Goal: Task Accomplishment & Management: Manage account settings

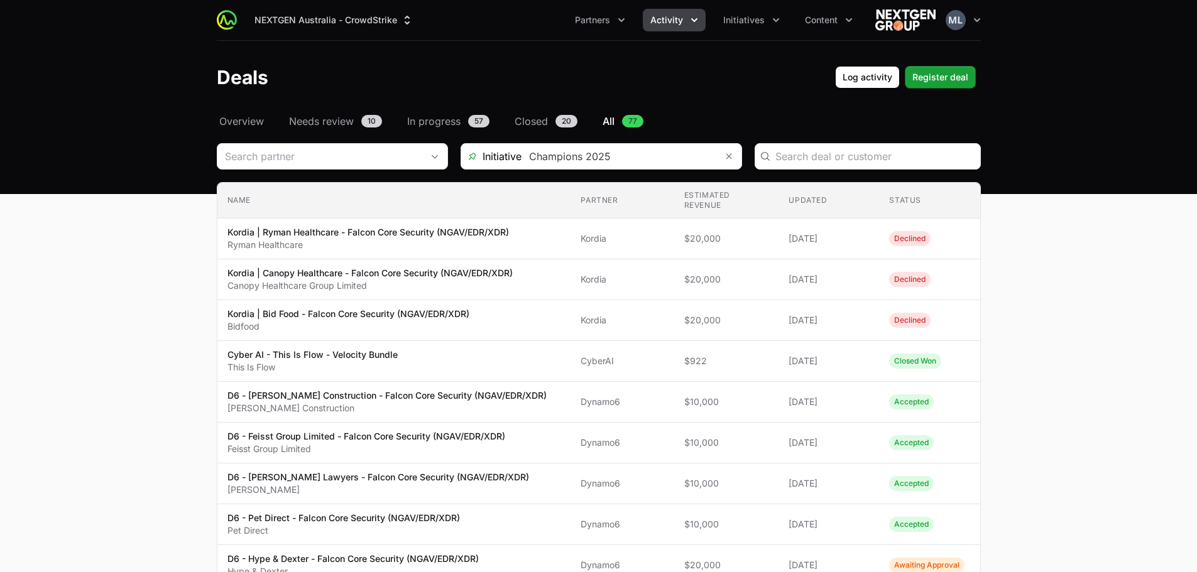
scroll to position [126, 0]
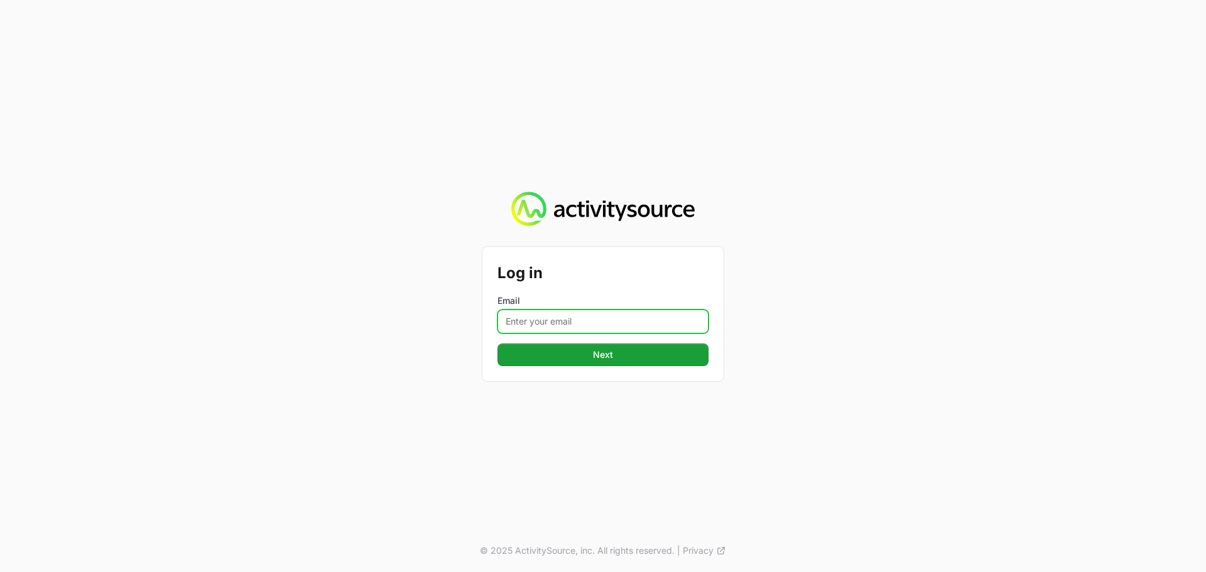
click at [643, 314] on input "Email" at bounding box center [602, 322] width 211 height 24
type input "[PERSON_NAME][EMAIL_ADDRESS][DOMAIN_NAME]"
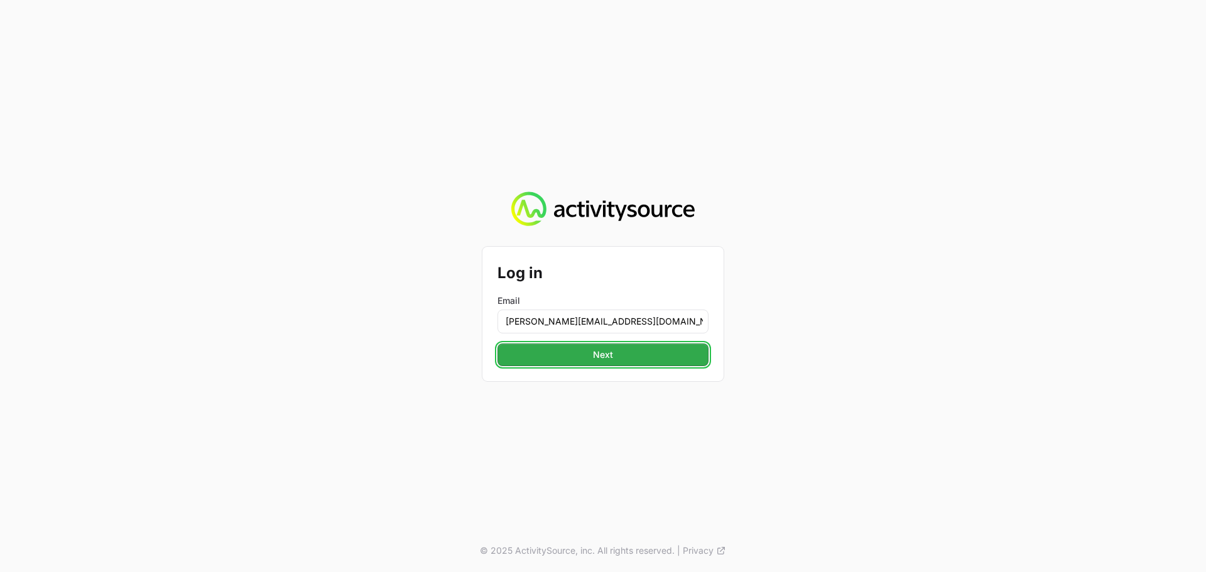
drag, startPoint x: 648, startPoint y: 334, endPoint x: 654, endPoint y: 359, distance: 26.4
click at [654, 359] on button "Next" at bounding box center [602, 355] width 211 height 23
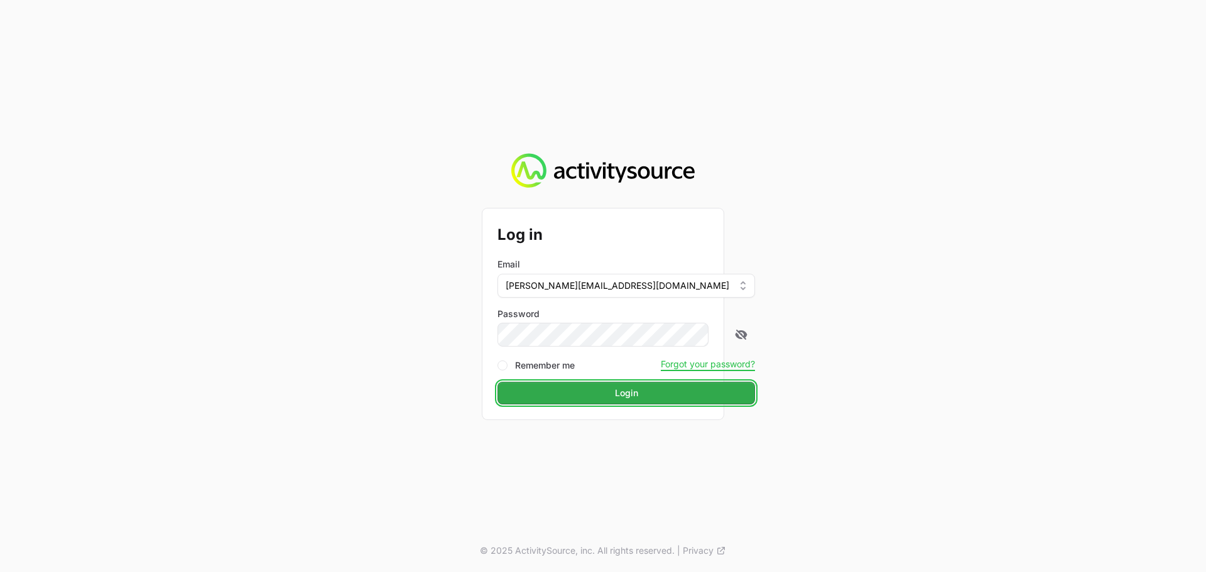
click at [547, 393] on button "Login" at bounding box center [626, 393] width 258 height 23
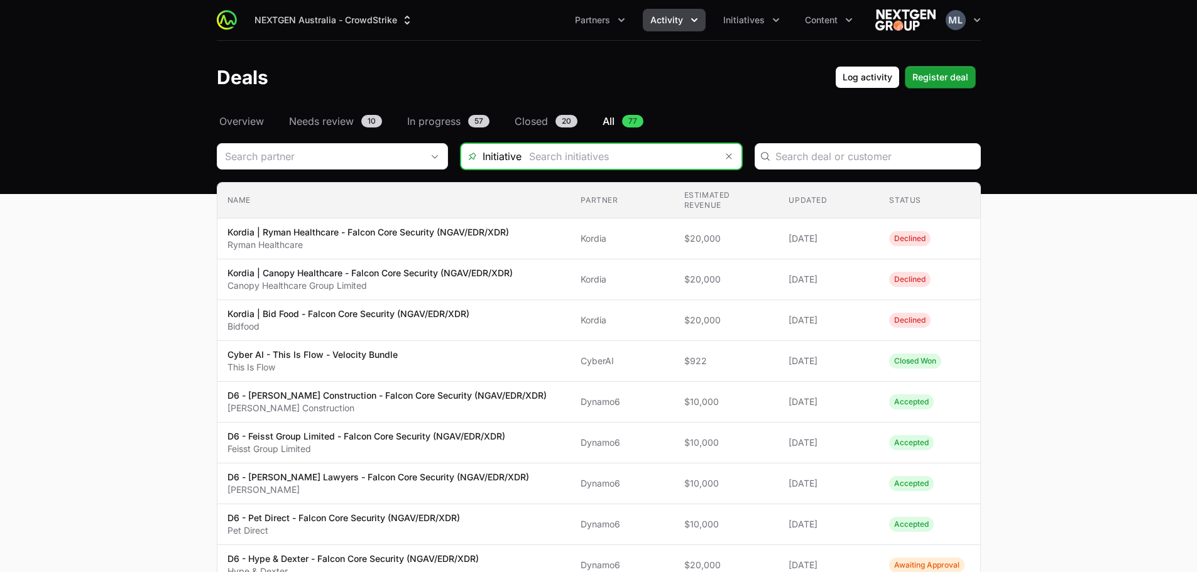
click at [582, 160] on input "Deals Filters" at bounding box center [618, 156] width 195 height 25
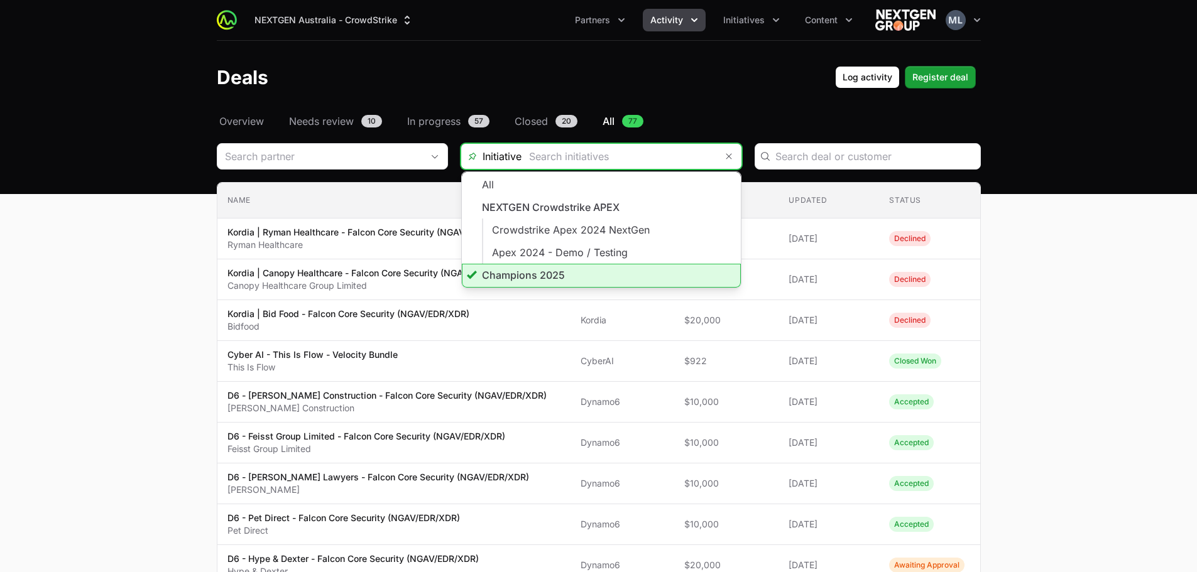
click at [557, 271] on li "Champions 2025" at bounding box center [601, 276] width 279 height 24
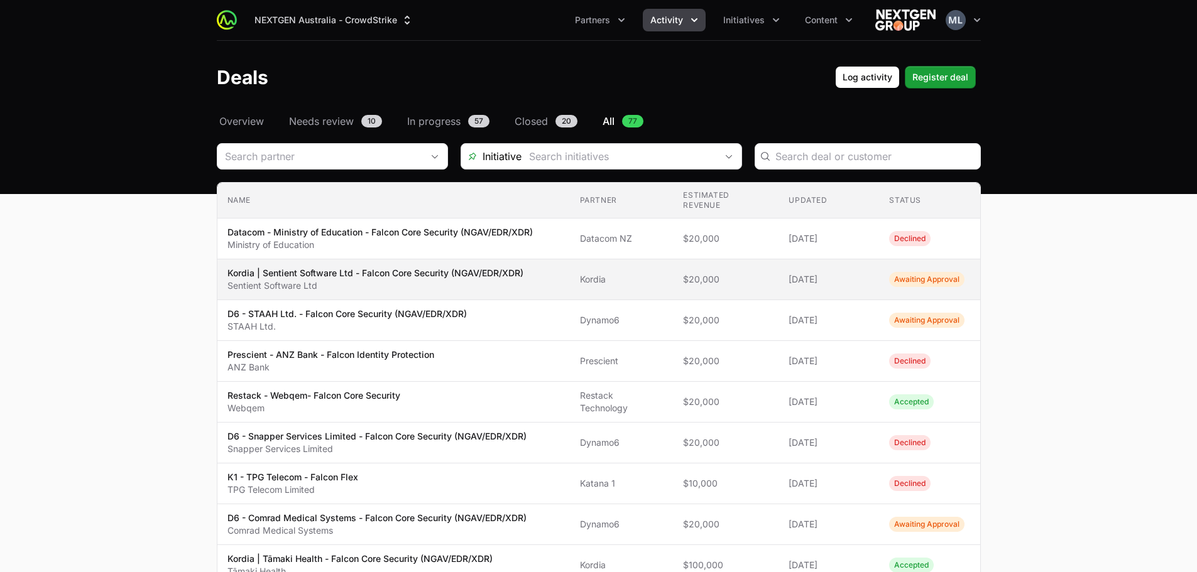
click at [459, 267] on p "Kordia | Sentient Software Ltd - Falcon Core Security (NGAV/EDR/XDR)" at bounding box center [375, 273] width 296 height 13
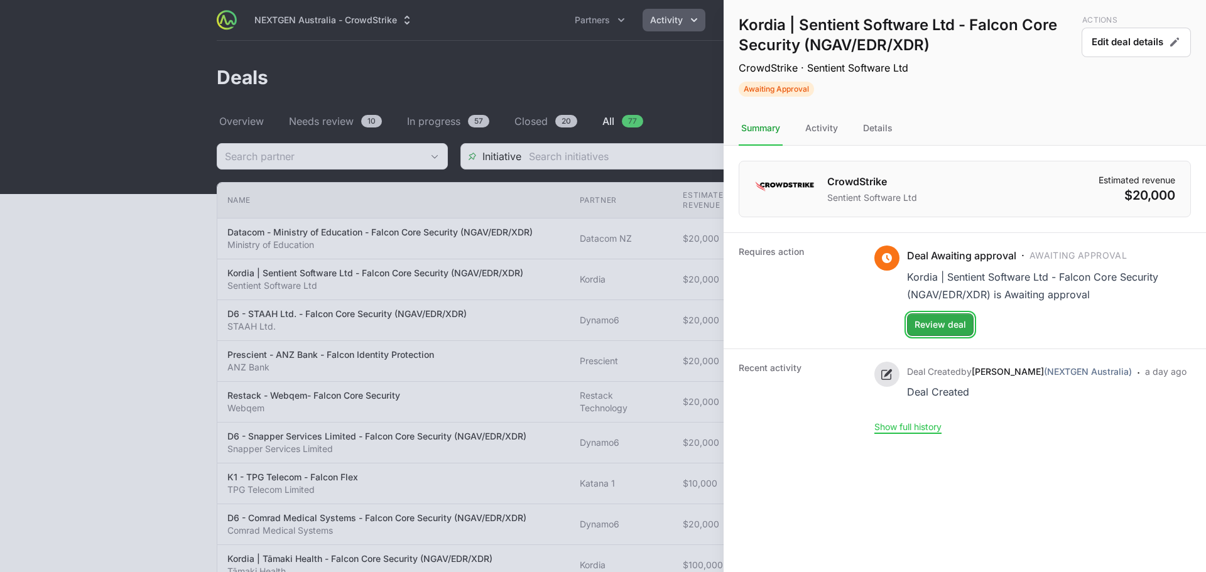
click at [933, 325] on span "Review deal" at bounding box center [941, 324] width 52 height 15
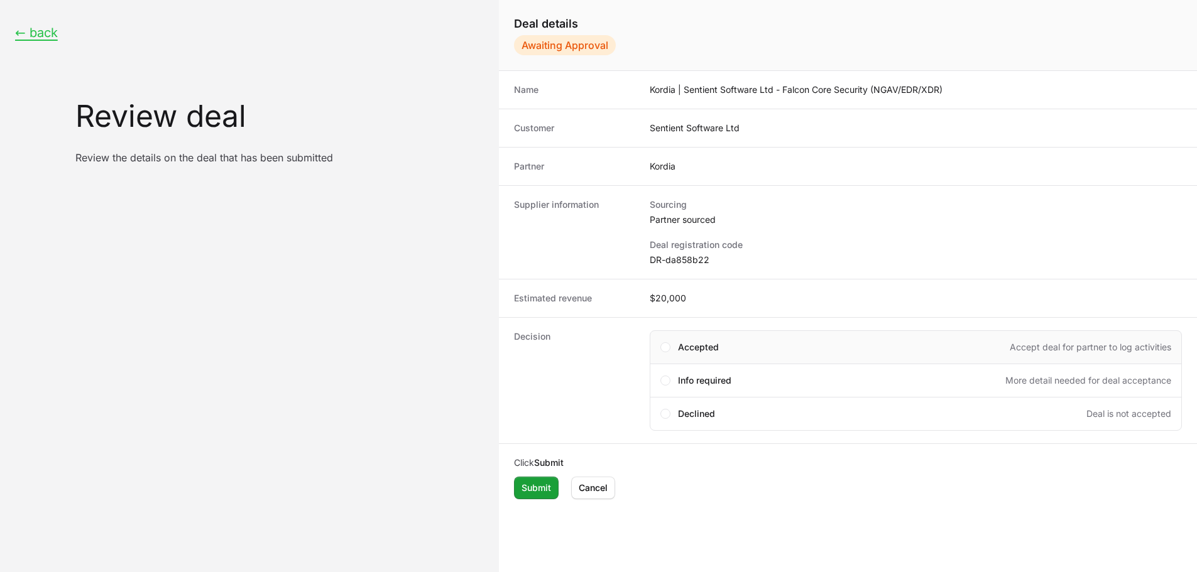
click at [697, 350] on span "Accepted" at bounding box center [698, 347] width 41 height 13
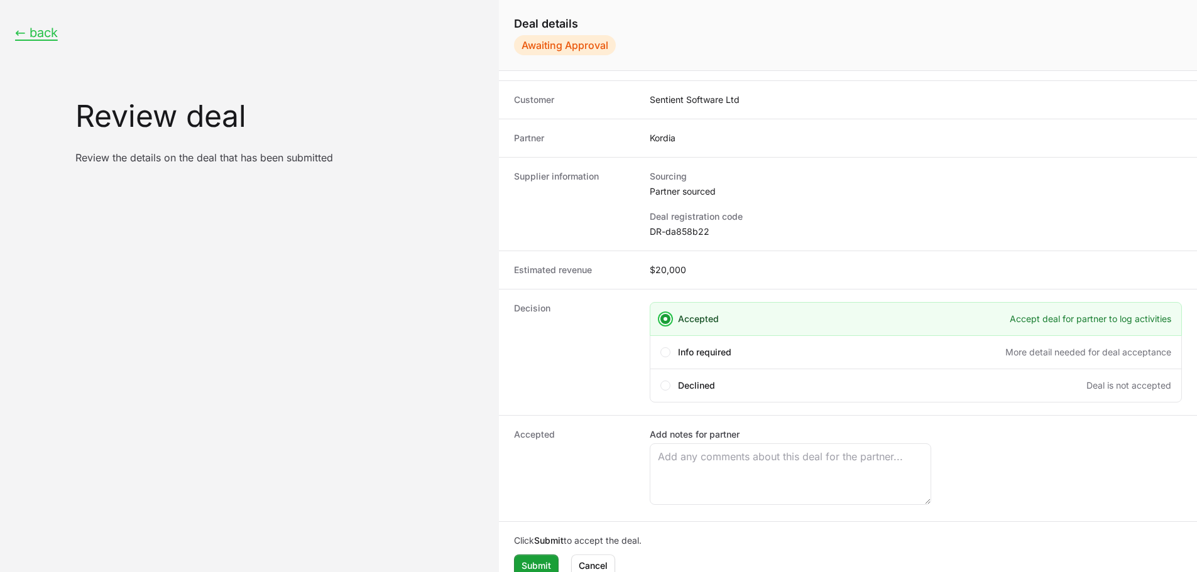
scroll to position [43, 0]
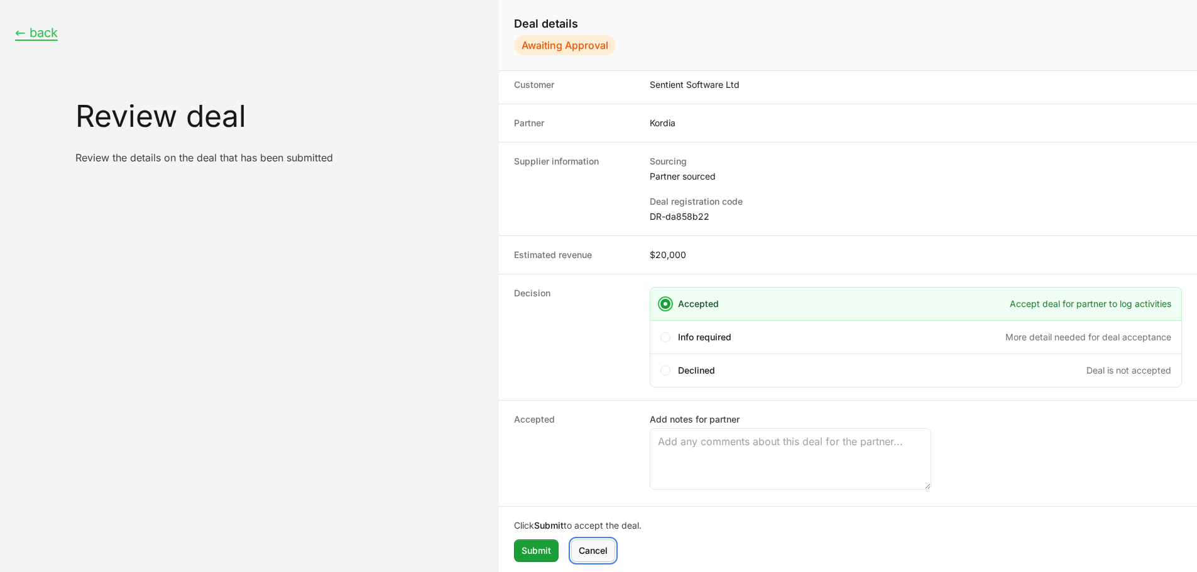
click at [594, 557] on span "Cancel" at bounding box center [593, 550] width 29 height 15
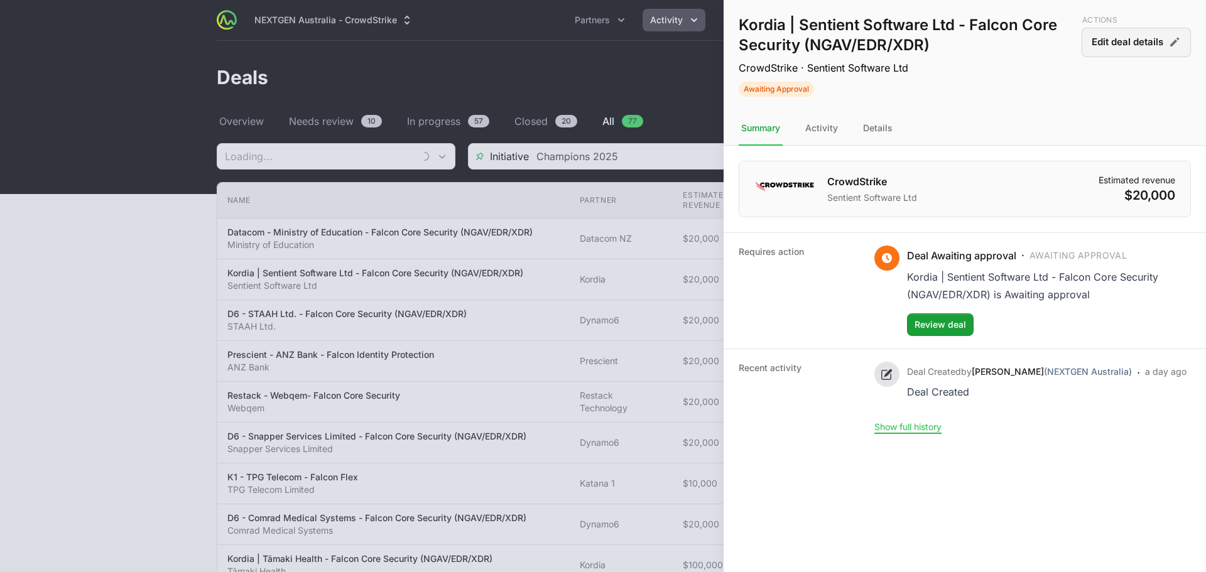
click at [1133, 41] on button "Edit deal details" at bounding box center [1136, 43] width 109 height 30
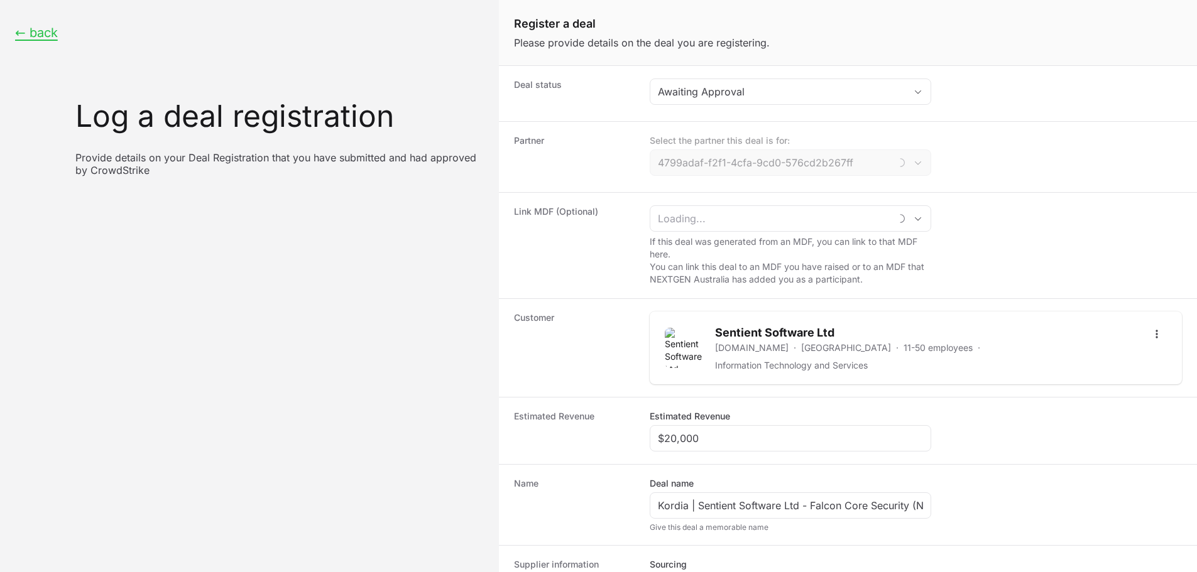
type input "Kordia"
click at [719, 98] on div "Awaiting Approval" at bounding box center [781, 91] width 247 height 15
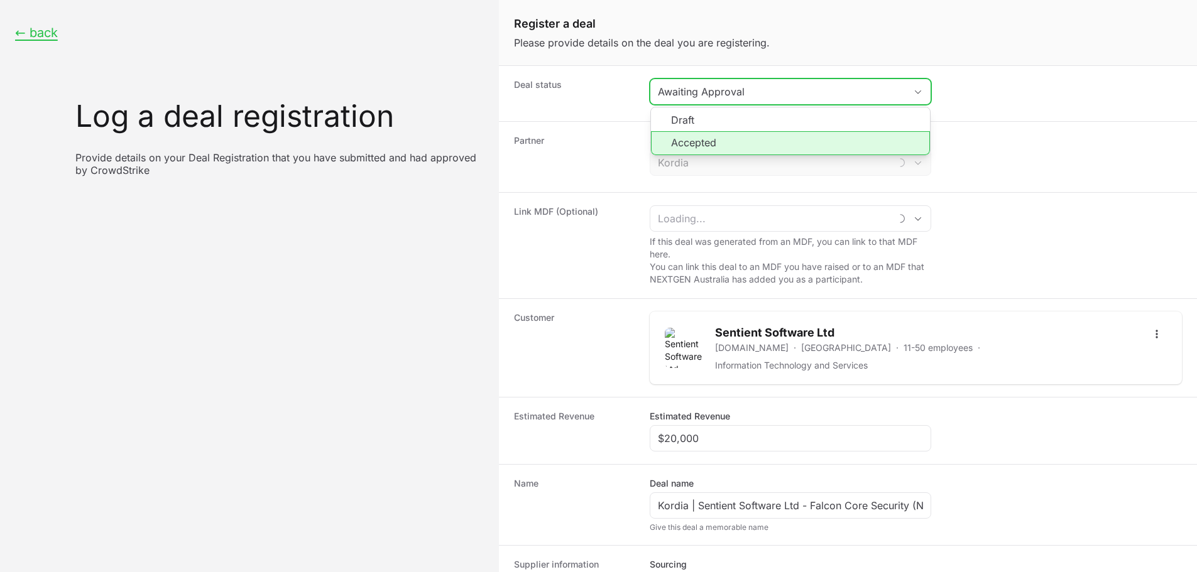
click at [716, 143] on li "Accepted" at bounding box center [790, 143] width 279 height 24
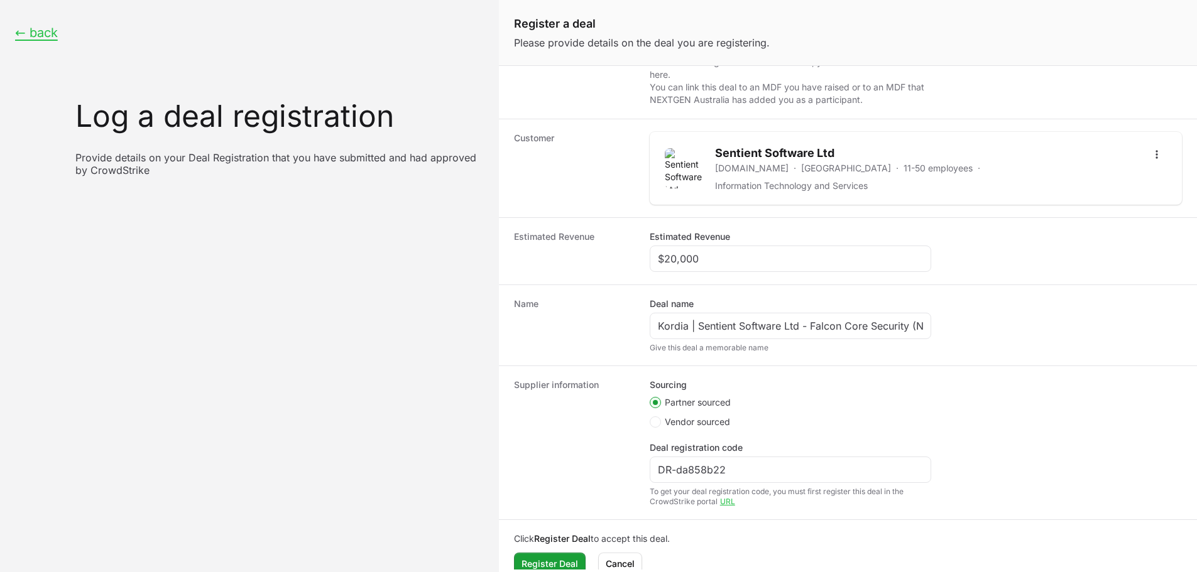
scroll to position [190, 0]
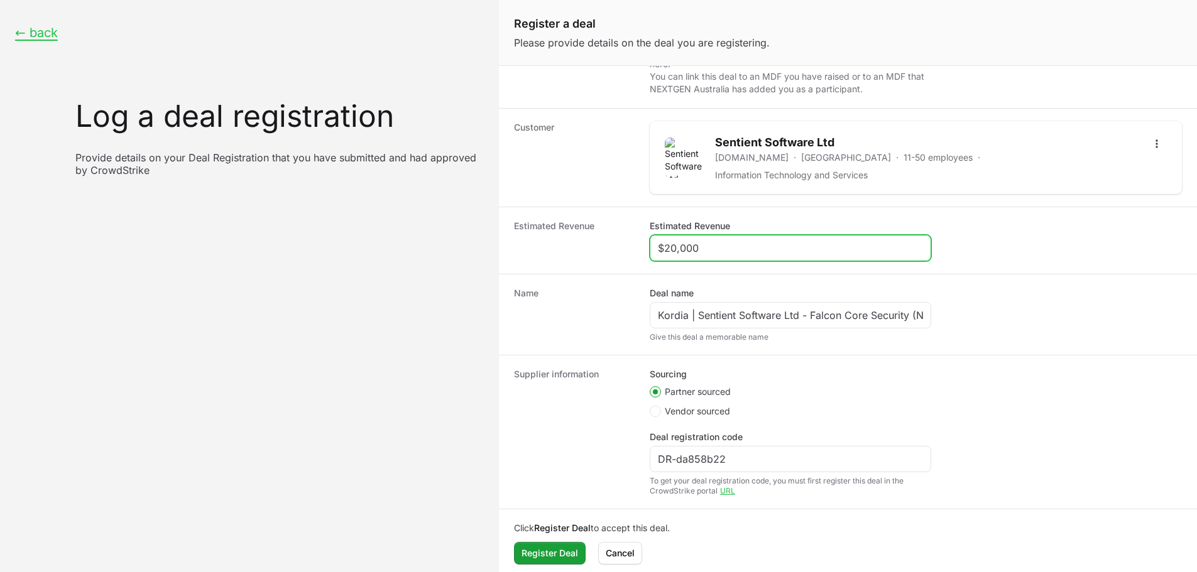
click at [724, 241] on input "$20,000" at bounding box center [790, 248] width 265 height 15
type input "$5,000"
click at [960, 333] on dd "Deal name Kordia | Sentient Software Ltd - Falcon Core Security (NGAV/EDR/XDR) …" at bounding box center [915, 314] width 532 height 55
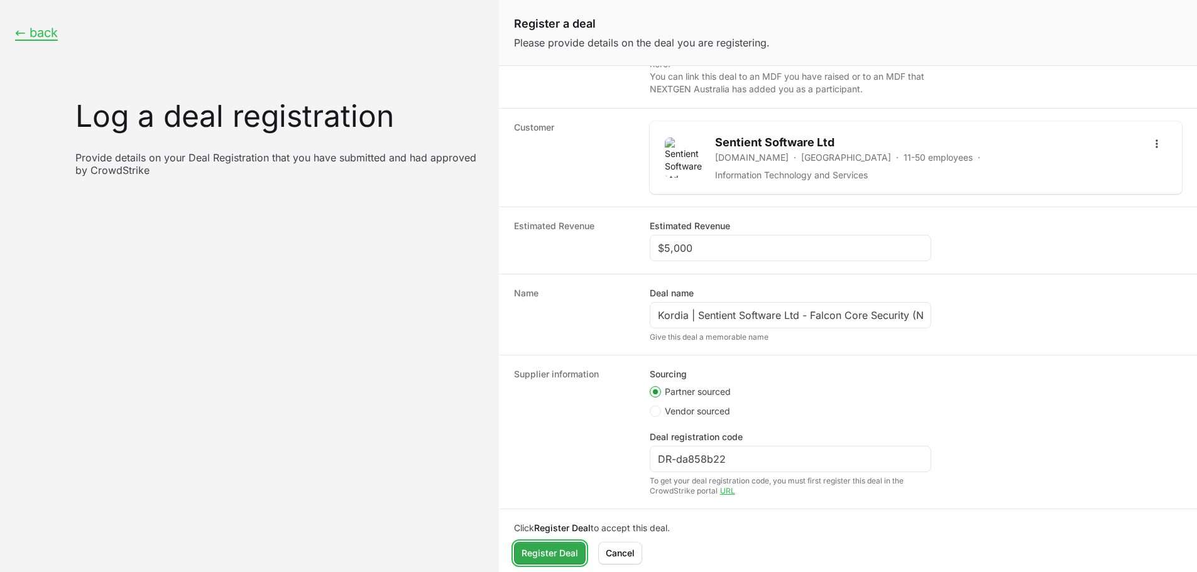
click at [554, 546] on span "Register Deal" at bounding box center [549, 553] width 57 height 15
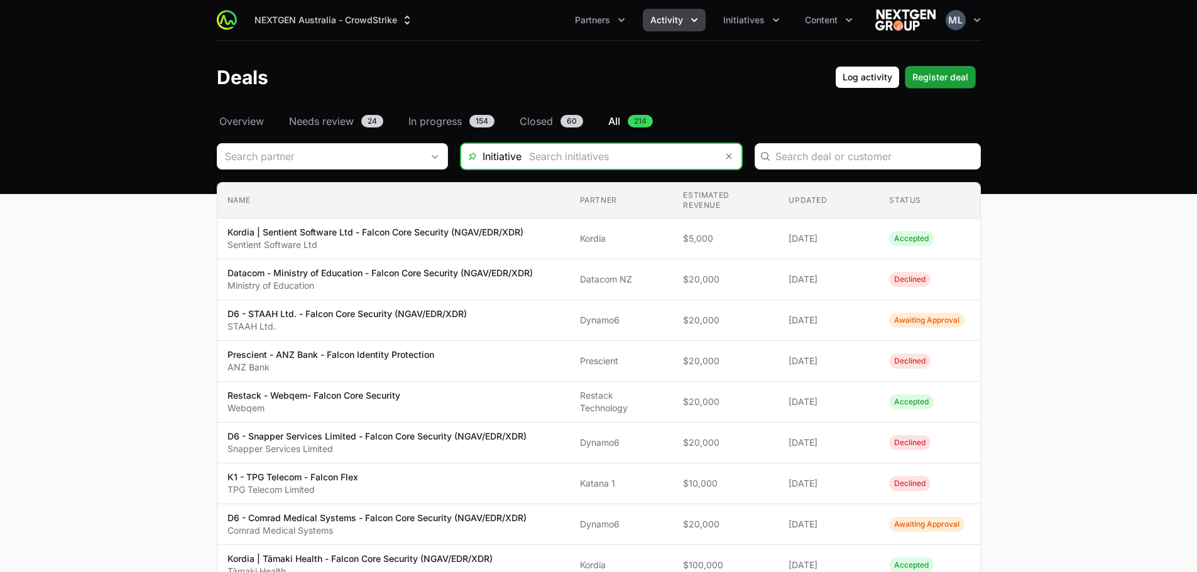
click at [612, 151] on input "Deals Filters" at bounding box center [618, 156] width 195 height 25
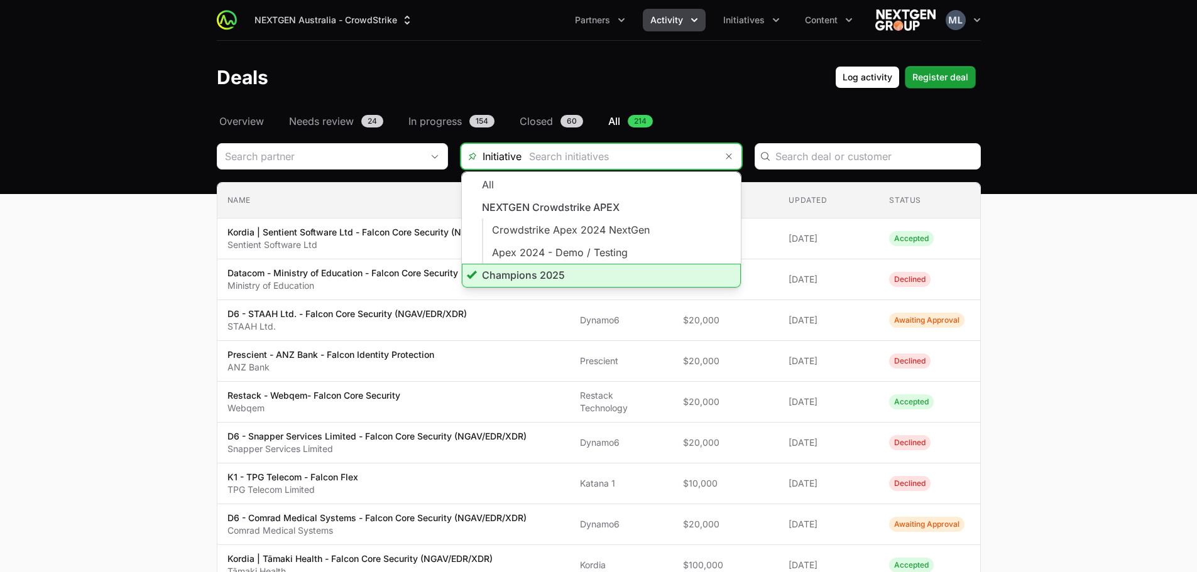
click at [525, 278] on li "Champions 2025" at bounding box center [601, 276] width 279 height 24
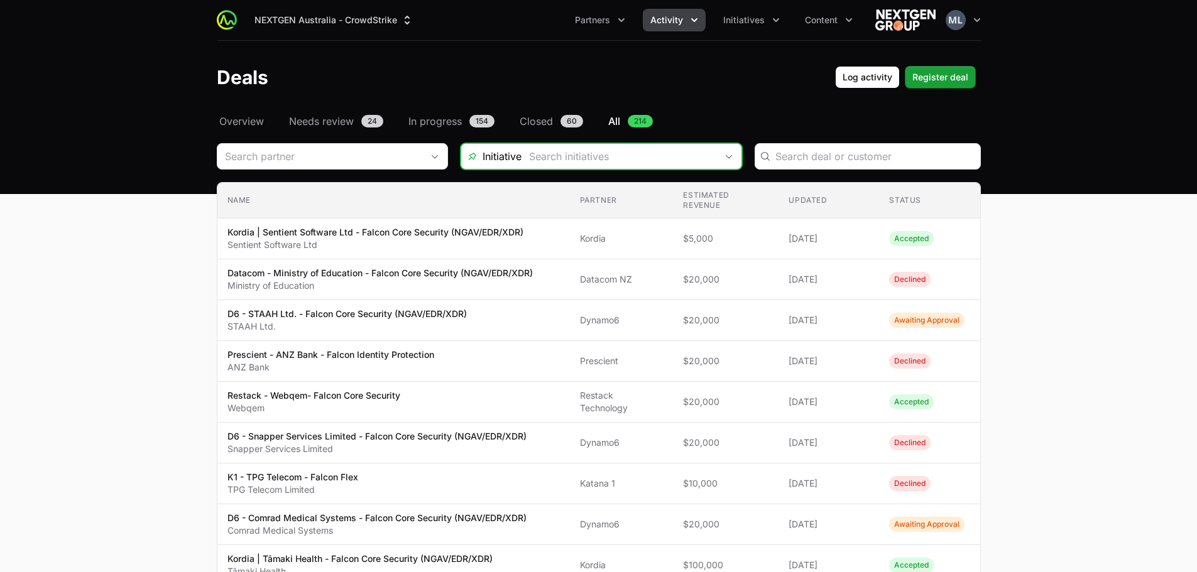
click at [565, 165] on input "Deals Filters" at bounding box center [618, 156] width 195 height 25
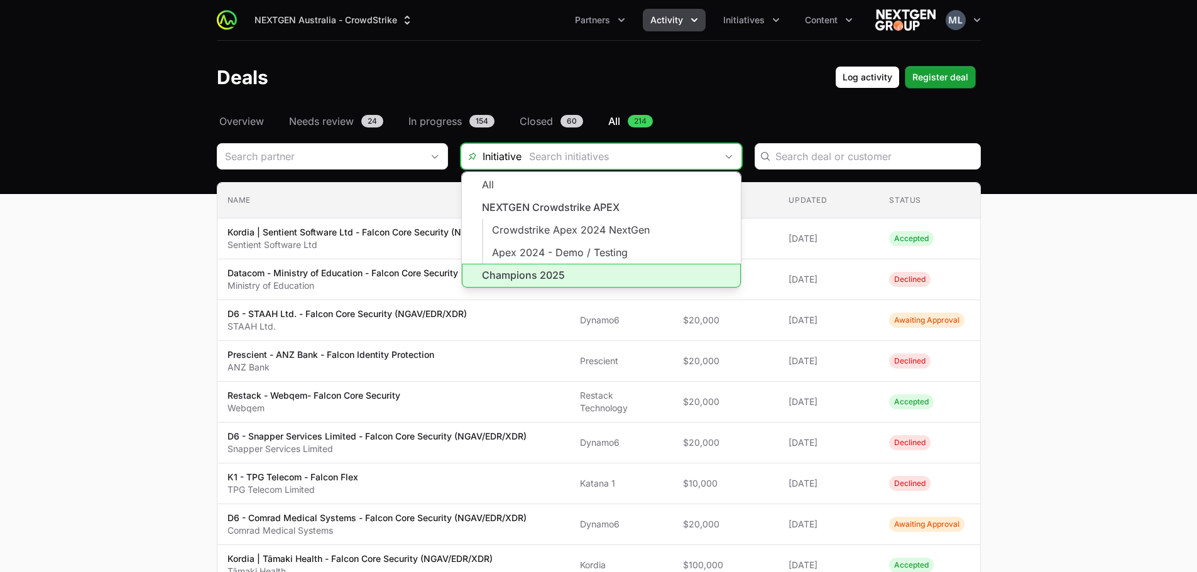
click at [541, 269] on li "Champions 2025" at bounding box center [601, 276] width 279 height 24
type input "Champions 2025"
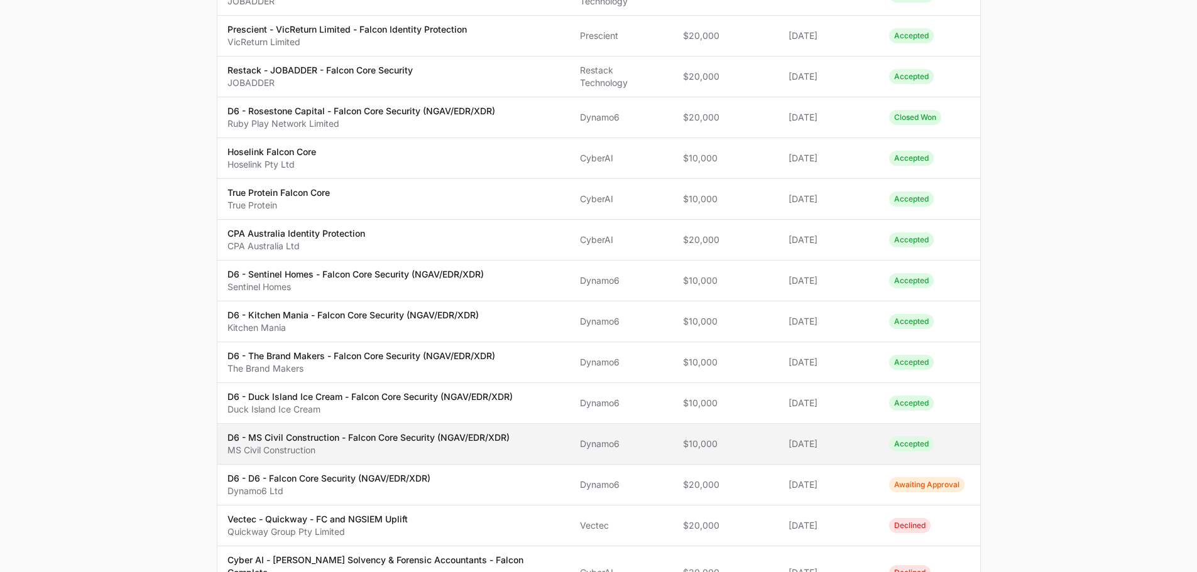
scroll to position [769, 0]
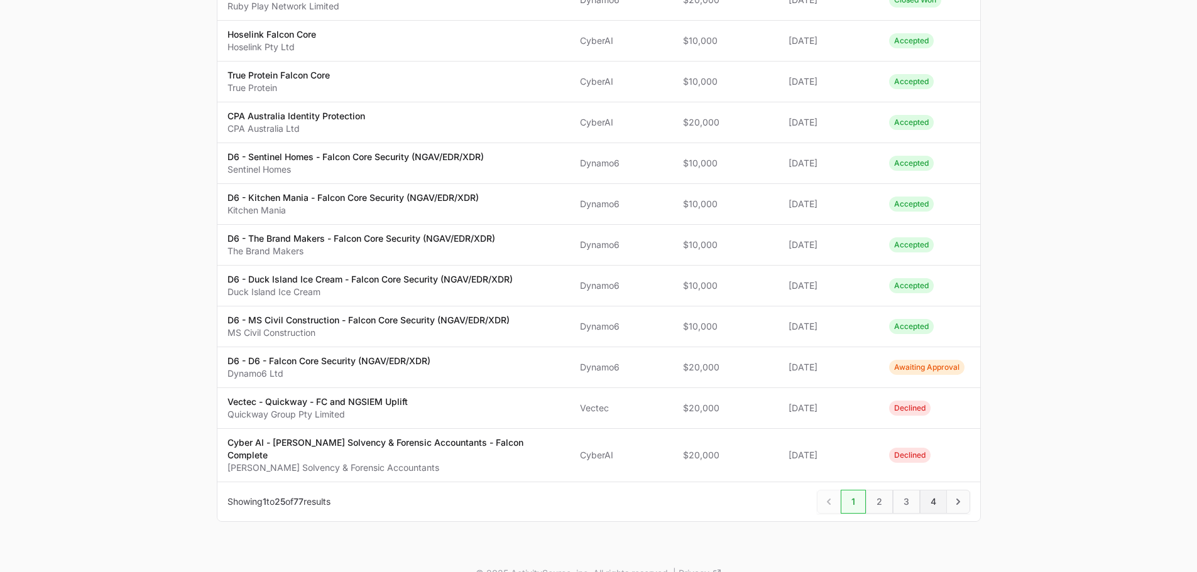
click at [938, 490] on span "4" at bounding box center [933, 502] width 27 height 24
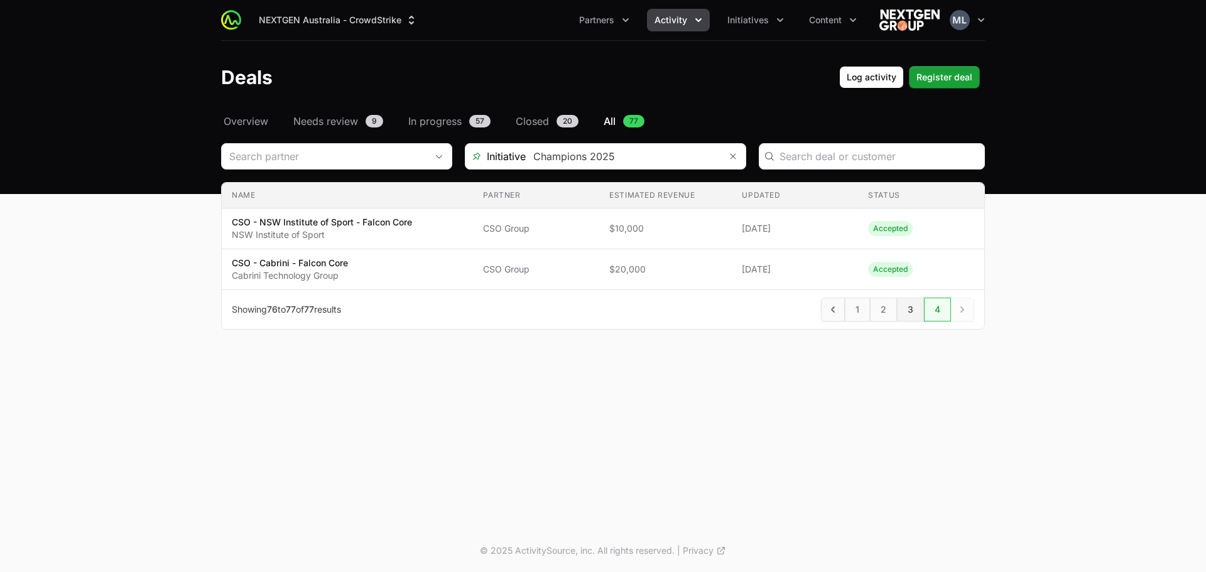
click at [908, 315] on span "3" at bounding box center [910, 310] width 27 height 24
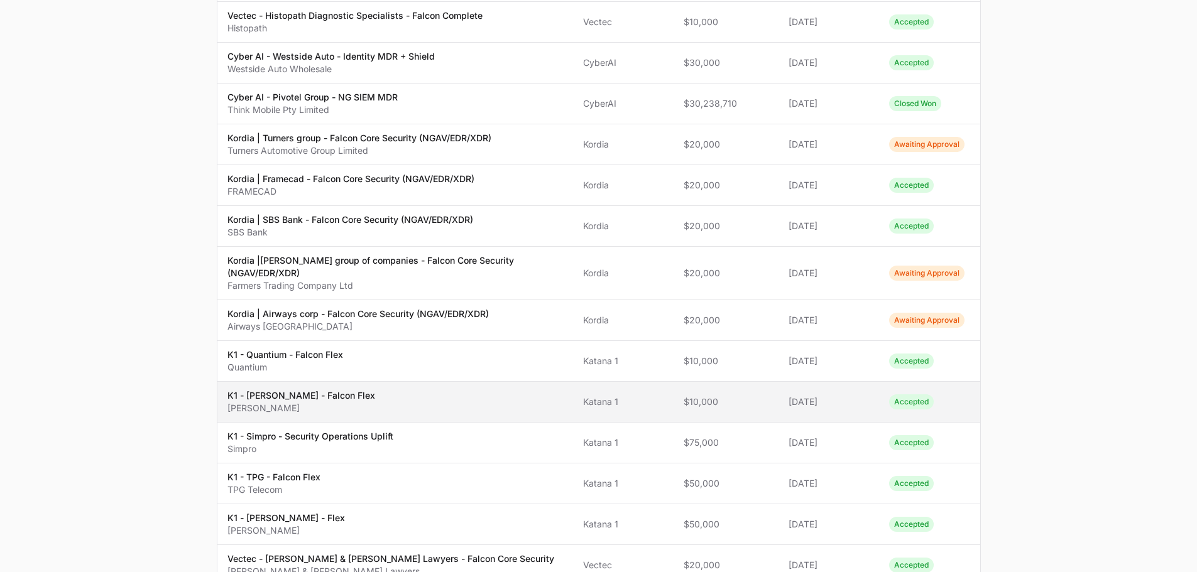
scroll to position [565, 0]
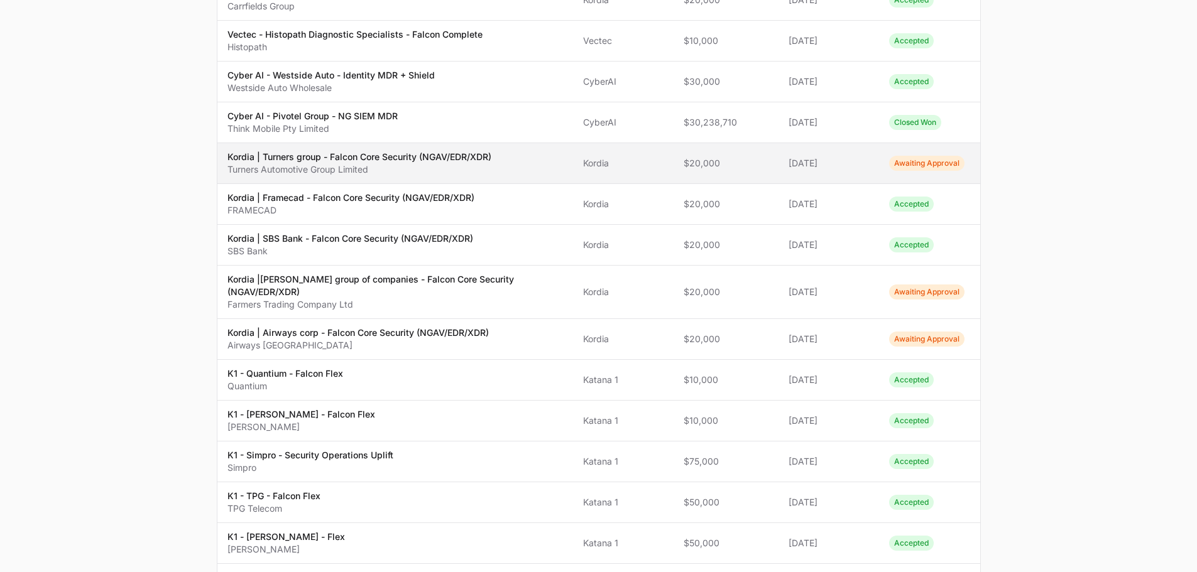
click at [339, 159] on p "Kordia | Turners group - Falcon Core Security (NGAV/EDR/XDR)" at bounding box center [359, 157] width 264 height 13
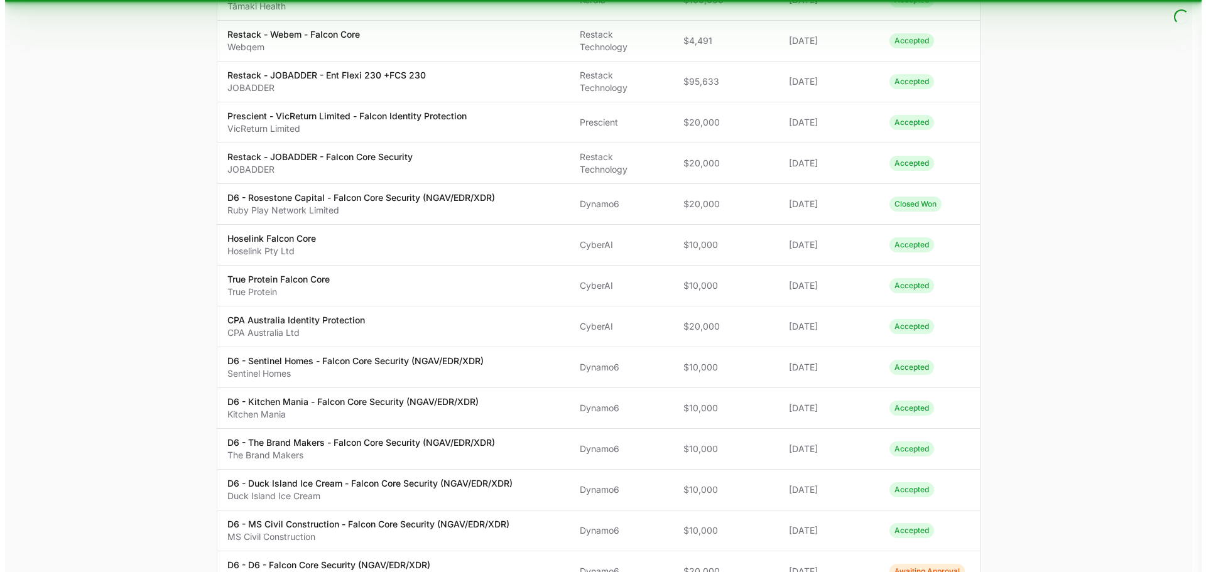
scroll to position [555, 0]
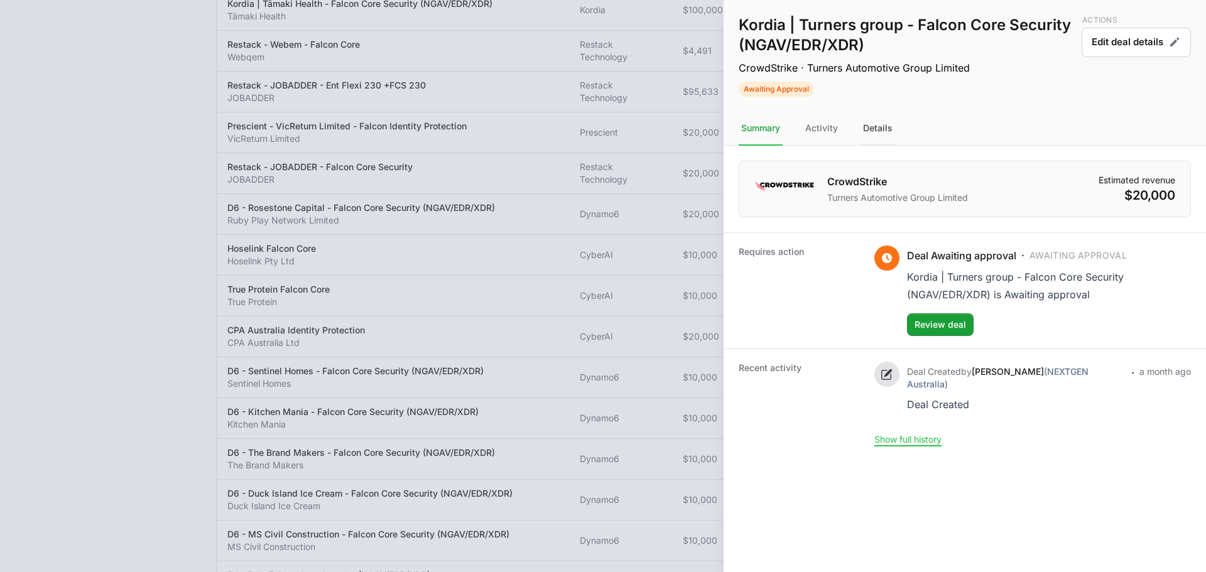
click at [871, 136] on div "Details" at bounding box center [878, 129] width 35 height 34
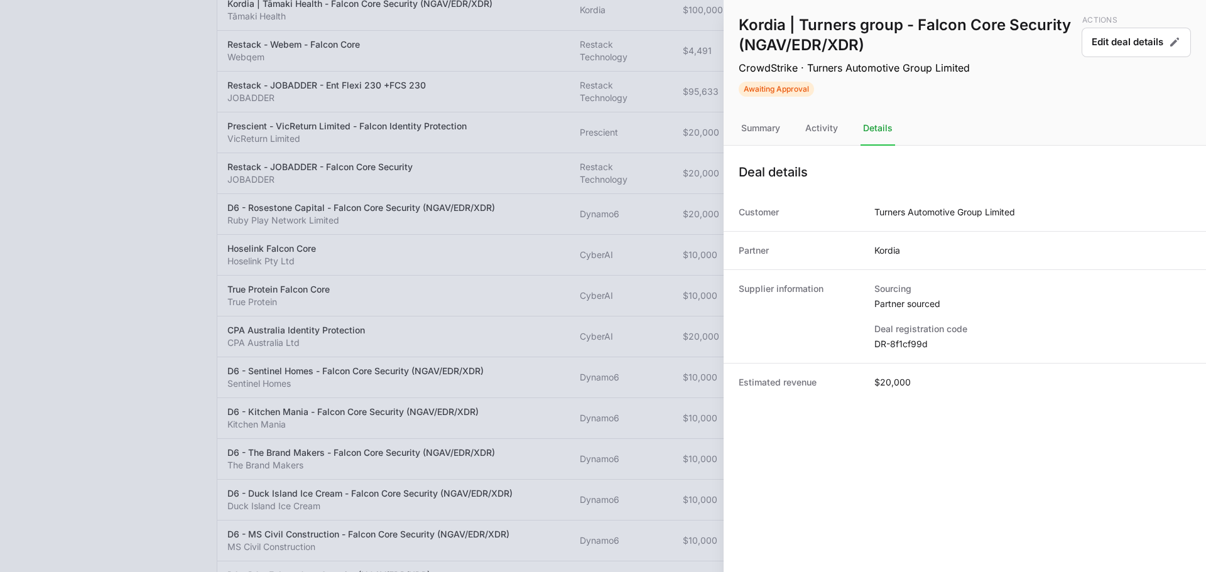
click at [902, 340] on dd "DR-8f1cf99d" at bounding box center [1032, 344] width 317 height 13
click at [903, 340] on dd "DR-8f1cf99d" at bounding box center [1032, 344] width 317 height 13
click at [903, 342] on dd "DR-8f1cf99d" at bounding box center [1032, 344] width 317 height 13
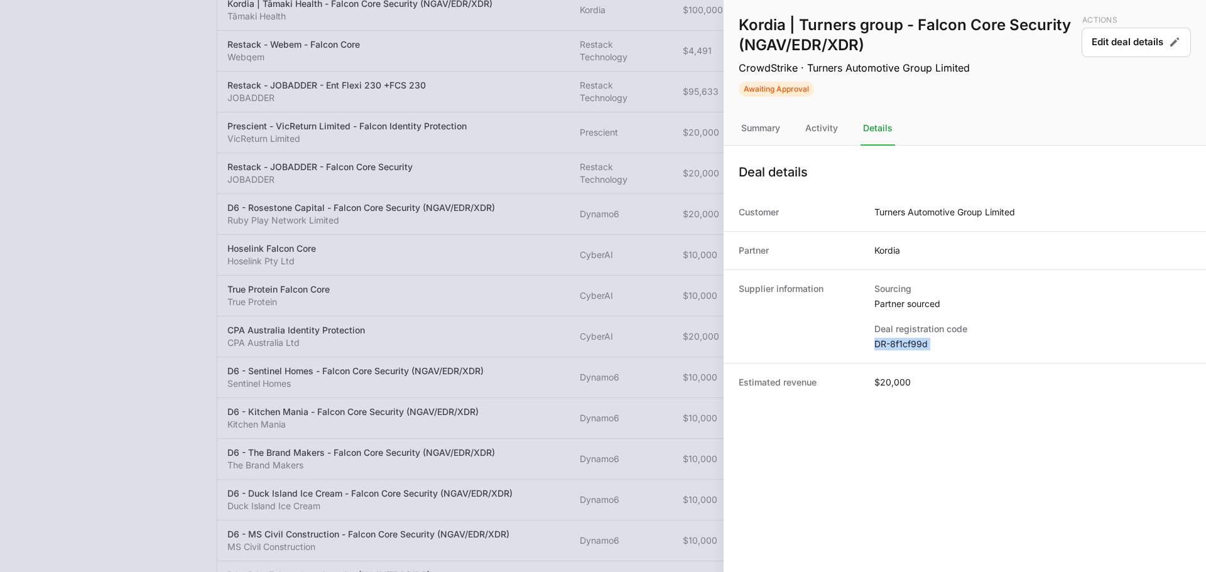
click at [903, 342] on dd "DR-8f1cf99d" at bounding box center [1032, 344] width 317 height 13
copy dl "DR-8f1cf99d"
click at [1107, 43] on button "Edit deal details" at bounding box center [1136, 43] width 109 height 30
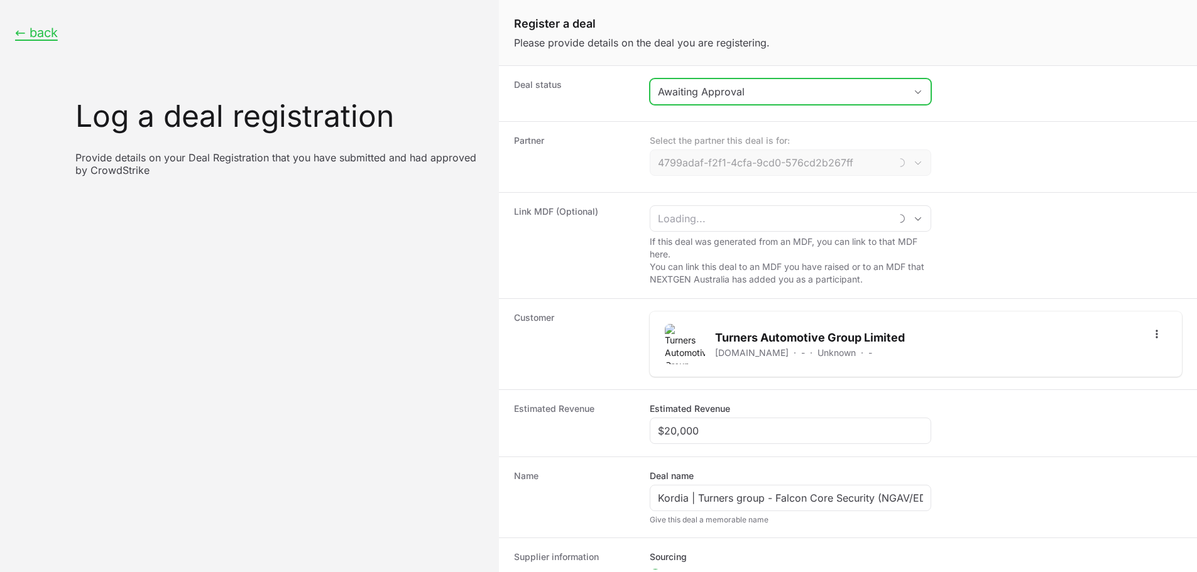
click at [861, 95] on div "Awaiting Approval" at bounding box center [781, 91] width 247 height 15
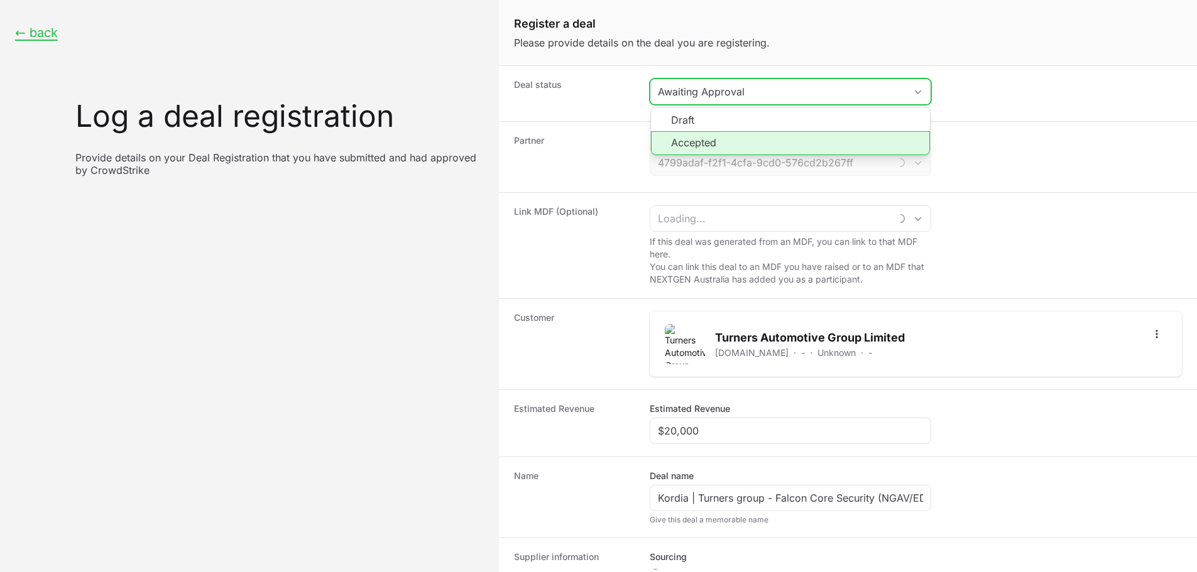
click at [754, 152] on li "Accepted" at bounding box center [790, 143] width 279 height 24
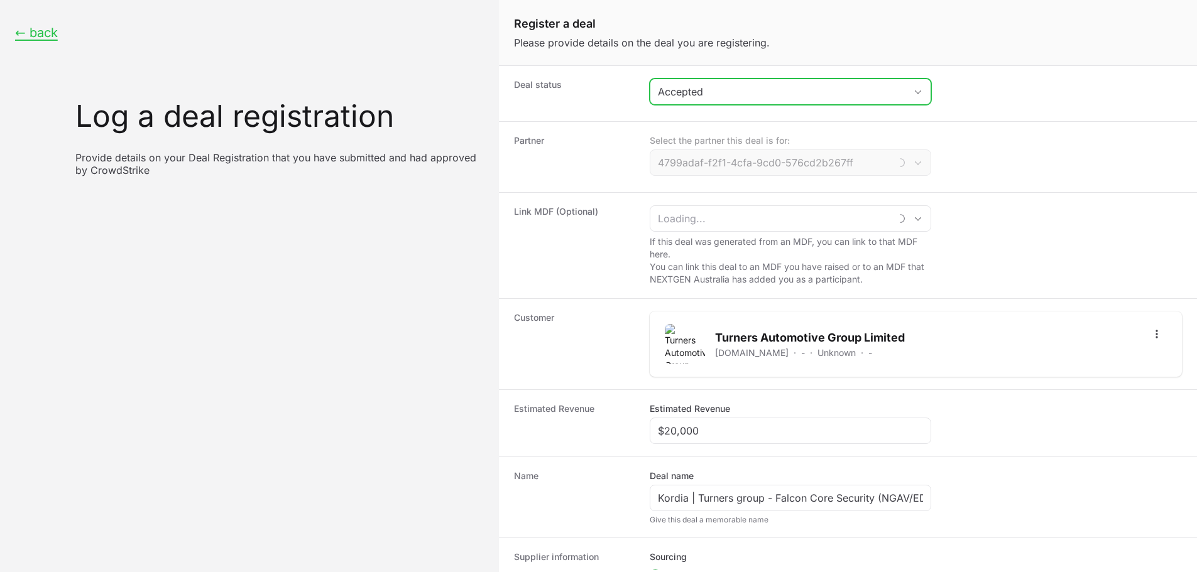
type input "Kordia"
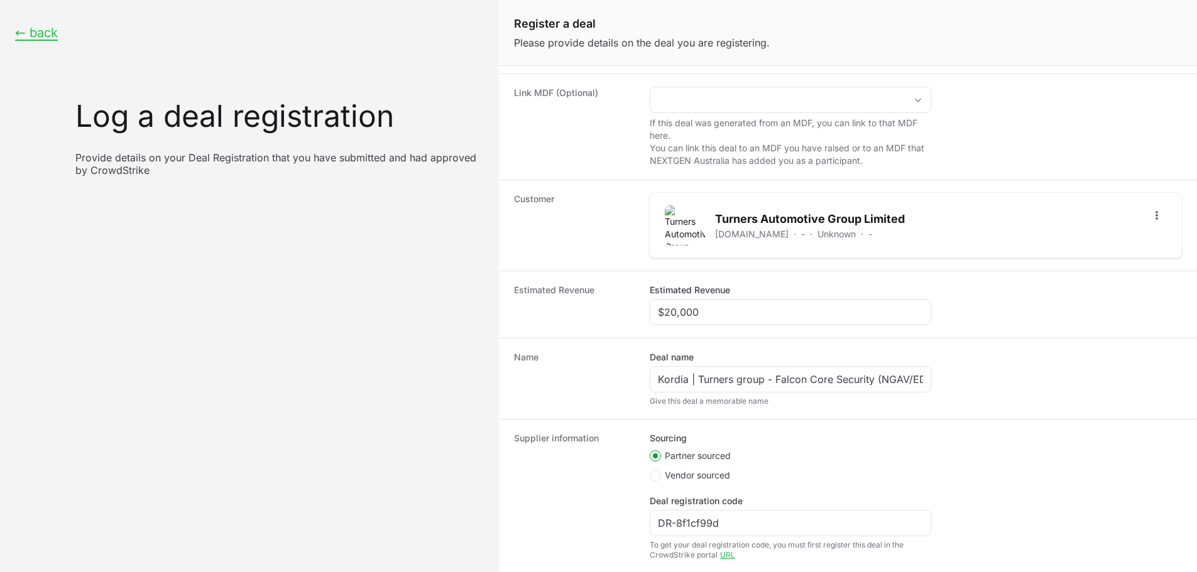
scroll to position [190, 0]
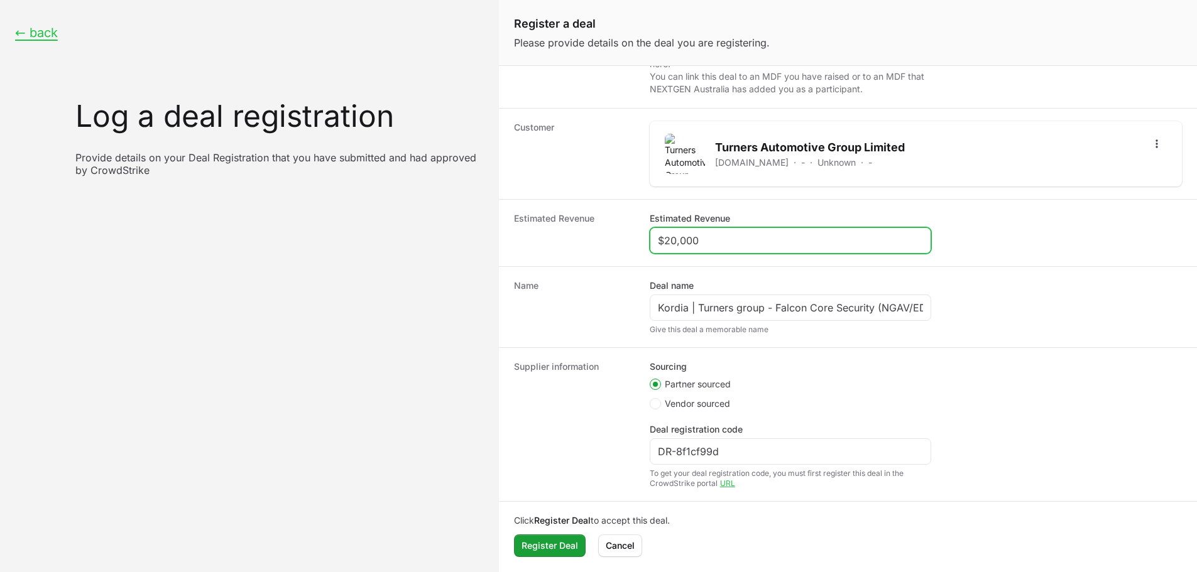
click at [719, 238] on input "$20,000" at bounding box center [790, 240] width 265 height 15
click at [717, 237] on input "$20,000" at bounding box center [790, 240] width 265 height 15
paste input "15,398"
type input "$215,398"
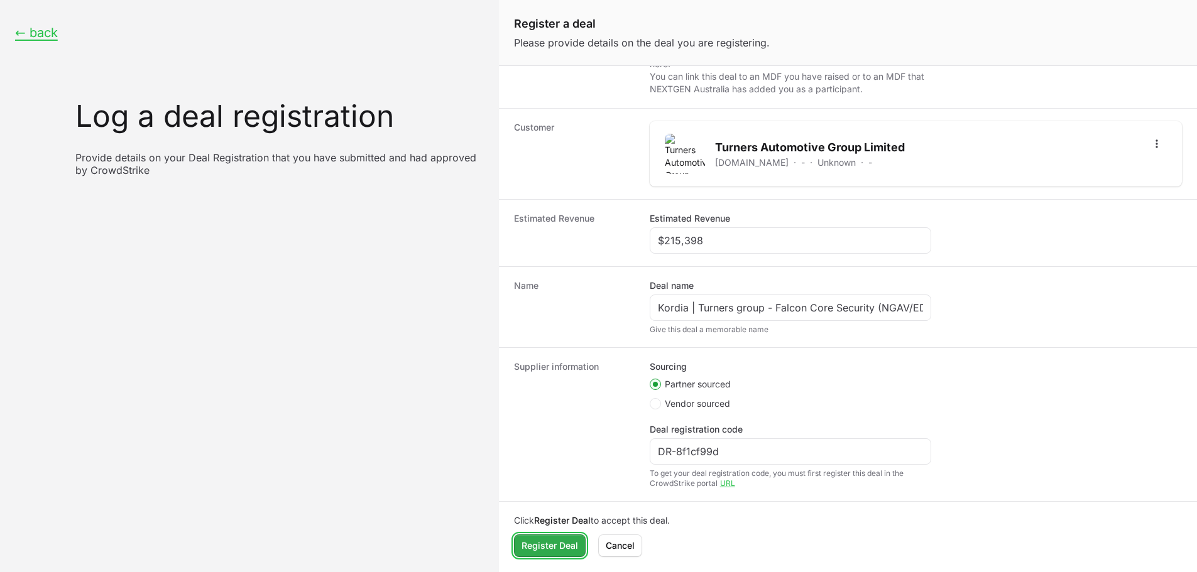
click at [541, 551] on span "Register Deal" at bounding box center [549, 545] width 57 height 15
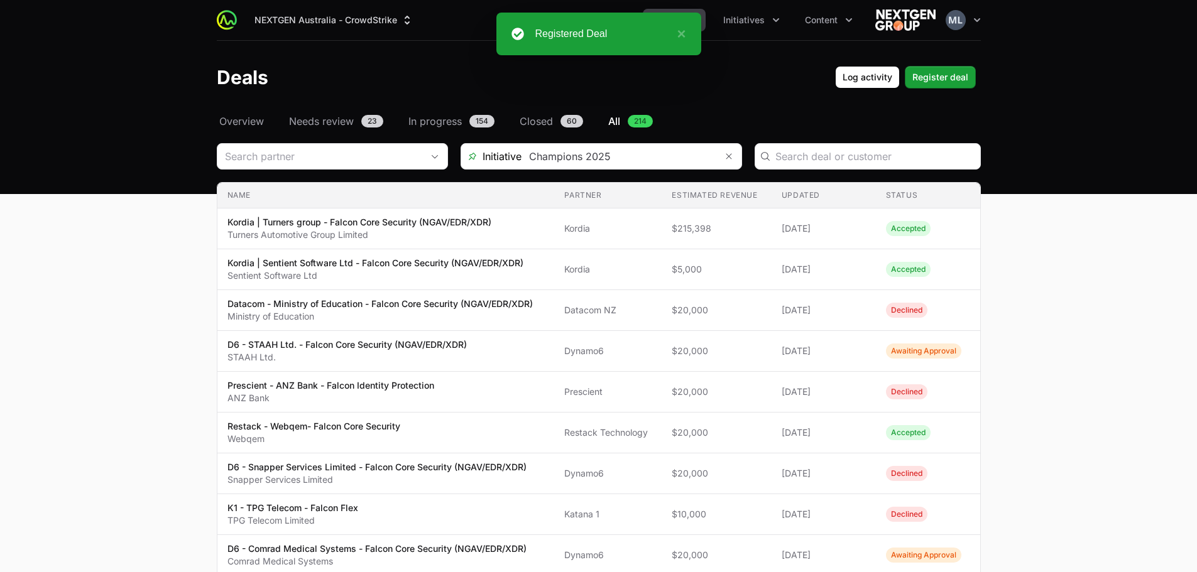
click at [682, 35] on button "×" at bounding box center [677, 33] width 15 height 15
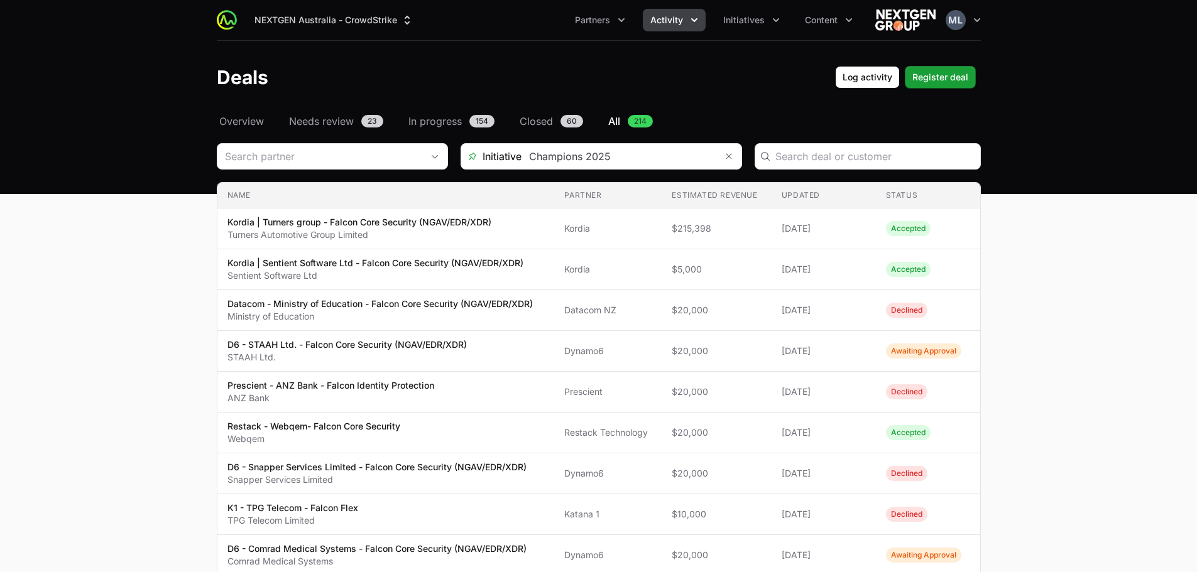
click at [747, 95] on header "Deals Log activity Register deal" at bounding box center [598, 77] width 1197 height 73
click at [621, 151] on input "Deals Filters" at bounding box center [618, 156] width 195 height 25
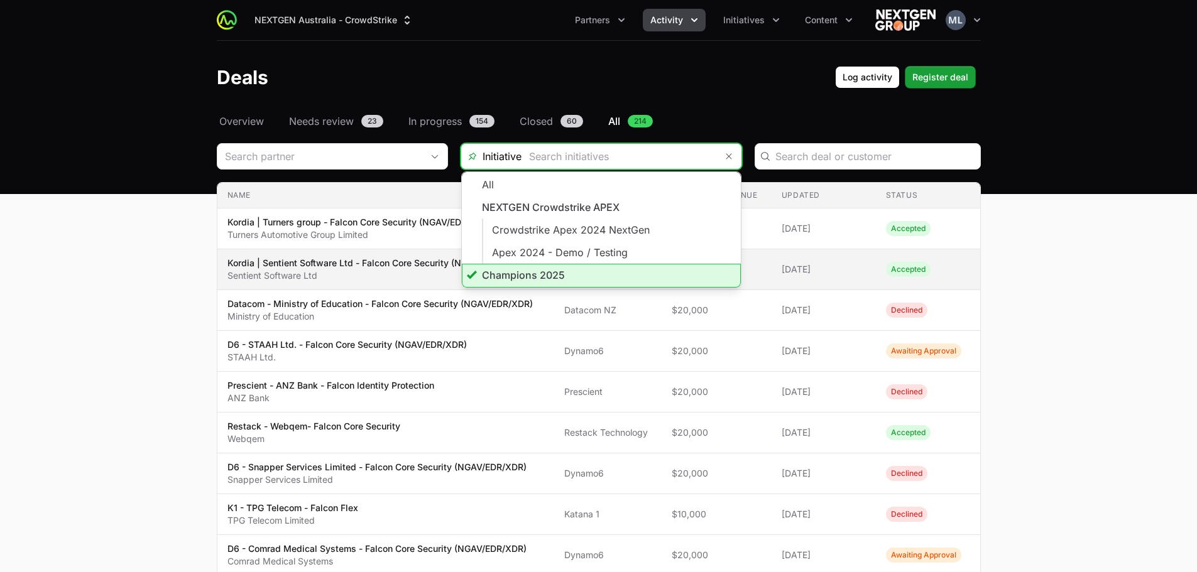
click at [512, 276] on li "Champions 2025" at bounding box center [601, 276] width 279 height 24
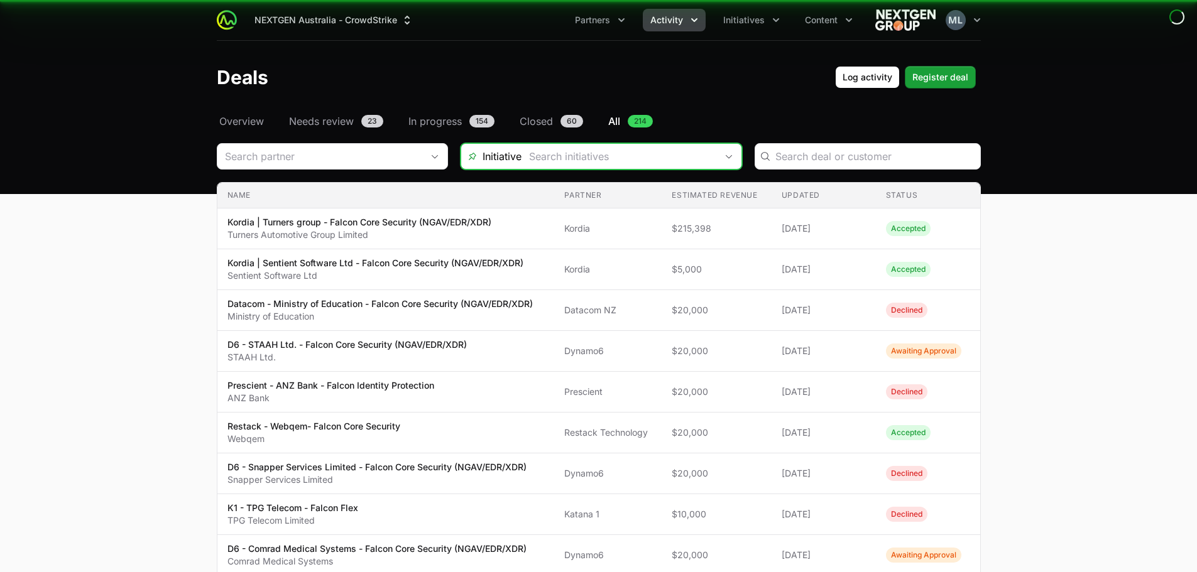
click at [585, 155] on input "Deals Filters" at bounding box center [618, 156] width 195 height 25
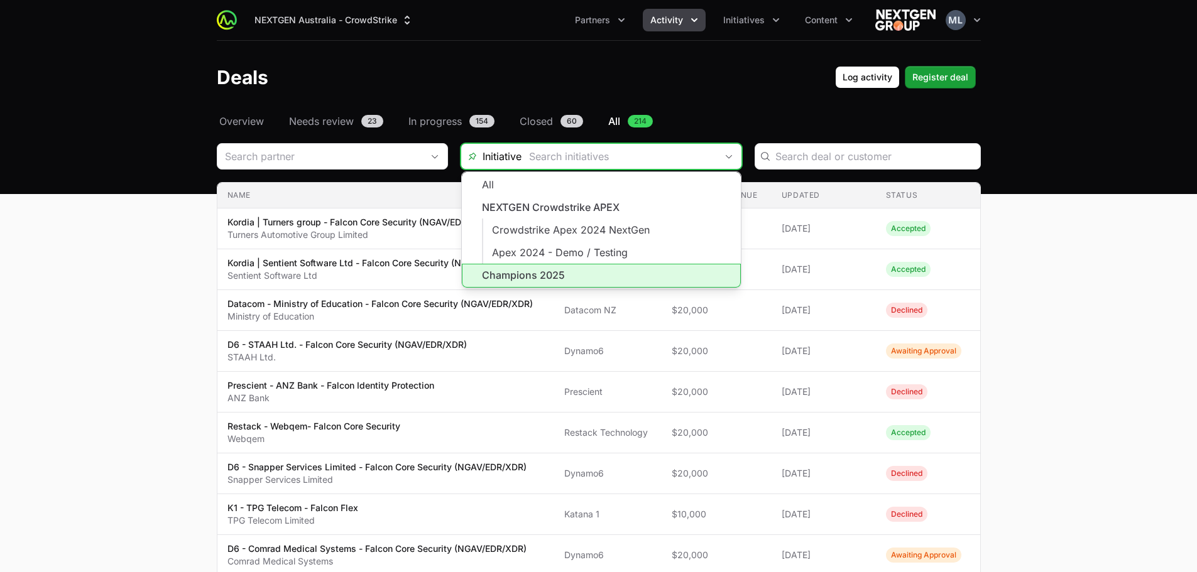
click at [519, 276] on li "Champions 2025" at bounding box center [601, 276] width 279 height 24
type input "Champions 2025"
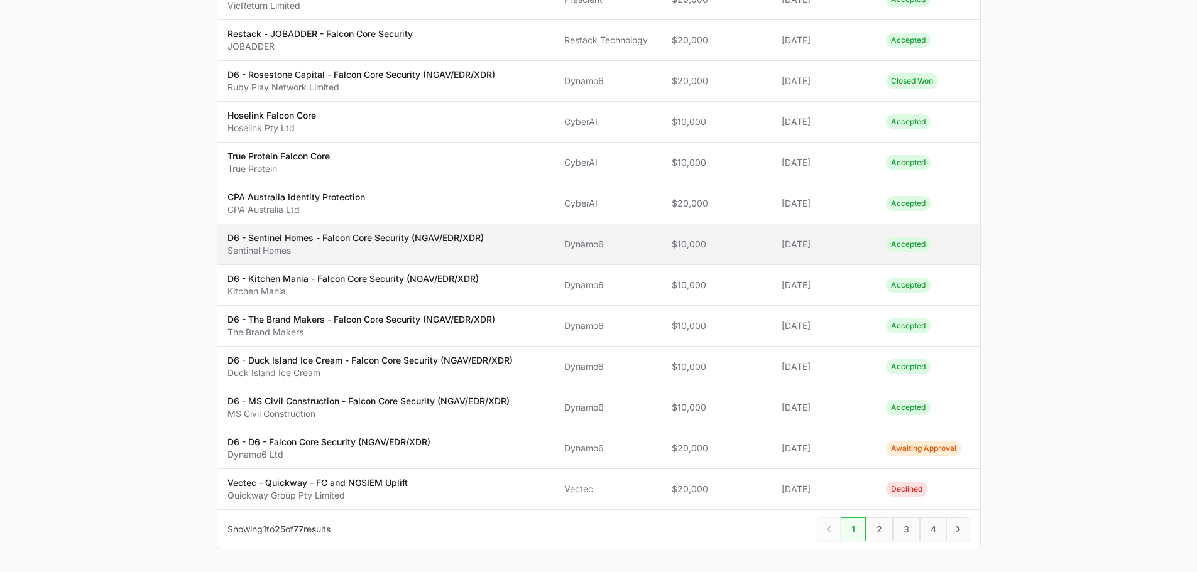
scroll to position [769, 0]
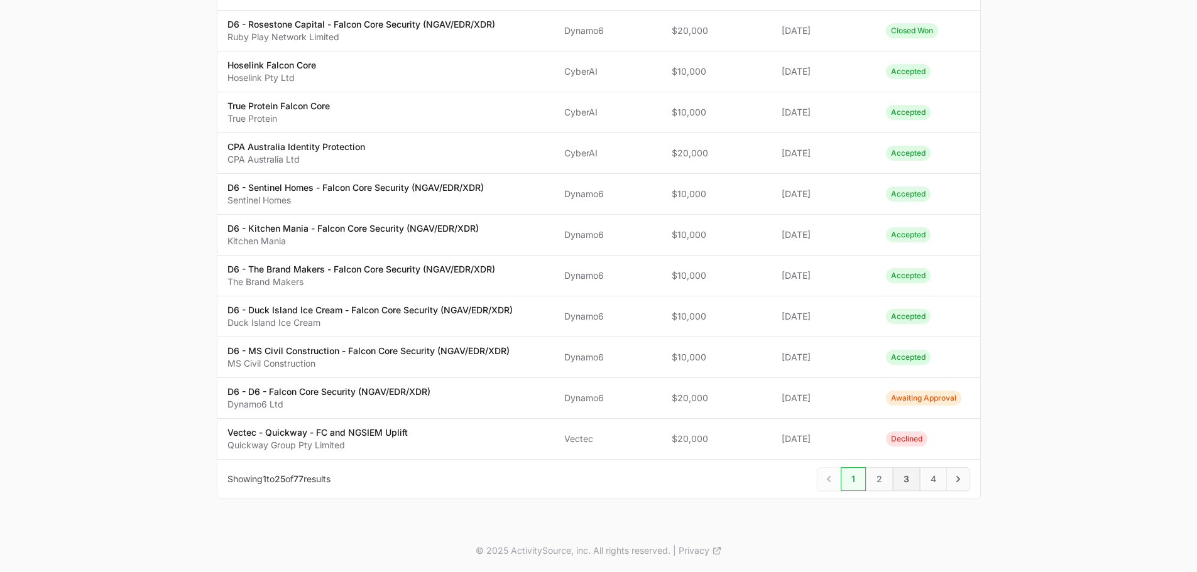
click at [899, 483] on span "3" at bounding box center [906, 479] width 27 height 24
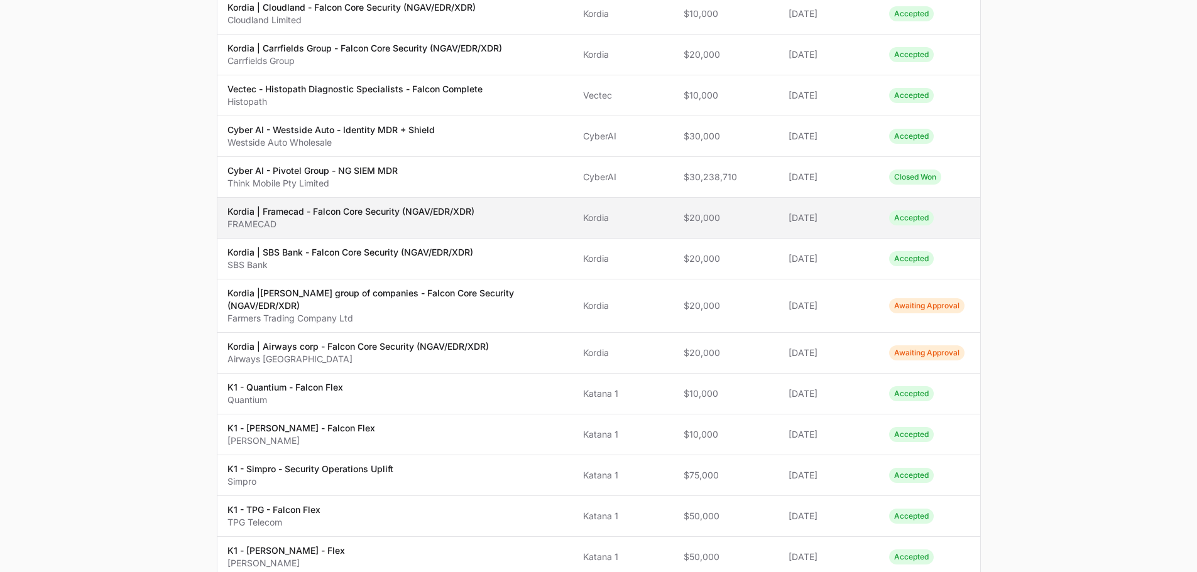
scroll to position [565, 0]
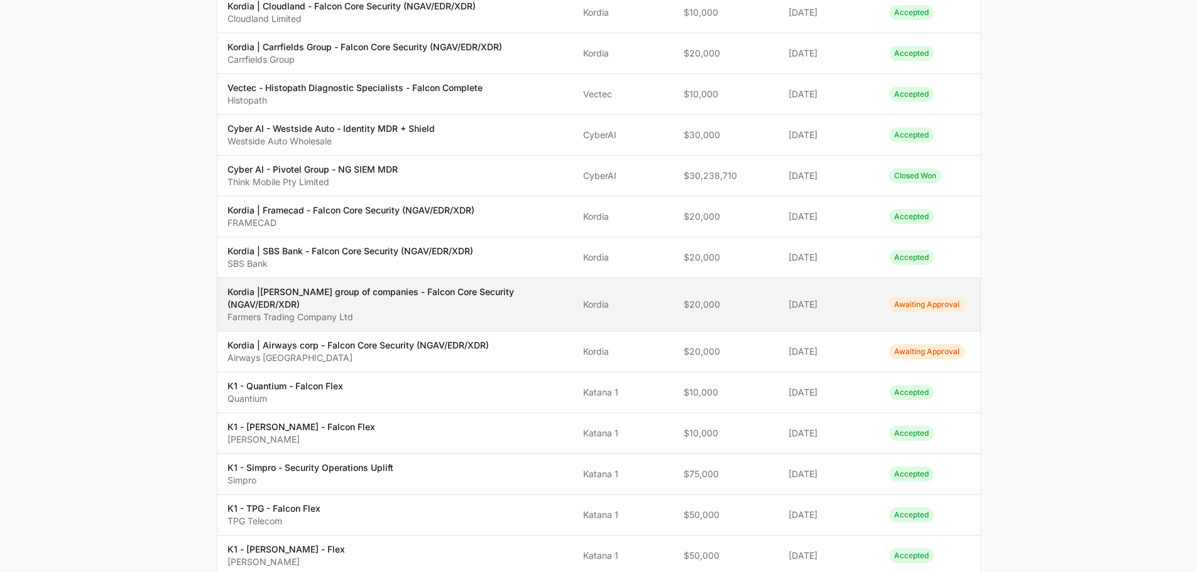
click at [396, 286] on p "Kordia |[PERSON_NAME] group of companies - Falcon Core Security (NGAV/EDR/XDR)" at bounding box center [395, 298] width 336 height 25
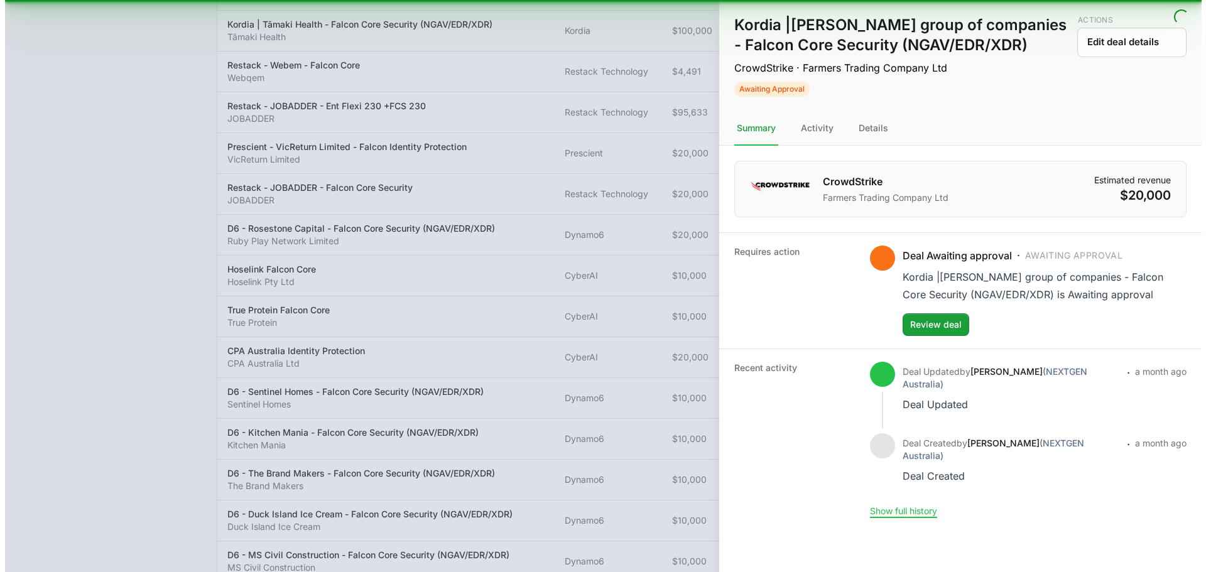
scroll to position [555, 0]
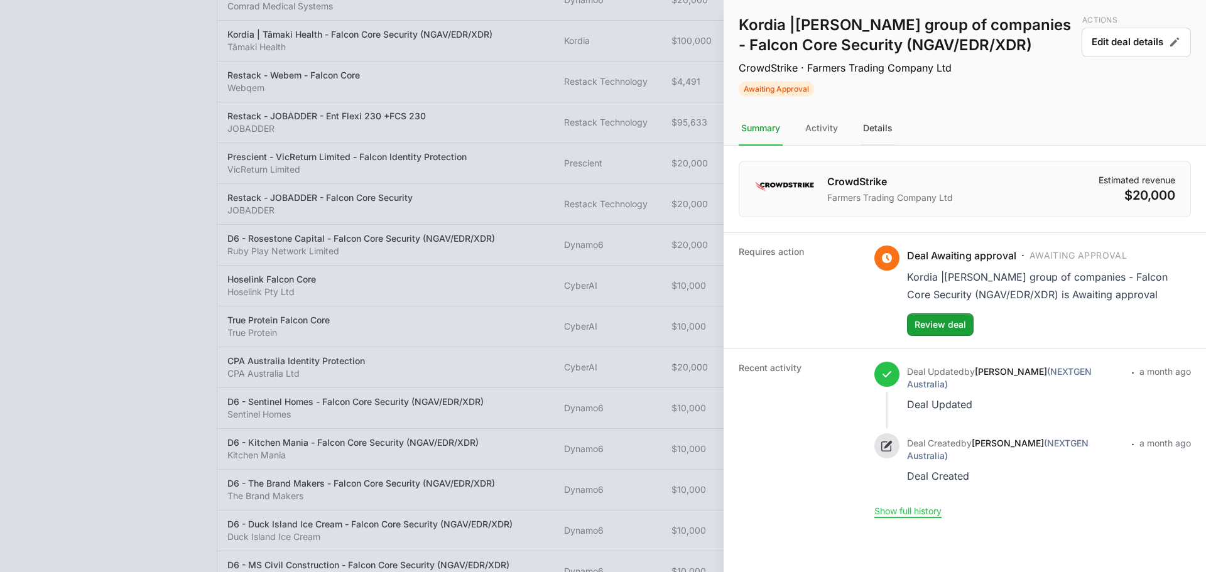
click at [873, 134] on div "Details" at bounding box center [878, 129] width 35 height 34
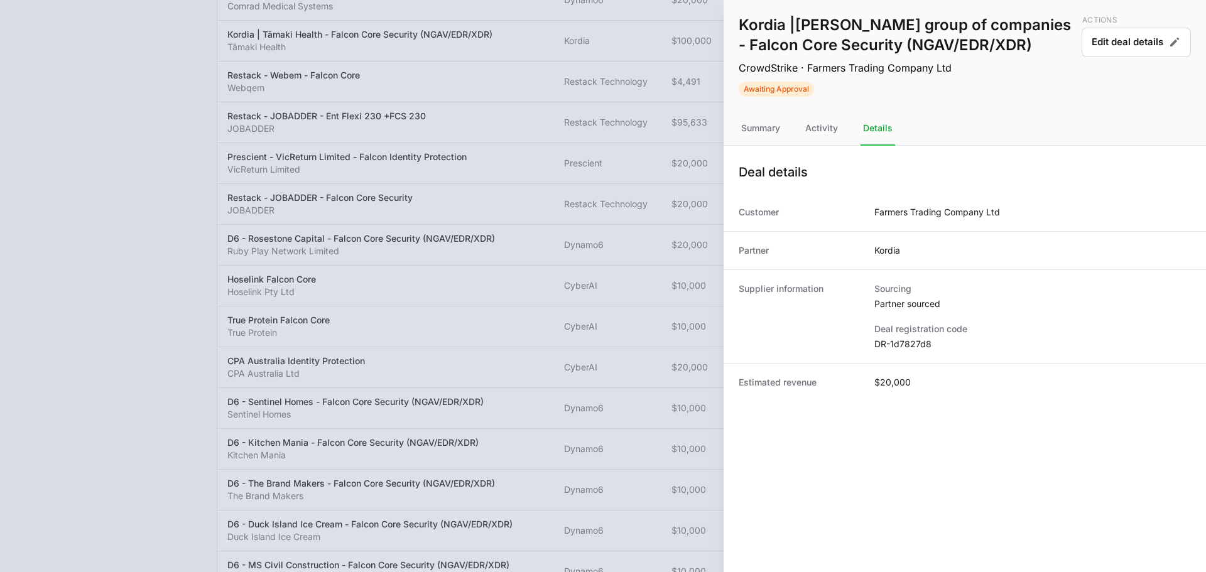
click at [900, 355] on div "Supplier information Sourcing Partner sourced Deal registration code DR-1d7827d8" at bounding box center [965, 316] width 482 height 94
click at [901, 347] on dd "DR-1d7827d8" at bounding box center [1032, 344] width 317 height 13
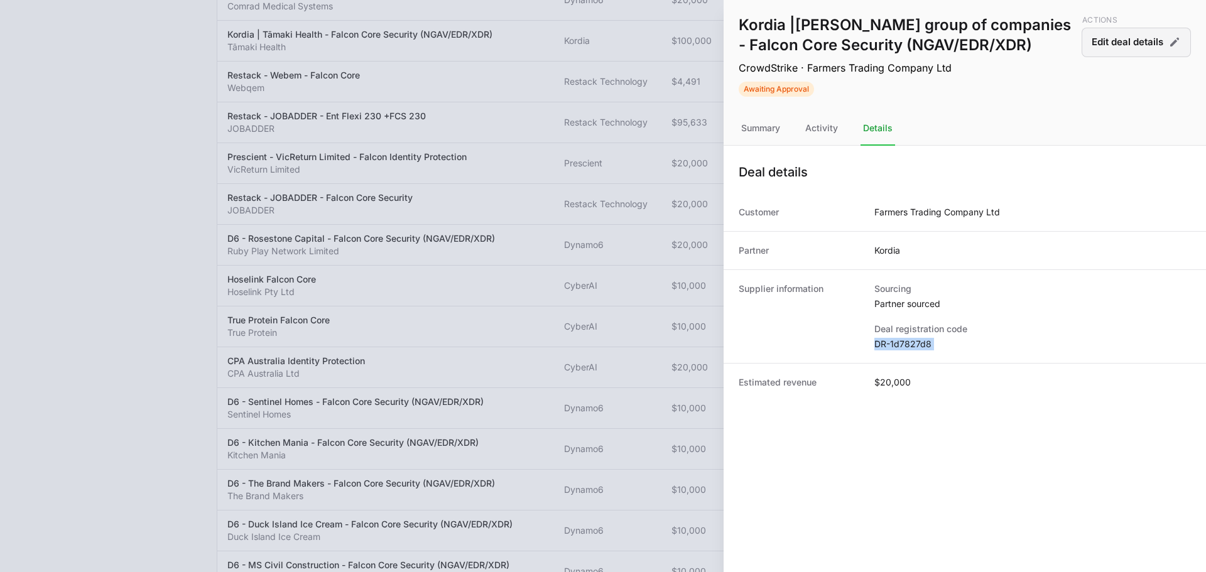
drag, startPoint x: 1136, startPoint y: 45, endPoint x: 1120, endPoint y: 49, distance: 16.1
click at [1138, 43] on button "Edit deal details" at bounding box center [1136, 43] width 109 height 30
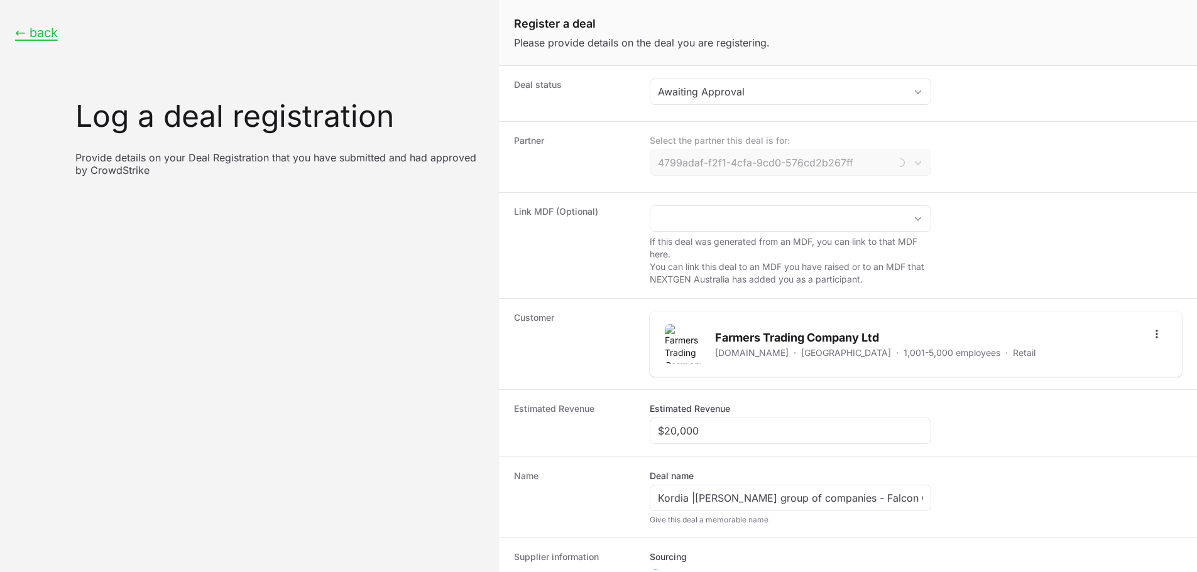
type input "Kordia"
click at [705, 437] on input "$20,000" at bounding box center [790, 430] width 265 height 15
click at [704, 437] on input "$20,000" at bounding box center [790, 430] width 265 height 15
paste input ",100,000"
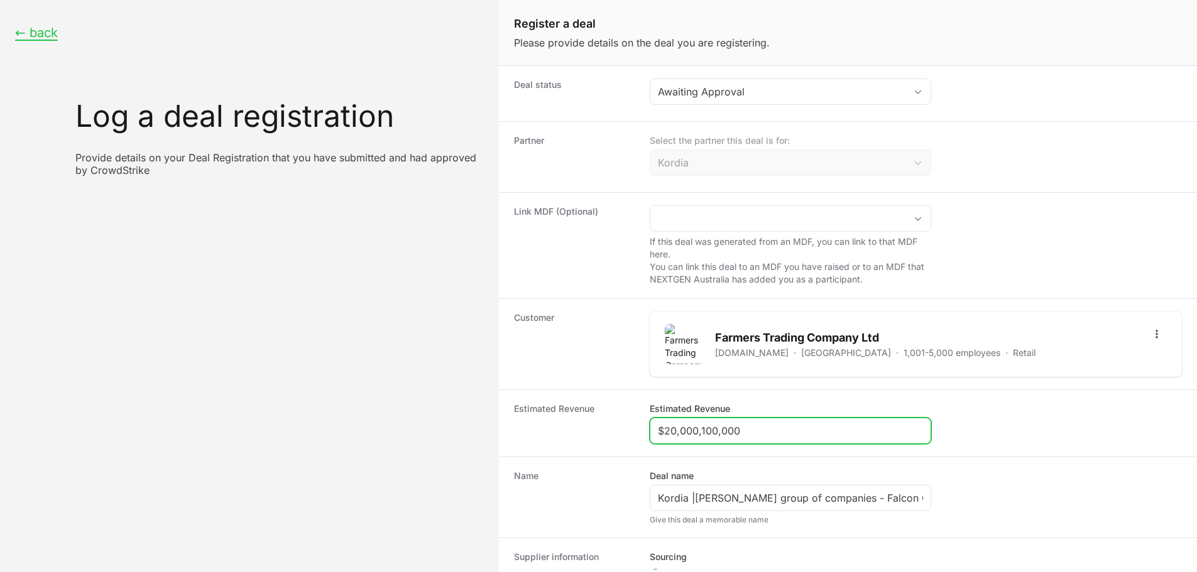
click at [720, 430] on input "$20,000,100,000" at bounding box center [790, 430] width 265 height 15
paste input "Create activity form"
type input "$100,000"
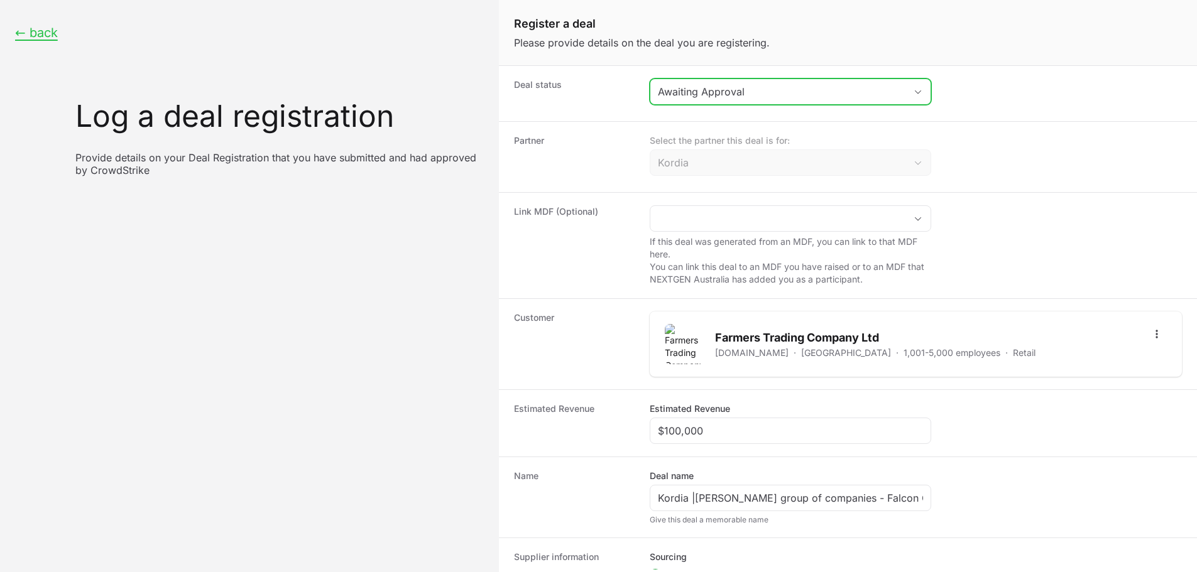
click at [734, 80] on button "Awaiting Approval" at bounding box center [790, 91] width 280 height 25
click at [732, 107] on li "Draft" at bounding box center [790, 119] width 279 height 24
click at [733, 85] on div "Draft" at bounding box center [781, 91] width 247 height 15
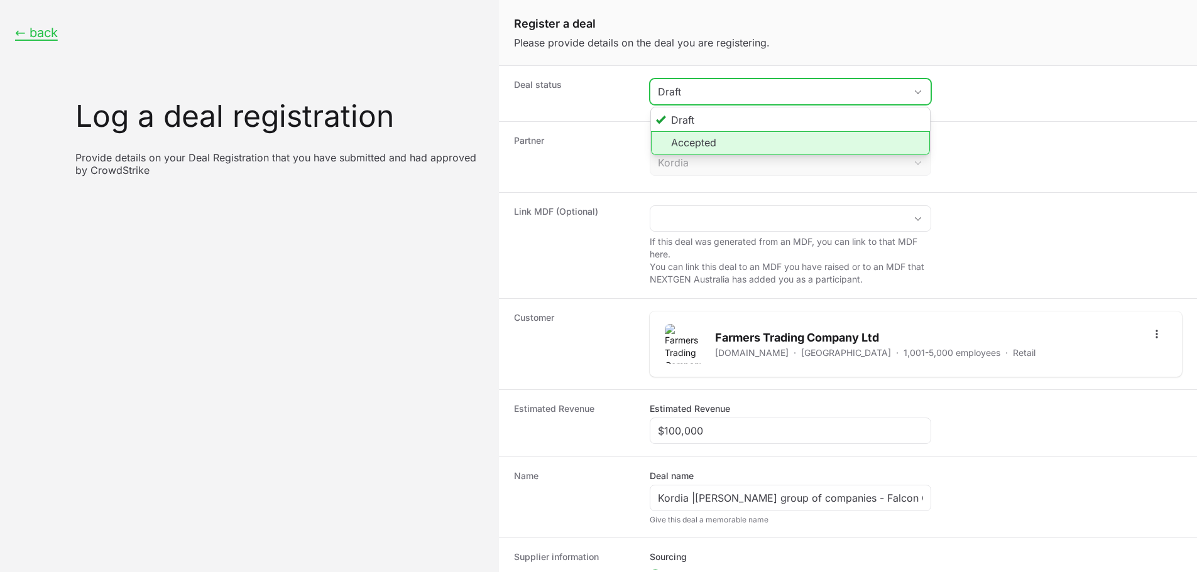
click at [704, 153] on li "Accepted" at bounding box center [790, 143] width 279 height 24
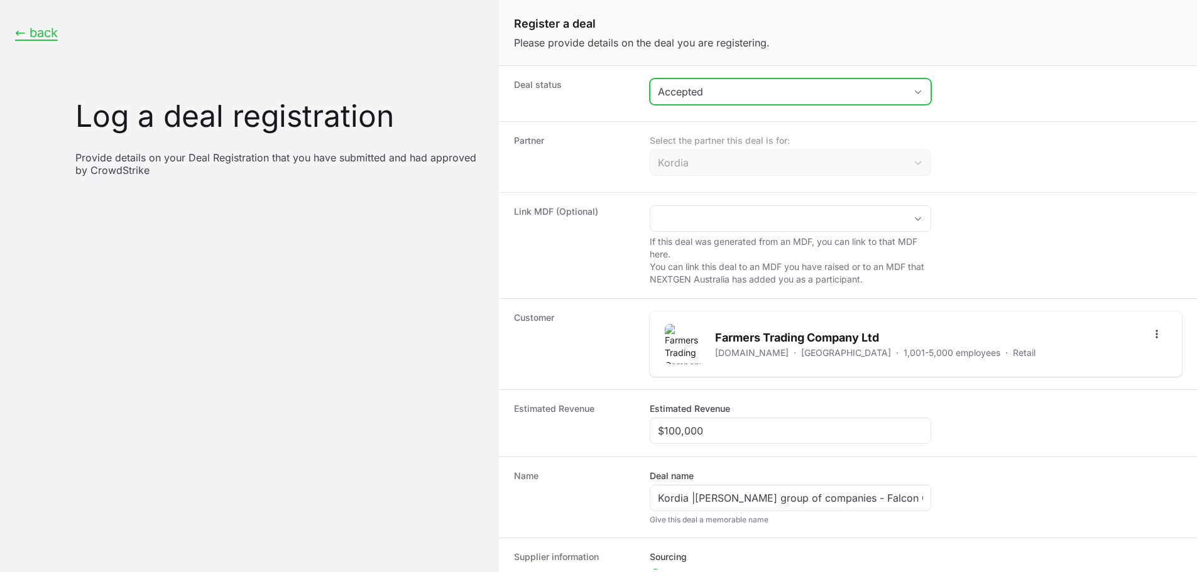
scroll to position [190, 0]
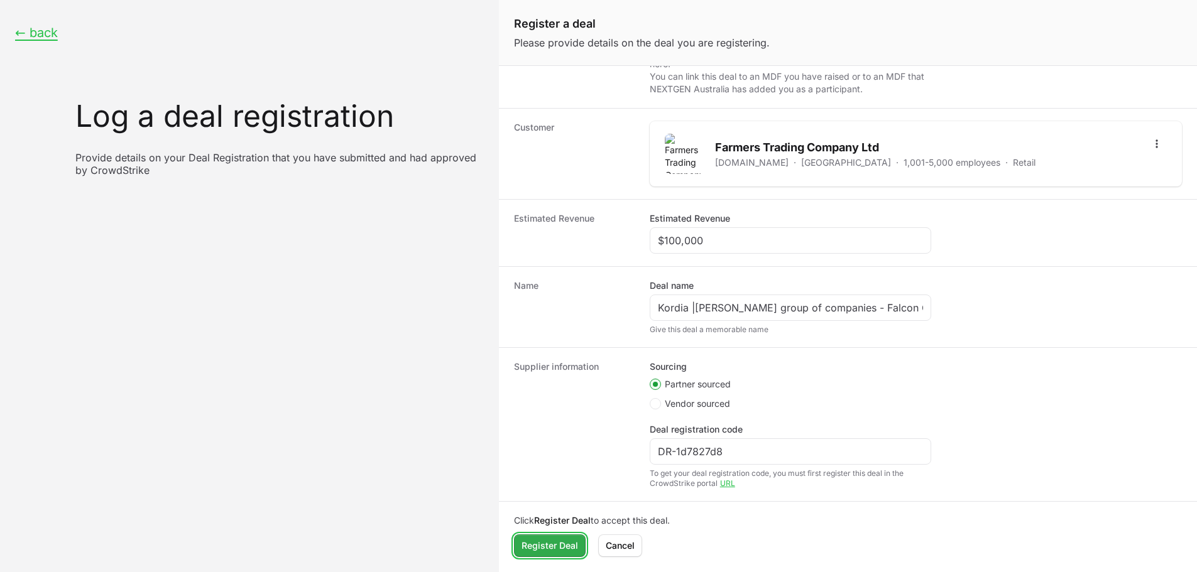
click at [555, 539] on span "Register Deal" at bounding box center [549, 545] width 57 height 15
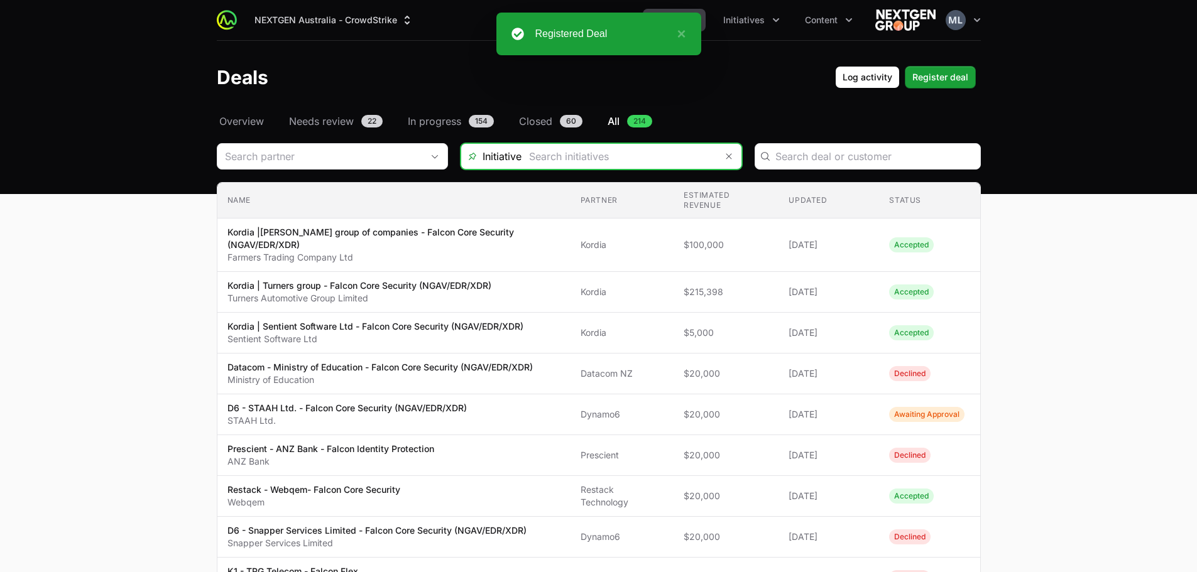
click at [615, 166] on input "Deals Filters" at bounding box center [618, 156] width 195 height 25
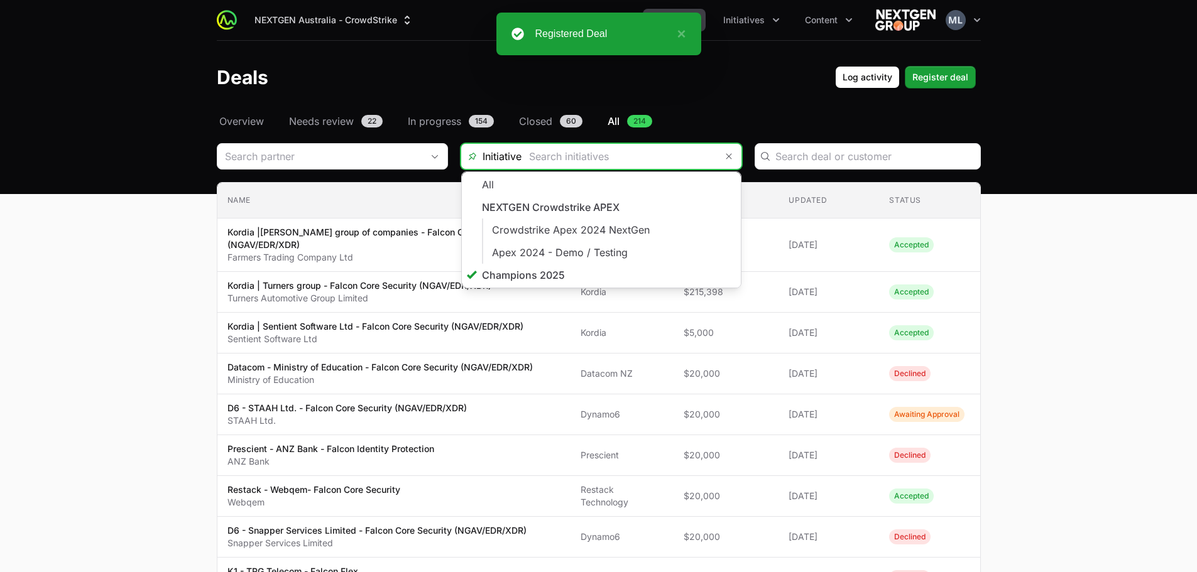
click at [527, 264] on li "Champions 2025" at bounding box center [601, 276] width 279 height 24
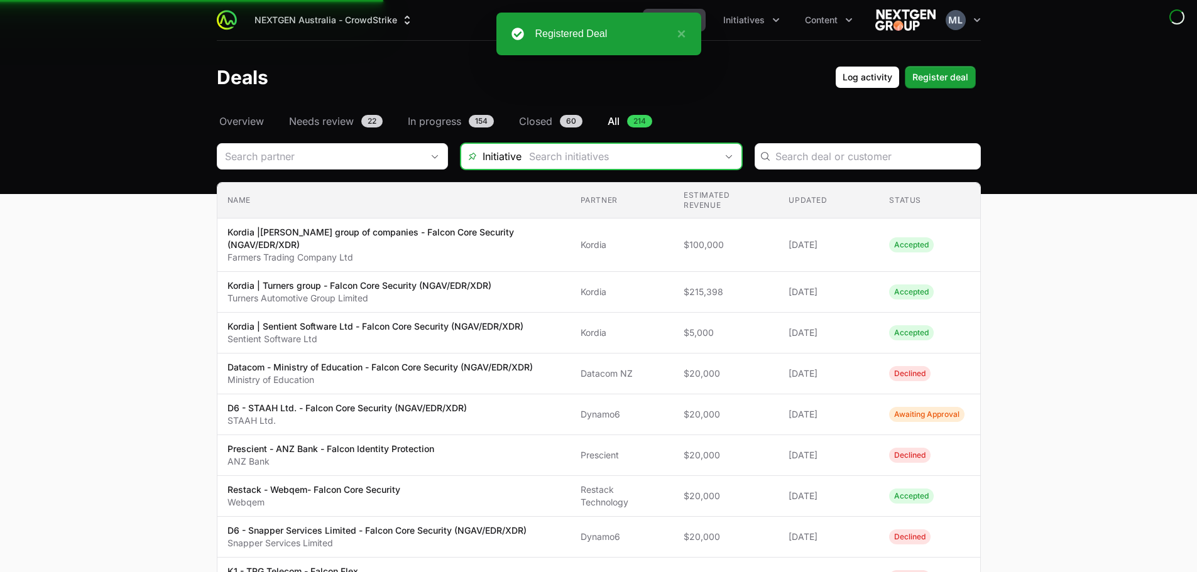
click at [590, 156] on input "Deals Filters" at bounding box center [618, 156] width 195 height 25
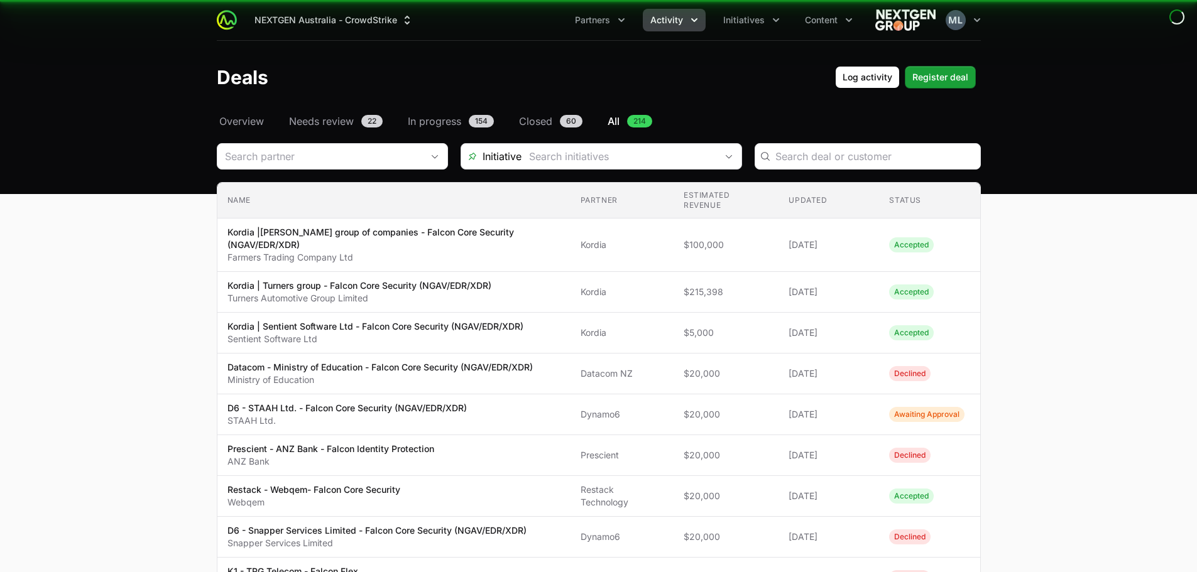
click at [556, 276] on td "Name Kordia | Turners group - Falcon Core Security (NGAV/EDR/XDR) Turners Autom…" at bounding box center [393, 292] width 353 height 41
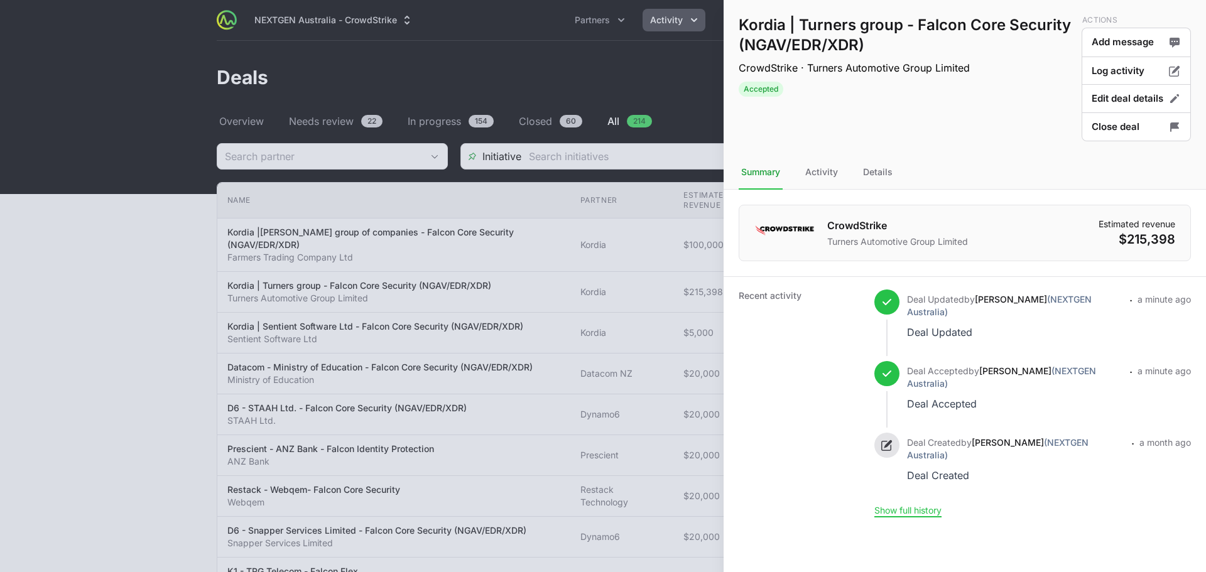
click at [634, 64] on div at bounding box center [603, 286] width 1206 height 572
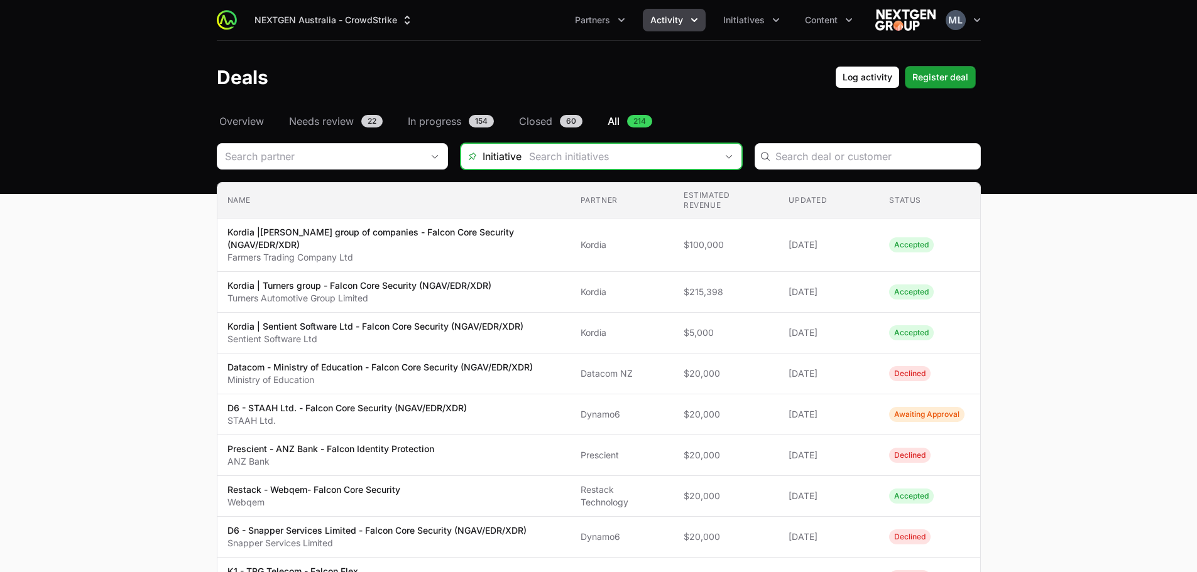
click at [618, 164] on input "Deals Filters" at bounding box center [618, 156] width 195 height 25
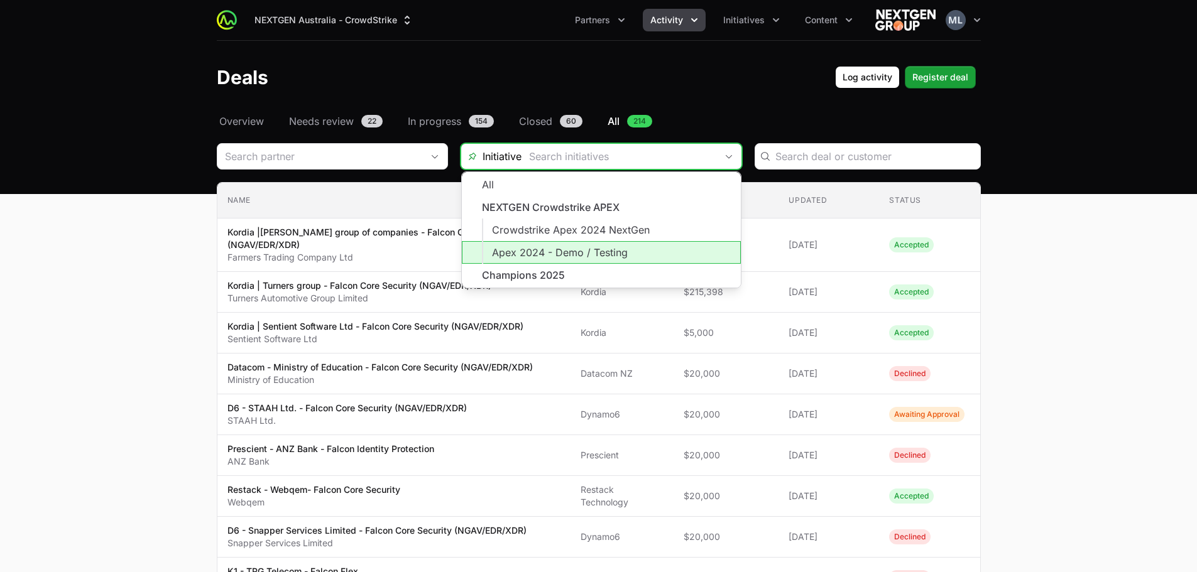
click at [516, 272] on li "Champions 2025" at bounding box center [601, 276] width 279 height 24
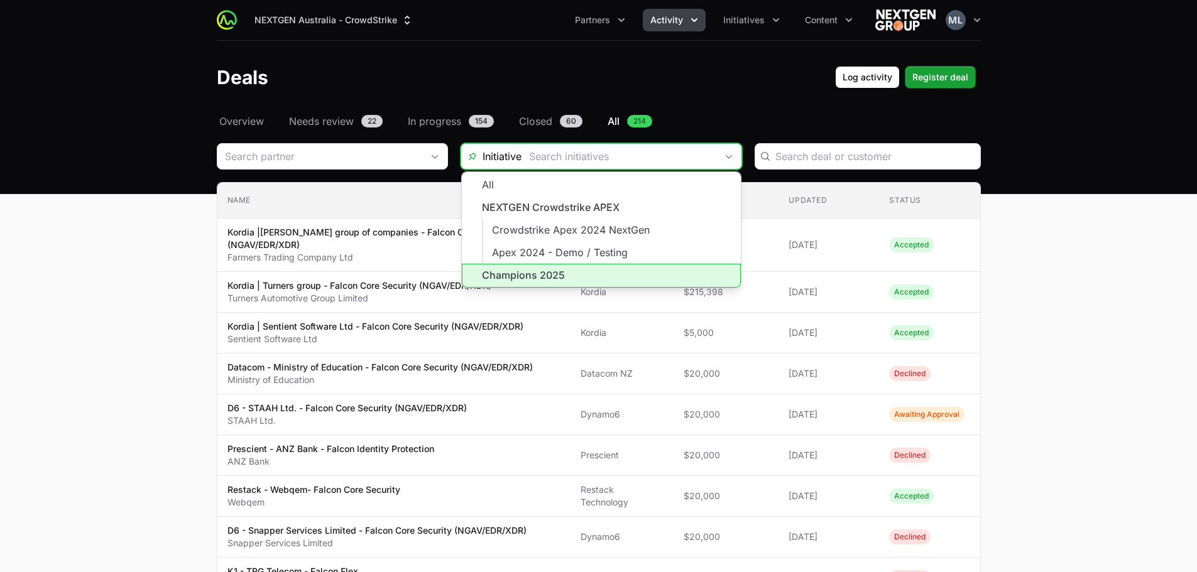
type input "Champions 2025"
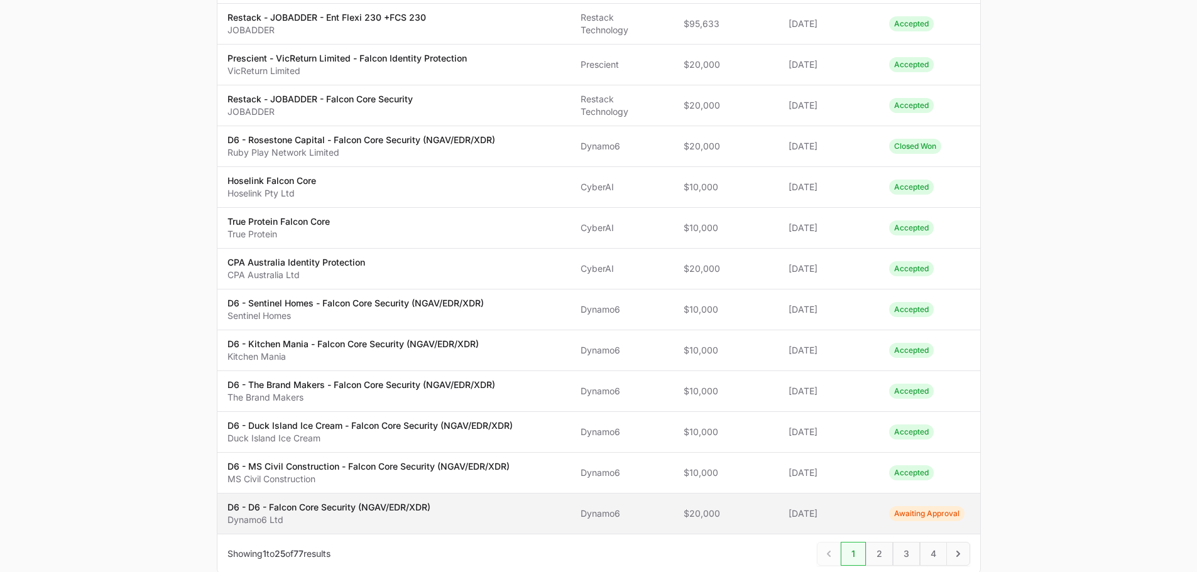
scroll to position [792, 0]
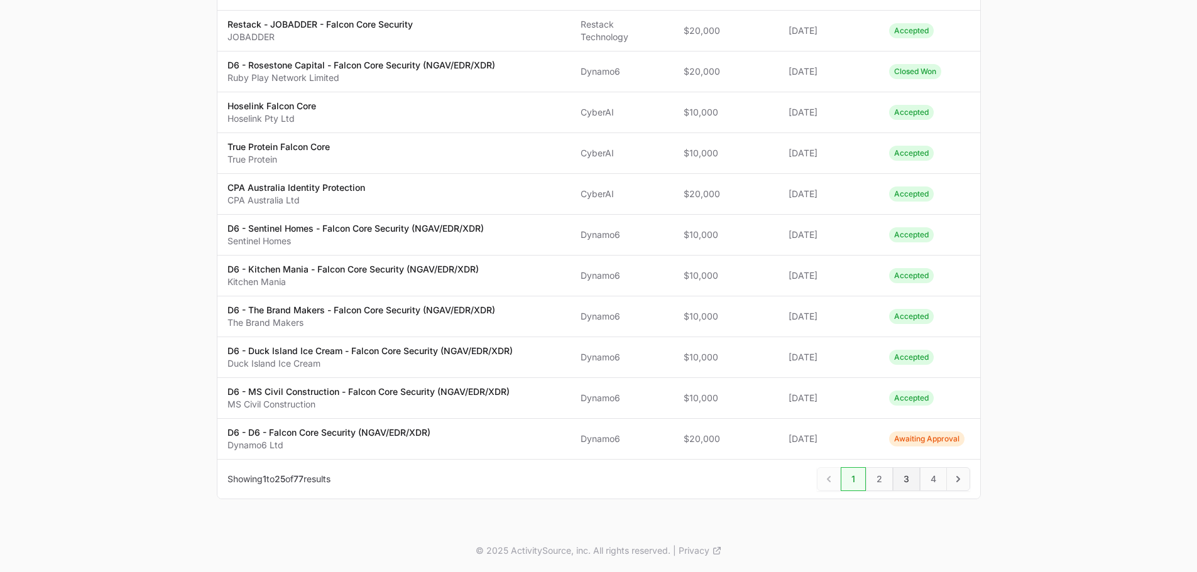
click at [906, 479] on span "3" at bounding box center [906, 479] width 27 height 24
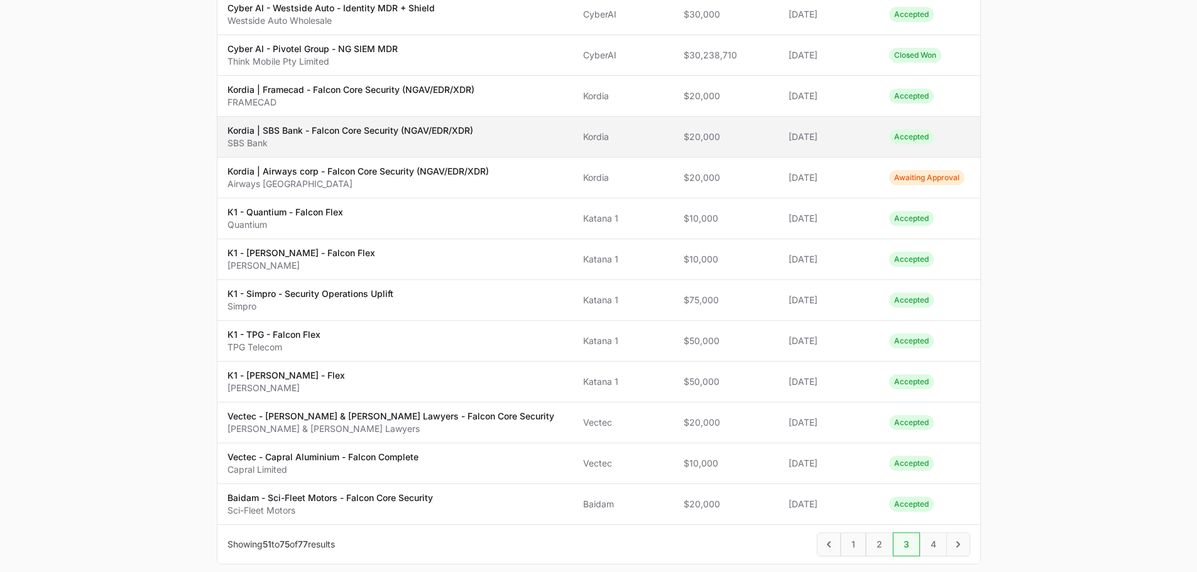
scroll to position [707, 0]
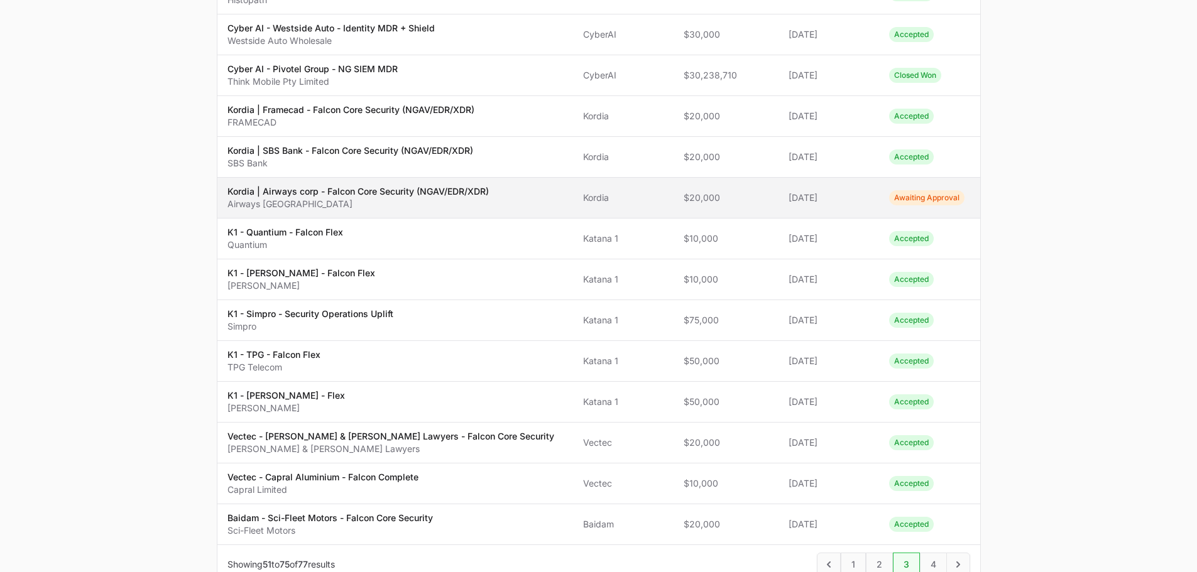
click at [425, 185] on p "Kordia | Airways corp - Falcon Core Security (NGAV/EDR/XDR)" at bounding box center [357, 191] width 261 height 13
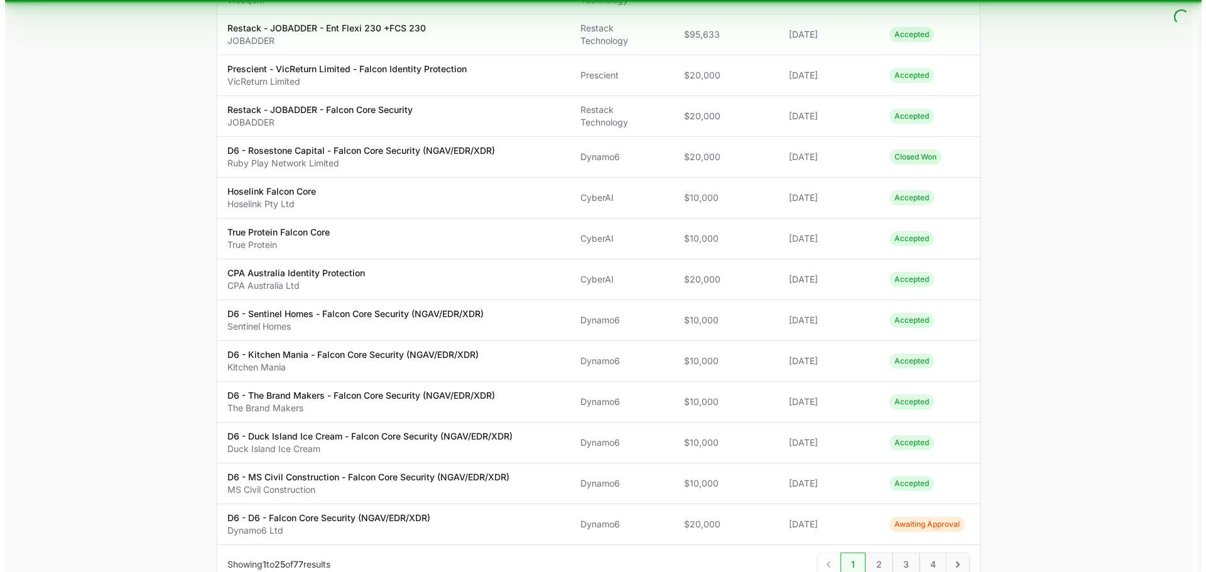
scroll to position [717, 0]
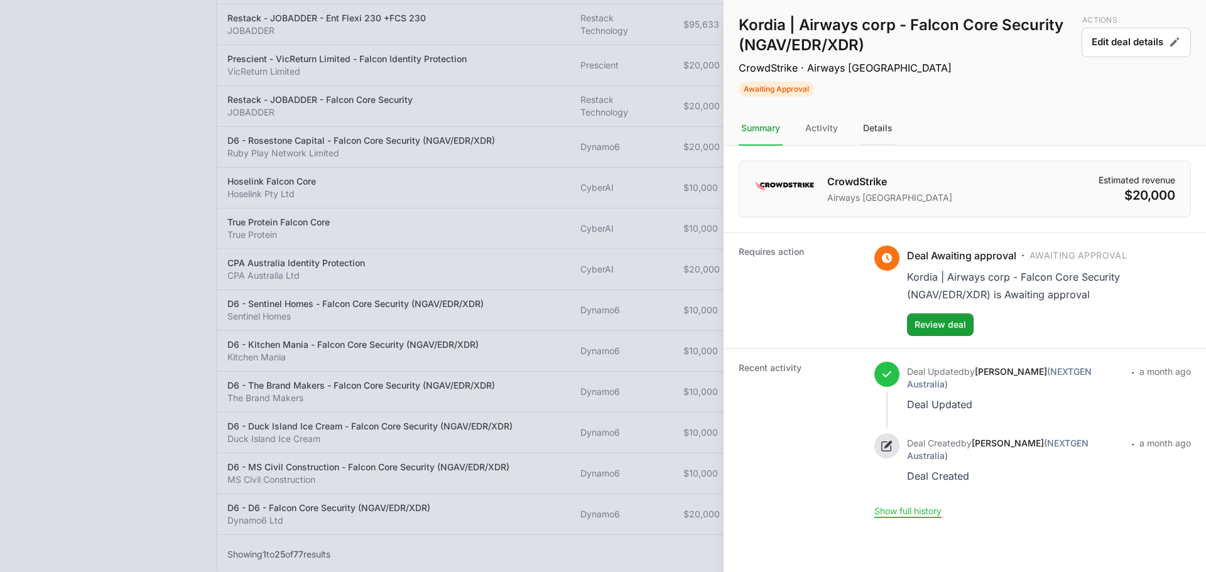
click at [880, 137] on div "Details" at bounding box center [878, 129] width 35 height 34
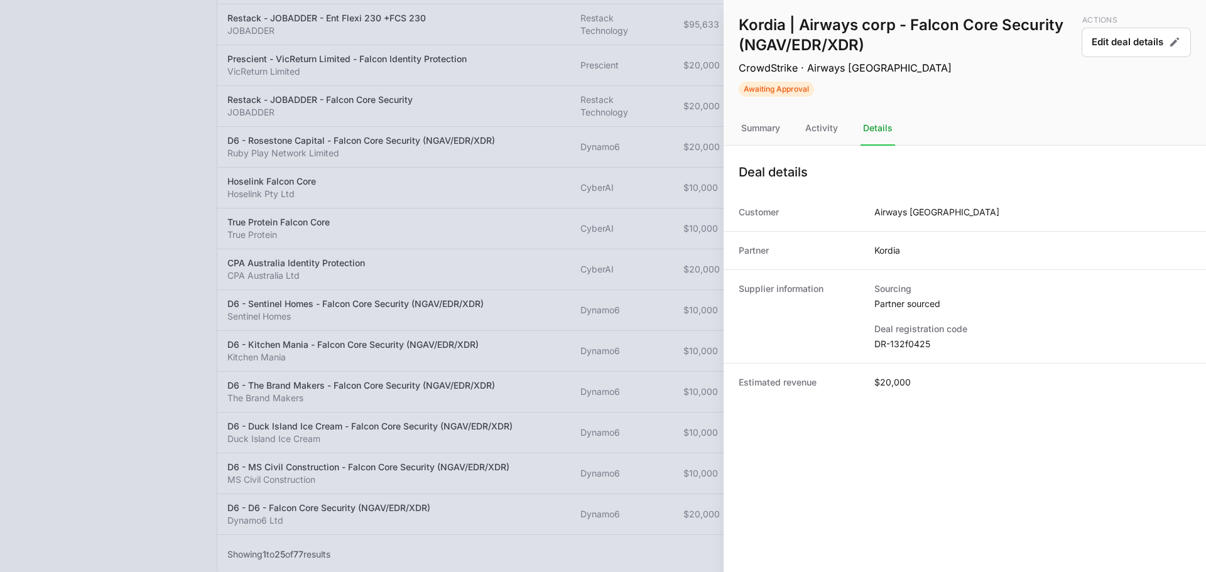
click at [893, 336] on div "Deal registration code DR-132f0425" at bounding box center [1032, 337] width 317 height 28
click at [893, 340] on dd "DR-132f0425" at bounding box center [1032, 344] width 317 height 13
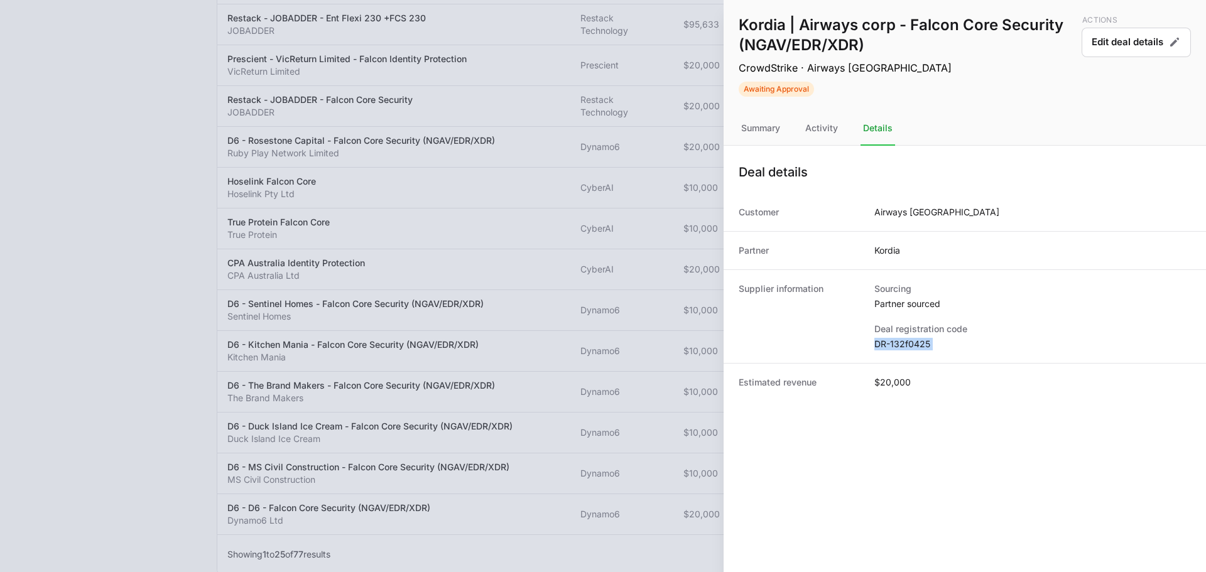
copy dl "DR-132f0425"
click at [1104, 40] on button "Edit deal details" at bounding box center [1136, 43] width 109 height 30
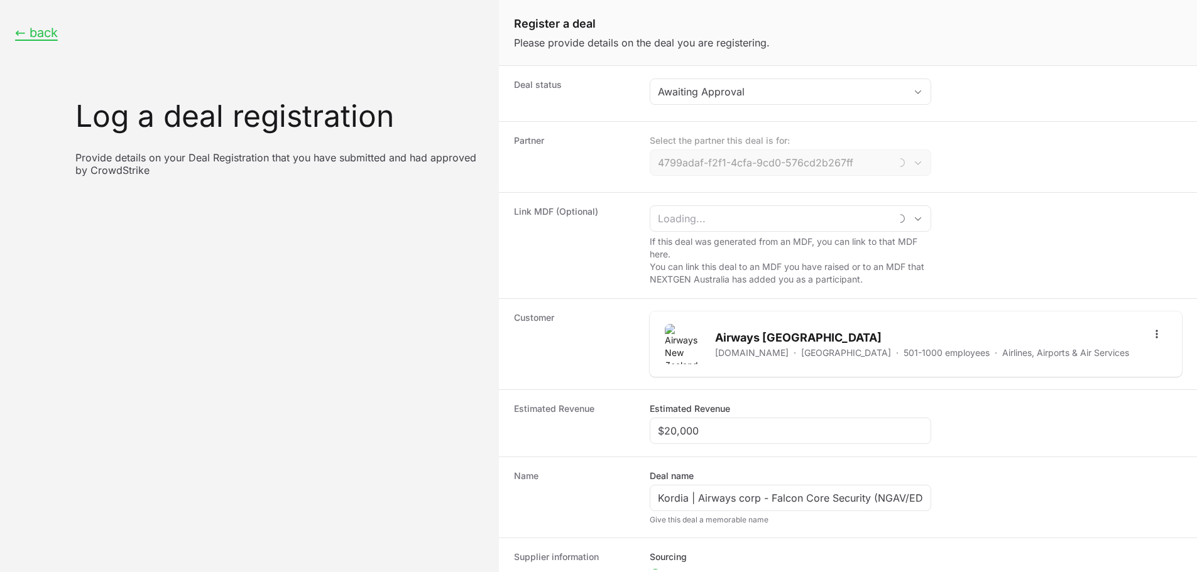
type input "Kordia"
click at [808, 98] on button "Awaiting Approval" at bounding box center [790, 91] width 280 height 25
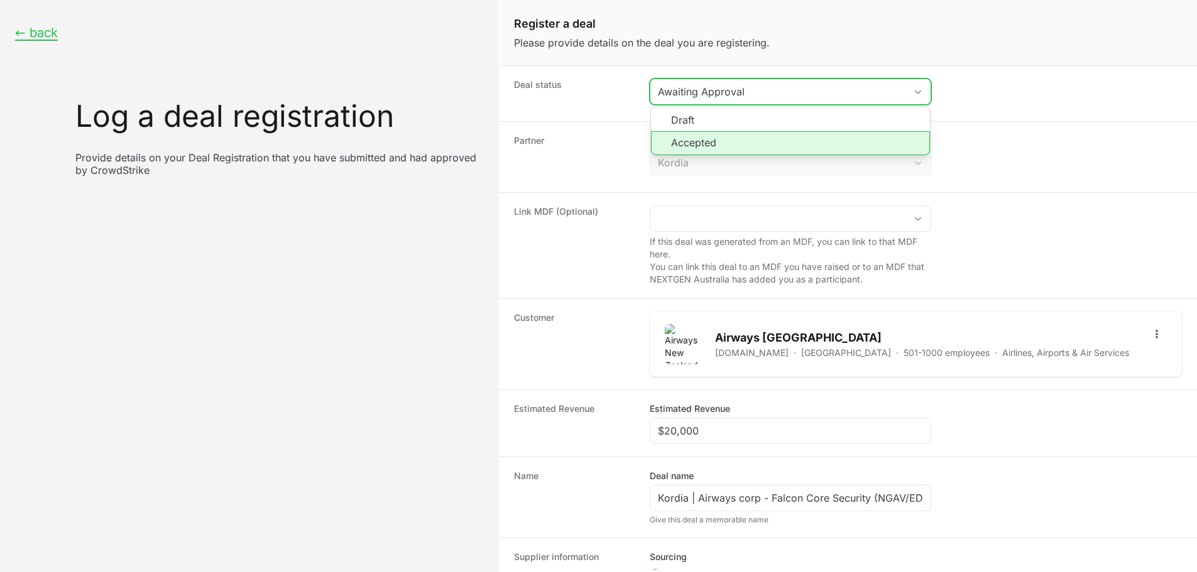
click at [732, 142] on li "Accepted" at bounding box center [790, 143] width 279 height 24
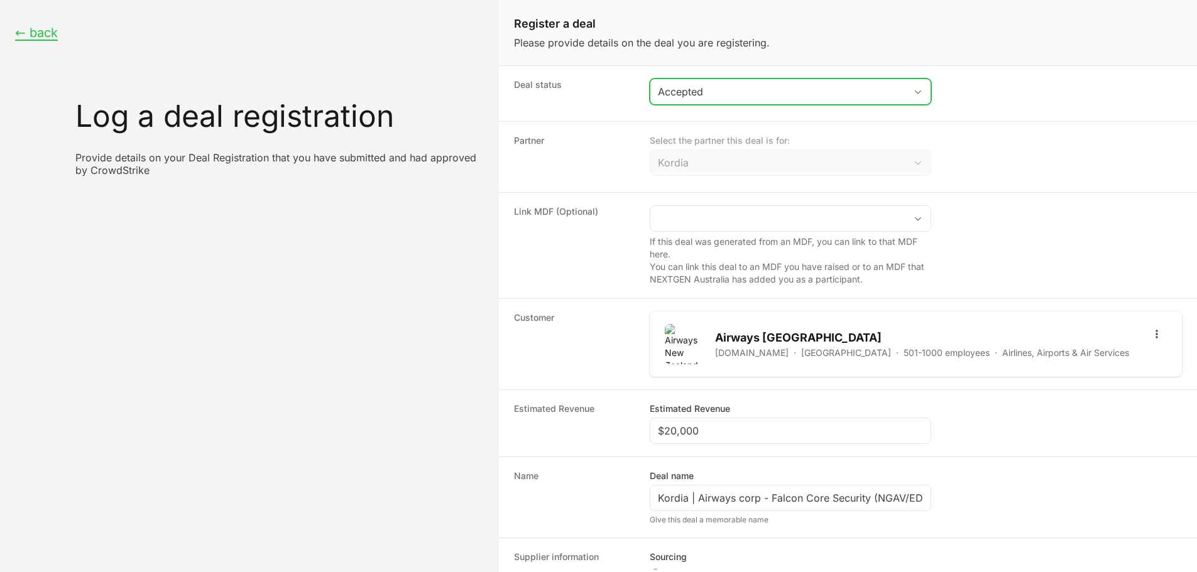
scroll to position [190, 0]
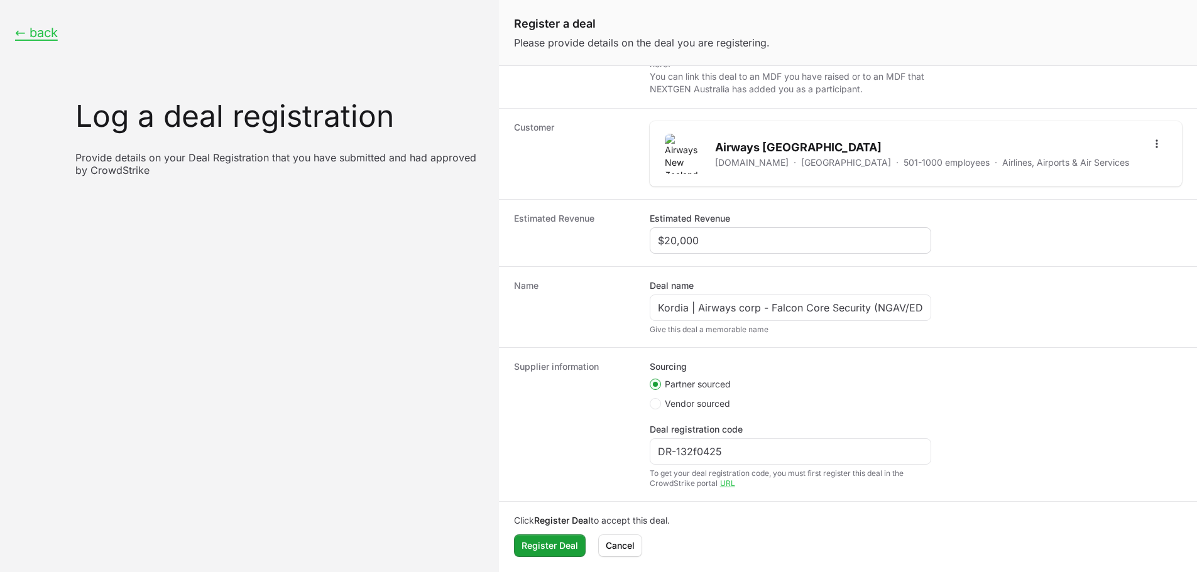
click at [710, 249] on div "$20,000" at bounding box center [789, 240] width 281 height 26
click at [710, 246] on input "$20,000" at bounding box center [790, 240] width 265 height 15
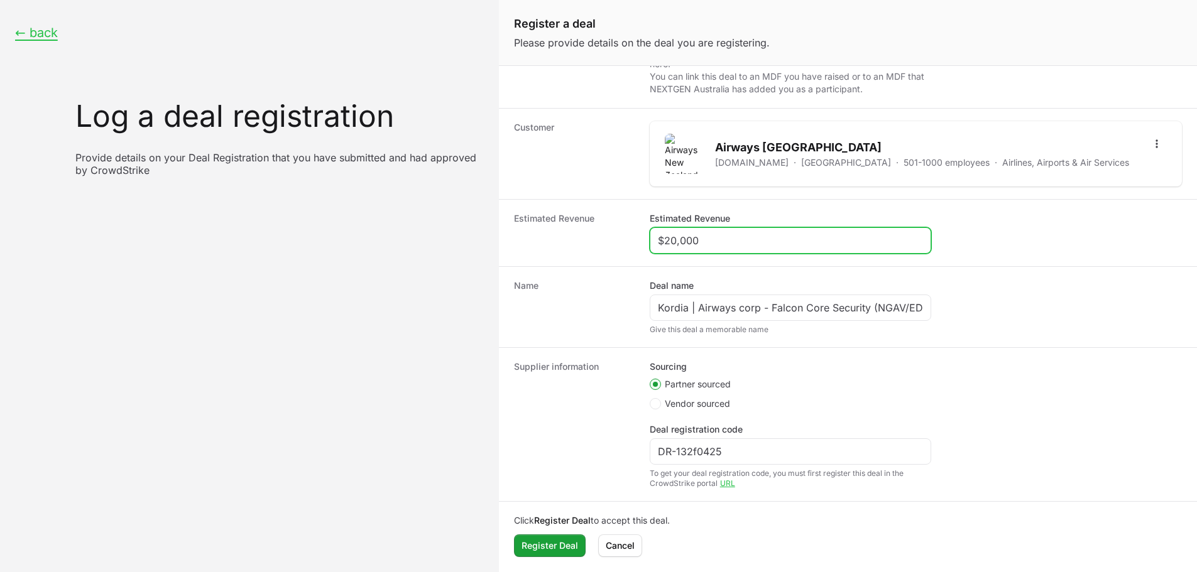
paste input "5"
type input "$50,000"
click at [548, 234] on dt "Estimated Revenue" at bounding box center [574, 232] width 121 height 41
click at [604, 258] on div "Estimated Revenue Estimated Revenue $50,000" at bounding box center [848, 232] width 698 height 67
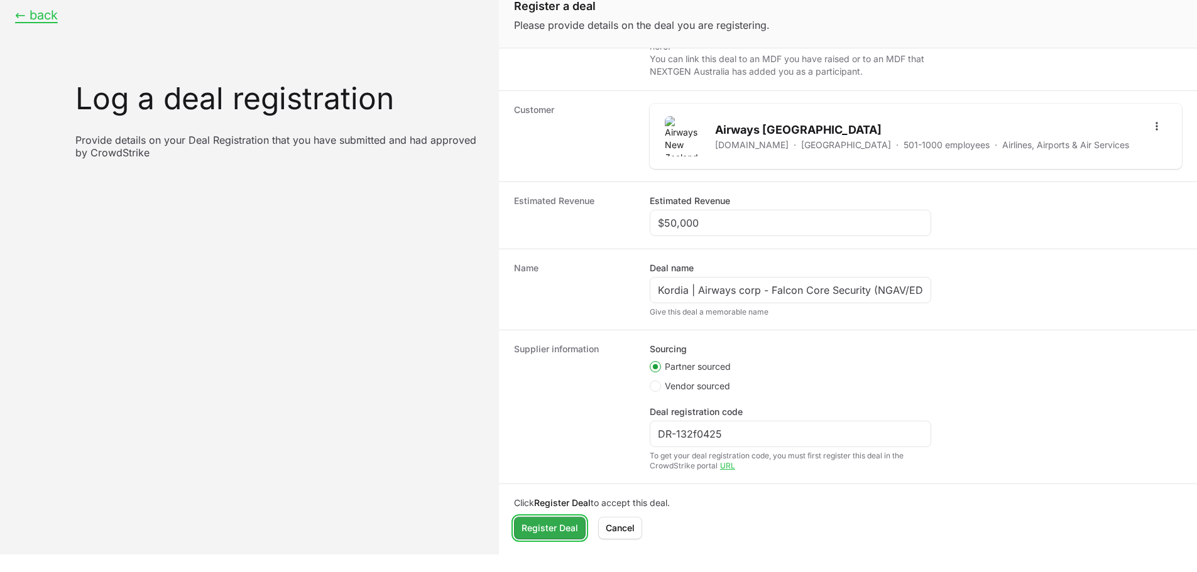
click at [538, 528] on span "Register Deal" at bounding box center [549, 528] width 57 height 15
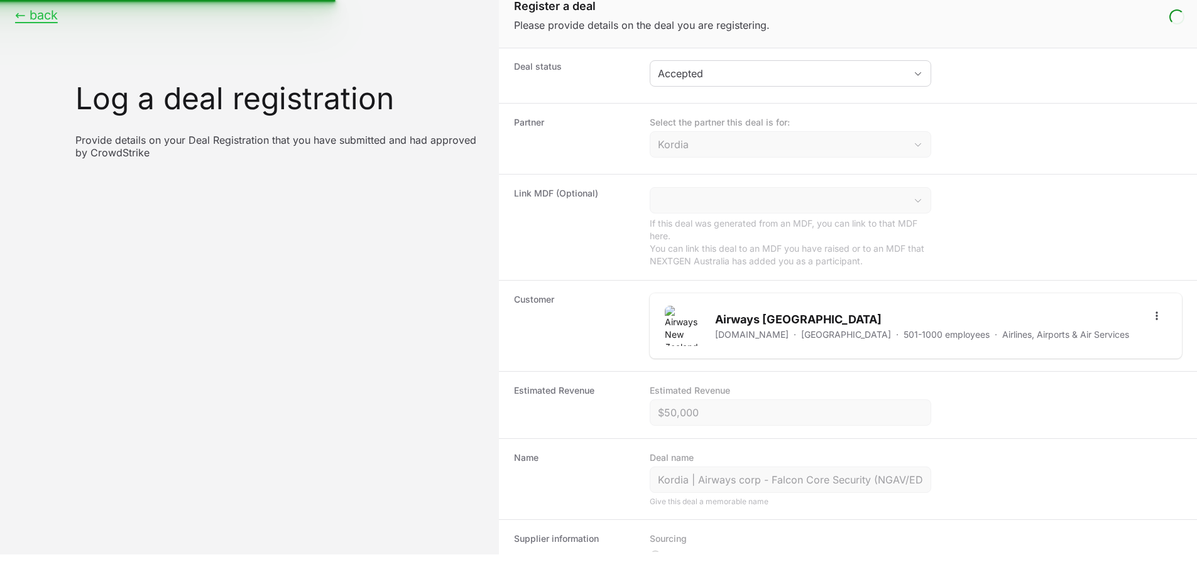
scroll to position [0, 0]
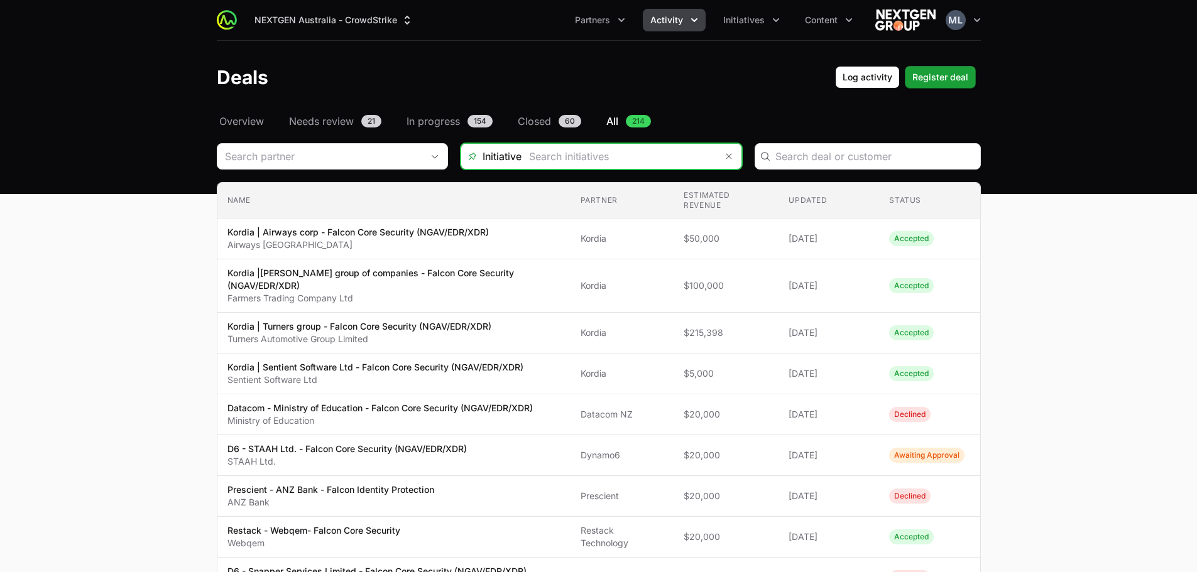
click at [624, 149] on input "Deals Filters" at bounding box center [618, 156] width 195 height 25
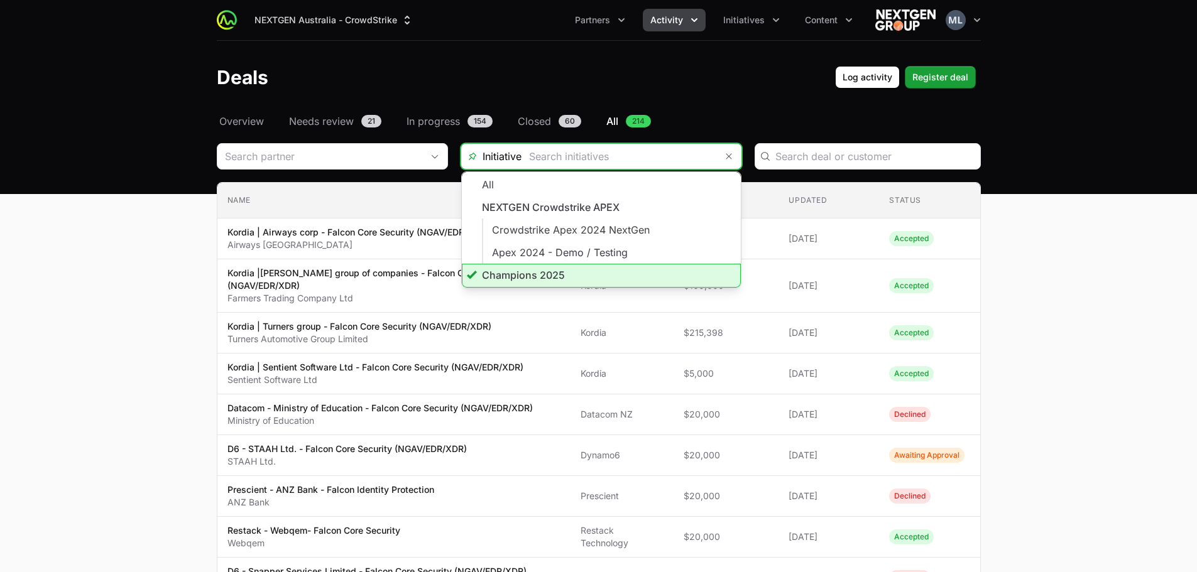
click at [540, 273] on li "Champions 2025" at bounding box center [601, 276] width 279 height 24
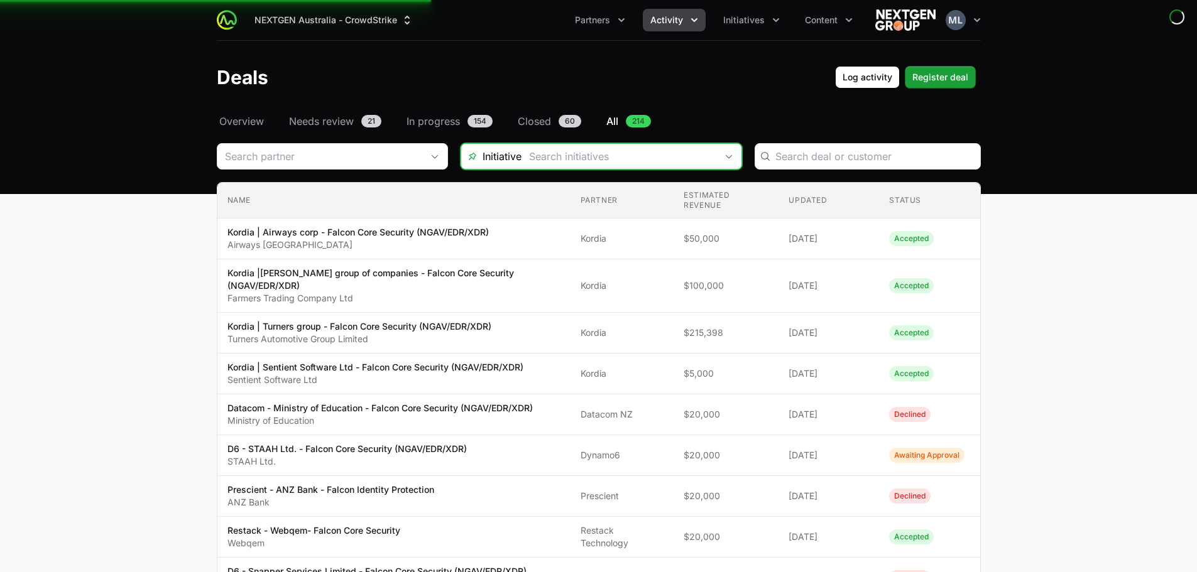
click at [602, 161] on input "Deals Filters" at bounding box center [618, 156] width 195 height 25
click at [606, 146] on input "Deals Filters" at bounding box center [618, 156] width 195 height 25
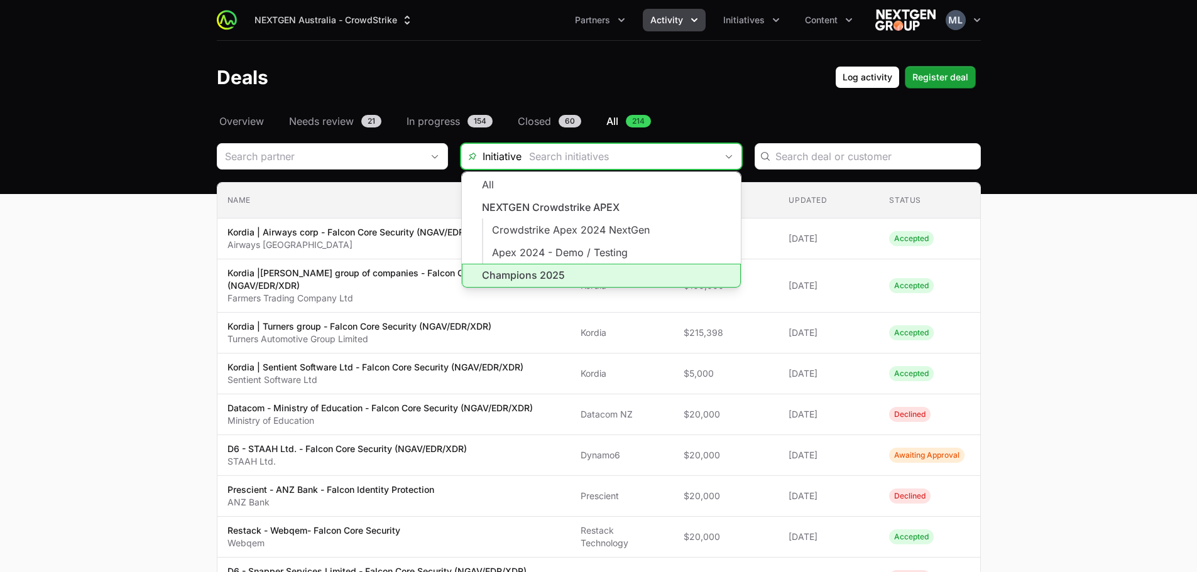
click at [540, 273] on li "Champions 2025" at bounding box center [601, 276] width 279 height 24
type input "Champions 2025"
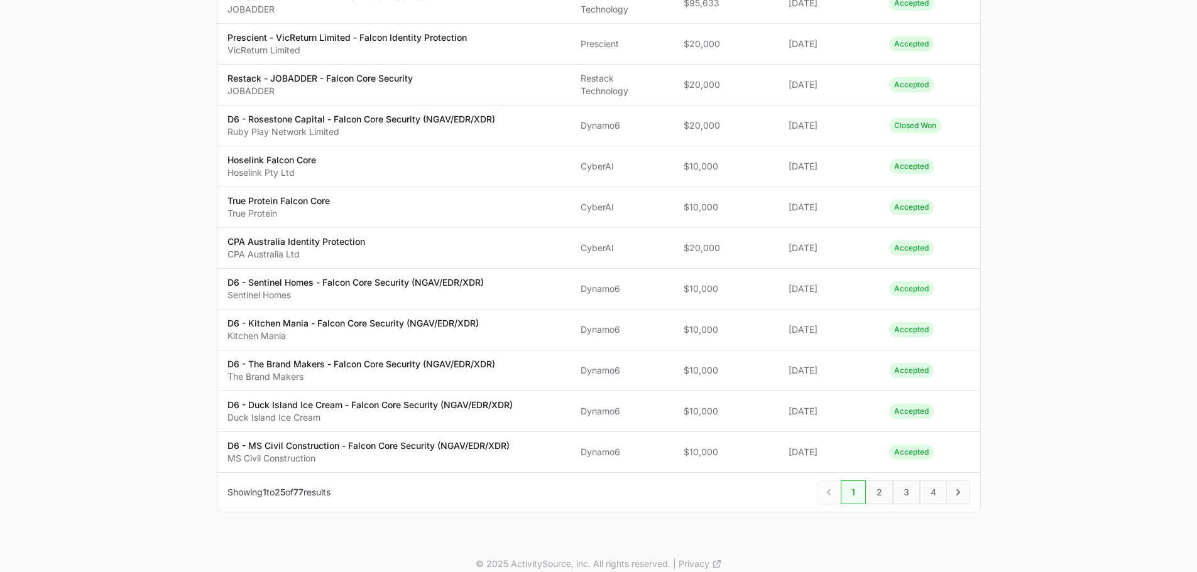
scroll to position [792, 0]
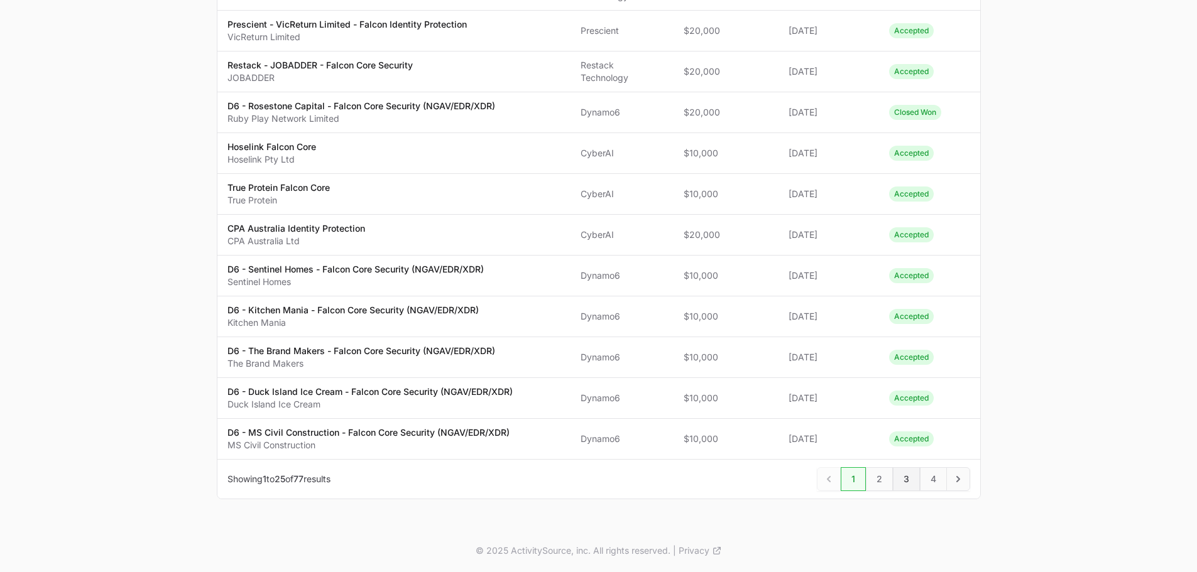
click at [899, 471] on span "3" at bounding box center [906, 479] width 27 height 24
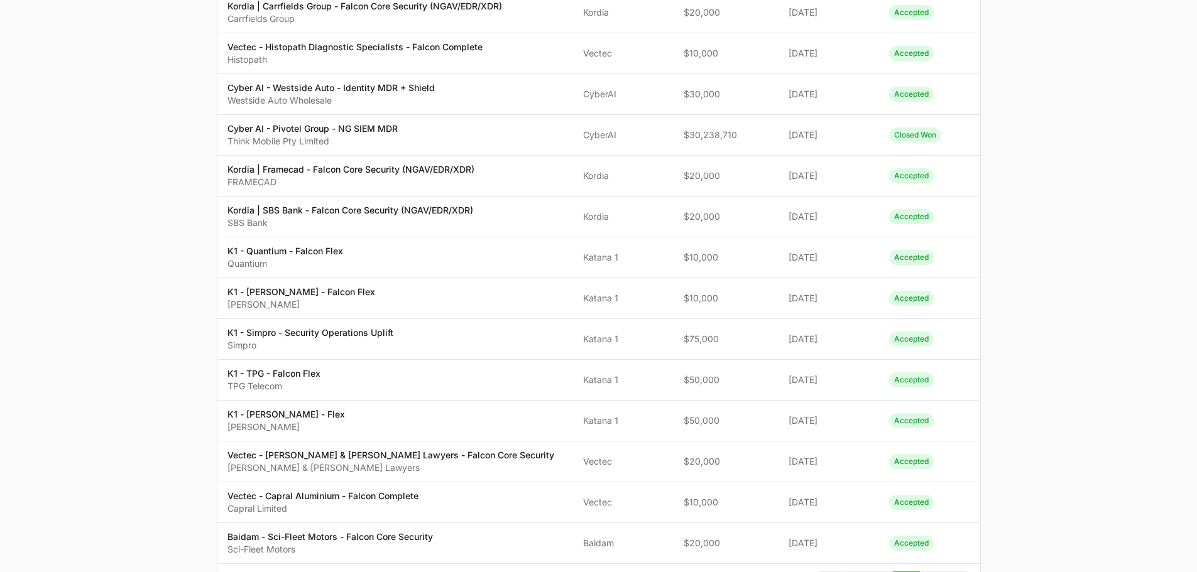
scroll to position [769, 0]
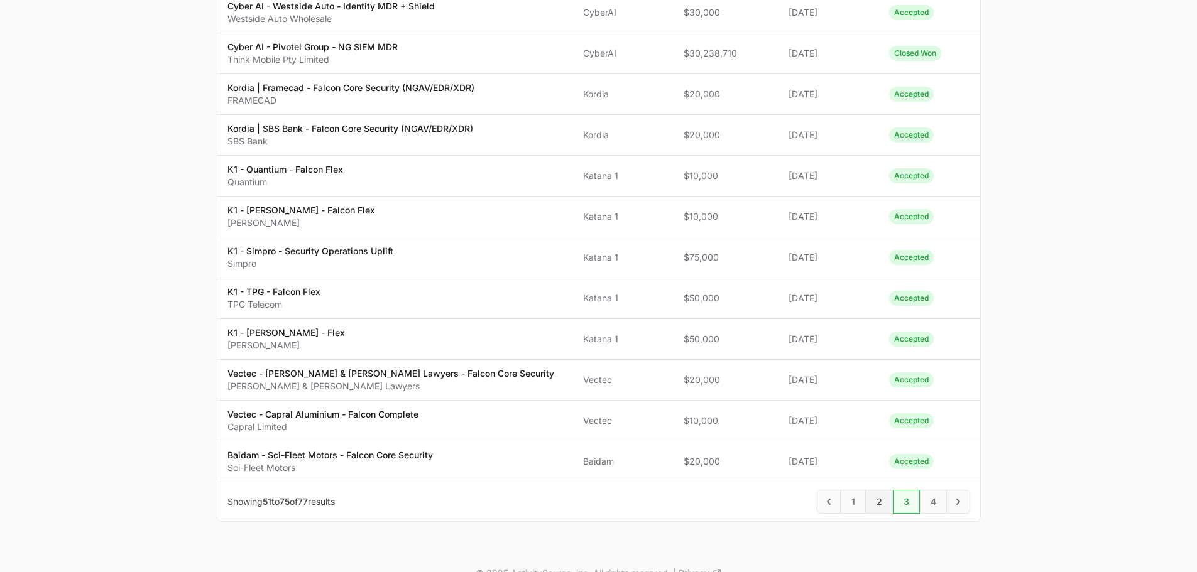
click at [879, 490] on span "2" at bounding box center [879, 502] width 27 height 24
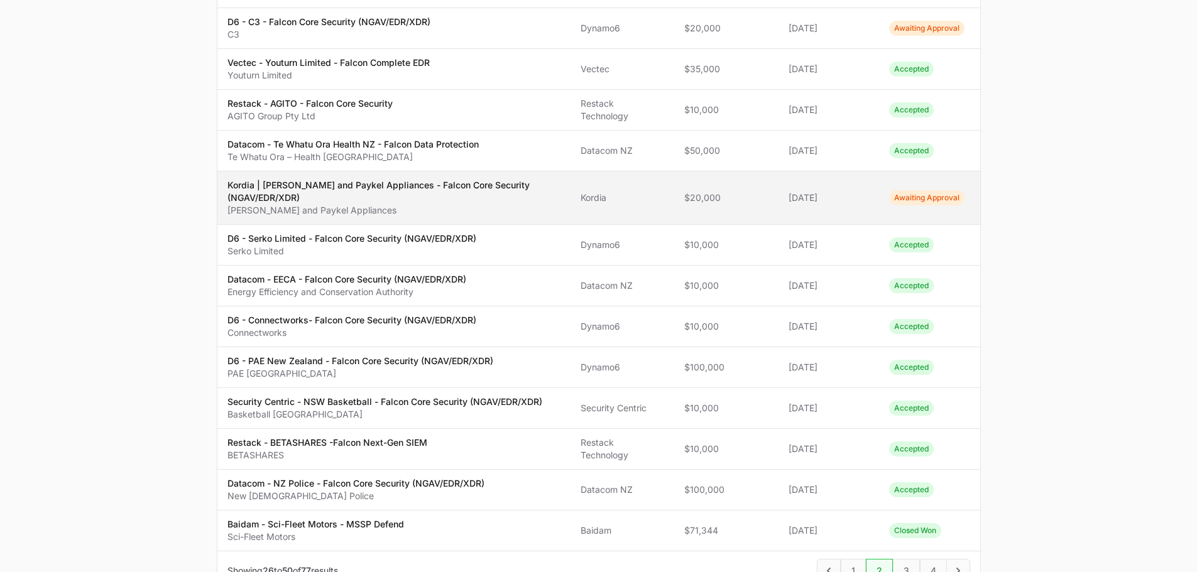
scroll to position [691, 0]
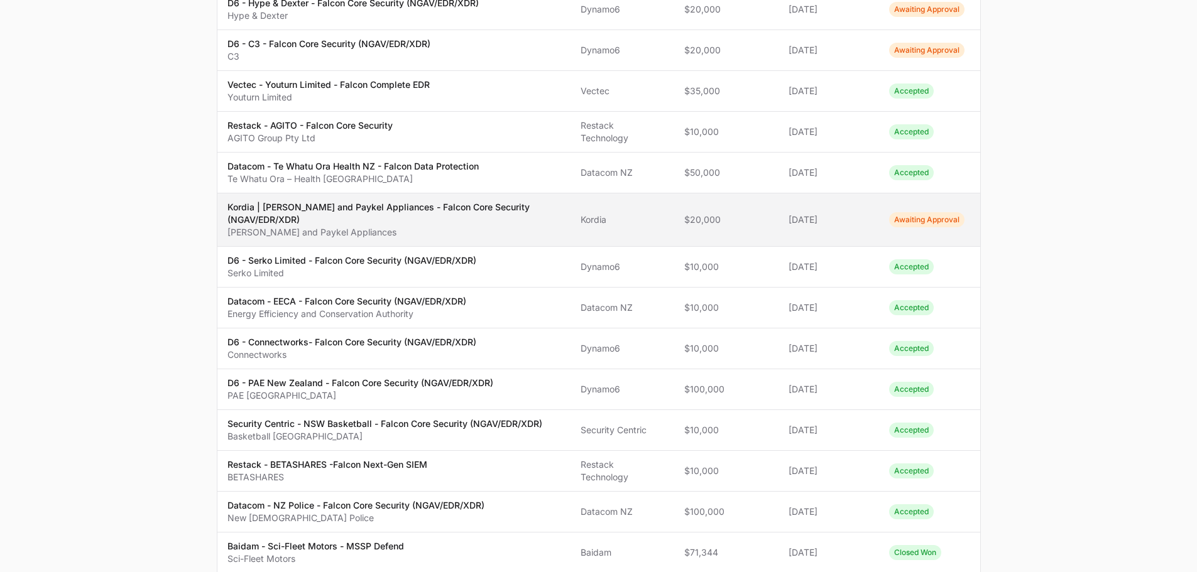
click at [410, 201] on p "Kordia | [PERSON_NAME] and Paykel Appliances - Falcon Core Security (NGAV/EDR/X…" at bounding box center [394, 213] width 334 height 25
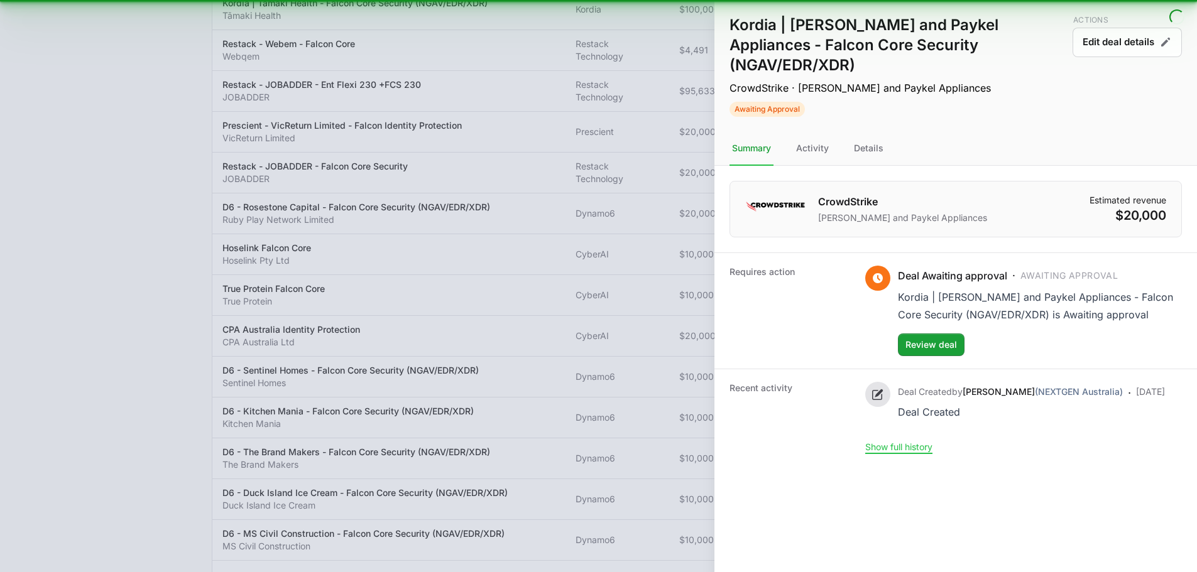
scroll to position [701, 0]
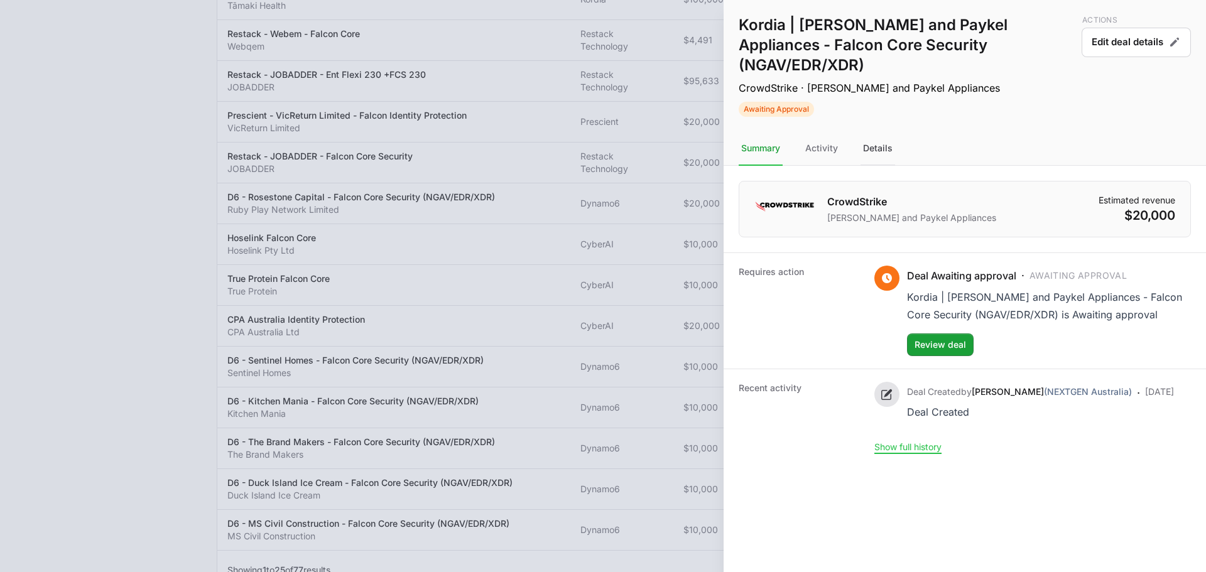
click at [876, 132] on div "Details" at bounding box center [878, 149] width 35 height 34
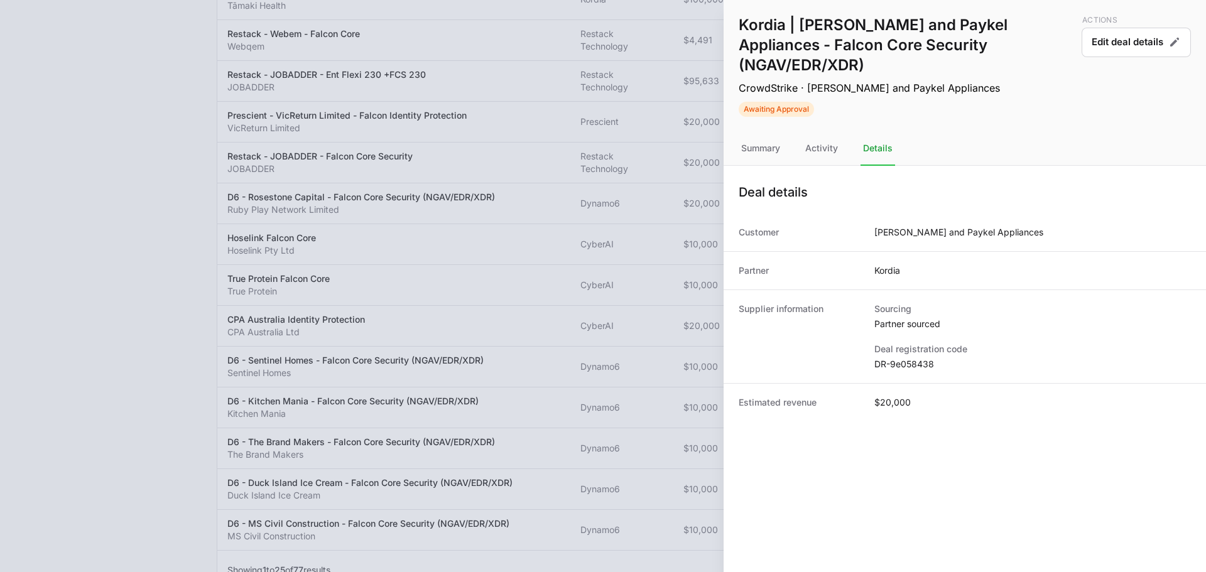
click at [903, 358] on dd "DR-9e058438" at bounding box center [1032, 364] width 317 height 13
copy dl "DR-9e058438"
click at [640, 130] on div at bounding box center [603, 286] width 1206 height 572
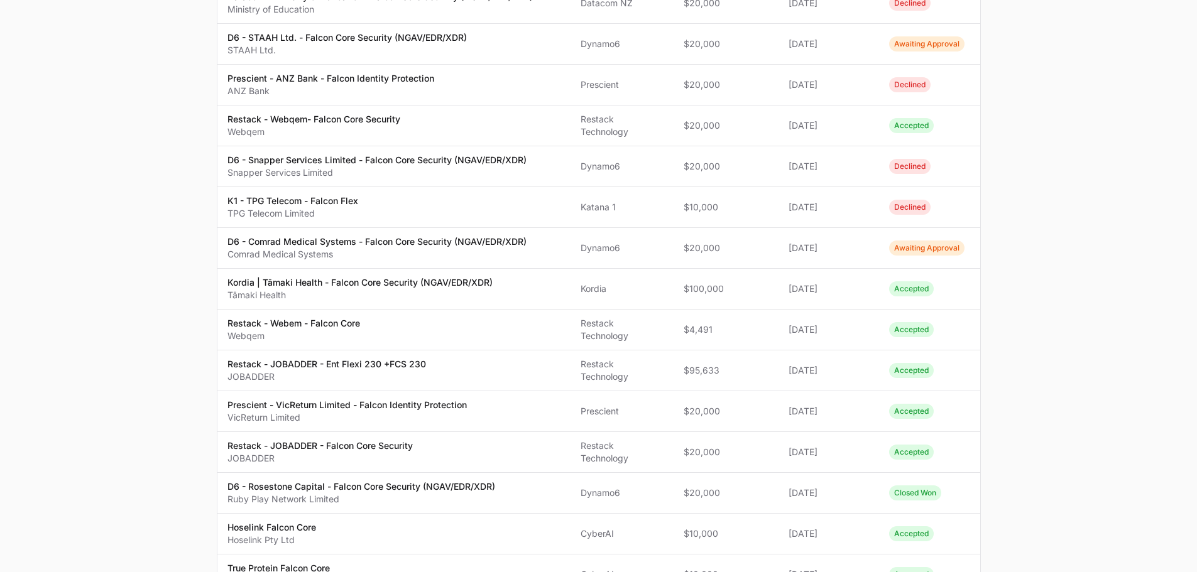
scroll to position [729, 0]
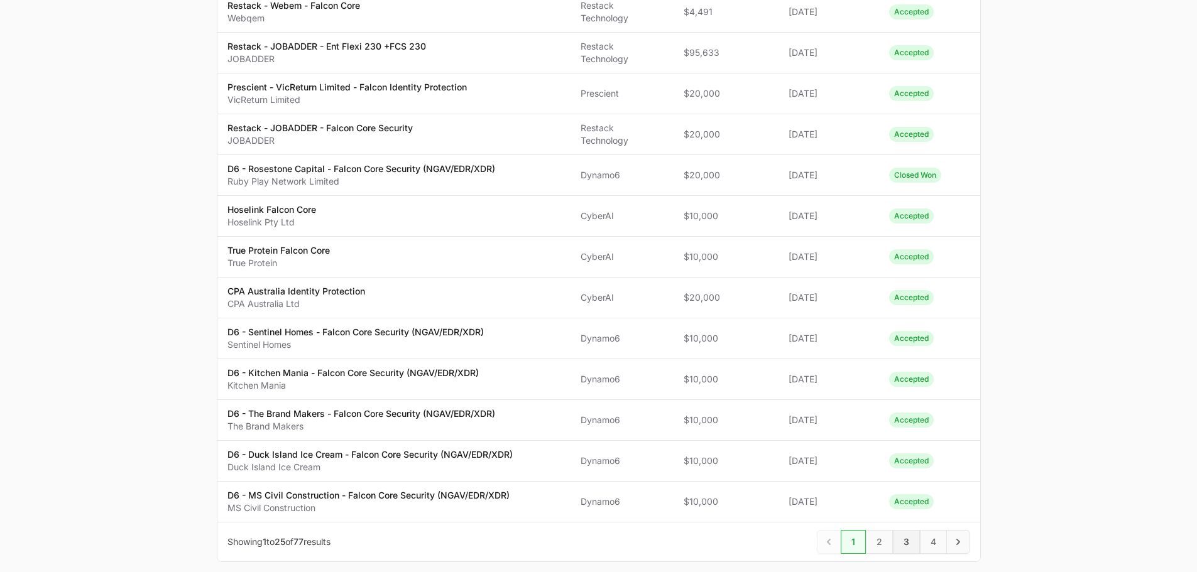
click at [902, 544] on span "3" at bounding box center [906, 542] width 27 height 24
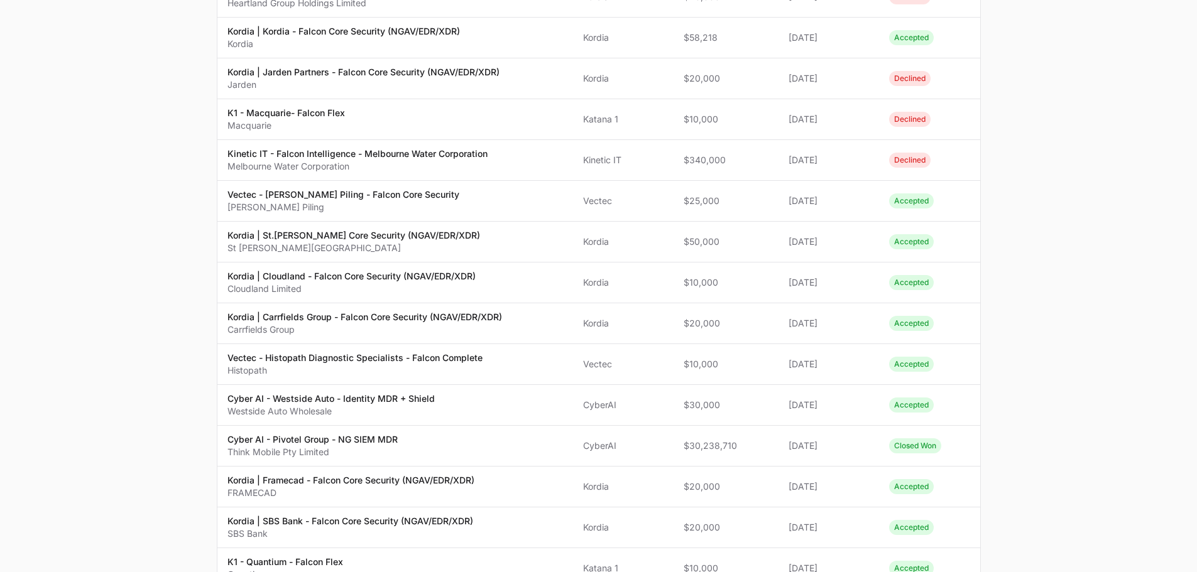
scroll to position [754, 0]
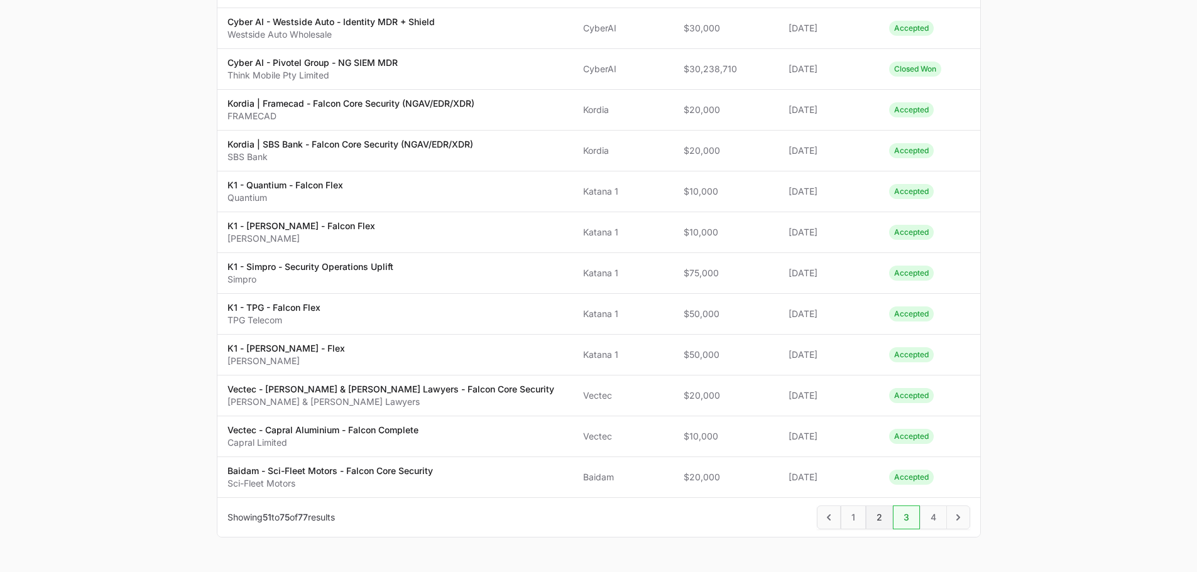
click at [879, 506] on span "2" at bounding box center [879, 518] width 27 height 24
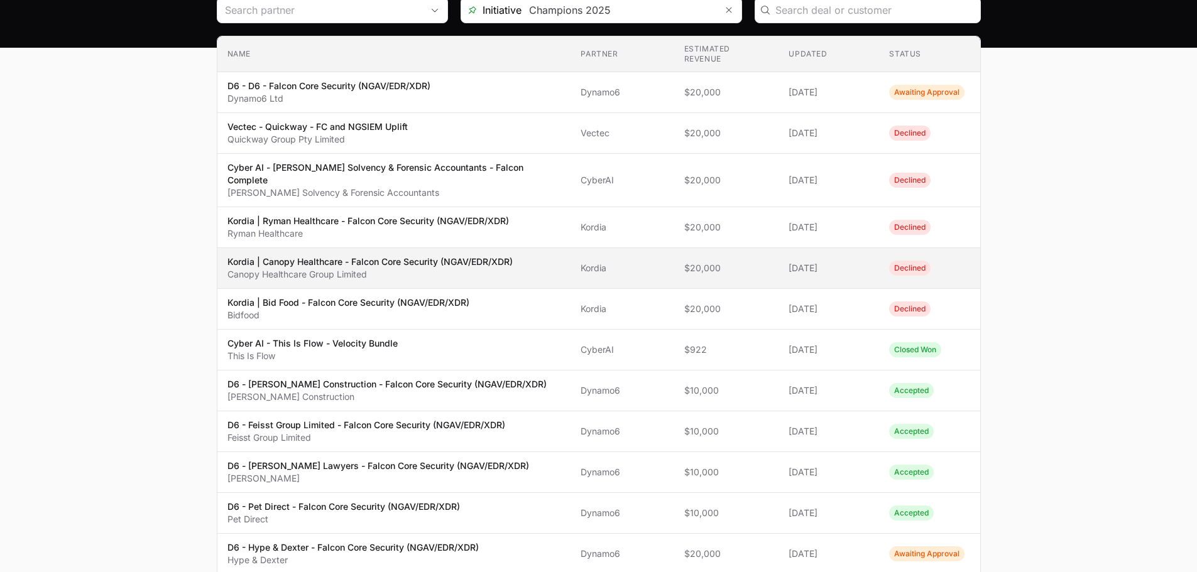
scroll to position [377, 0]
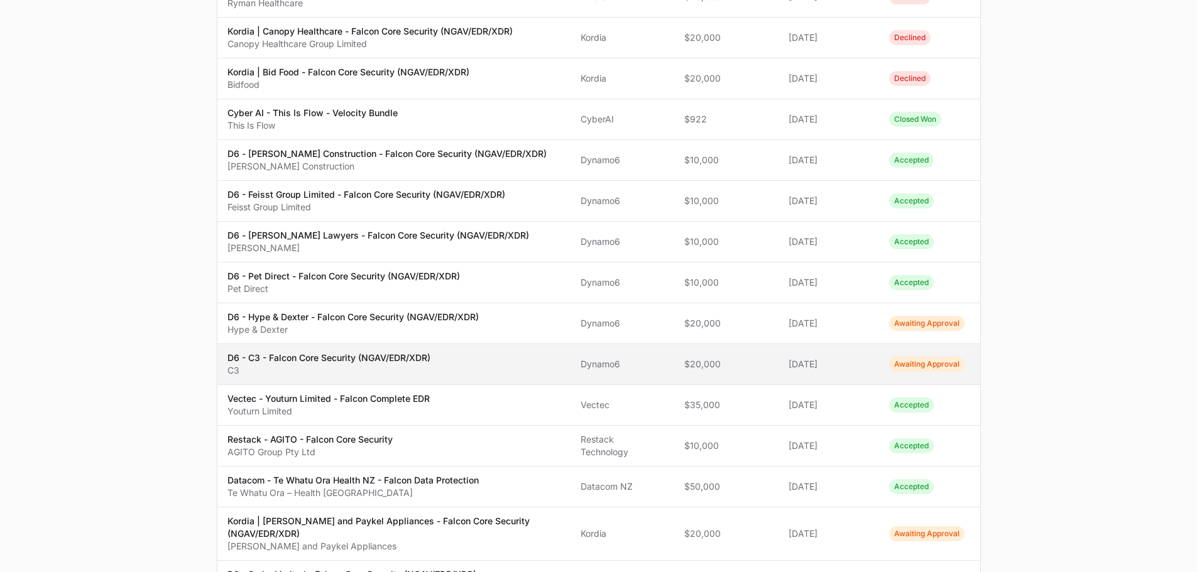
click at [430, 364] on p "C3" at bounding box center [328, 370] width 203 height 13
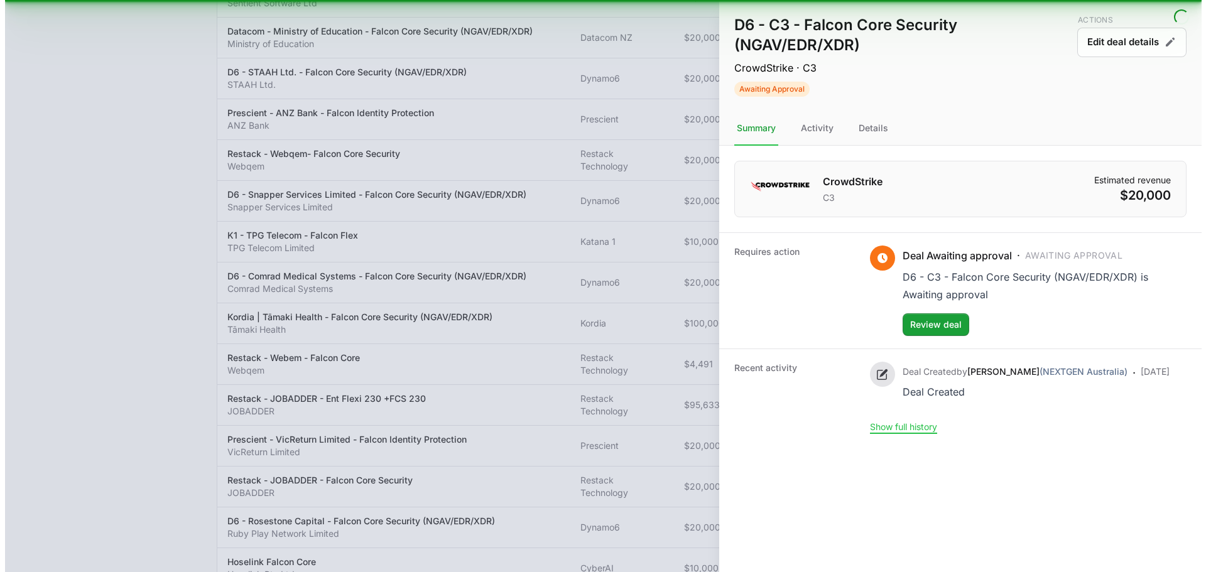
scroll to position [387, 0]
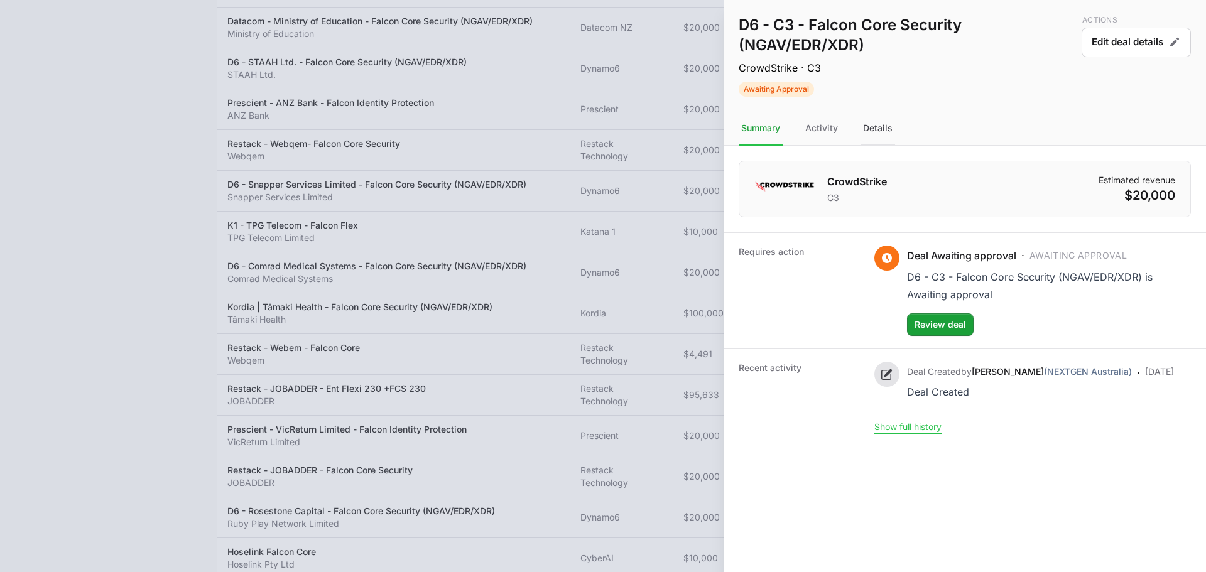
click at [871, 128] on div "Details" at bounding box center [878, 129] width 35 height 34
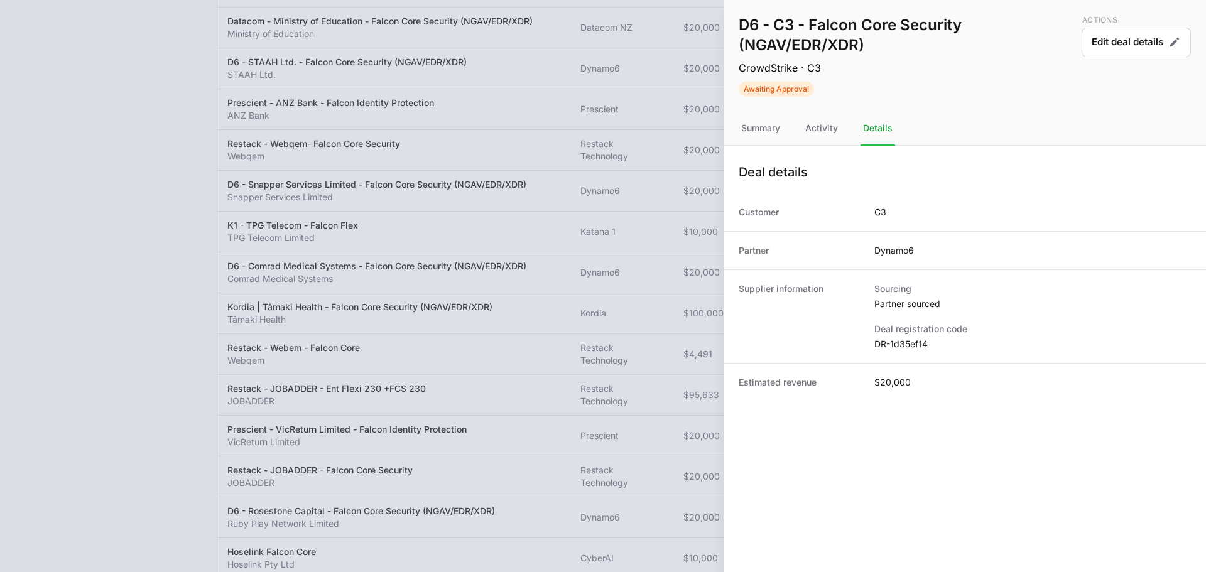
click at [894, 349] on dd "DR-1d35ef14" at bounding box center [1032, 344] width 317 height 13
click at [896, 342] on dd "DR-1d35ef14" at bounding box center [1032, 344] width 317 height 13
copy dl "DR-1d35ef14"
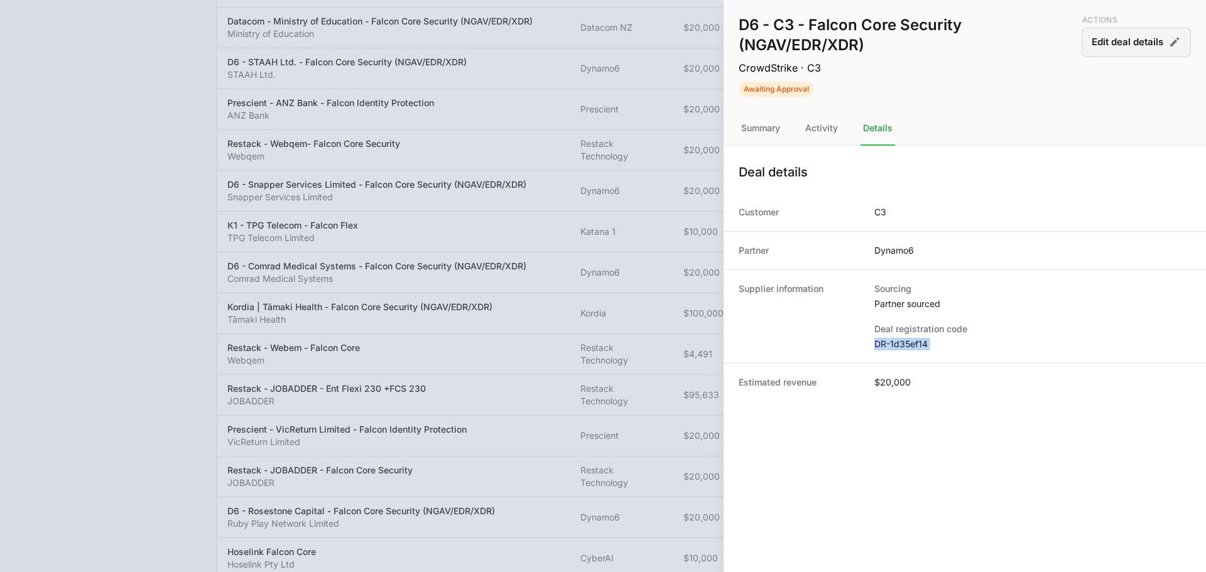
click at [1099, 45] on button "Edit deal details" at bounding box center [1136, 43] width 109 height 30
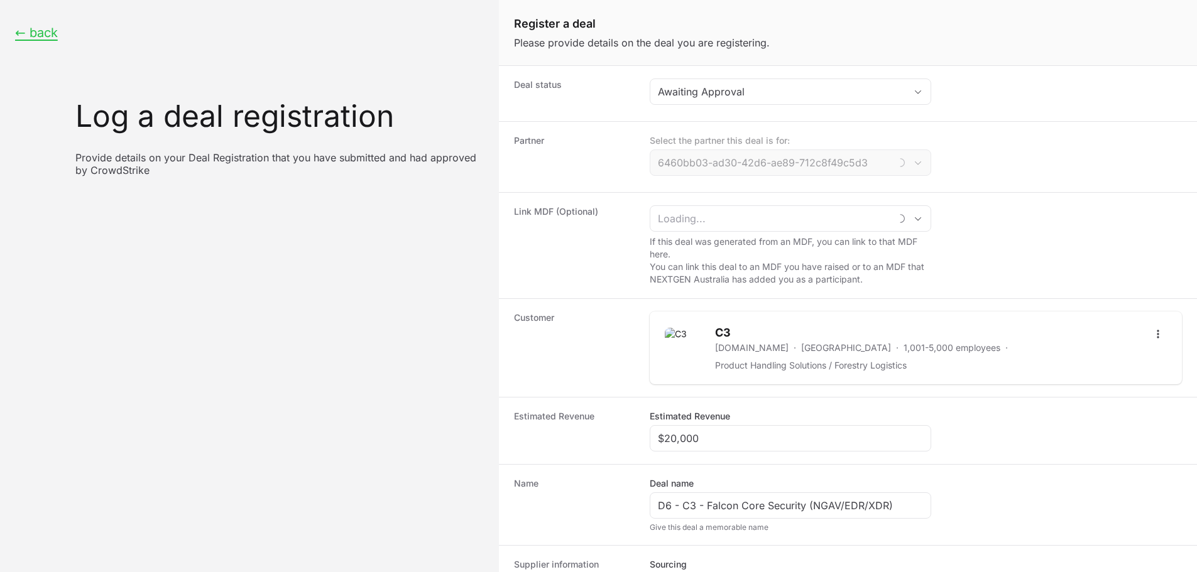
type input "Dynamo6"
click at [774, 93] on div "Awaiting Approval" at bounding box center [781, 91] width 247 height 15
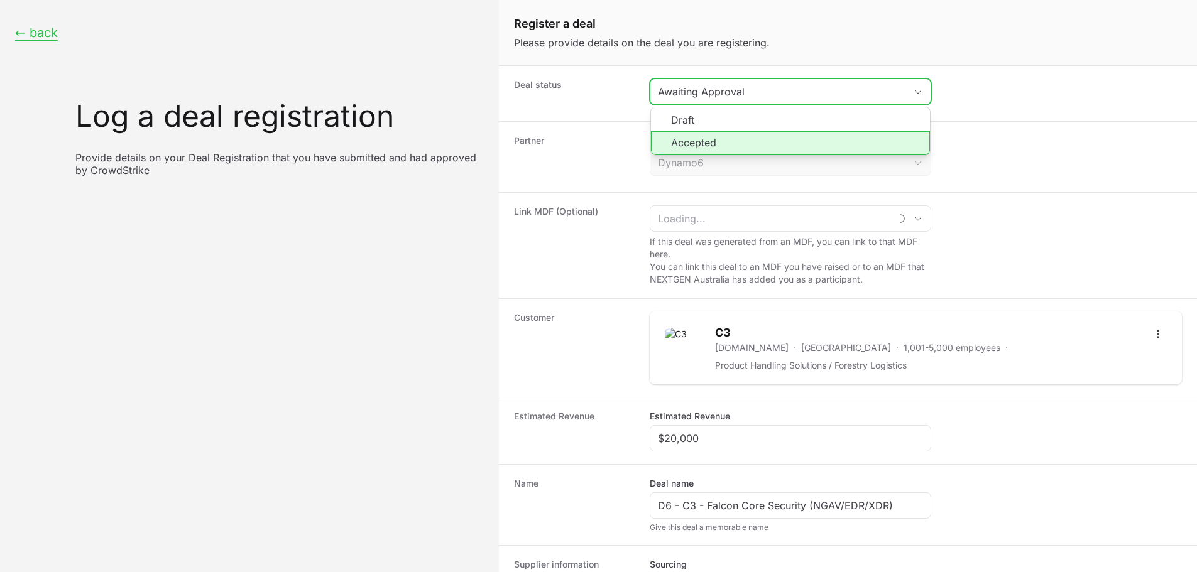
click at [733, 149] on li "Accepted" at bounding box center [790, 143] width 279 height 24
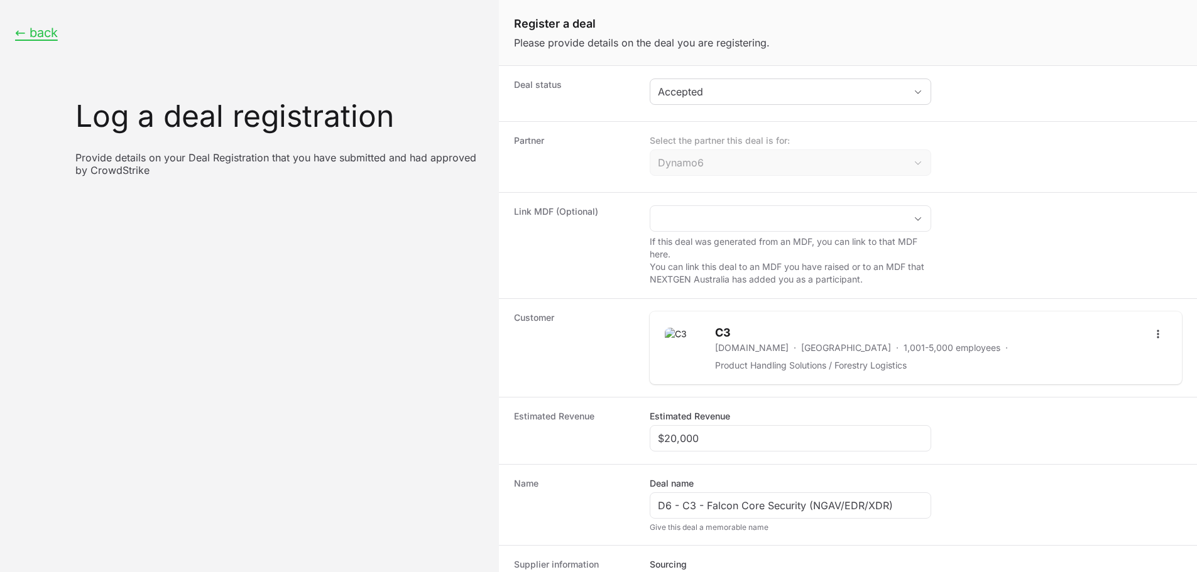
click at [611, 140] on dt "Partner" at bounding box center [574, 156] width 121 height 45
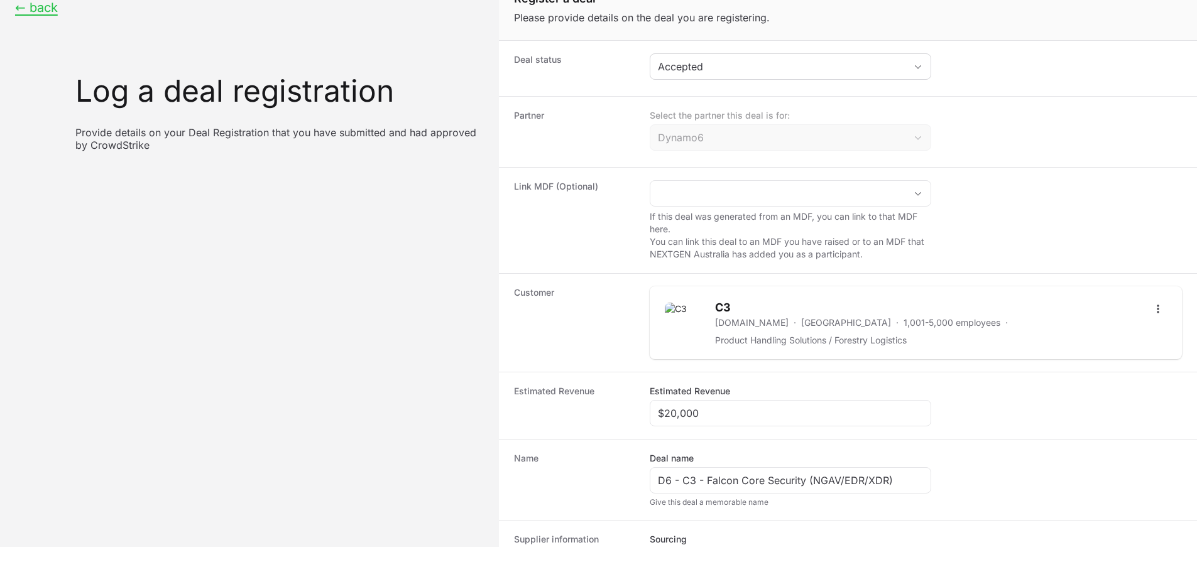
scroll to position [198, 0]
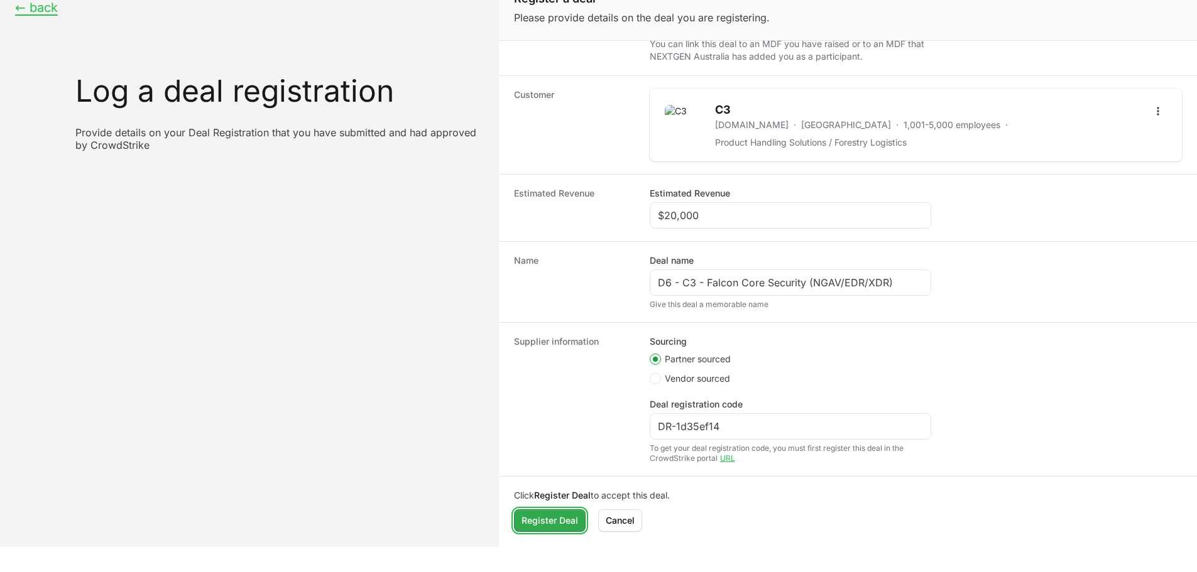
click at [536, 526] on span "Register Deal" at bounding box center [549, 520] width 57 height 15
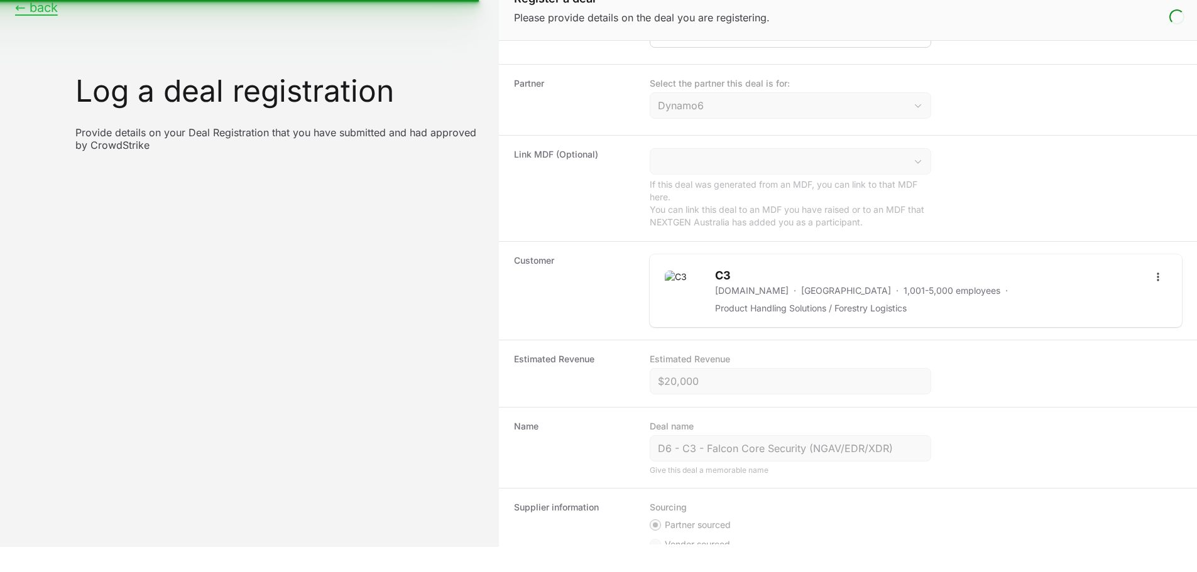
scroll to position [0, 0]
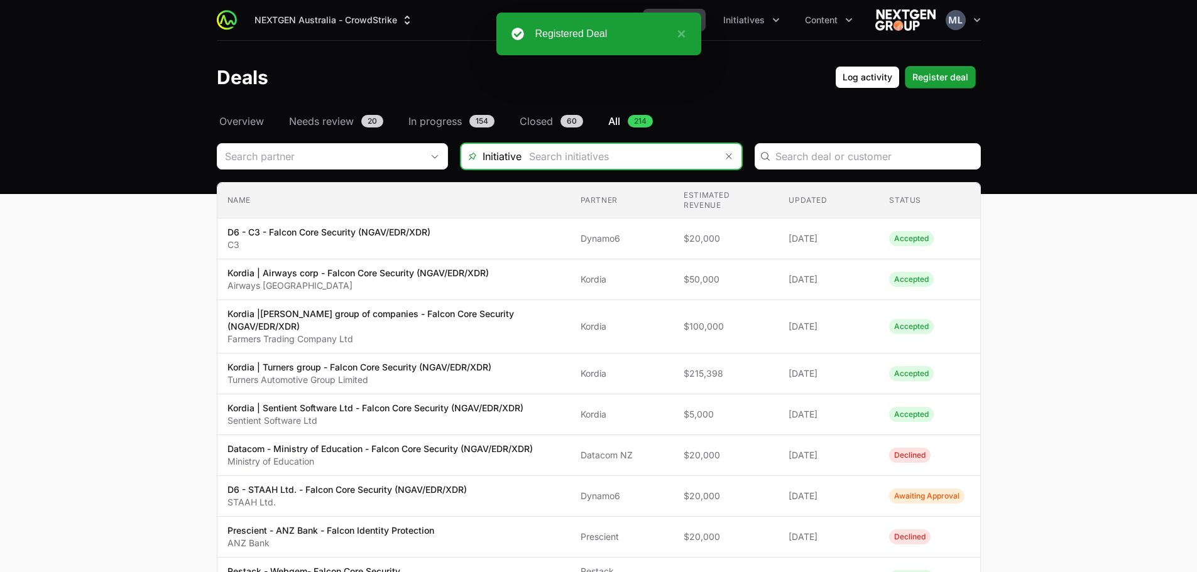
click at [616, 160] on input "Deals Filters" at bounding box center [618, 156] width 195 height 25
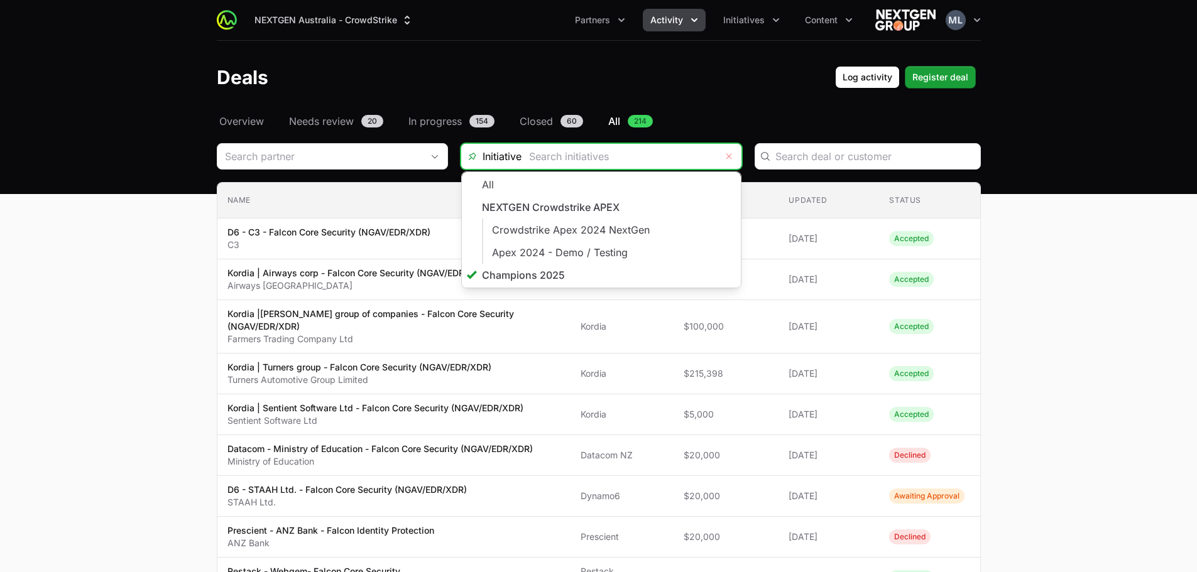
click at [729, 156] on icon "Remove" at bounding box center [729, 156] width 8 height 10
click at [585, 151] on input "Deals Filters" at bounding box center [618, 156] width 195 height 25
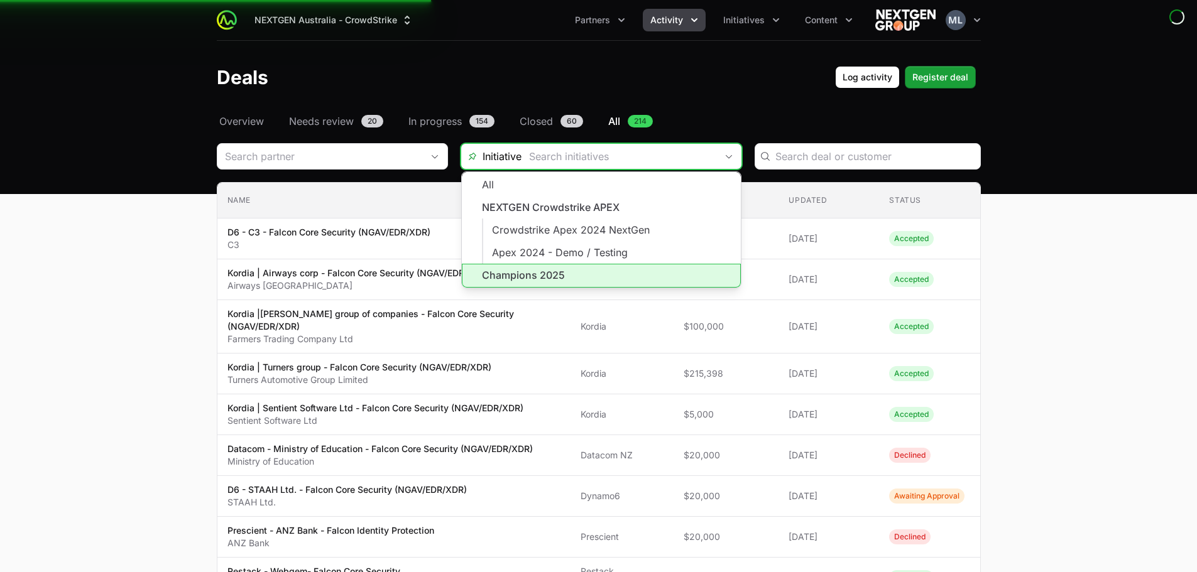
click at [534, 269] on li "Champions 2025" at bounding box center [601, 276] width 279 height 24
type input "Champions 2025"
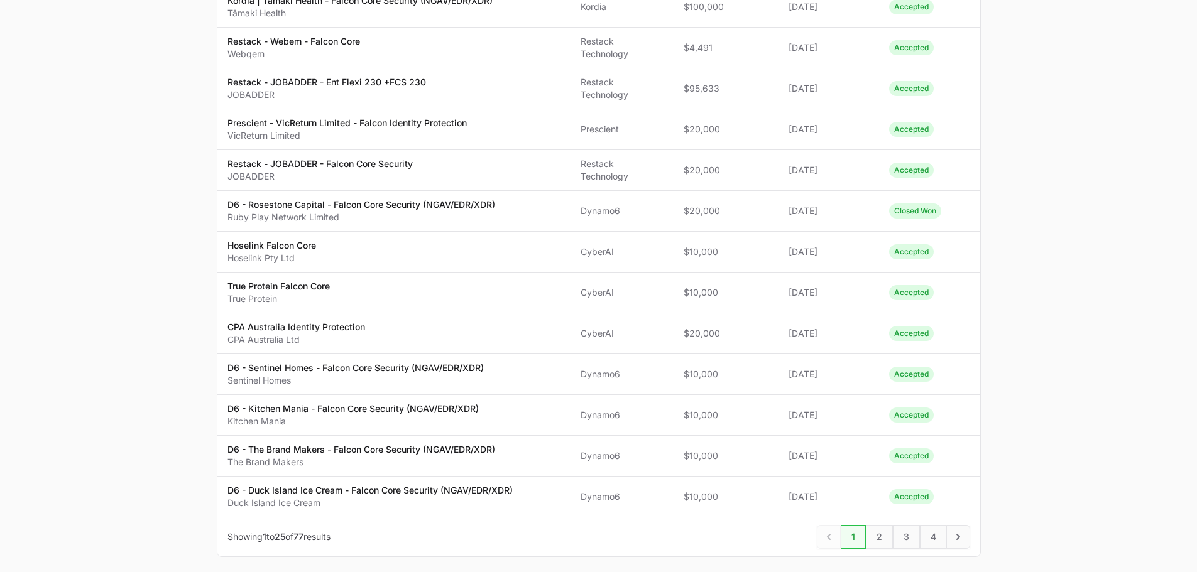
scroll to position [792, 0]
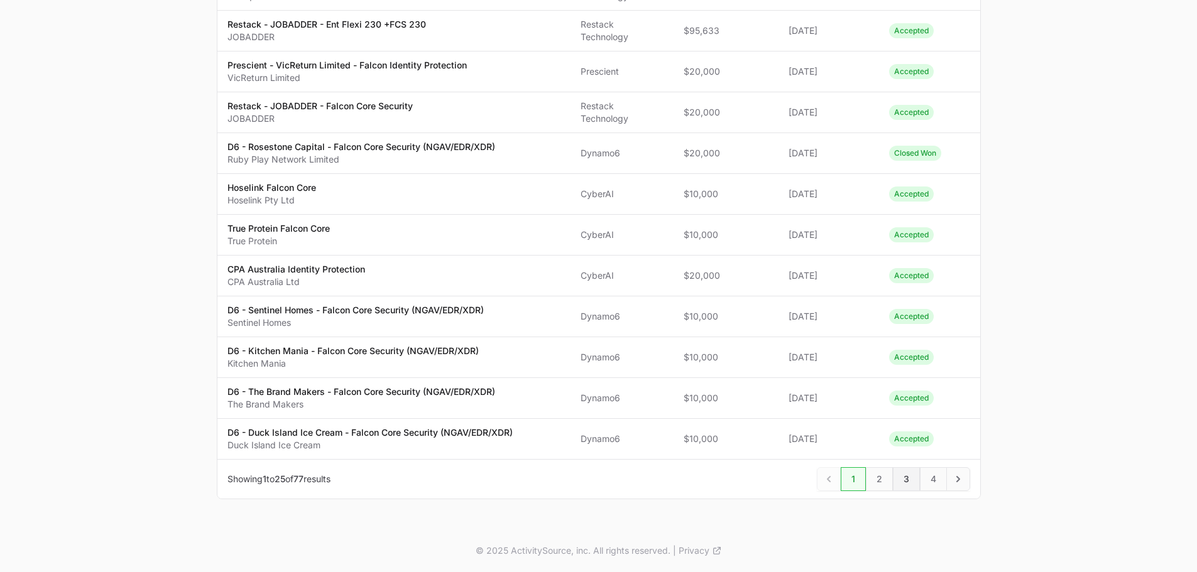
click at [898, 480] on span "3" at bounding box center [906, 479] width 27 height 24
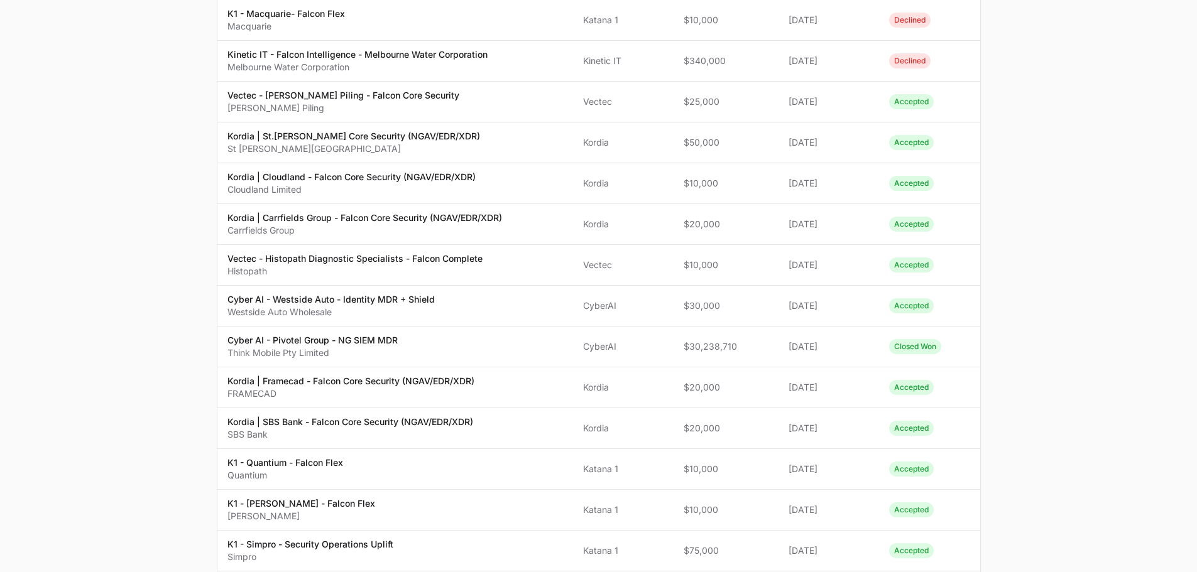
scroll to position [754, 0]
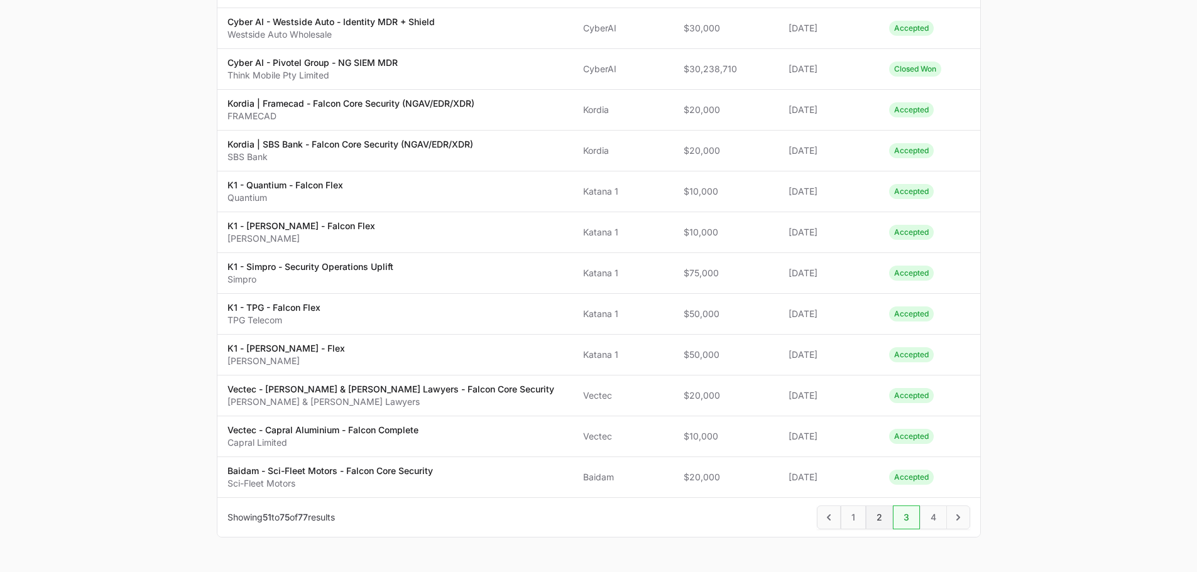
click at [876, 506] on span "2" at bounding box center [879, 518] width 27 height 24
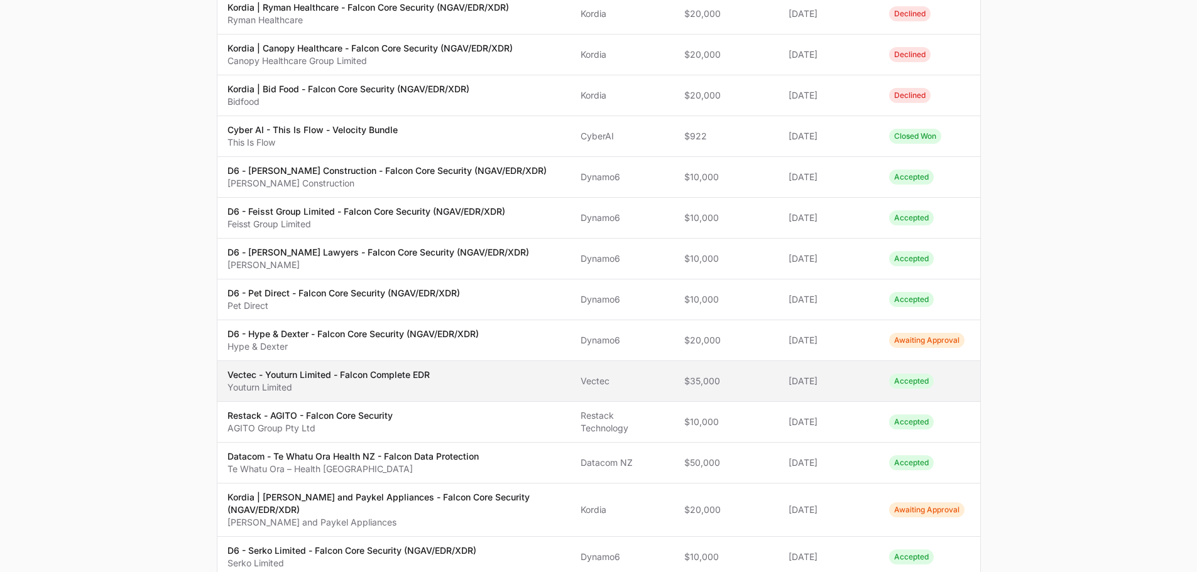
scroll to position [440, 0]
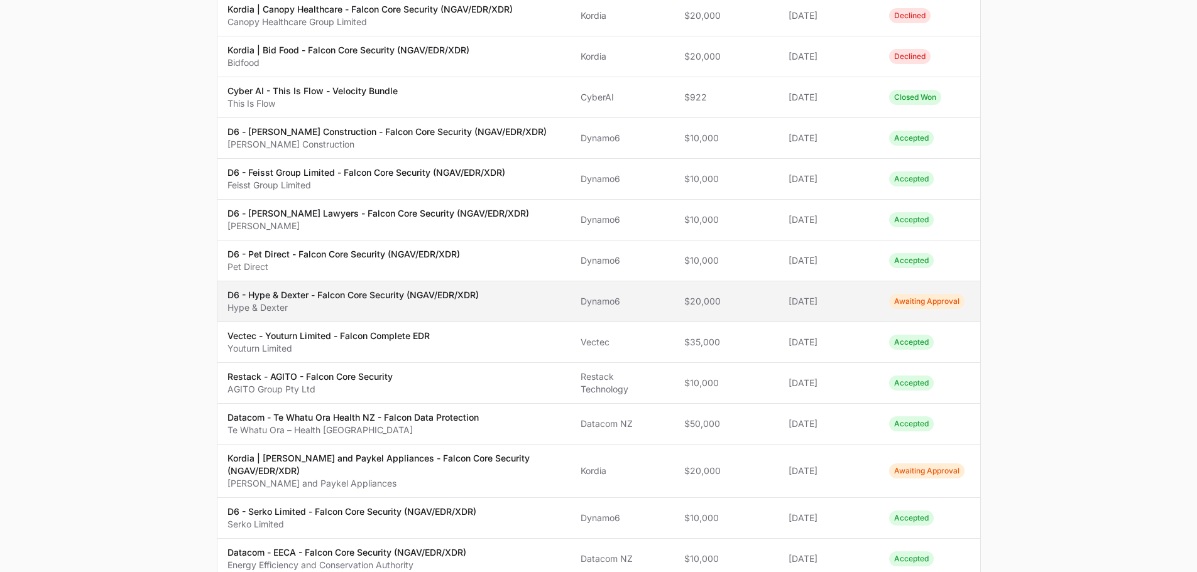
click at [372, 289] on p "D6 - Hype & Dexter - Falcon Core Security (NGAV/EDR/XDR)" at bounding box center [352, 295] width 251 height 13
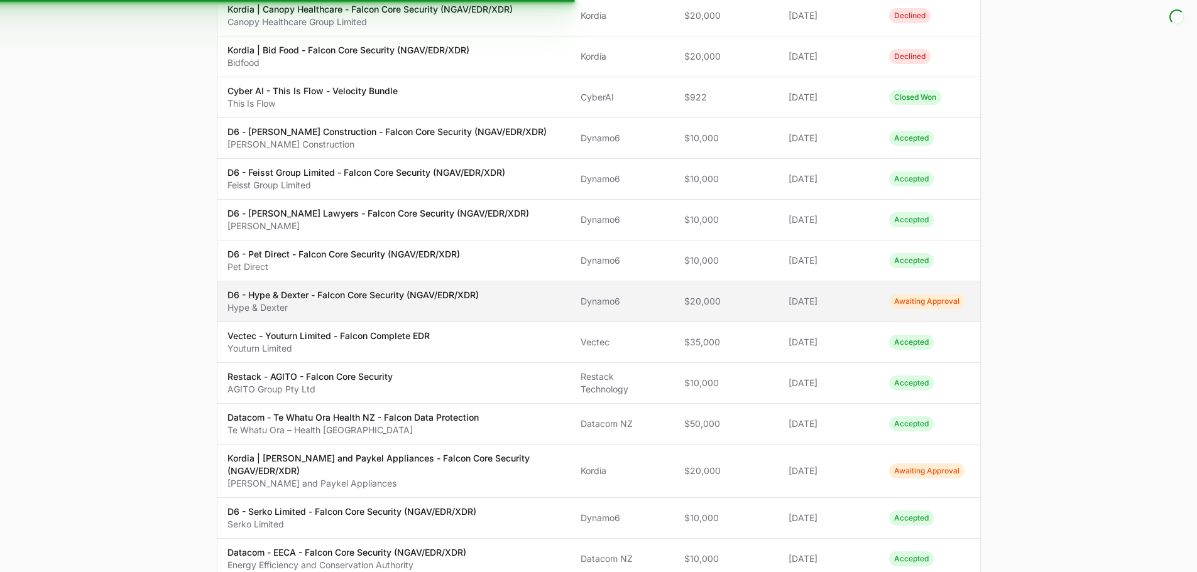
scroll to position [450, 0]
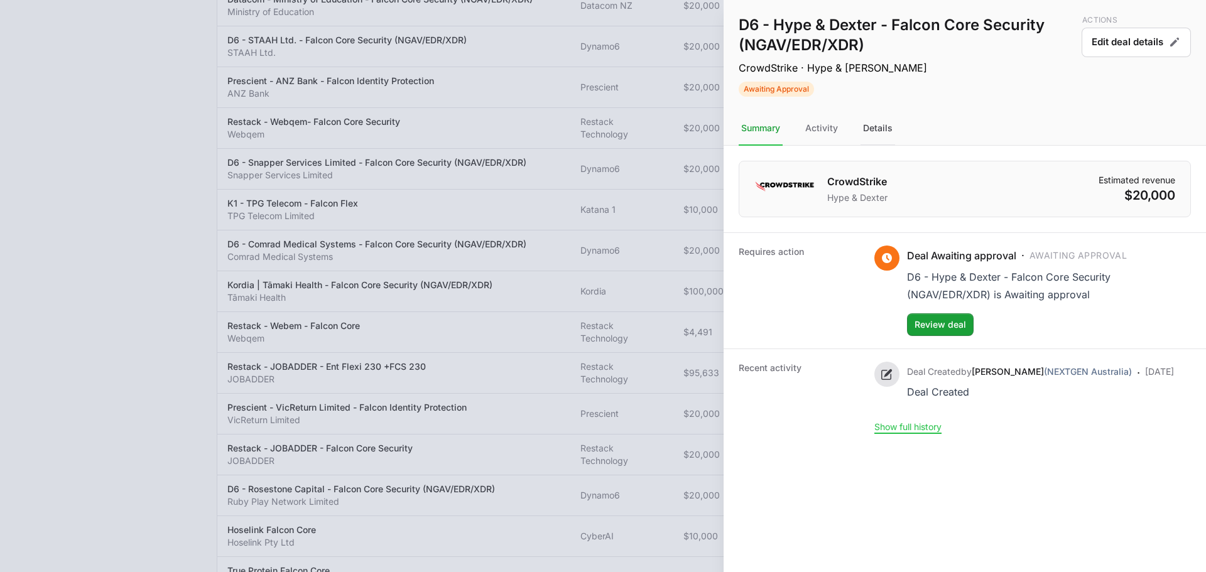
click at [869, 132] on div "Details" at bounding box center [878, 129] width 35 height 34
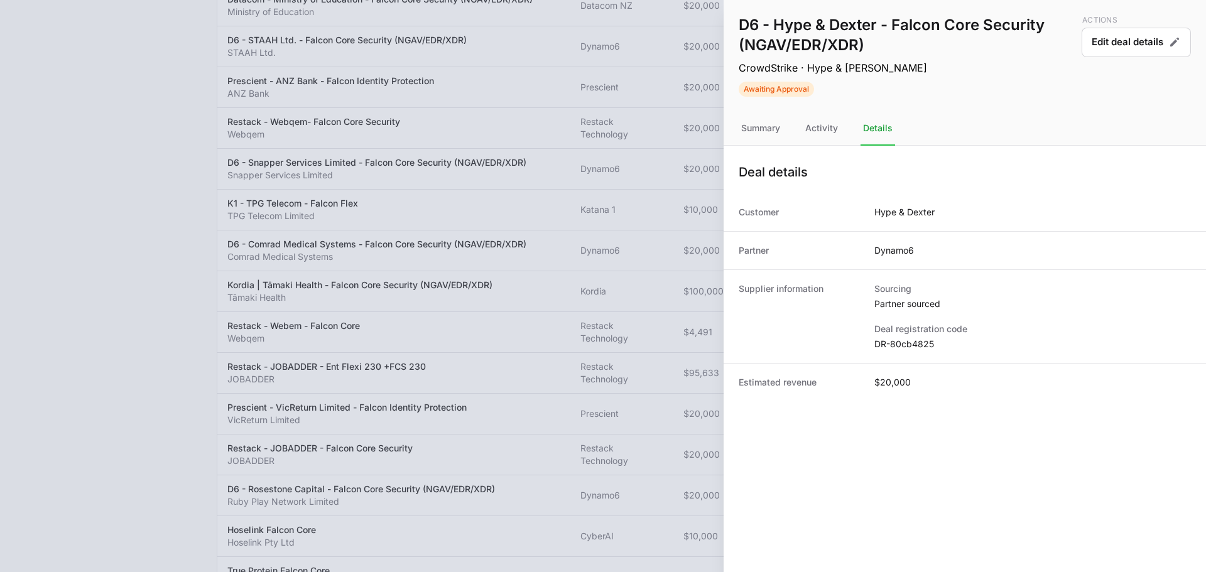
click at [916, 336] on div "Deal registration code DR-80cb4825" at bounding box center [1032, 337] width 317 height 28
click at [916, 349] on dd "DR-80cb4825" at bounding box center [1032, 344] width 317 height 13
copy dl "DR-80cb4825"
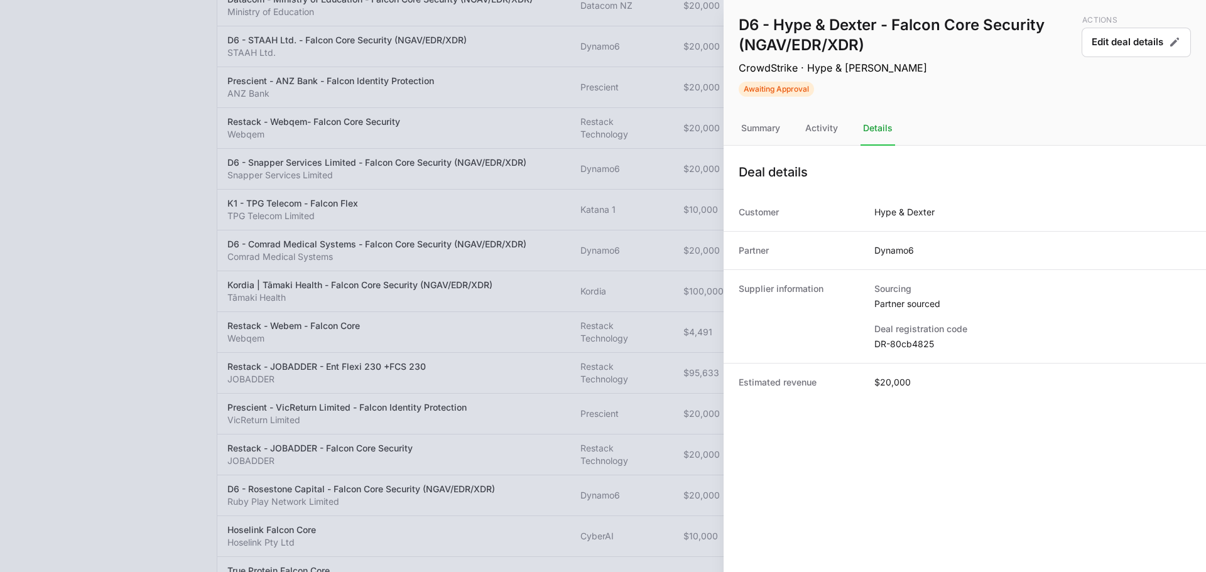
click at [643, 137] on div at bounding box center [603, 286] width 1206 height 572
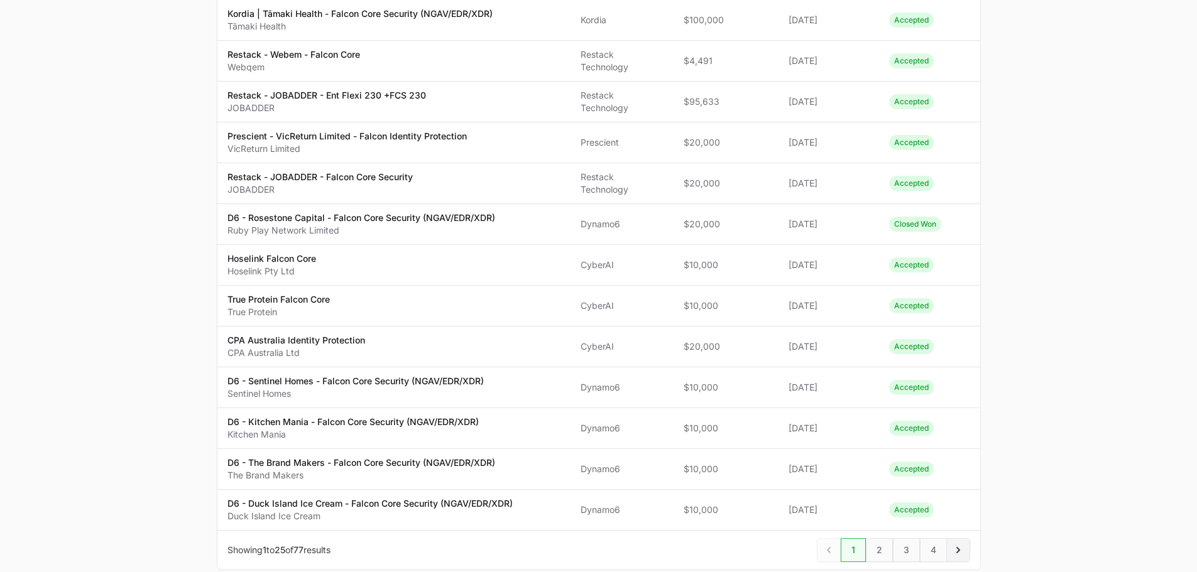
scroll to position [792, 0]
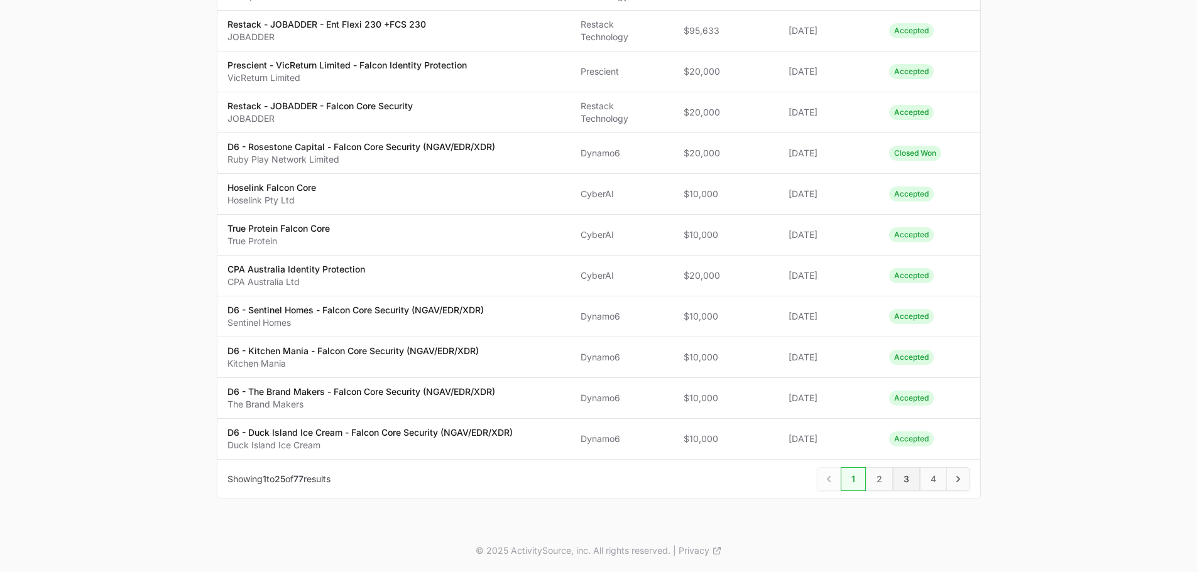
click at [901, 474] on span "3" at bounding box center [906, 479] width 27 height 24
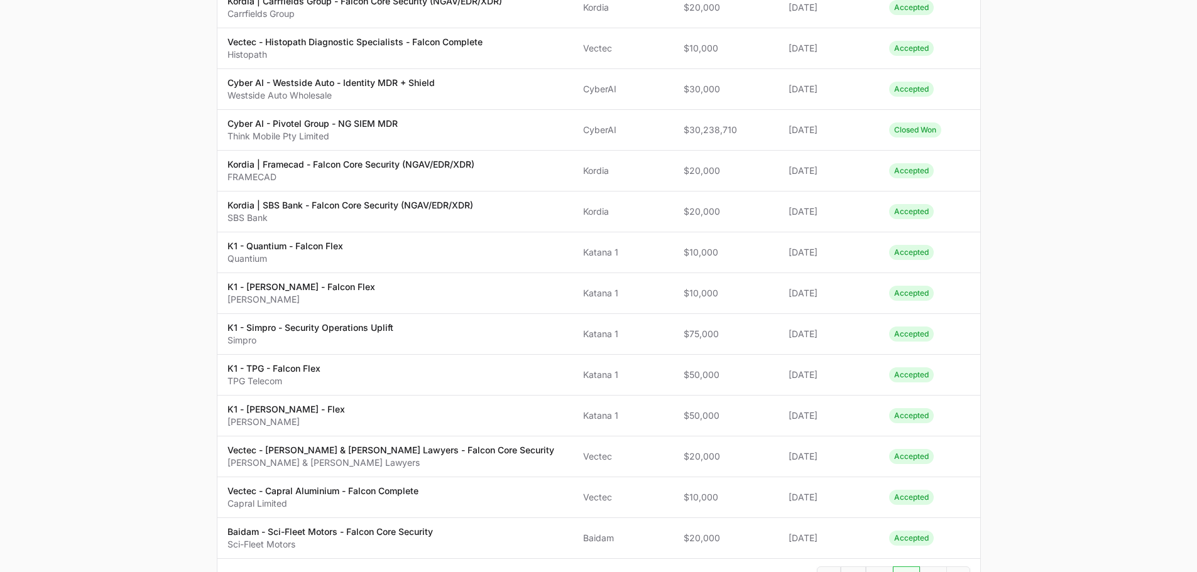
scroll to position [754, 0]
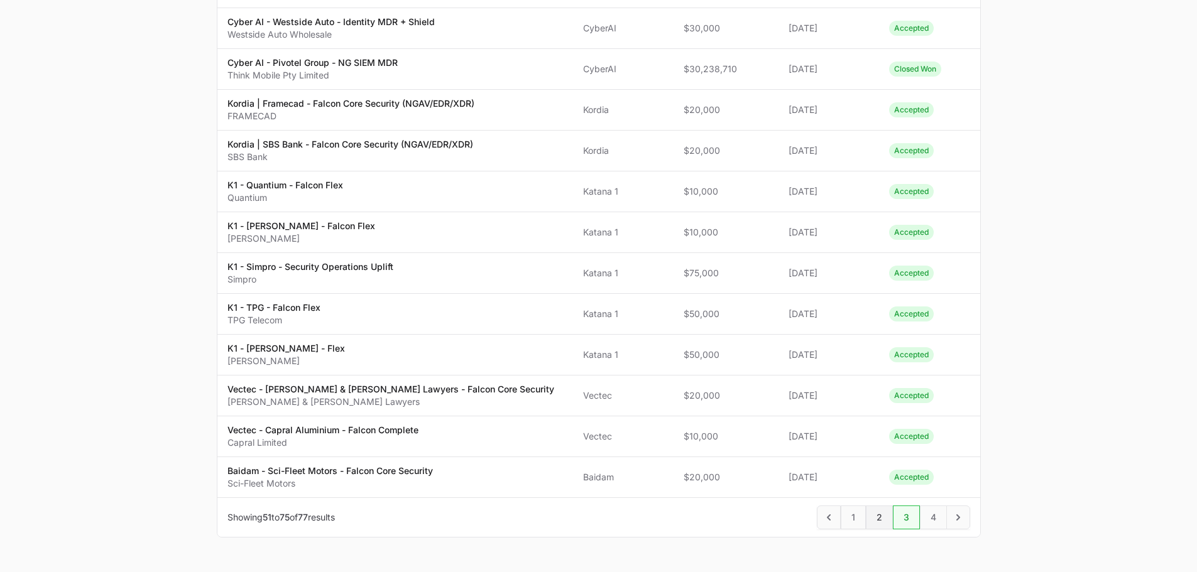
click at [885, 506] on span "2" at bounding box center [879, 518] width 27 height 24
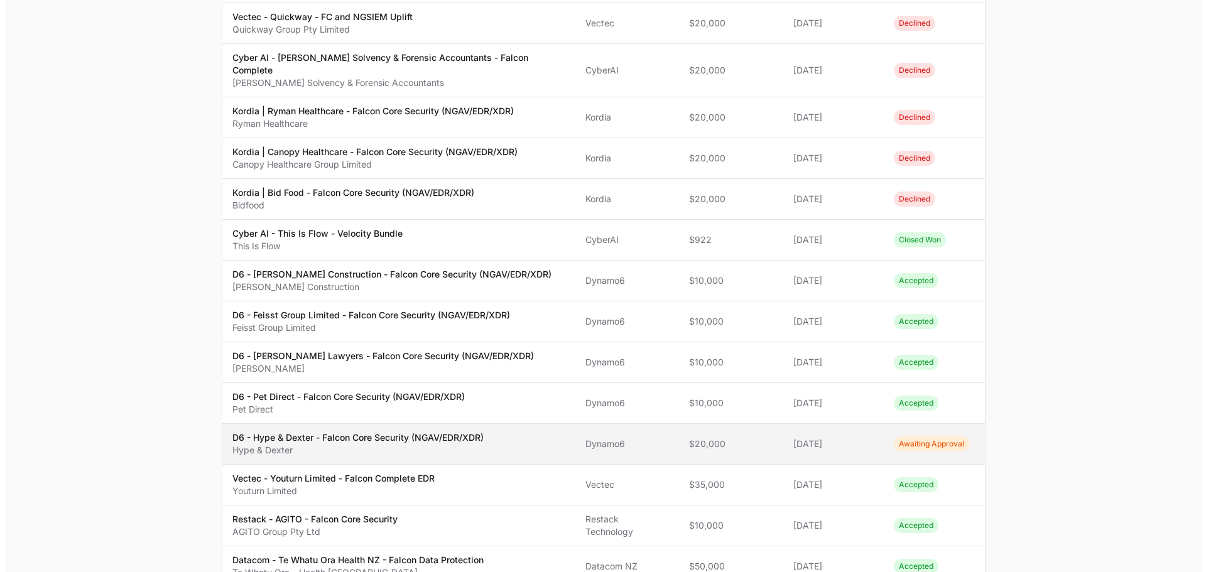
scroll to position [63, 0]
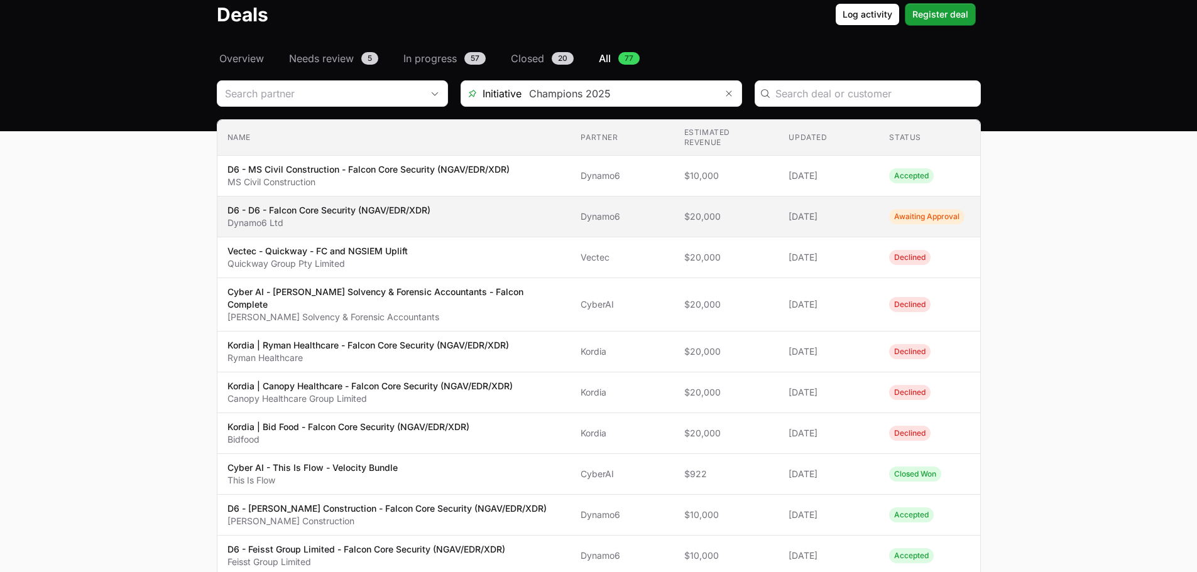
click at [330, 204] on p "D6 - D6 - Falcon Core Security (NGAV/EDR/XDR)" at bounding box center [328, 210] width 203 height 13
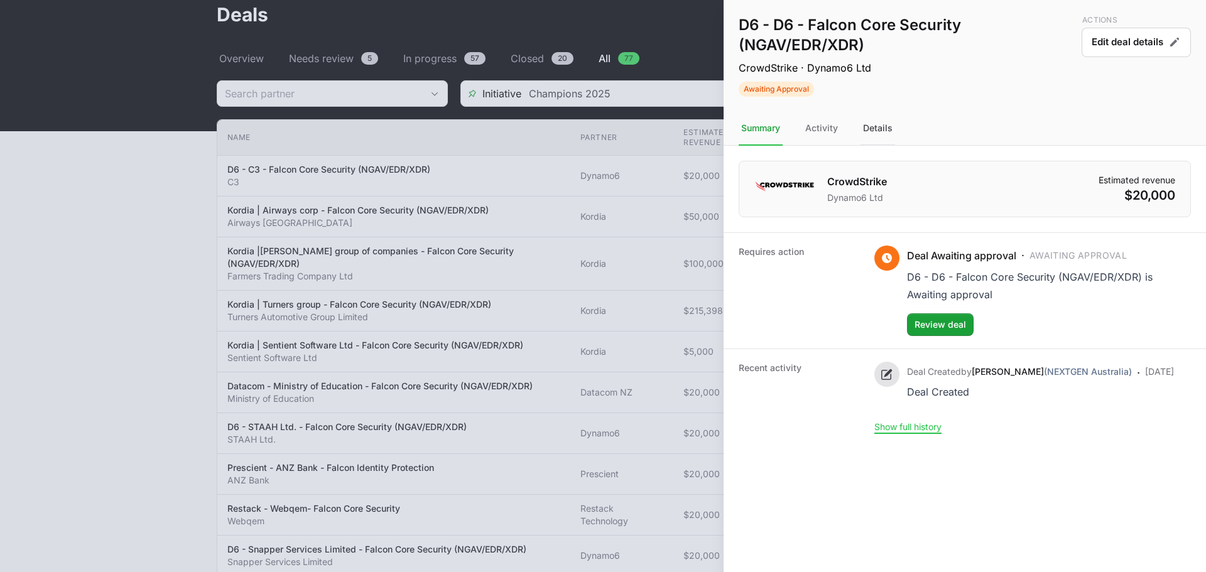
click at [875, 126] on div "Details" at bounding box center [878, 129] width 35 height 34
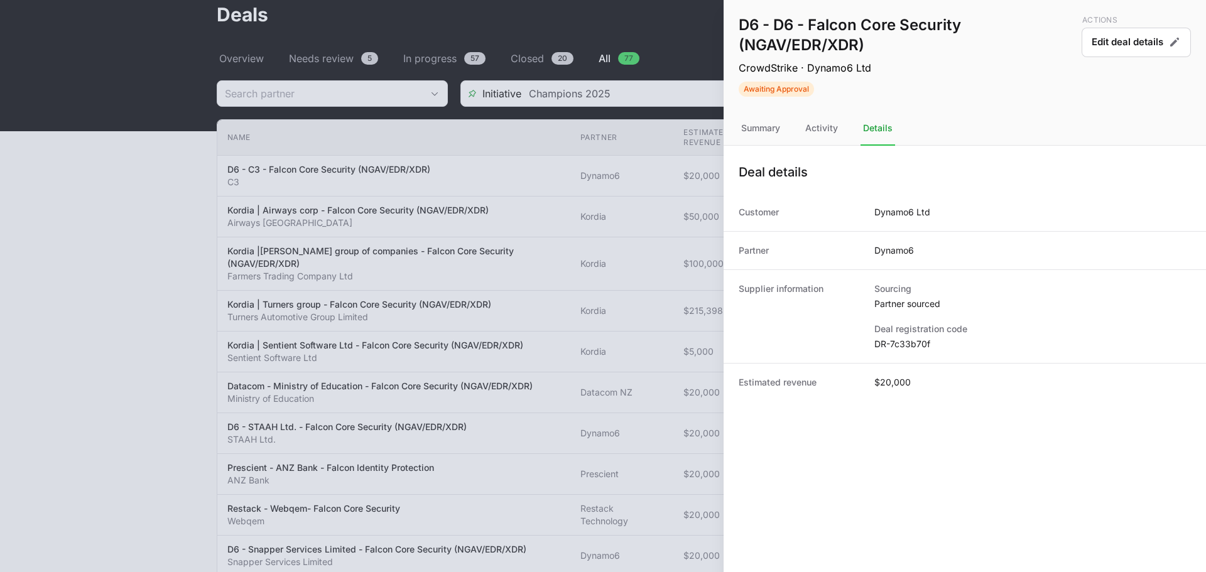
click at [911, 338] on dd "DR-7c33b70f" at bounding box center [1032, 344] width 317 height 13
click at [913, 337] on div "Deal registration code DR-7c33b70f" at bounding box center [1032, 337] width 317 height 28
click at [911, 347] on dd "DR-7c33b70f" at bounding box center [1032, 344] width 317 height 13
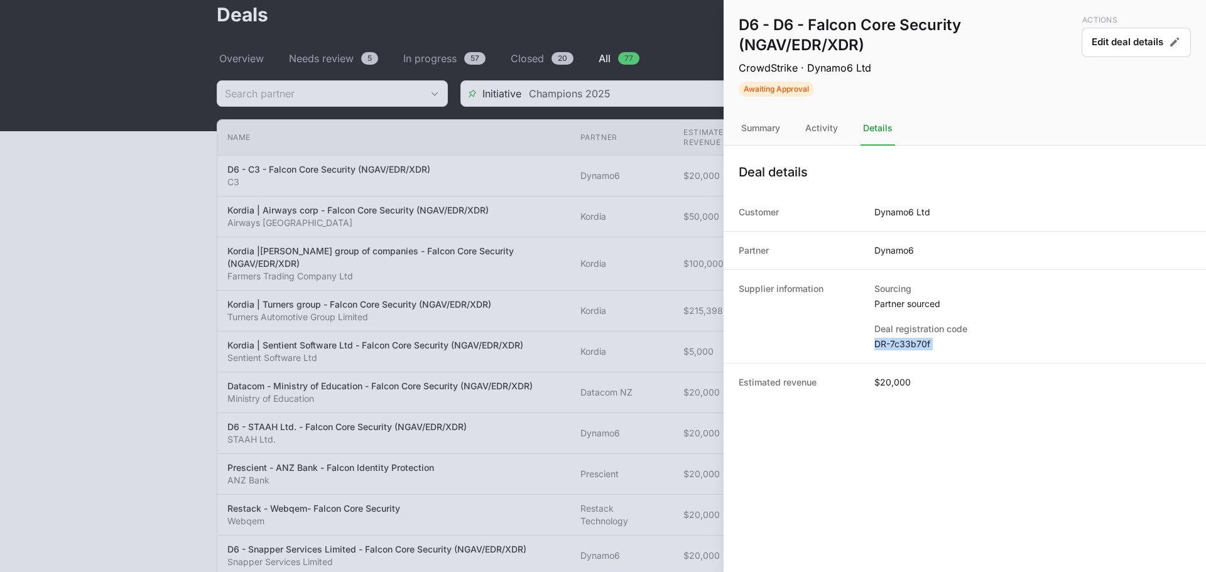
click at [911, 347] on dd "DR-7c33b70f" at bounding box center [1032, 344] width 317 height 13
copy dl "DR-7c33b70f"
click at [1122, 32] on button "Edit deal details" at bounding box center [1136, 43] width 109 height 30
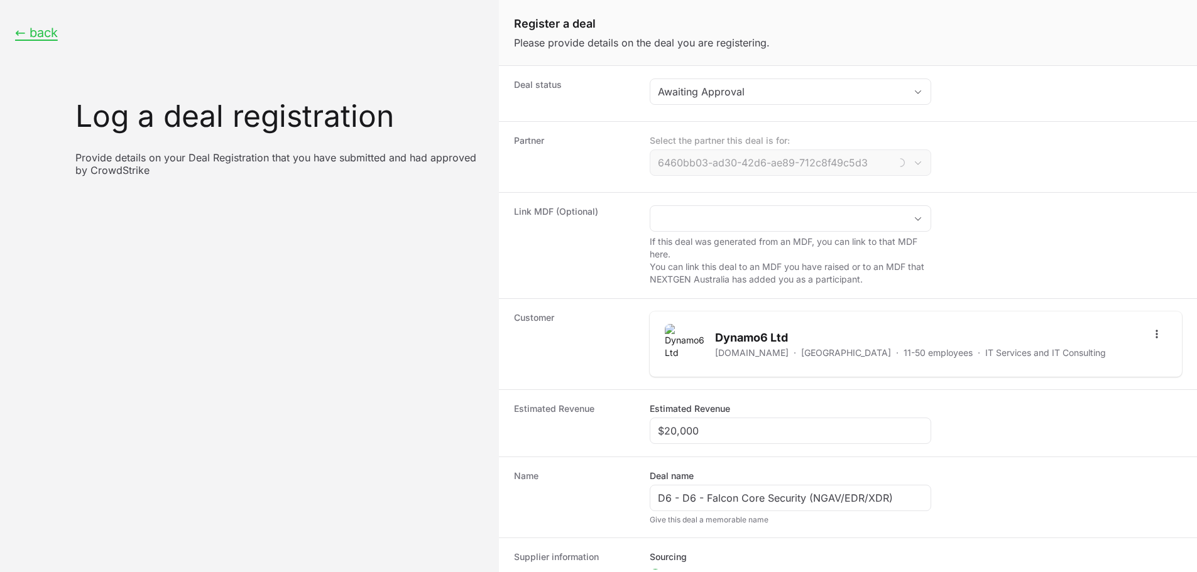
type input "Dynamo6"
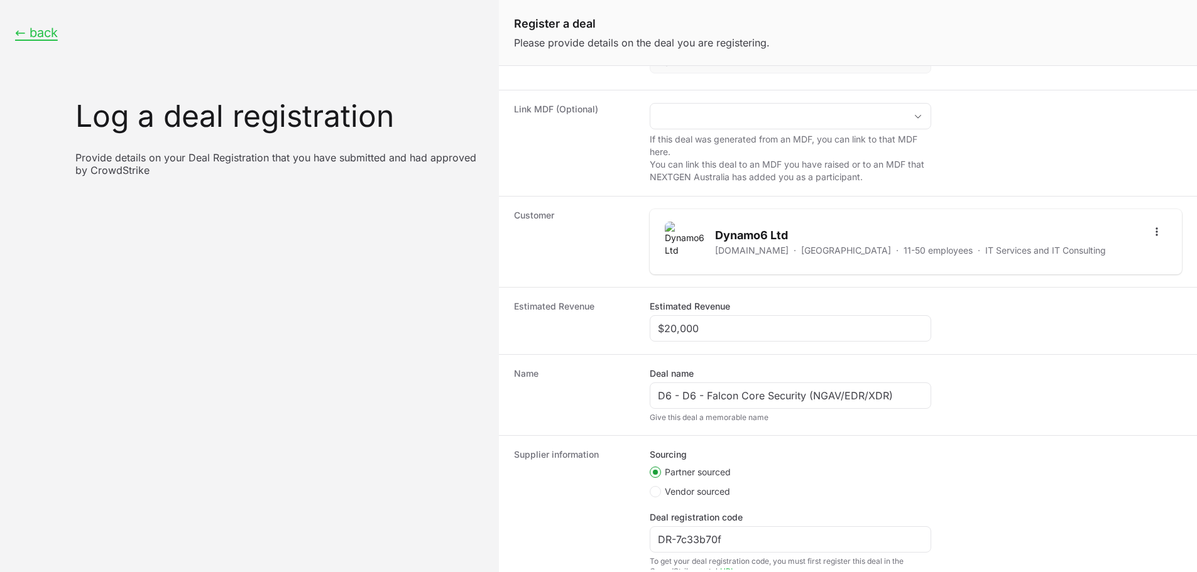
scroll to position [190, 0]
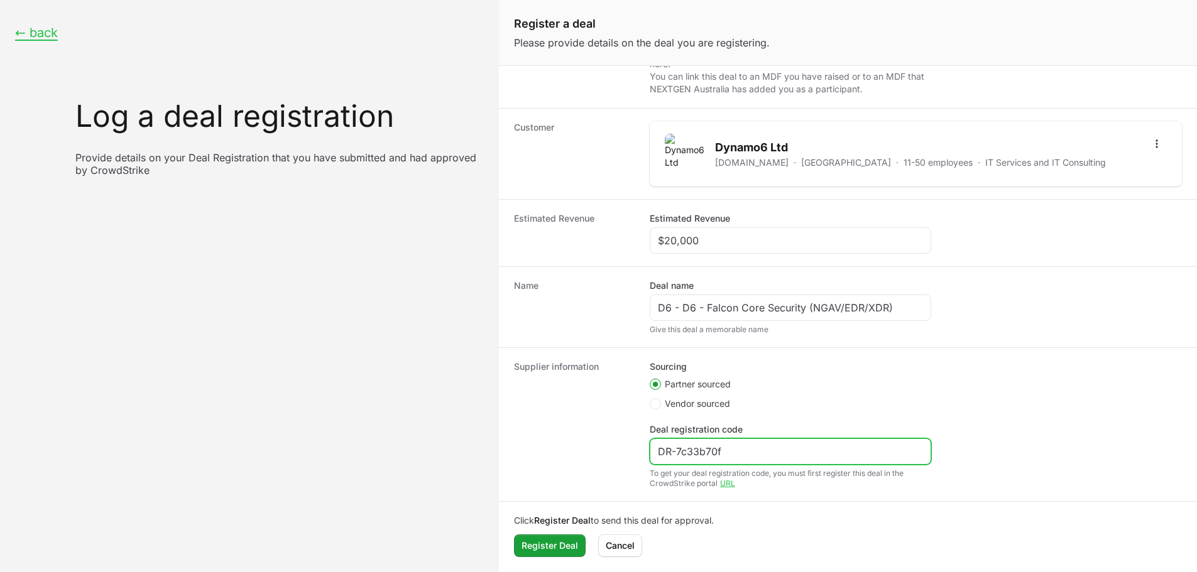
click at [672, 451] on input "DR-7c33b70f" at bounding box center [790, 451] width 265 height 15
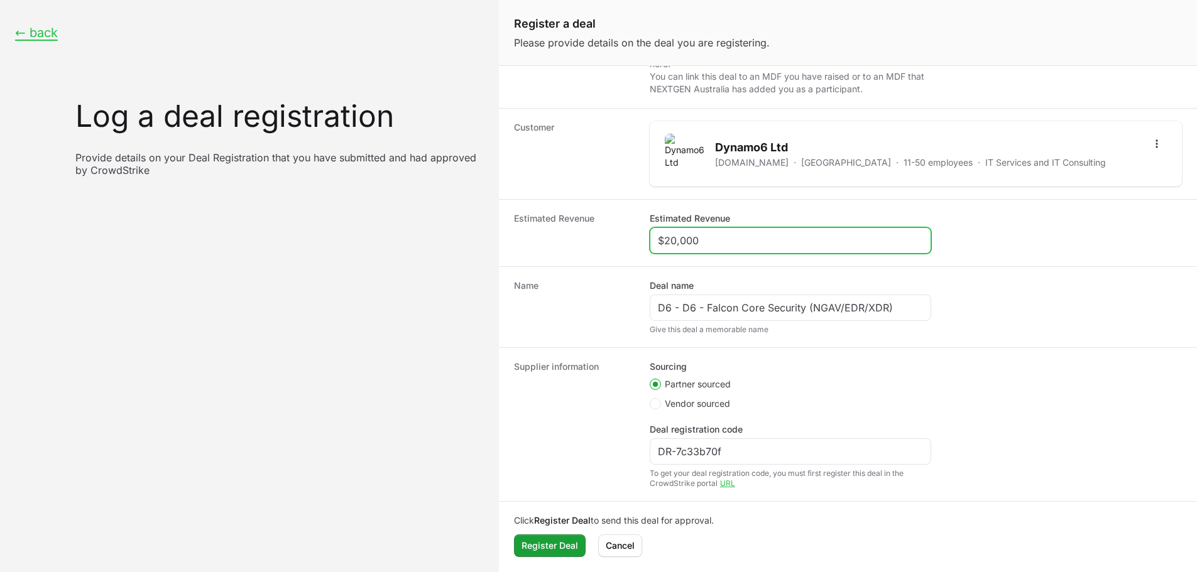
click at [712, 247] on input "$20,000" at bounding box center [790, 240] width 265 height 15
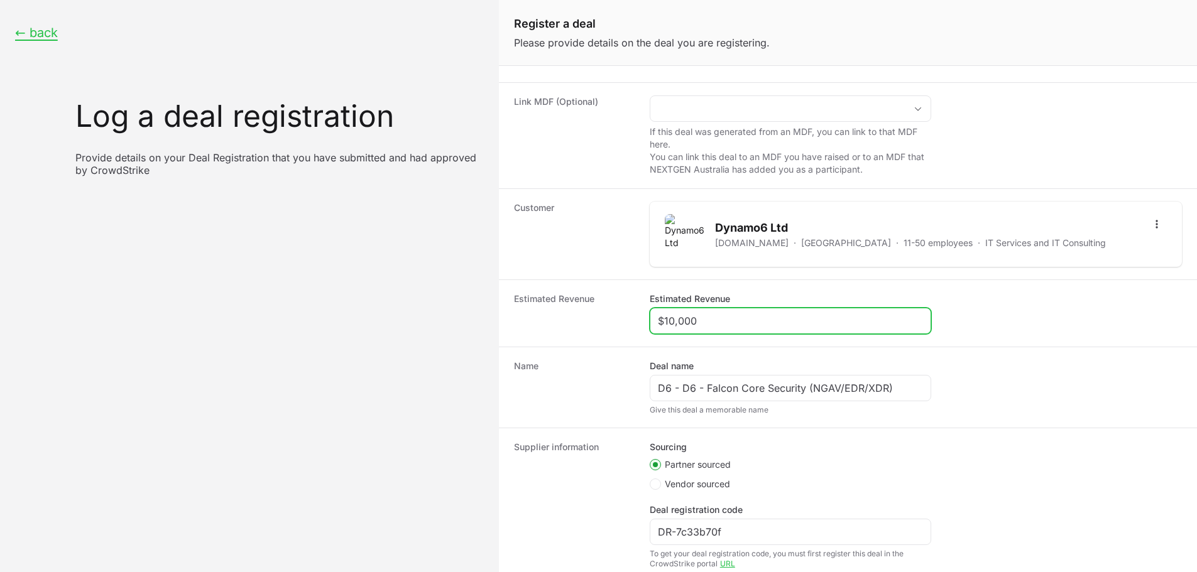
scroll to position [0, 0]
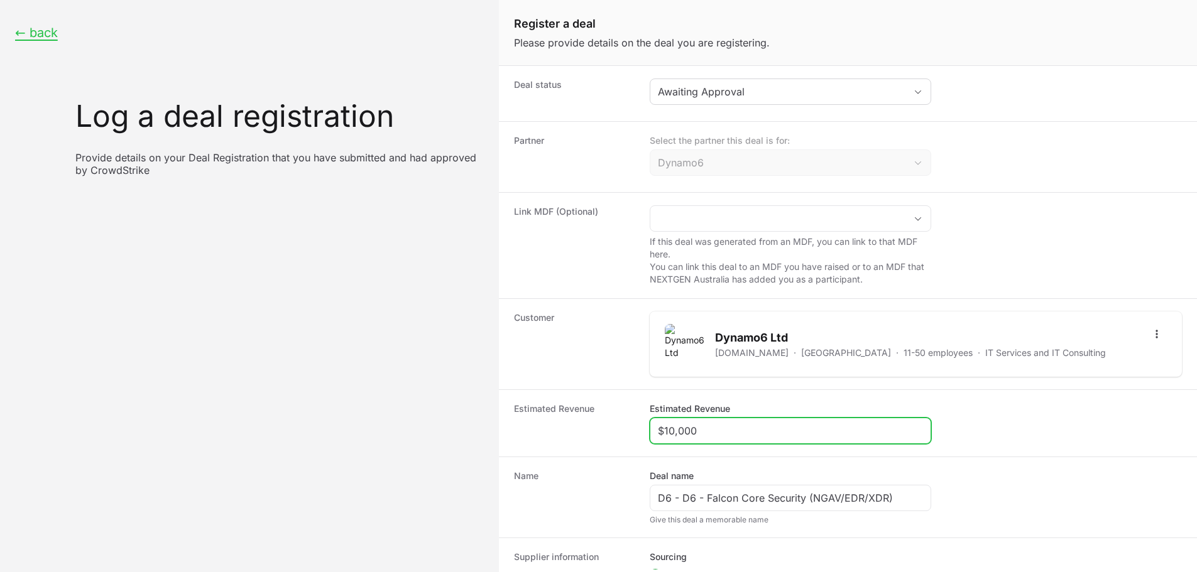
type input "$10,000"
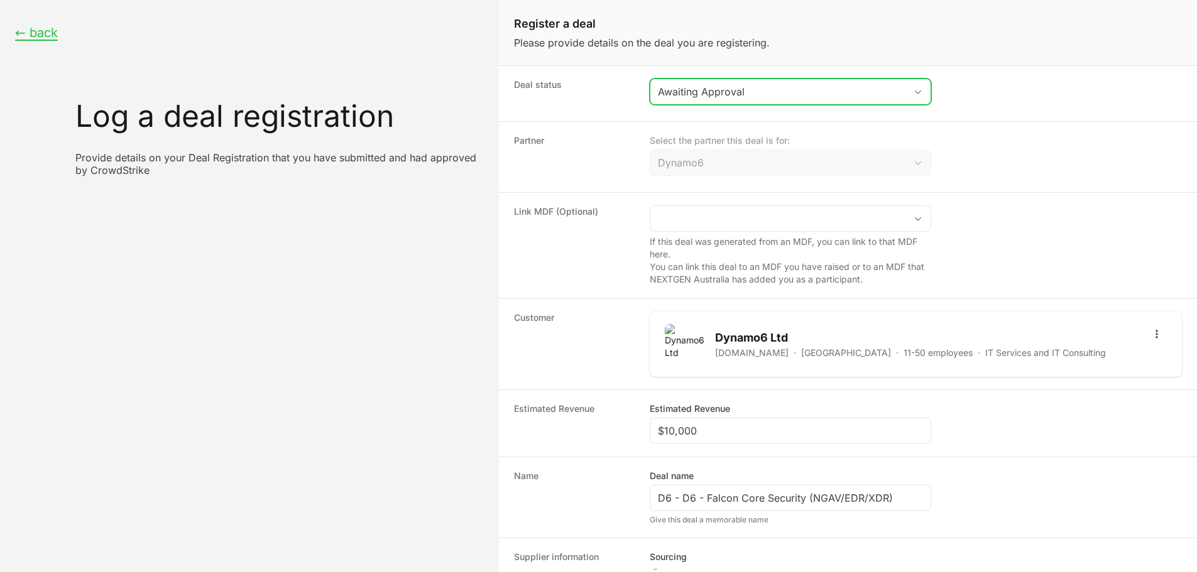
click at [736, 98] on div "Awaiting Approval" at bounding box center [781, 91] width 247 height 15
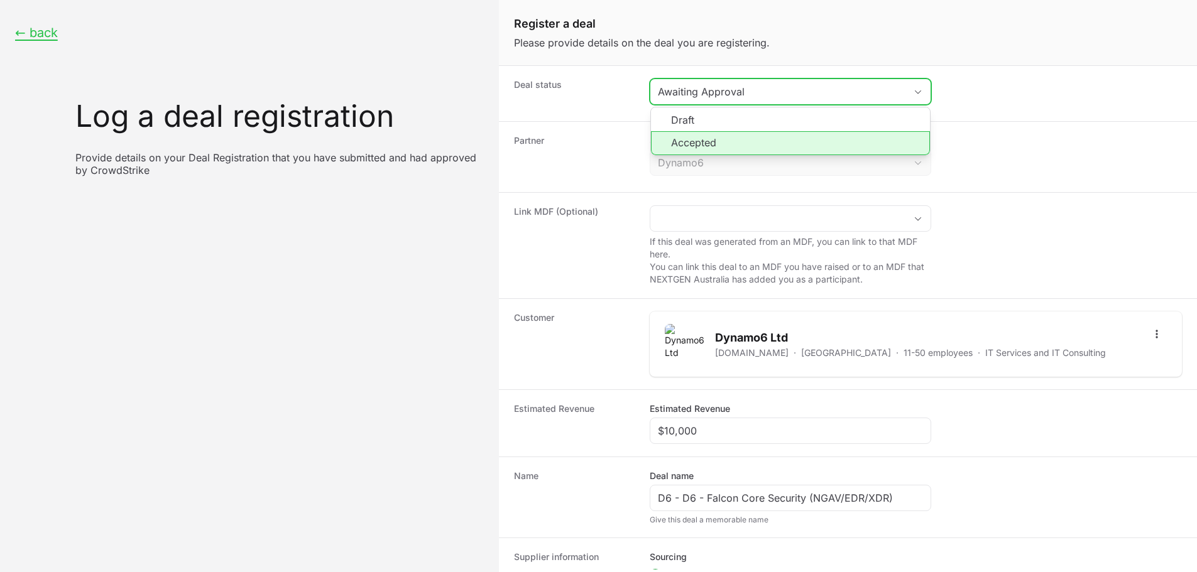
click at [696, 148] on li "Accepted" at bounding box center [790, 143] width 279 height 24
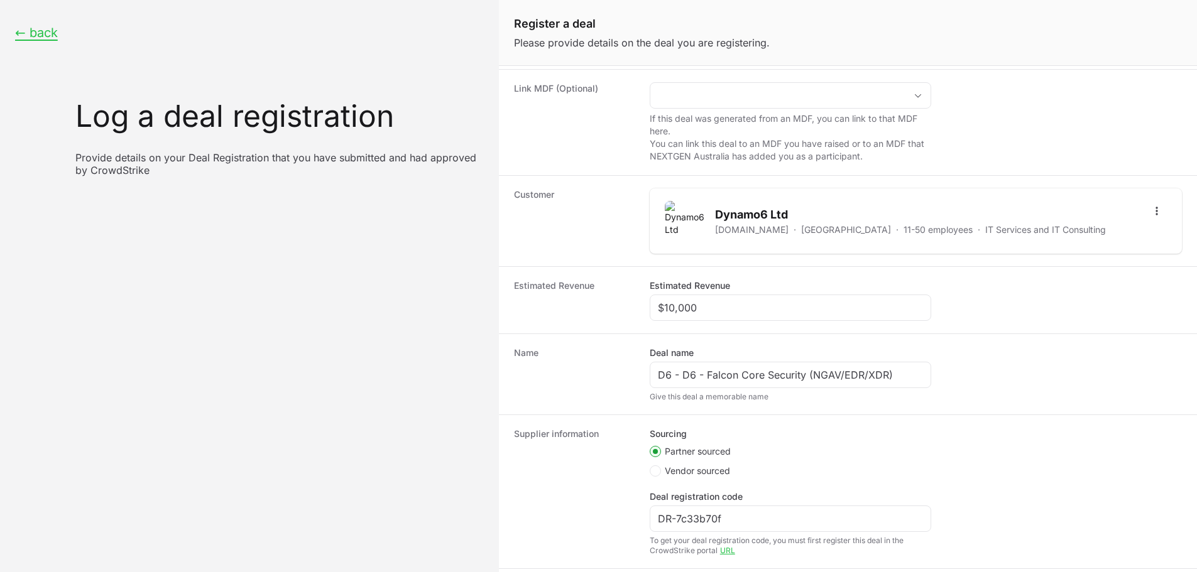
scroll to position [190, 0]
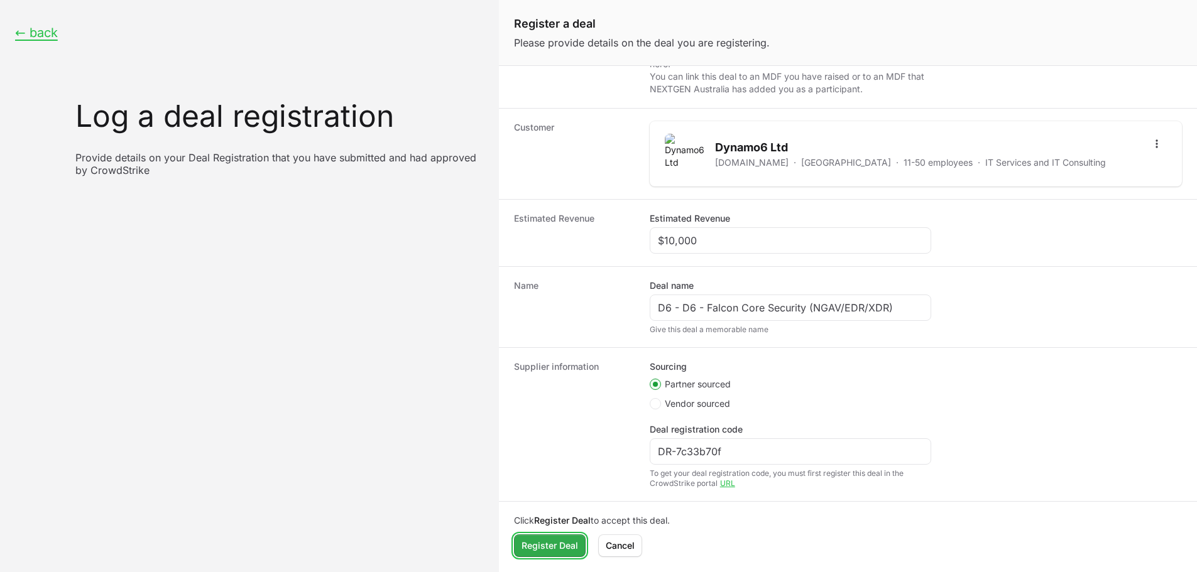
click at [570, 554] on button "Register Deal" at bounding box center [550, 546] width 72 height 23
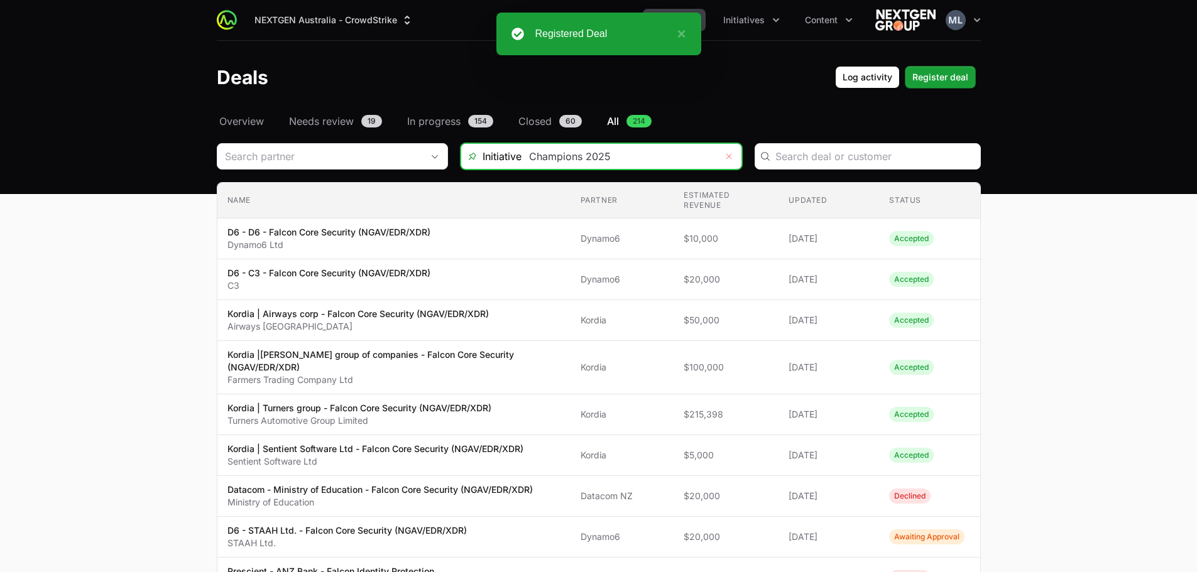
click at [727, 149] on button "Remove" at bounding box center [728, 156] width 25 height 25
click at [643, 162] on input "Deals Filters" at bounding box center [618, 156] width 195 height 25
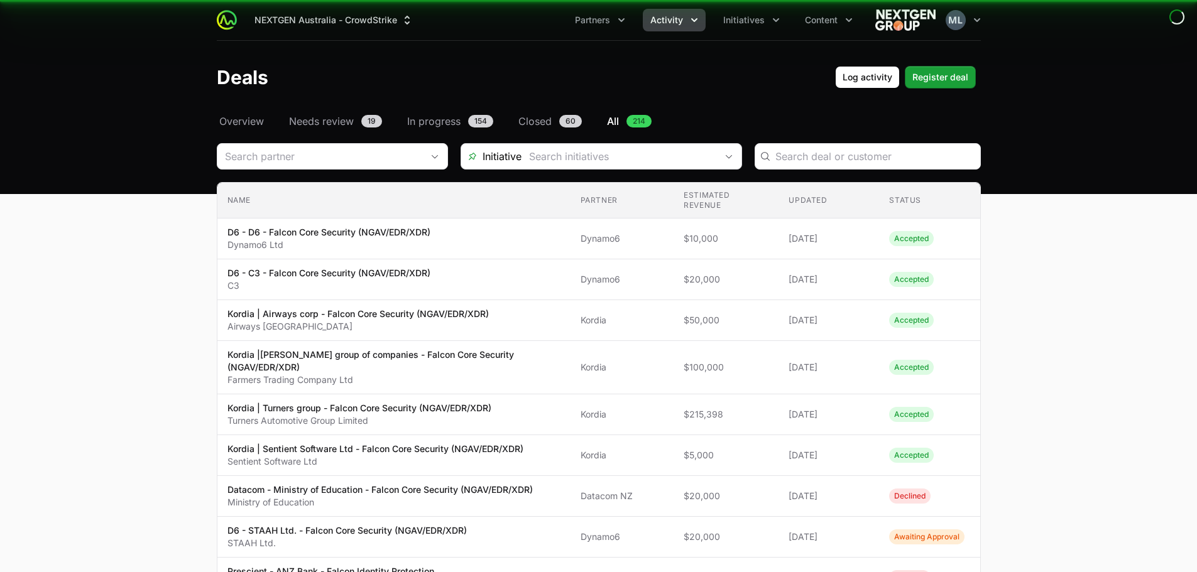
click at [526, 274] on span "D6 - C3 - Falcon Core Security (NGAV/EDR/XDR) C3" at bounding box center [393, 279] width 333 height 25
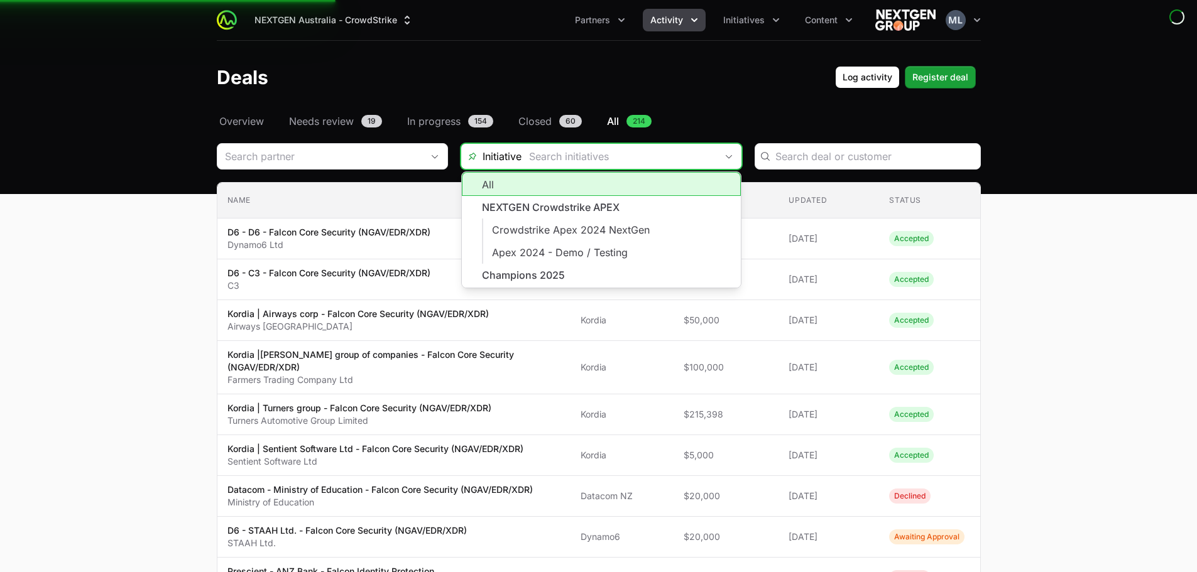
click at [594, 158] on input "Deals Filters" at bounding box center [618, 156] width 195 height 25
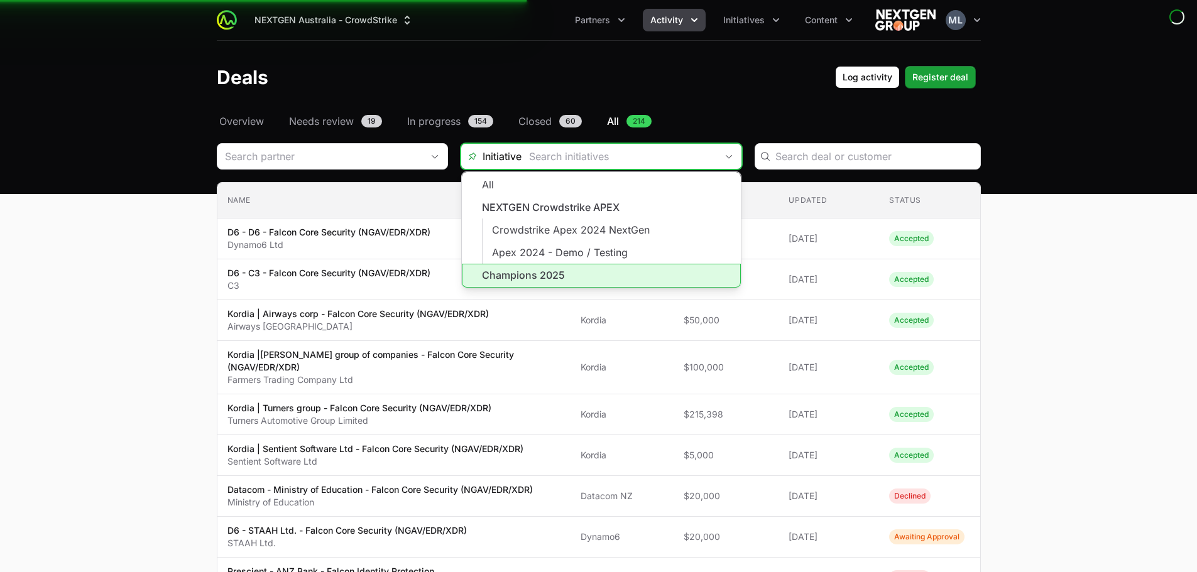
click at [528, 274] on li "Champions 2025" at bounding box center [601, 276] width 279 height 24
type input "Champions 2025"
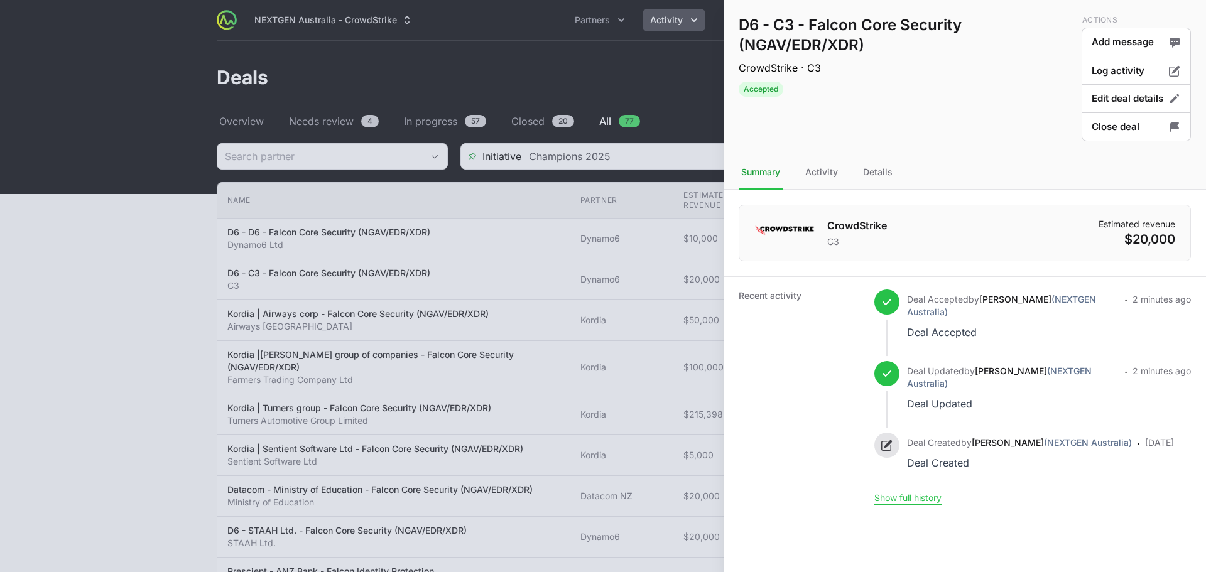
click at [678, 89] on div at bounding box center [603, 286] width 1206 height 572
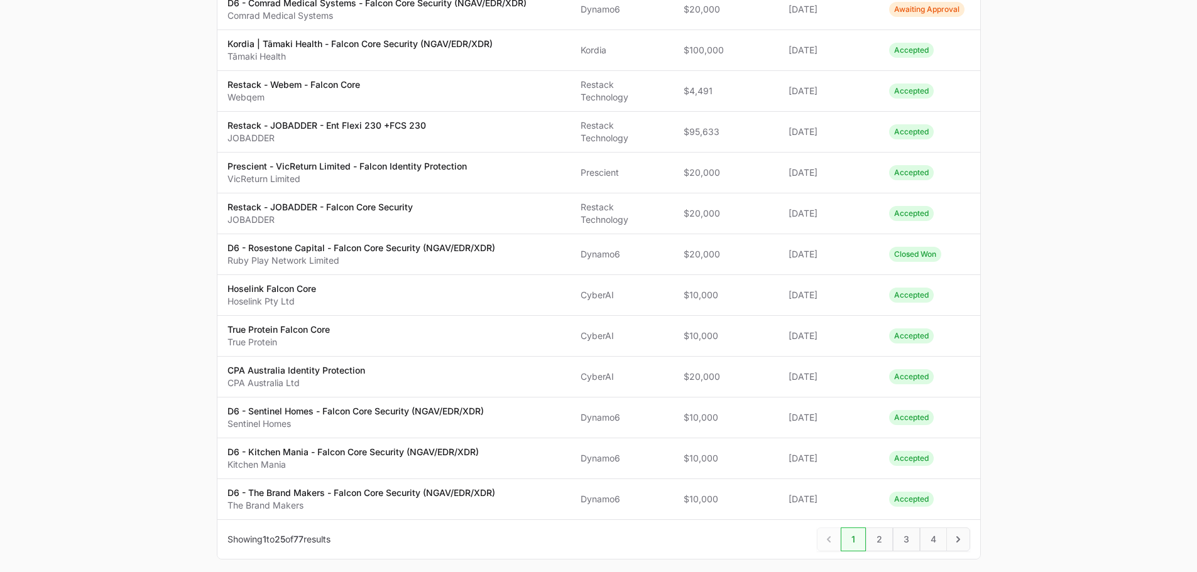
scroll to position [792, 0]
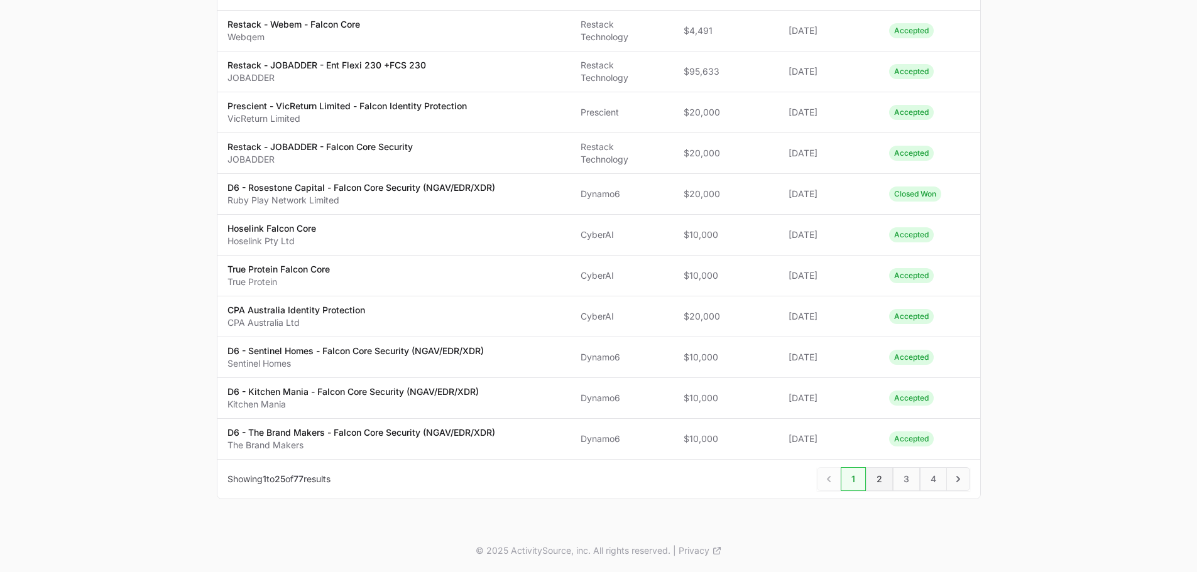
click at [884, 478] on span "2" at bounding box center [879, 479] width 27 height 24
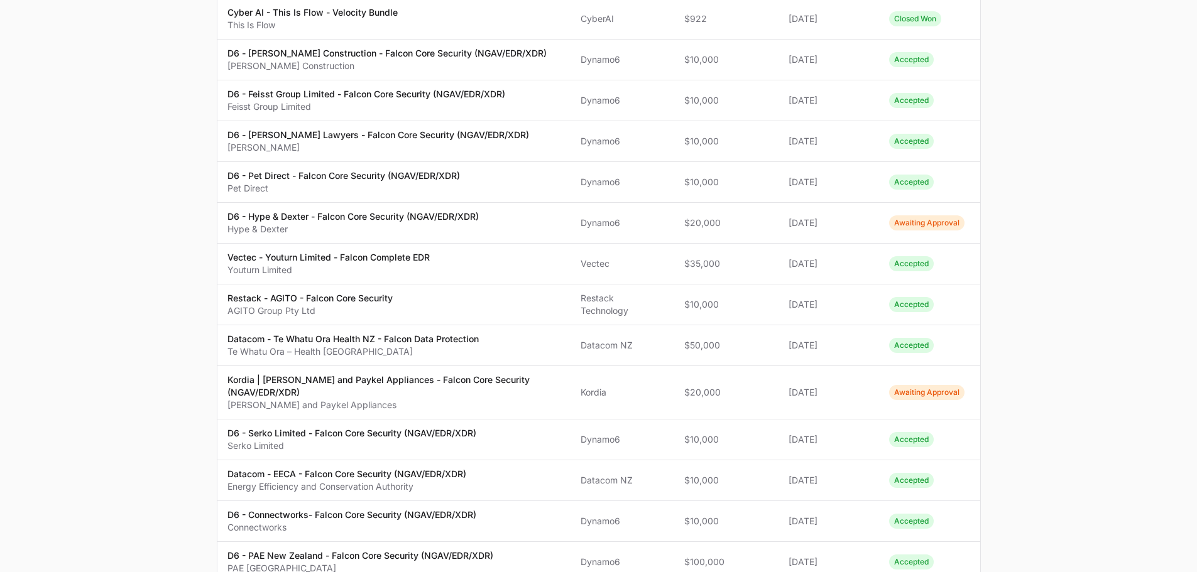
scroll to position [769, 0]
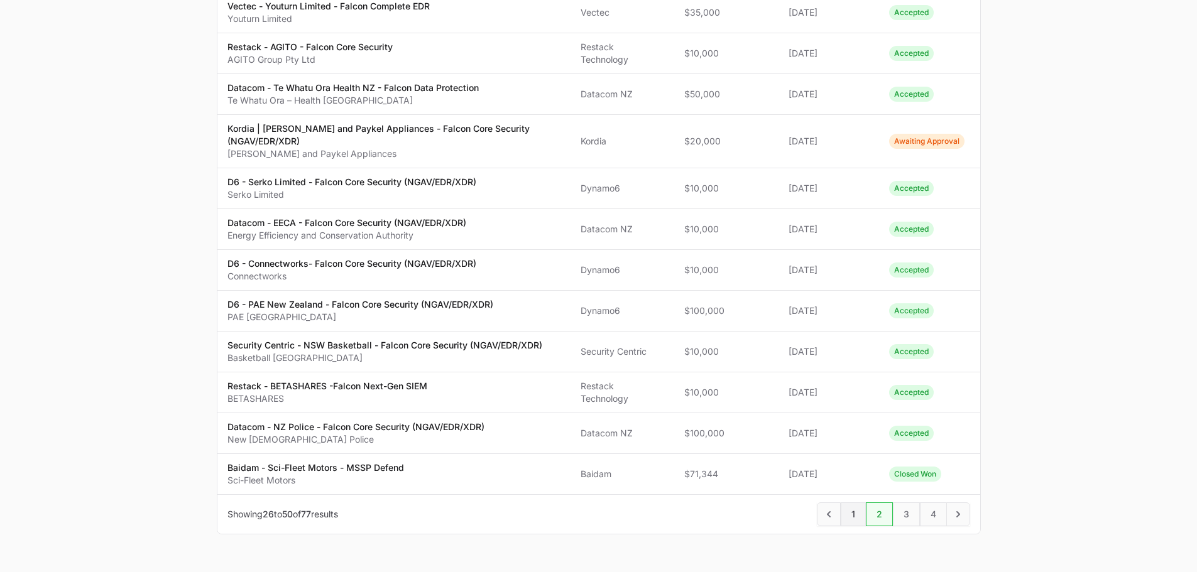
click at [842, 503] on span "1" at bounding box center [852, 515] width 25 height 24
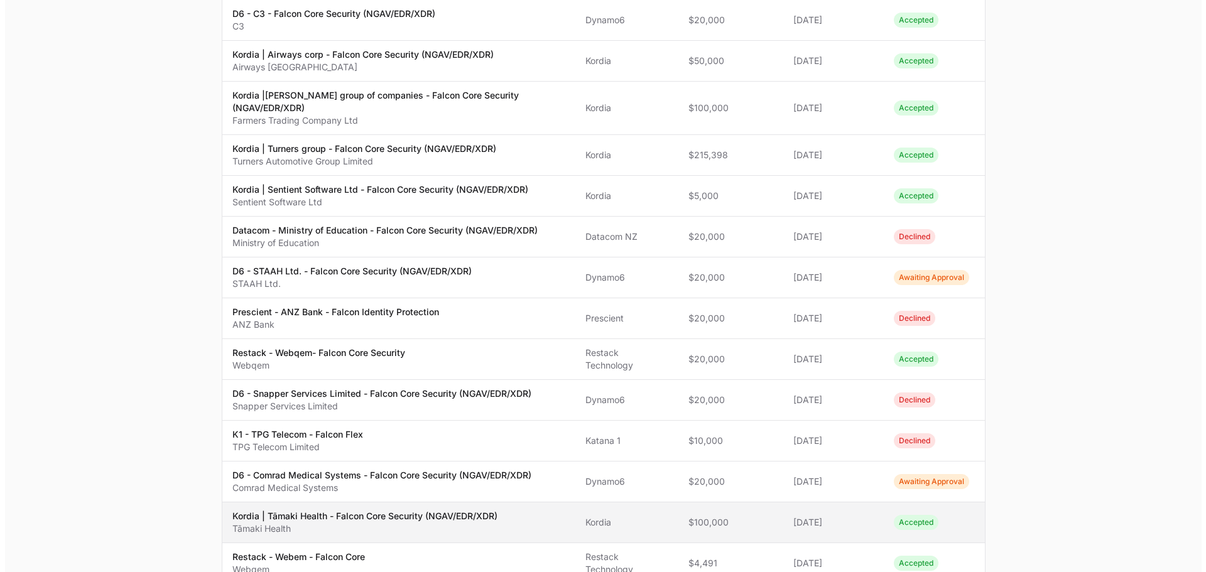
scroll to position [377, 0]
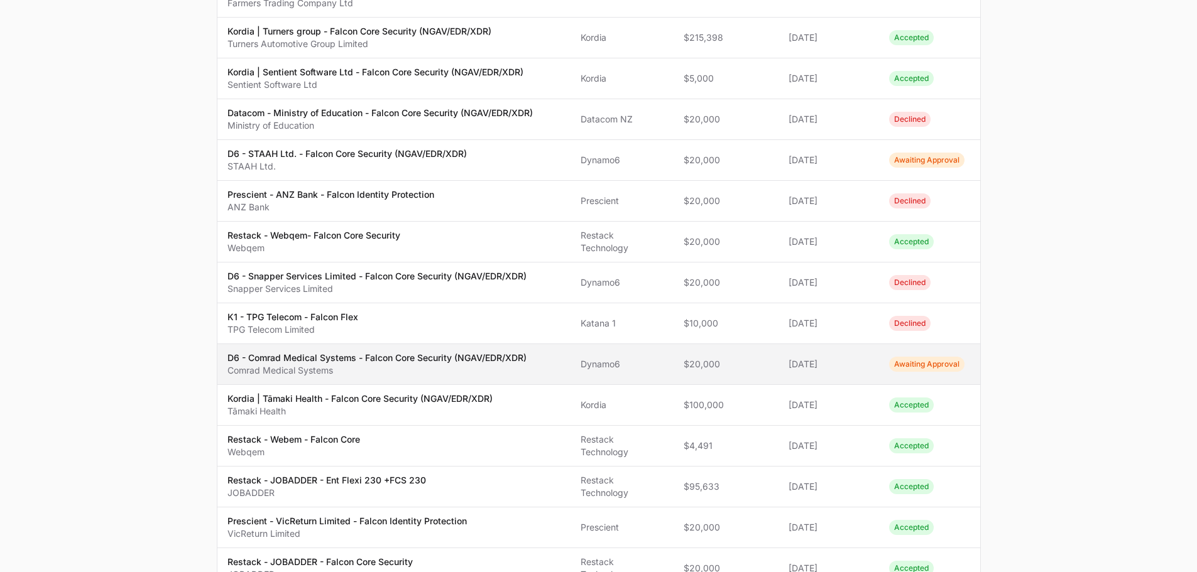
click at [381, 356] on p "D6 - Comrad Medical Systems - Falcon Core Security (NGAV/EDR/XDR)" at bounding box center [376, 358] width 299 height 13
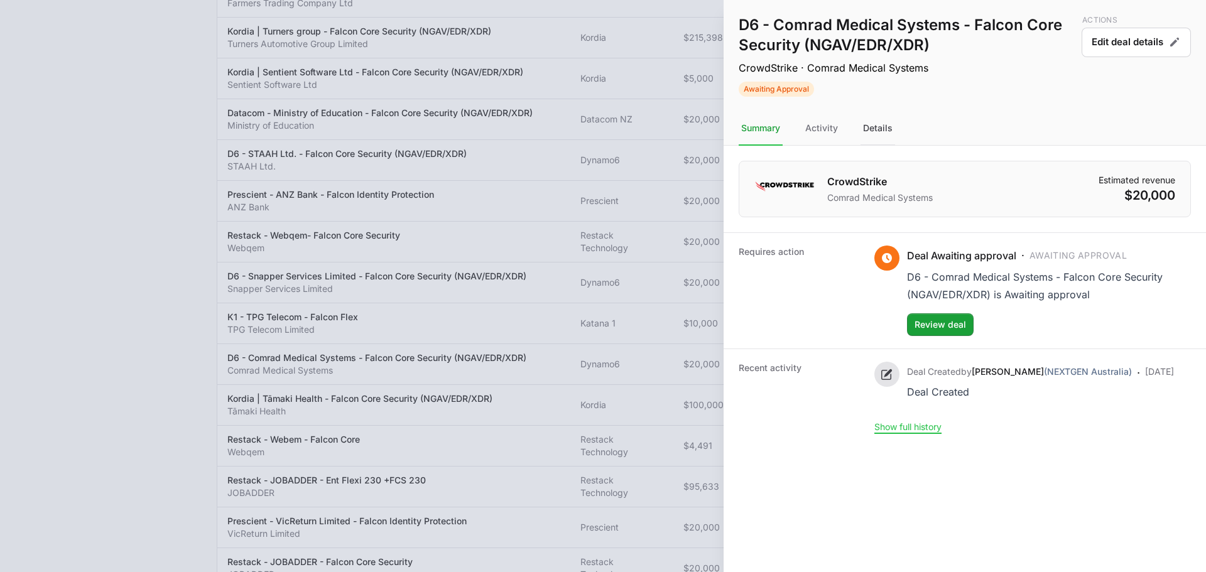
click at [893, 134] on div "Details" at bounding box center [878, 129] width 35 height 34
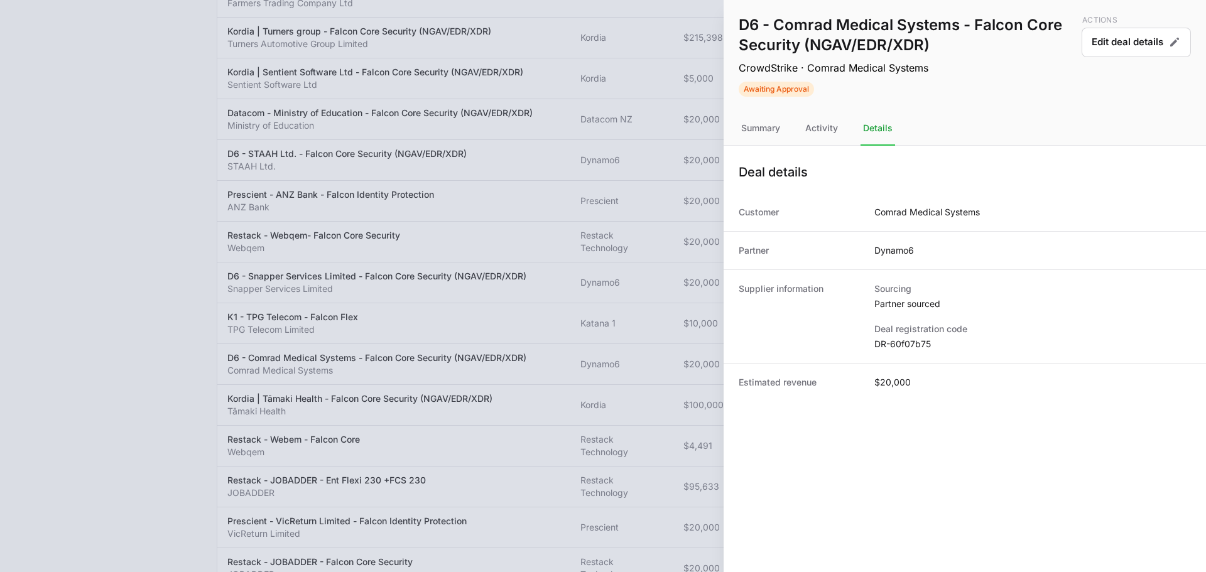
click at [903, 350] on div "Supplier information Sourcing Partner sourced Deal registration code DR-60f07b75" at bounding box center [965, 316] width 482 height 94
click at [905, 345] on dd "DR-60f07b75" at bounding box center [1032, 344] width 317 height 13
copy dl "DR-60f07b75"
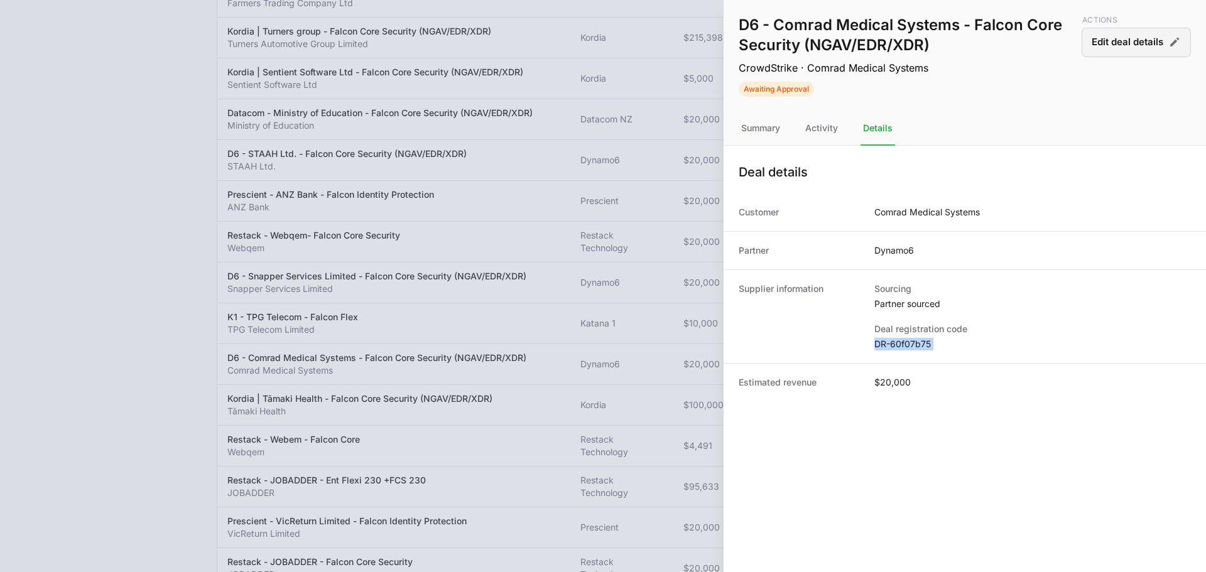
click at [1108, 37] on button "Edit deal details" at bounding box center [1136, 43] width 109 height 30
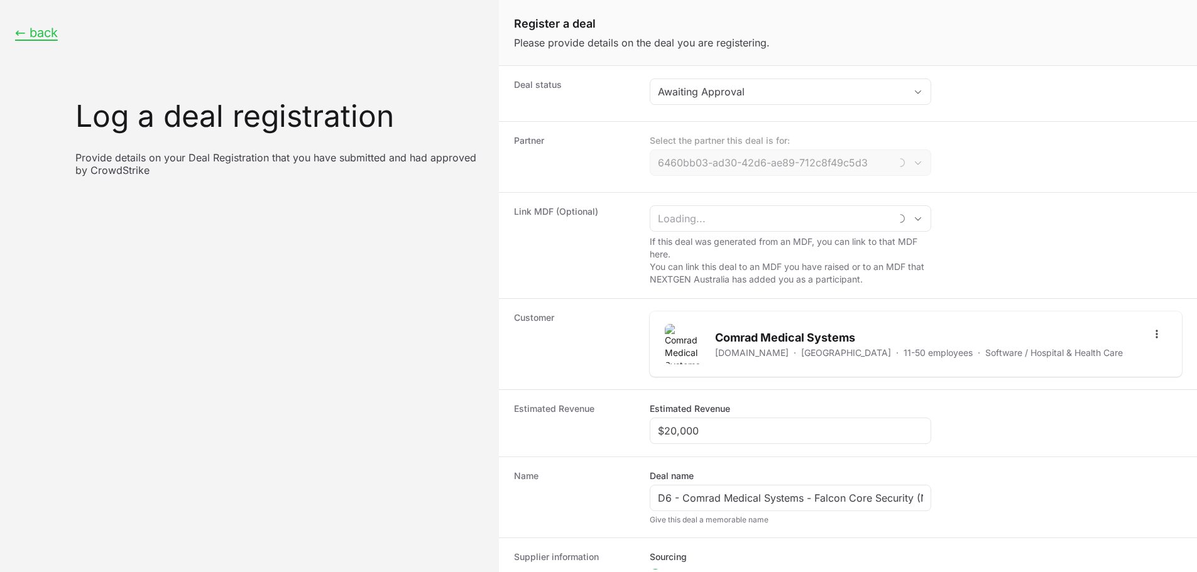
type input "Dynamo6"
click at [759, 93] on div "Awaiting Approval" at bounding box center [781, 91] width 247 height 15
click at [592, 85] on dt "Deal status" at bounding box center [574, 94] width 121 height 30
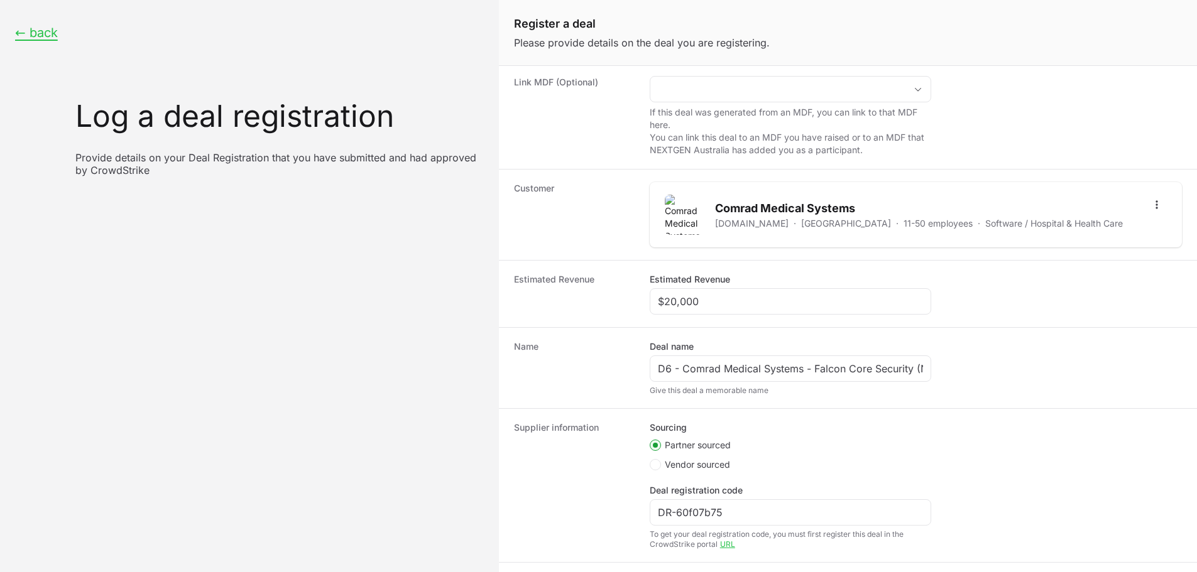
scroll to position [190, 0]
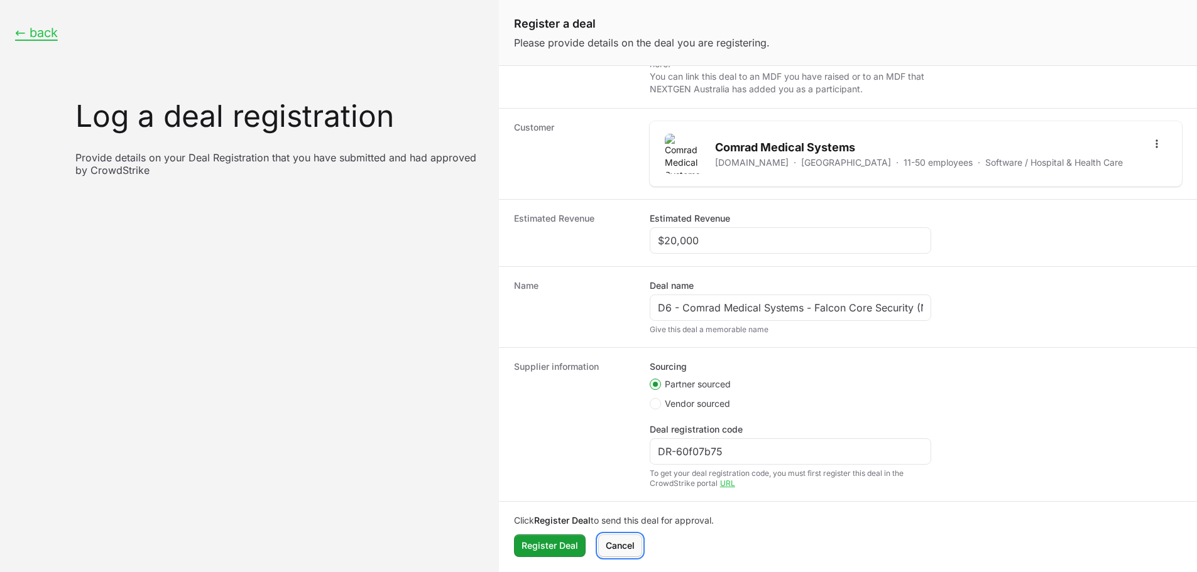
click at [620, 545] on span "Cancel" at bounding box center [620, 545] width 29 height 15
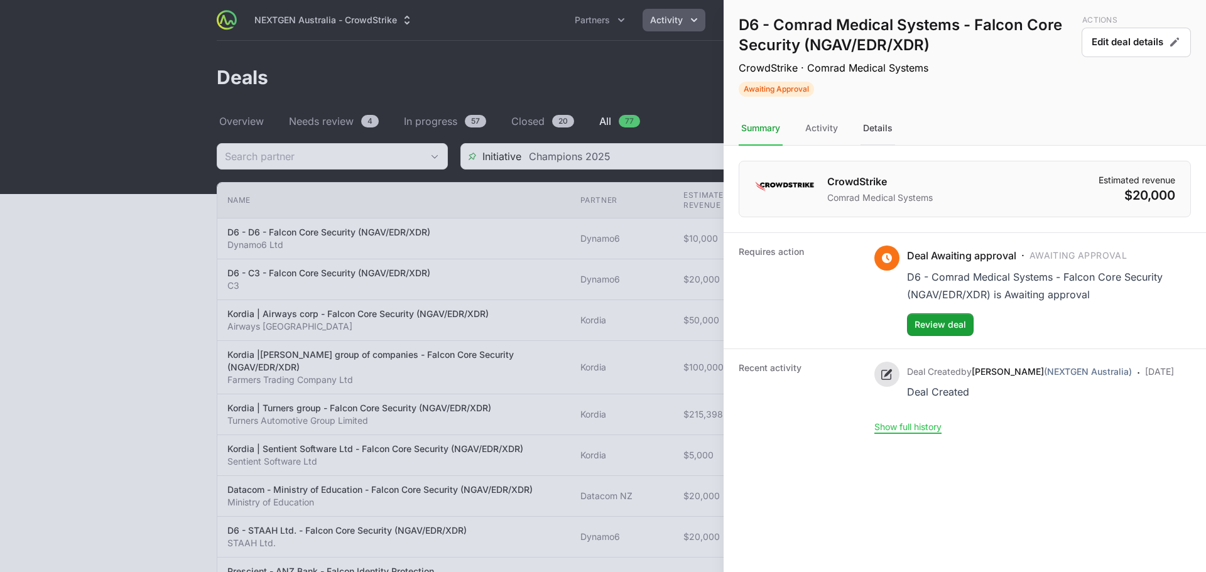
click at [878, 126] on div "Details" at bounding box center [878, 129] width 35 height 34
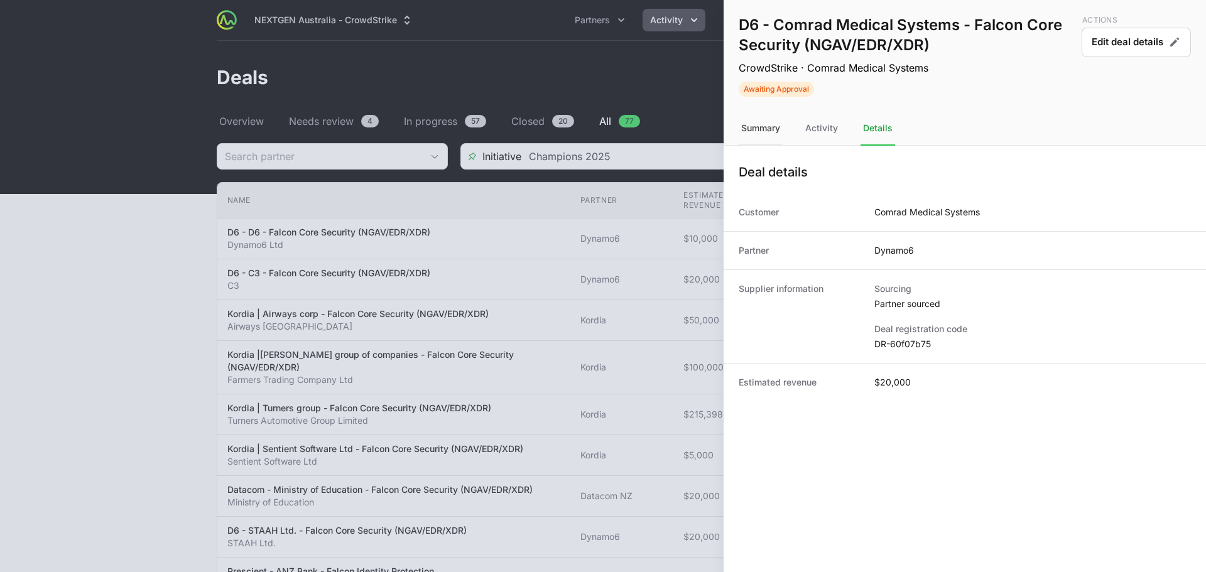
click at [803, 134] on div "Summary" at bounding box center [822, 129] width 38 height 34
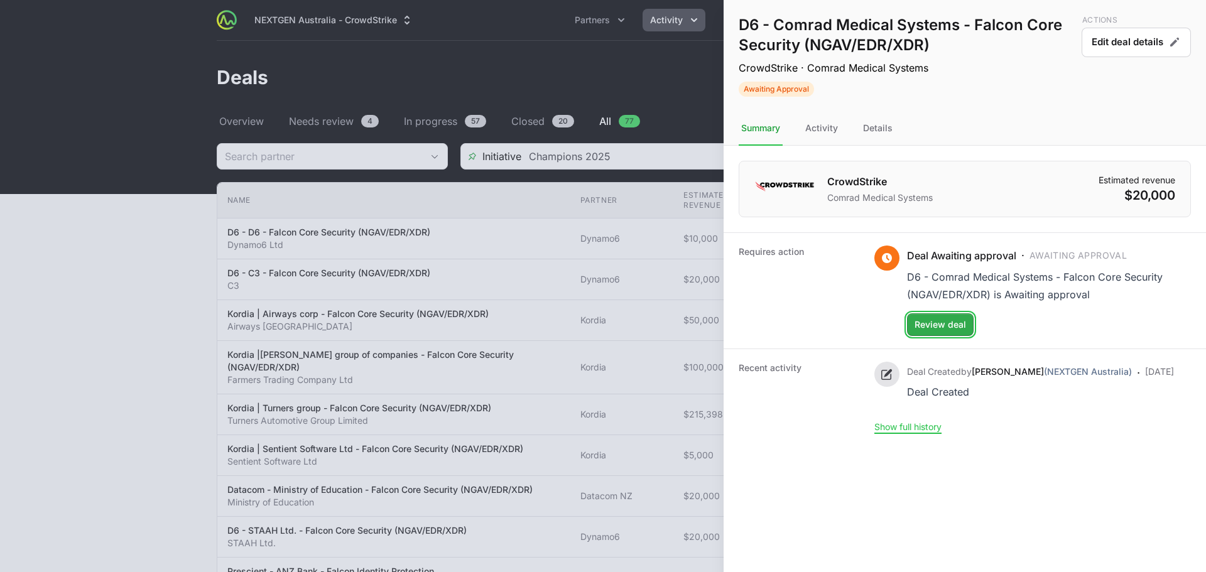
click at [948, 323] on span "Review deal" at bounding box center [941, 324] width 52 height 15
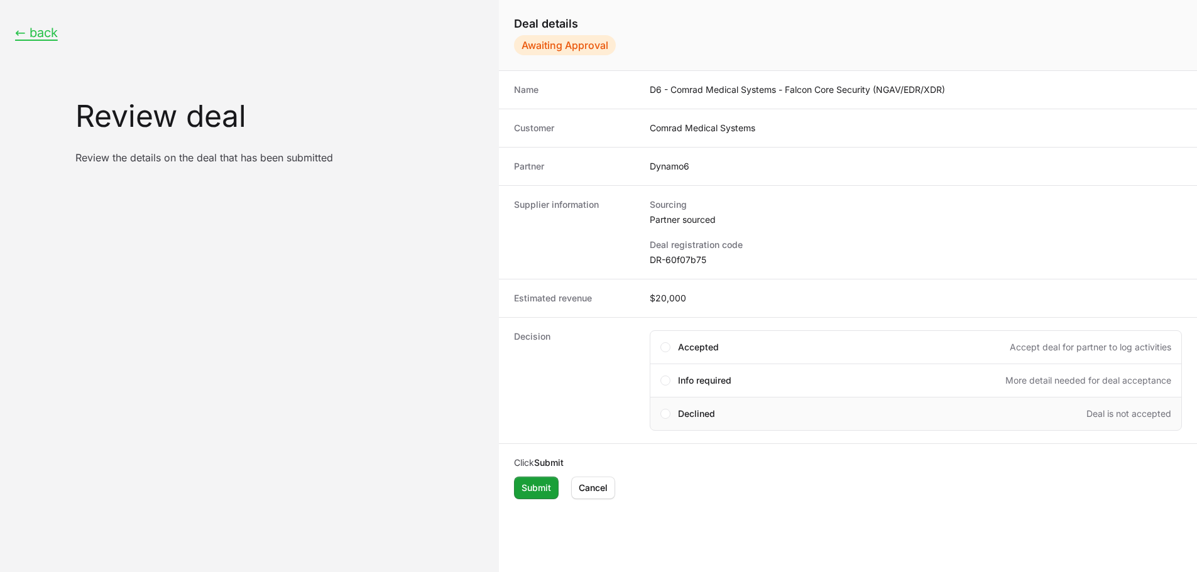
click at [694, 410] on span "Declined" at bounding box center [696, 414] width 37 height 13
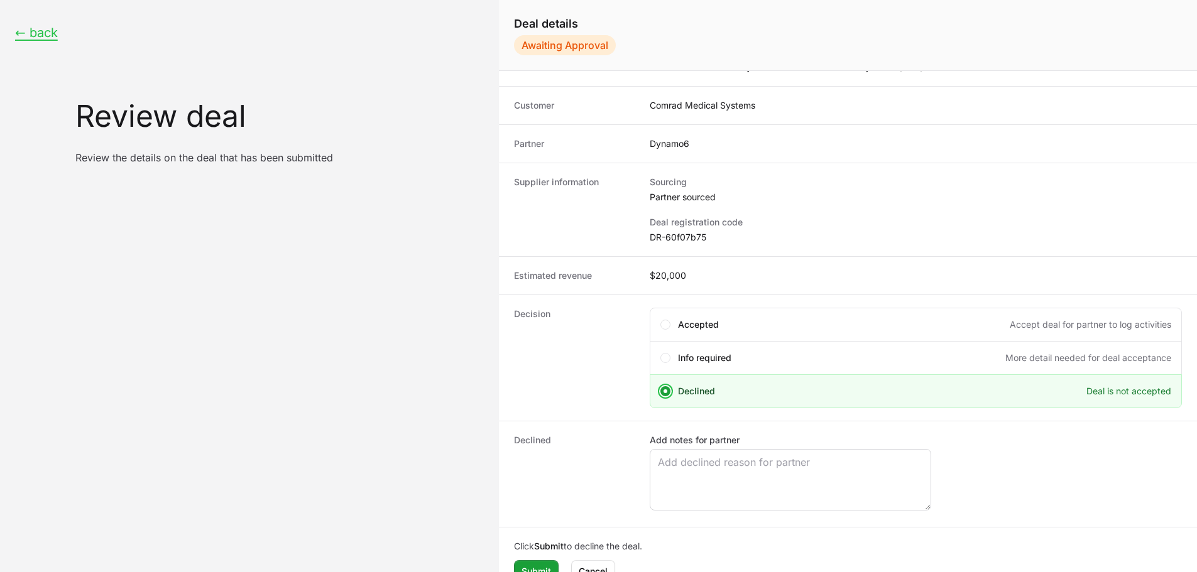
scroll to position [43, 0]
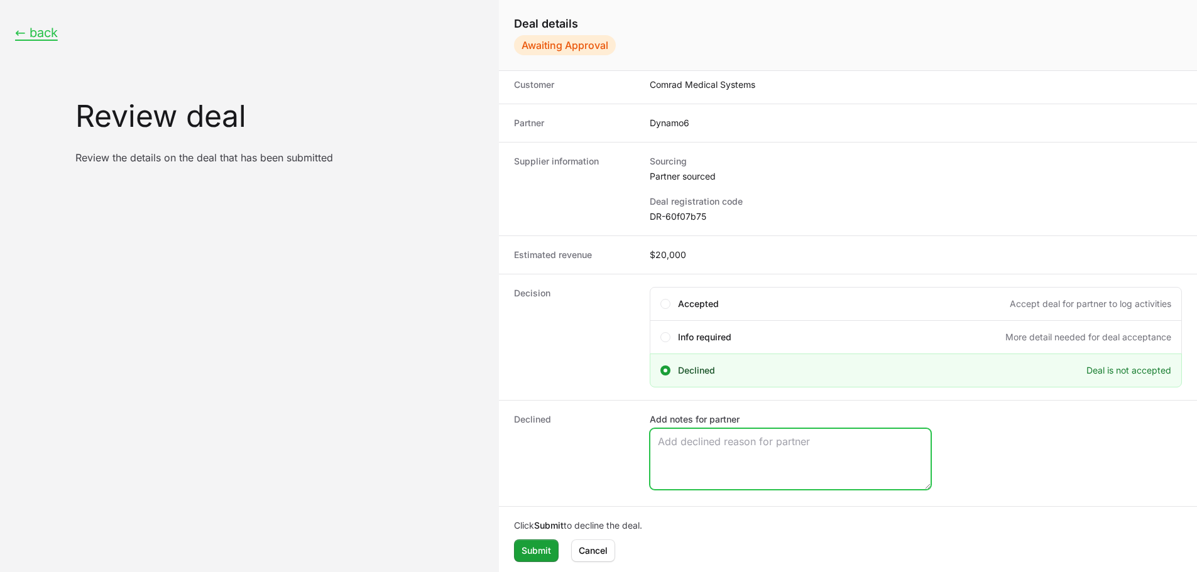
click at [718, 466] on textarea "Add notes for partner" at bounding box center [790, 459] width 280 height 60
paste textarea "Not A Qualified Opportunity"
type textarea "Not A Qualified Opportunity."
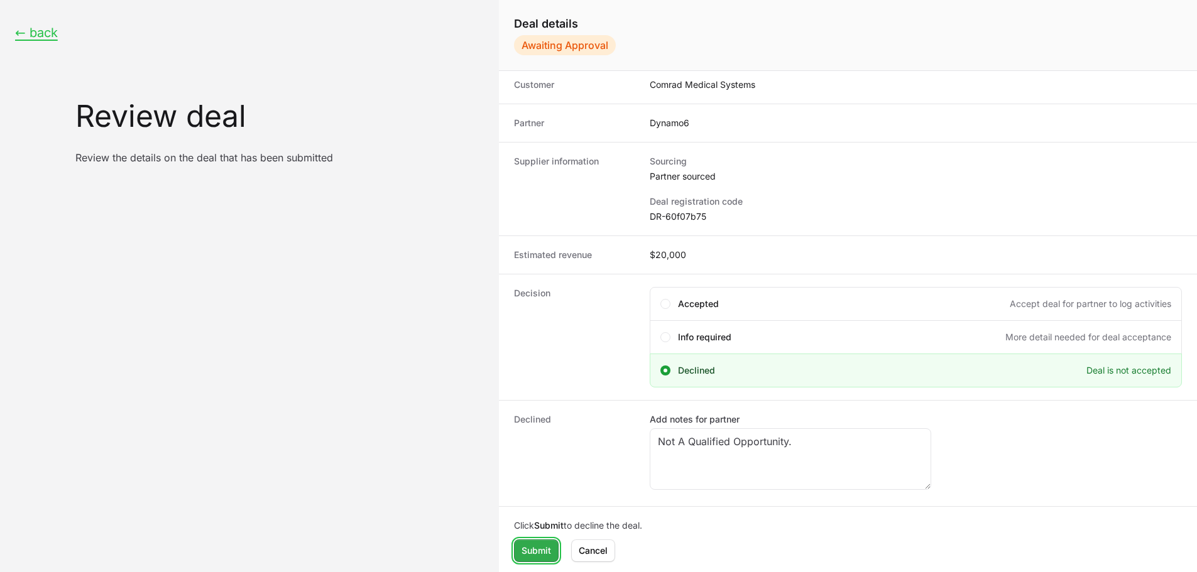
click at [526, 555] on span "Submit" at bounding box center [536, 550] width 30 height 15
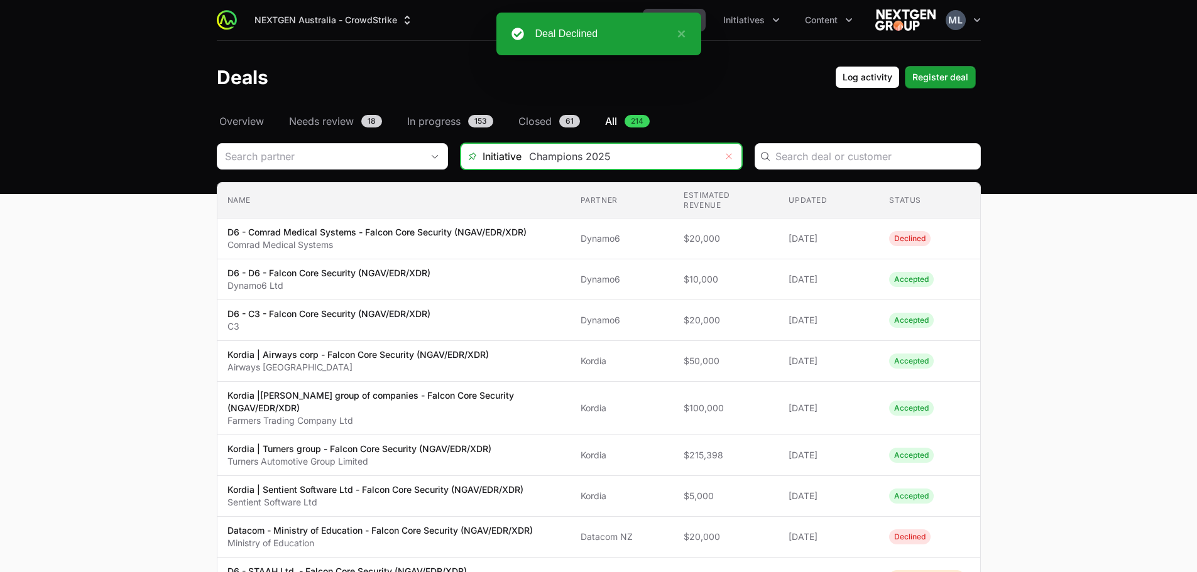
click at [735, 154] on button "Remove" at bounding box center [728, 156] width 25 height 25
click at [729, 160] on div "Open" at bounding box center [728, 156] width 25 height 25
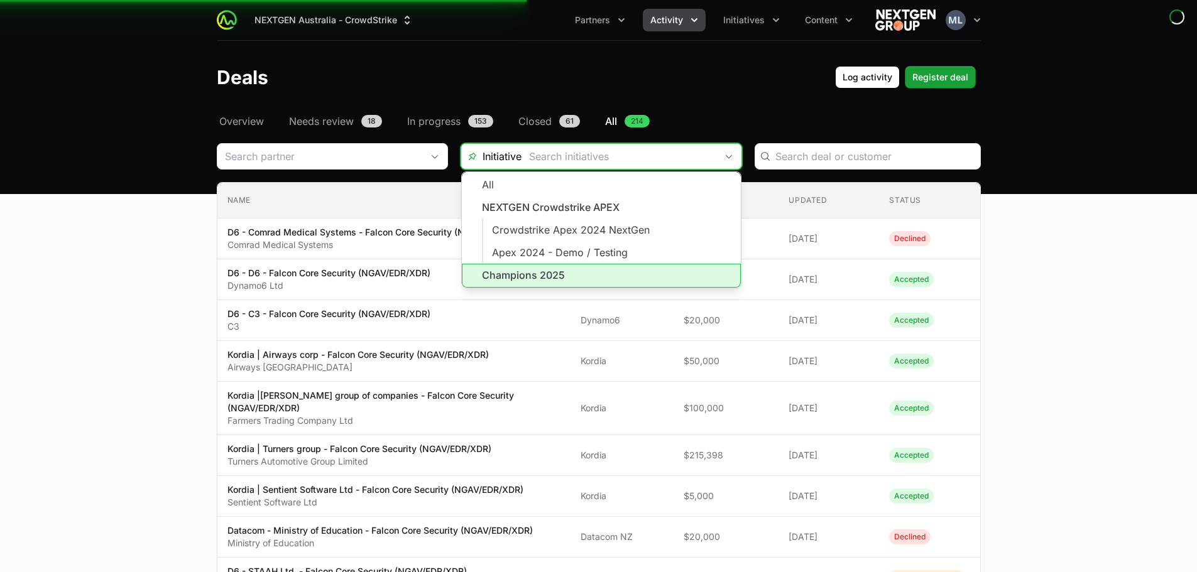
click at [529, 269] on li "Champions 2025" at bounding box center [601, 276] width 279 height 24
type input "Champions 2025"
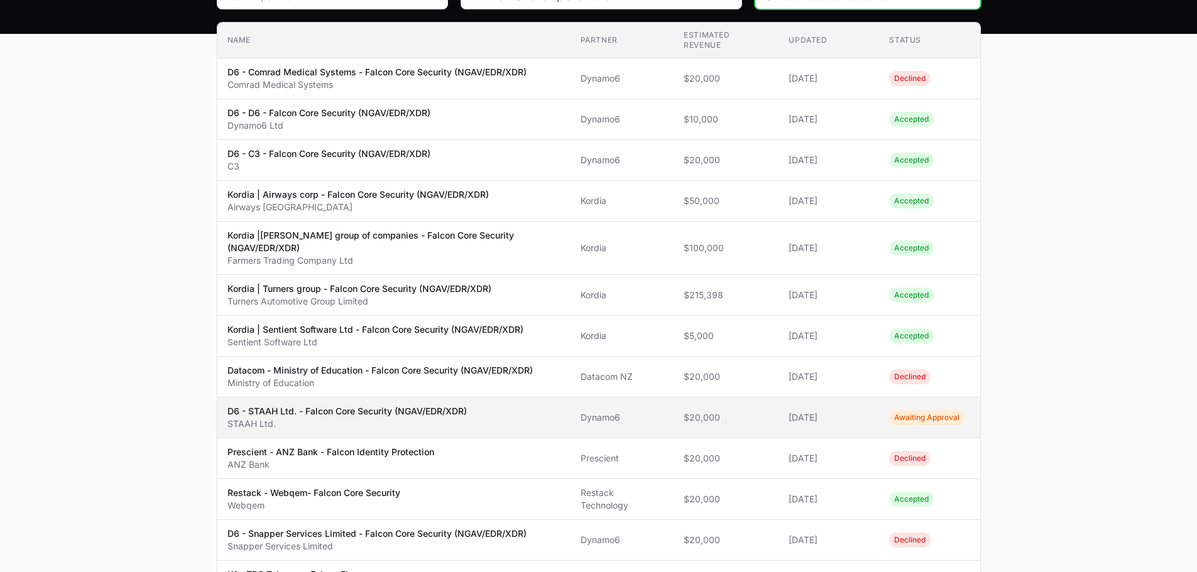
scroll to position [164, 0]
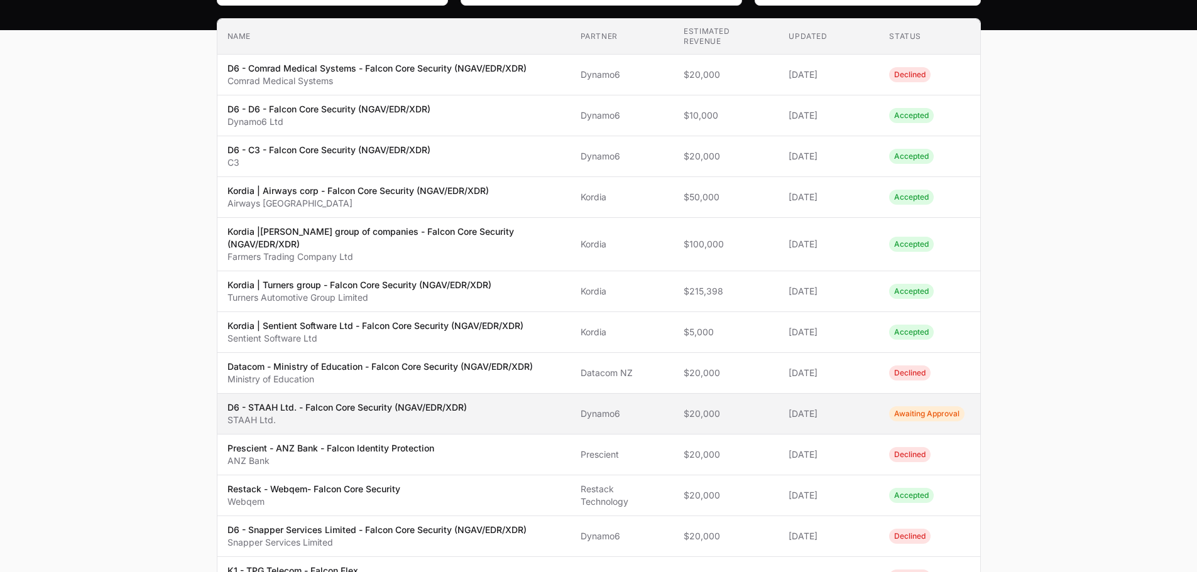
click at [305, 405] on p "D6 - STAAH Ltd. - Falcon Core Security (NGAV/EDR/XDR)" at bounding box center [346, 407] width 239 height 13
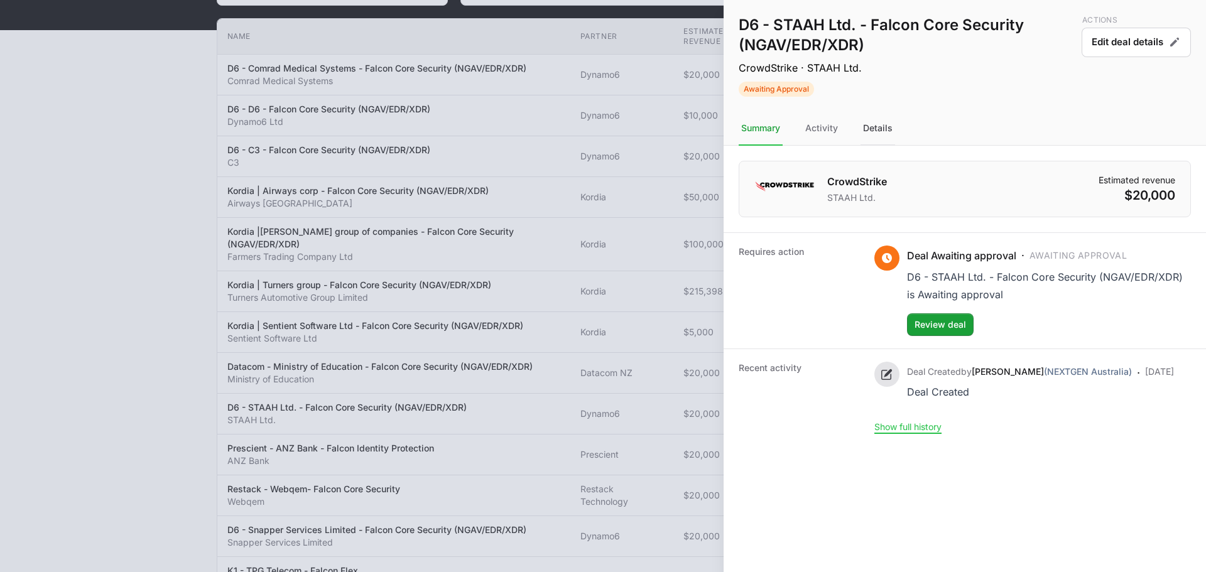
click at [890, 132] on div "Details" at bounding box center [878, 129] width 35 height 34
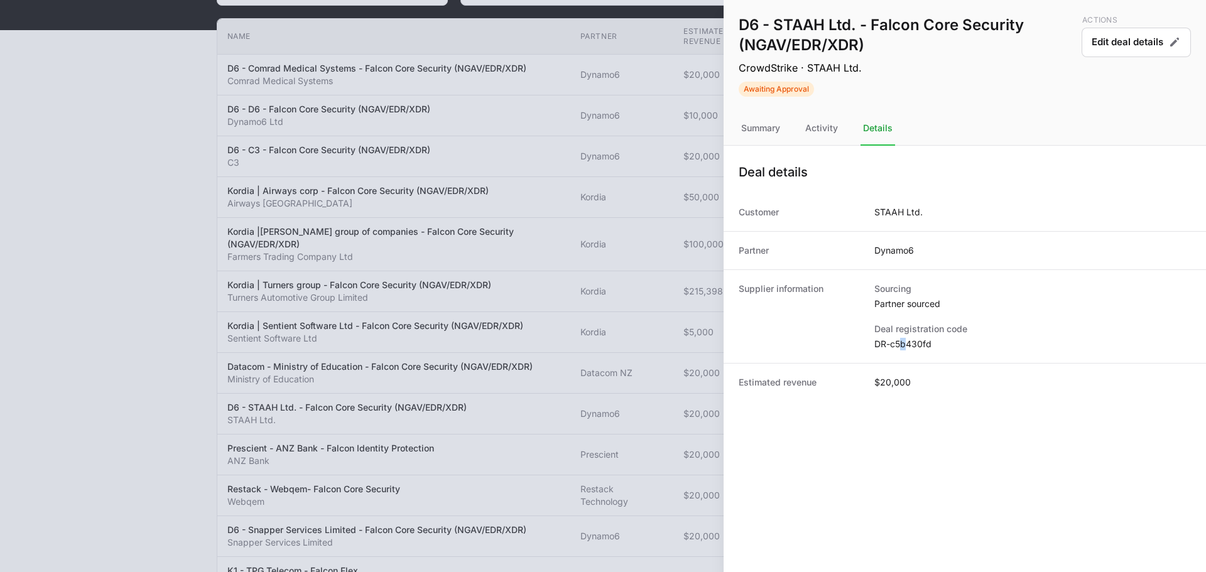
click at [904, 344] on dd "DR-c5b430fd" at bounding box center [1032, 344] width 317 height 13
copy dl "DR-c5b430fd"
click at [614, 159] on div at bounding box center [603, 286] width 1206 height 572
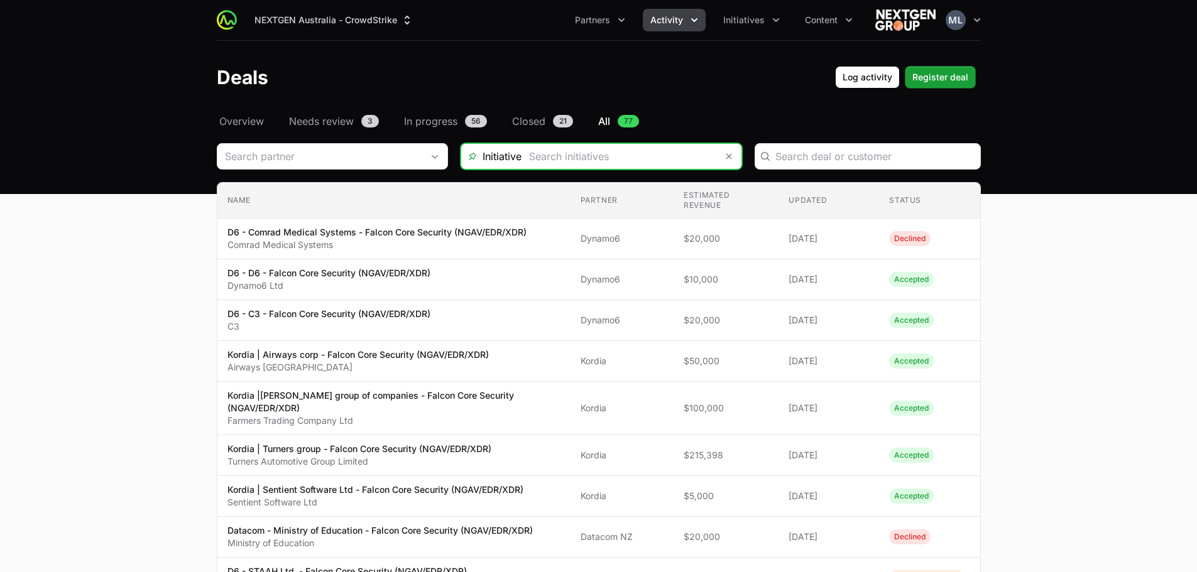
click at [596, 165] on input "Deals Filters" at bounding box center [618, 156] width 195 height 25
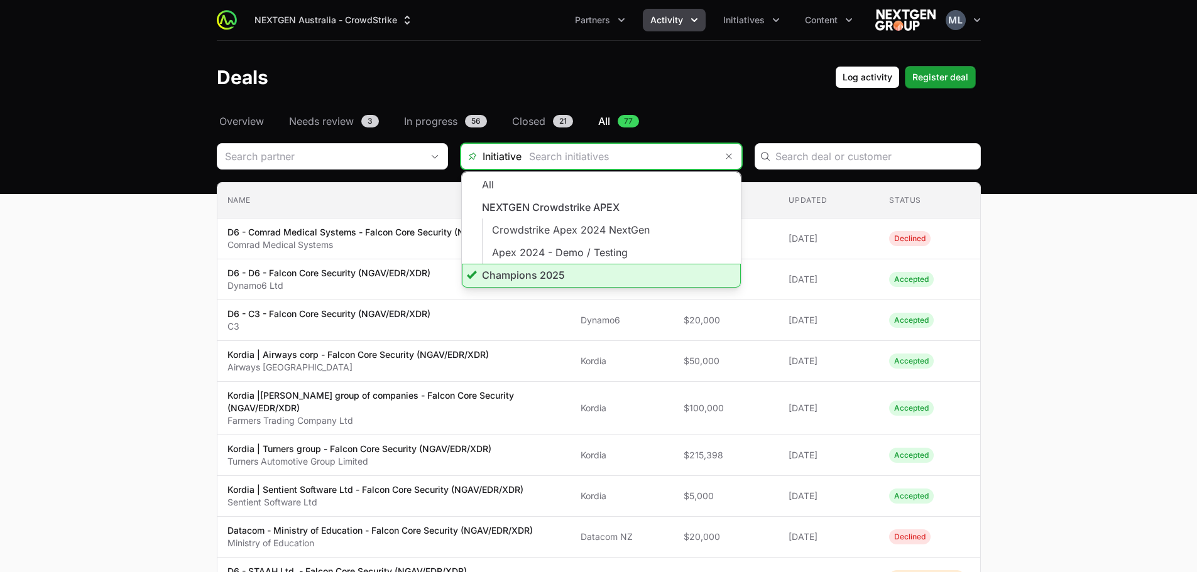
click at [521, 278] on li "Champions 2025" at bounding box center [601, 276] width 279 height 24
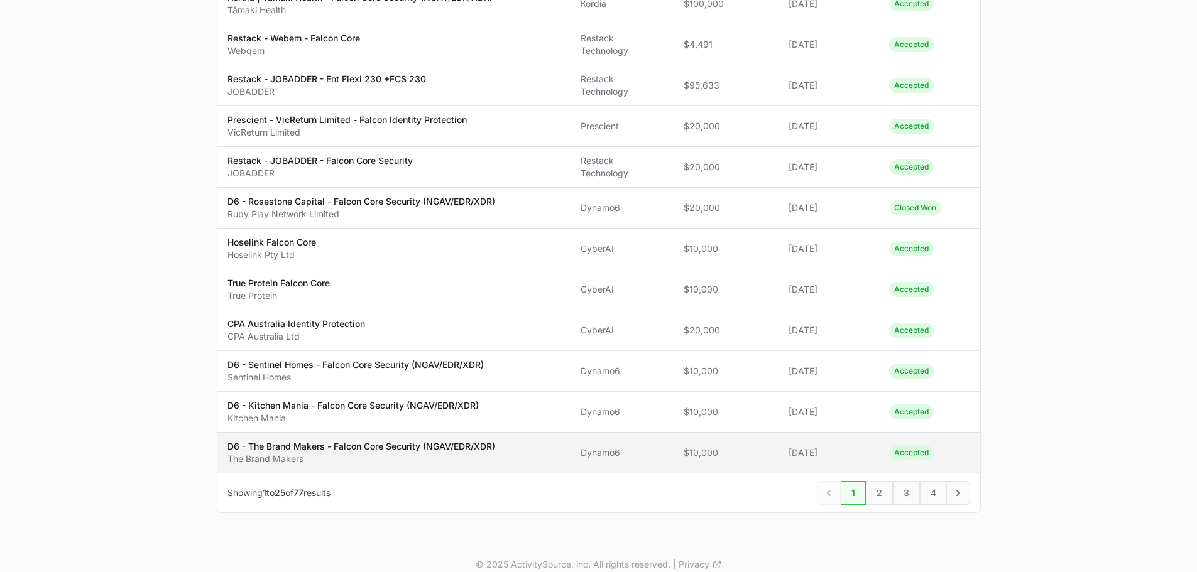
scroll to position [792, 0]
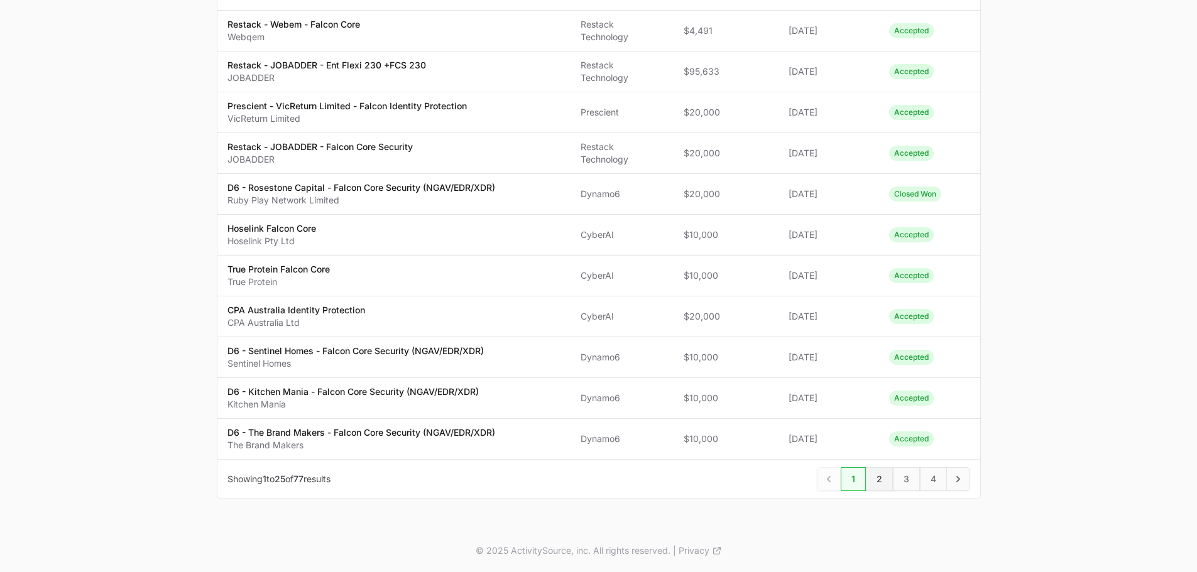
click at [866, 484] on span "2" at bounding box center [879, 479] width 27 height 24
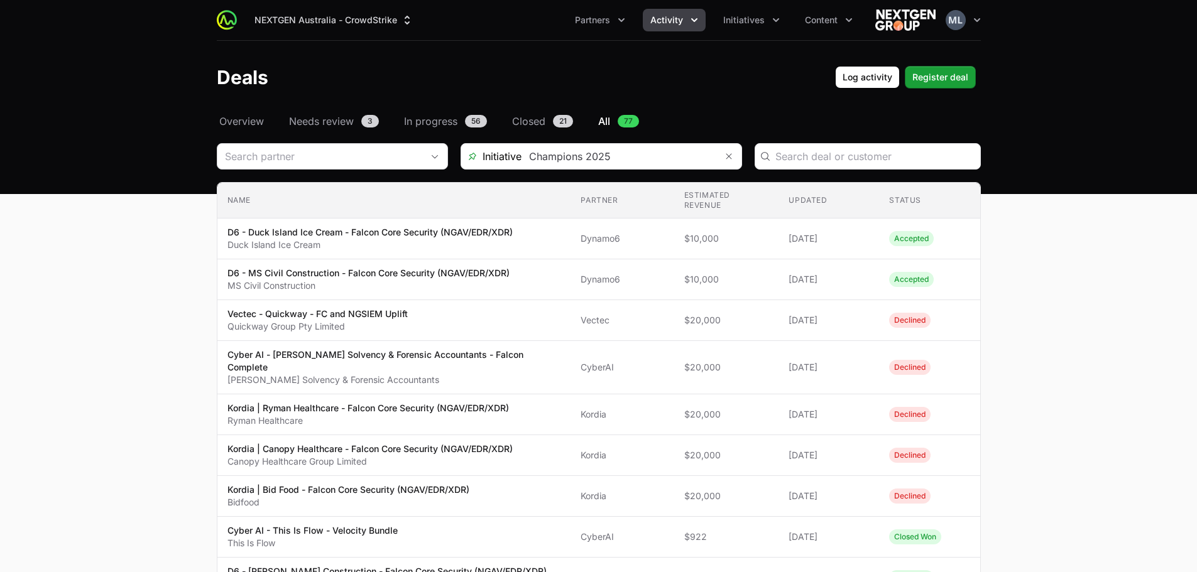
click at [339, 169] on div "Deals Filters" at bounding box center [332, 156] width 231 height 26
click at [358, 149] on input "Deals Filters" at bounding box center [319, 156] width 205 height 25
click at [653, 80] on div "Deals Log activity Register deal" at bounding box center [599, 77] width 764 height 23
click at [940, 81] on span "Register deal" at bounding box center [940, 77] width 56 height 15
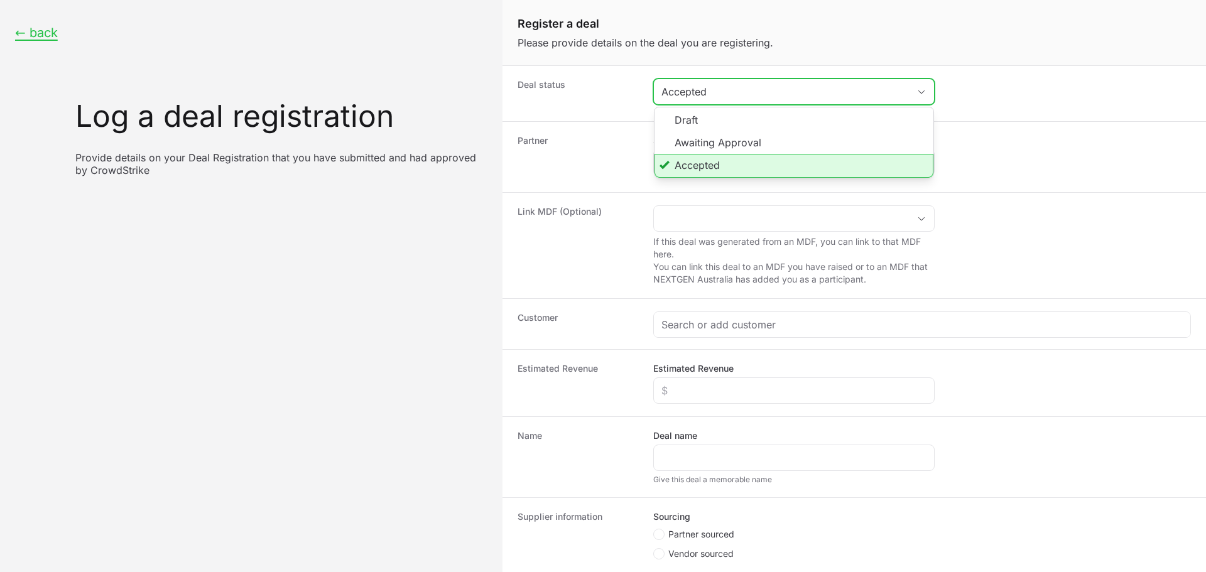
click at [701, 91] on div "Accepted" at bounding box center [784, 91] width 247 height 15
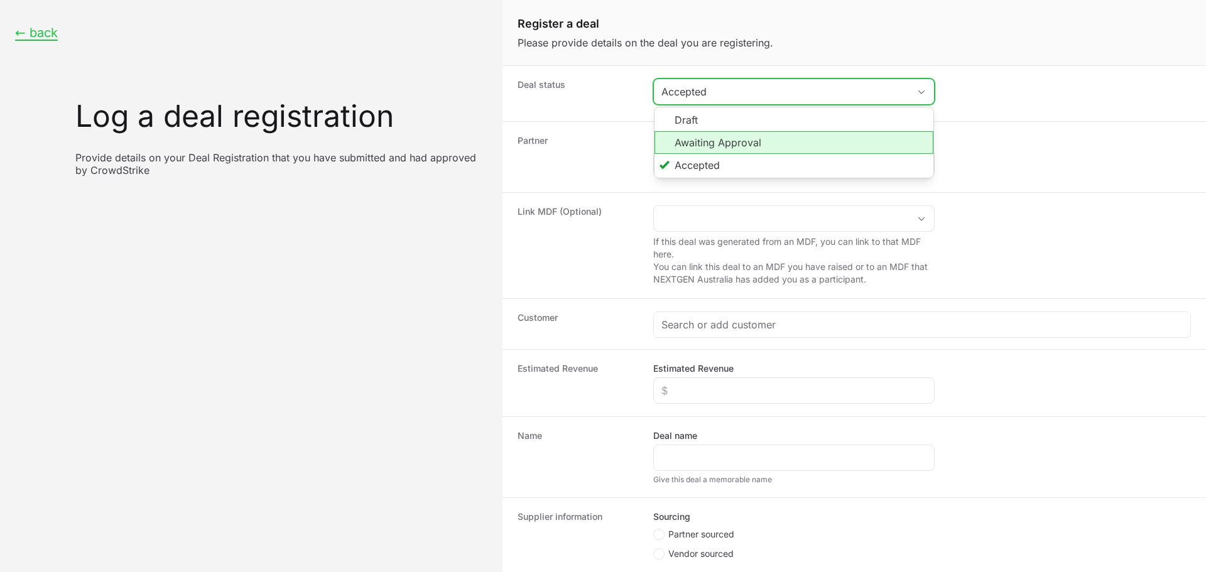
click at [717, 145] on li "Awaiting Approval" at bounding box center [794, 142] width 279 height 23
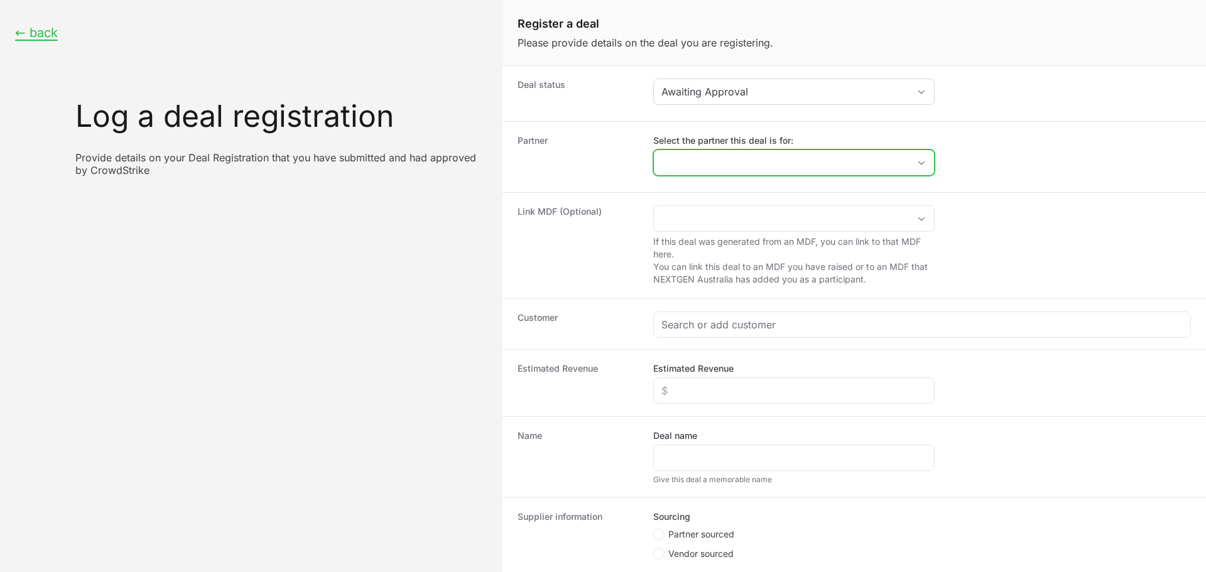
click at [696, 172] on input "Select the partner this deal is for:" at bounding box center [781, 162] width 255 height 25
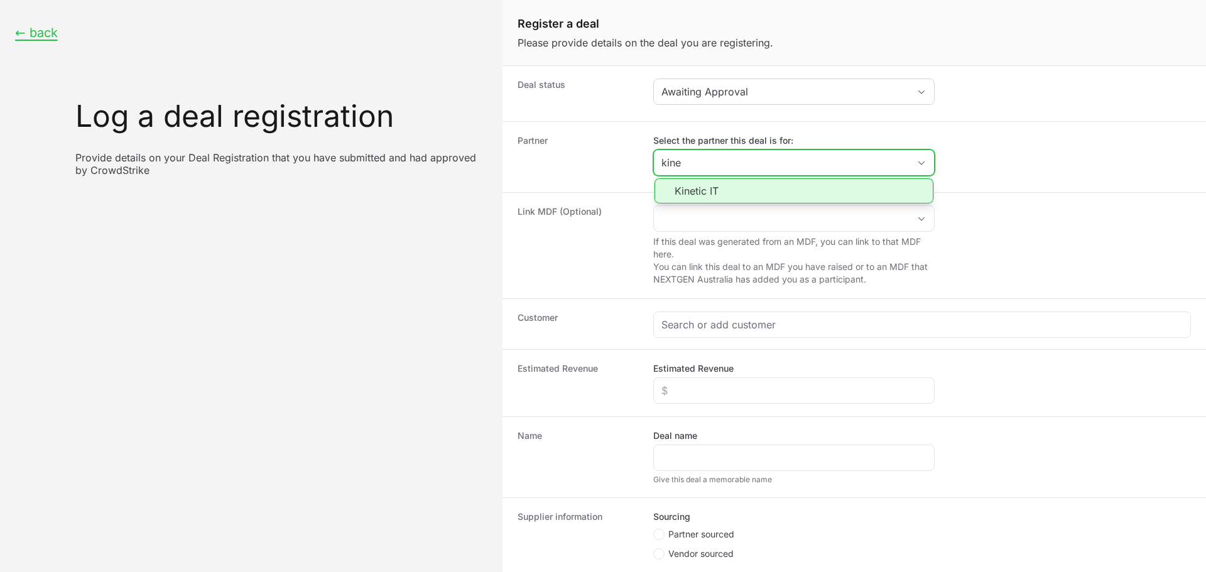
click at [730, 190] on li "Kinetic IT" at bounding box center [794, 190] width 279 height 25
type input "Kinetic IT"
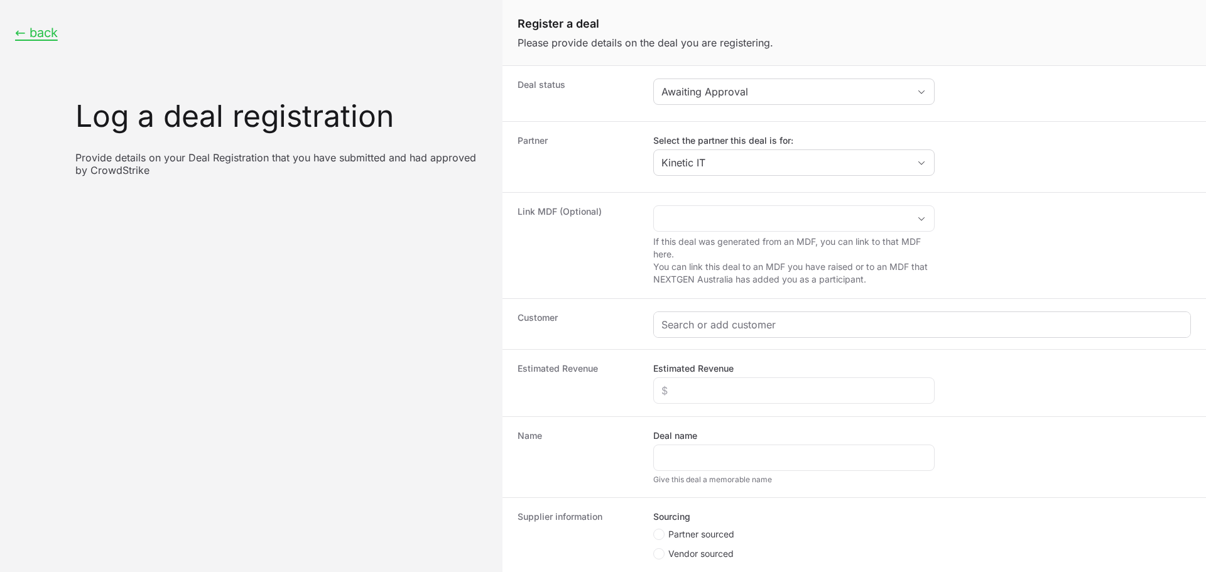
click at [702, 334] on div "Create activity form" at bounding box center [922, 324] width 536 height 25
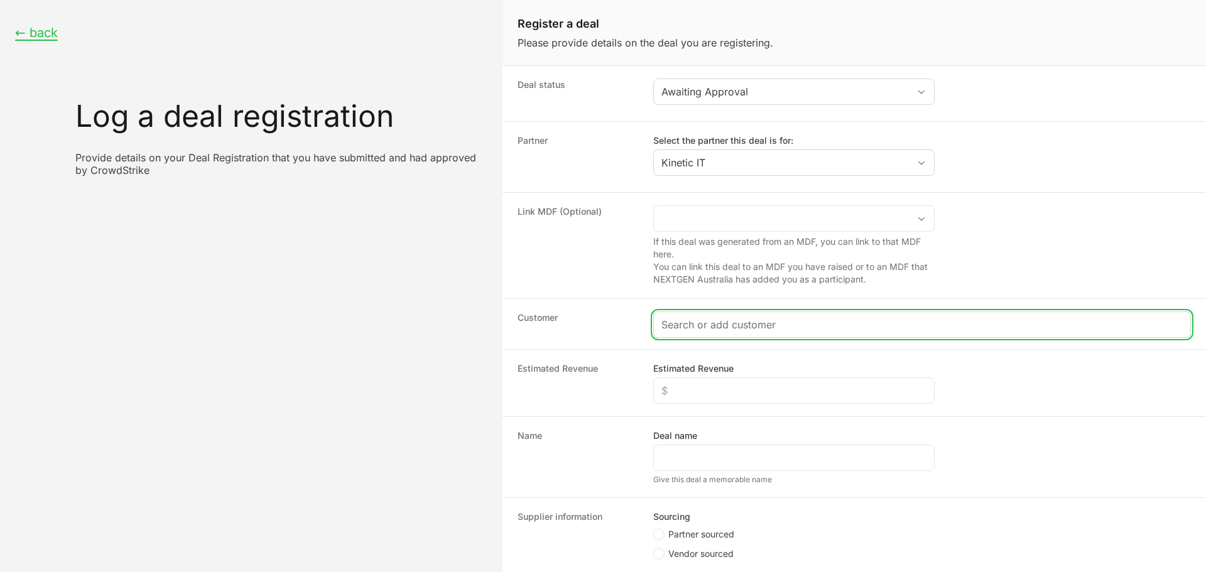
click at [710, 325] on input "Create activity form" at bounding box center [921, 324] width 521 height 15
paste input "https://partner.crowdstrike.com/s/account/0016T00002tcqjLQAQ/hesperia-projects-…"
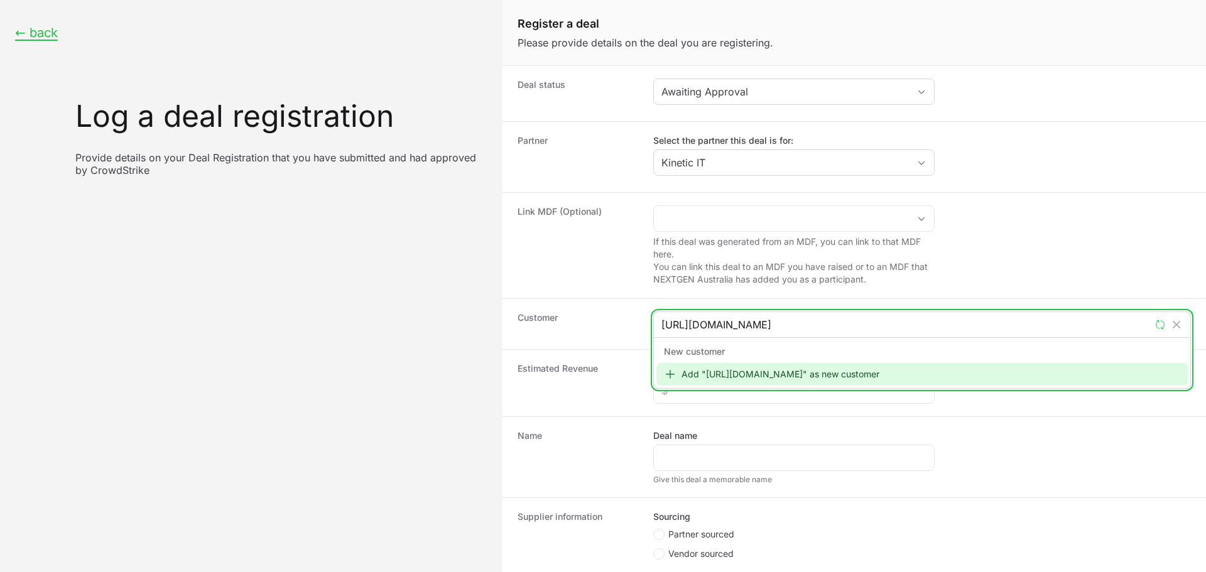
type input "https://partner.crowdstrike.com/s/account/0016T00002tcqjLQAQ/hesperia-projects-…"
click at [753, 376] on div "Add "https://partner.crowdstrike.com/s/account/0016T00002tcqjLQAQ/hesperia-proj…" at bounding box center [921, 374] width 531 height 23
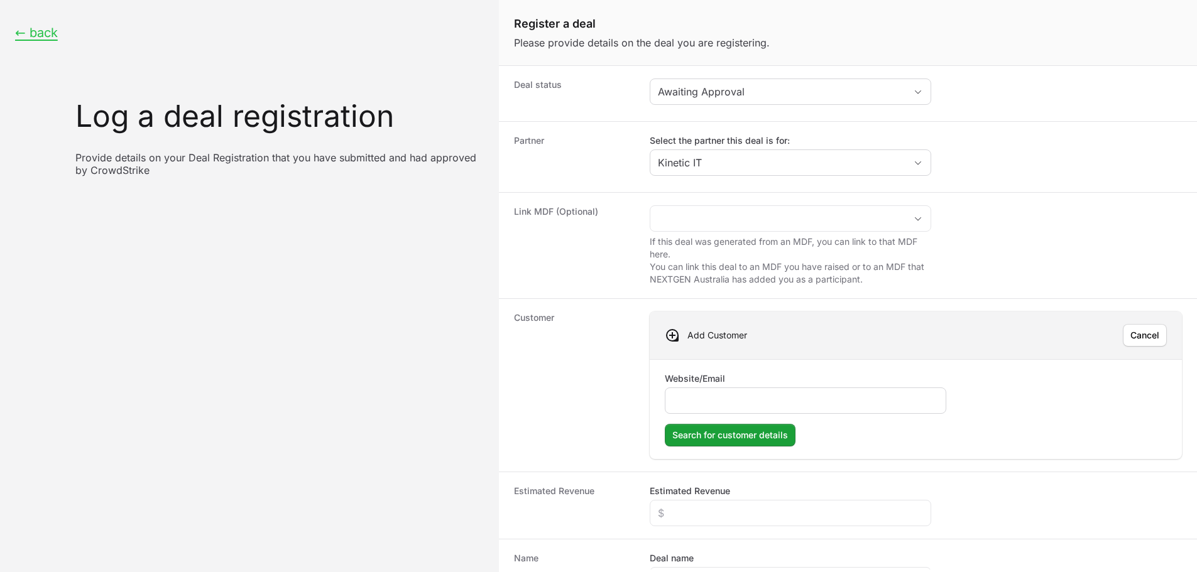
click at [723, 395] on input "Website/Email" at bounding box center [805, 400] width 265 height 15
type input "https://partner.crowdstrike.com/s/account/0016T00002tcqjLQAQ/hesperia-projects-…"
click at [724, 434] on span "Search for customer details" at bounding box center [730, 435] width 116 height 15
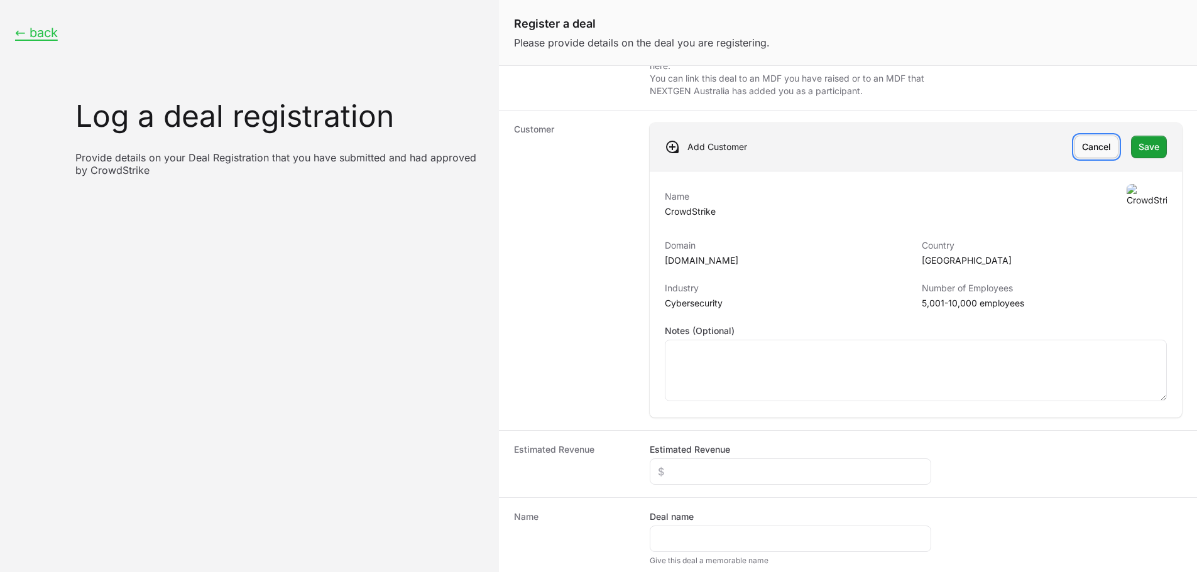
click at [1087, 142] on span "Cancel" at bounding box center [1096, 146] width 29 height 15
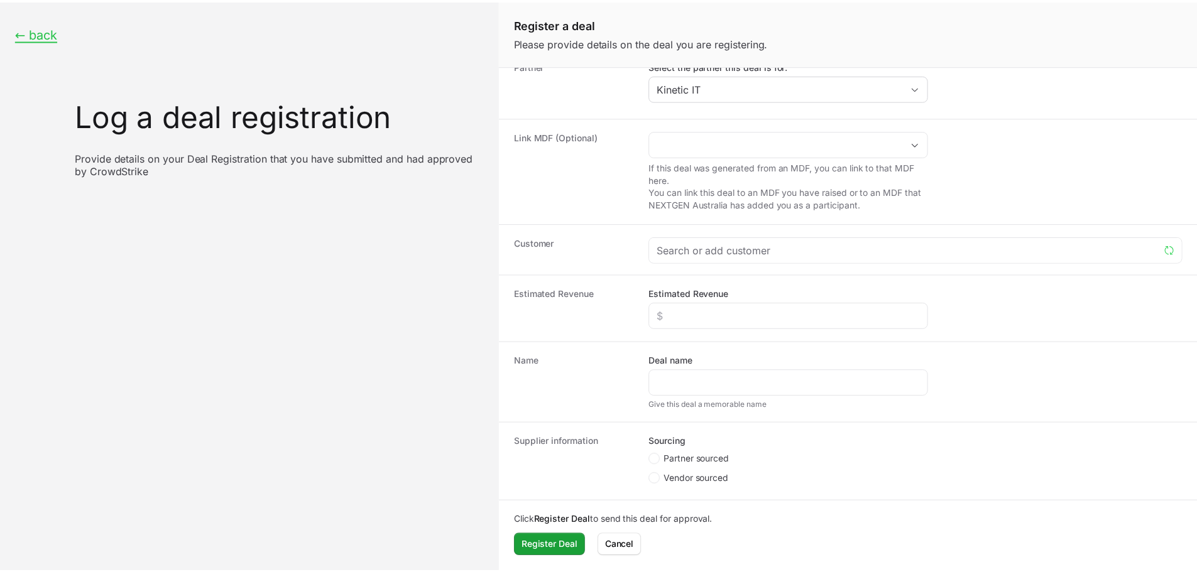
scroll to position [75, 0]
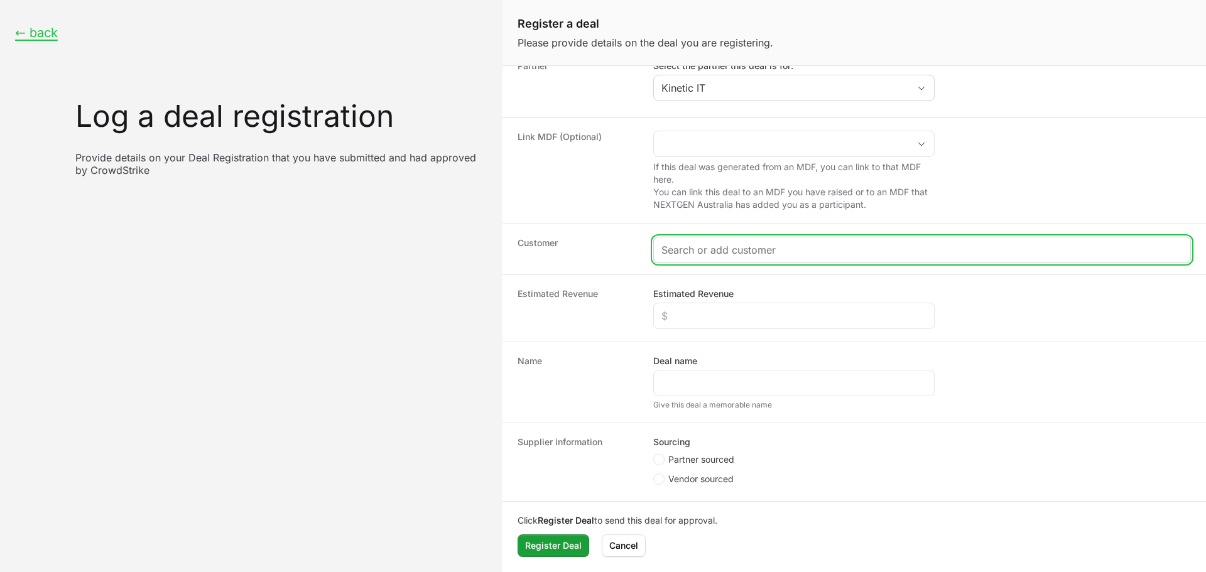
click at [748, 249] on input "Create activity form" at bounding box center [921, 249] width 521 height 15
paste input "https://www.hesperia.com.au/"
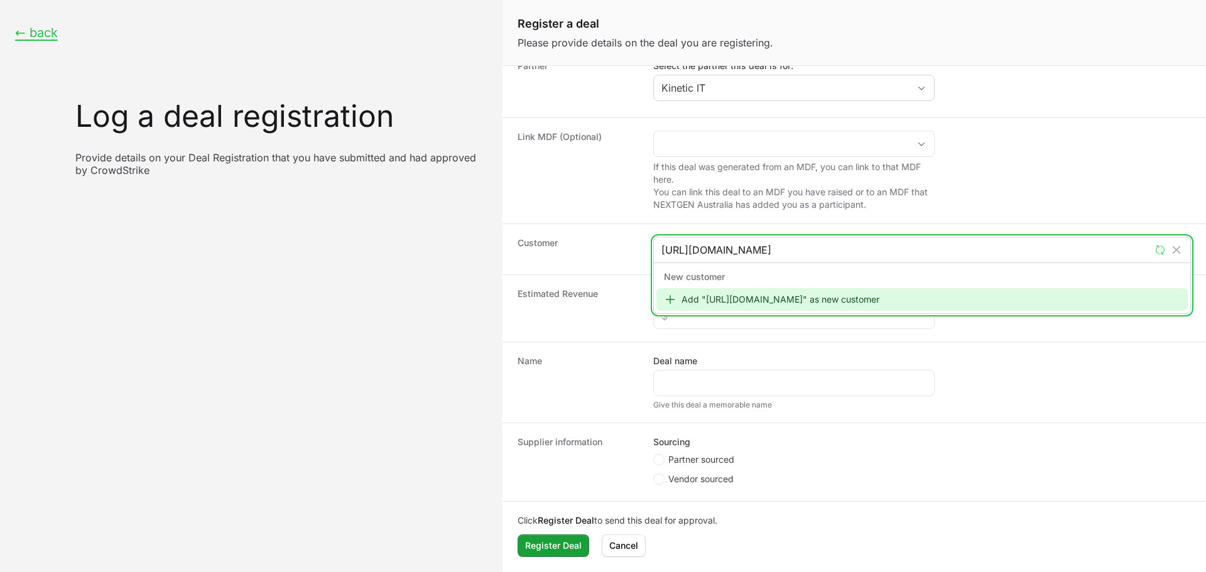
type input "https://www.hesperia.com.au/"
click at [808, 309] on div "Add "https://www.hesperia.com.au/" as new customer" at bounding box center [921, 299] width 531 height 23
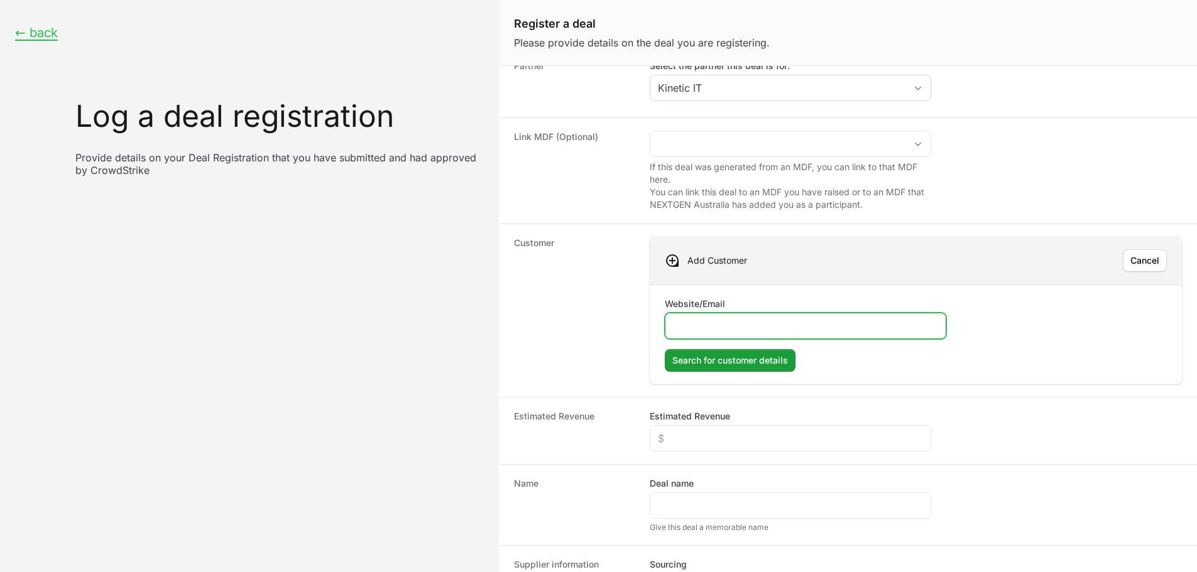
click at [719, 331] on input "Website/Email" at bounding box center [805, 325] width 265 height 15
paste input "https://www.hesperia.com.au/"
type input "https://www.hesperia.com.au/"
click at [720, 353] on span "Search for customer details" at bounding box center [730, 360] width 116 height 15
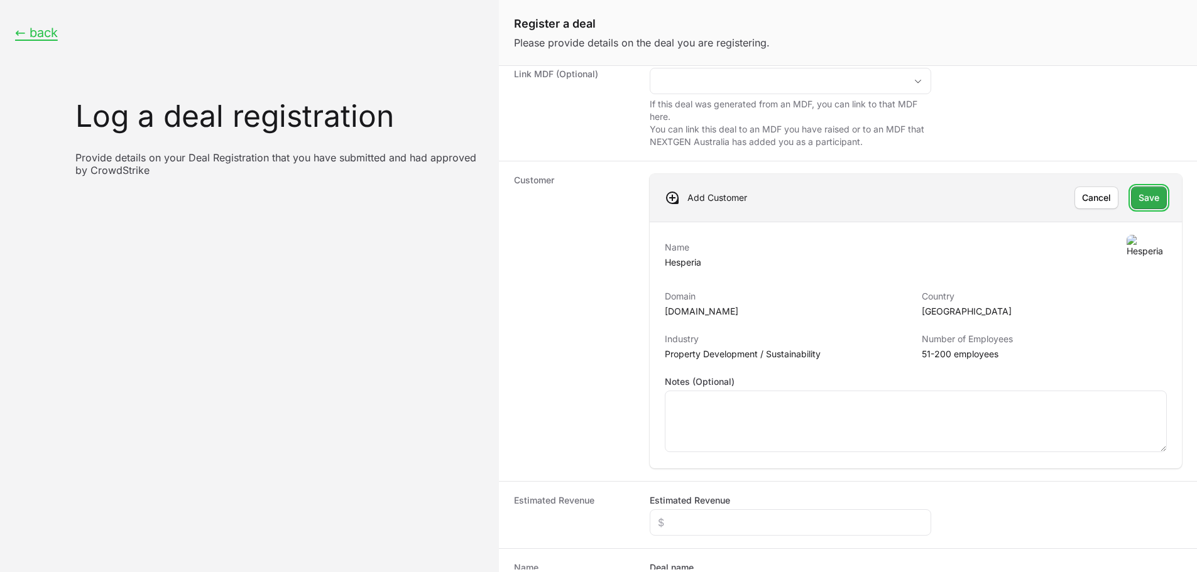
click at [1139, 209] on button "Save" at bounding box center [1149, 198] width 36 height 23
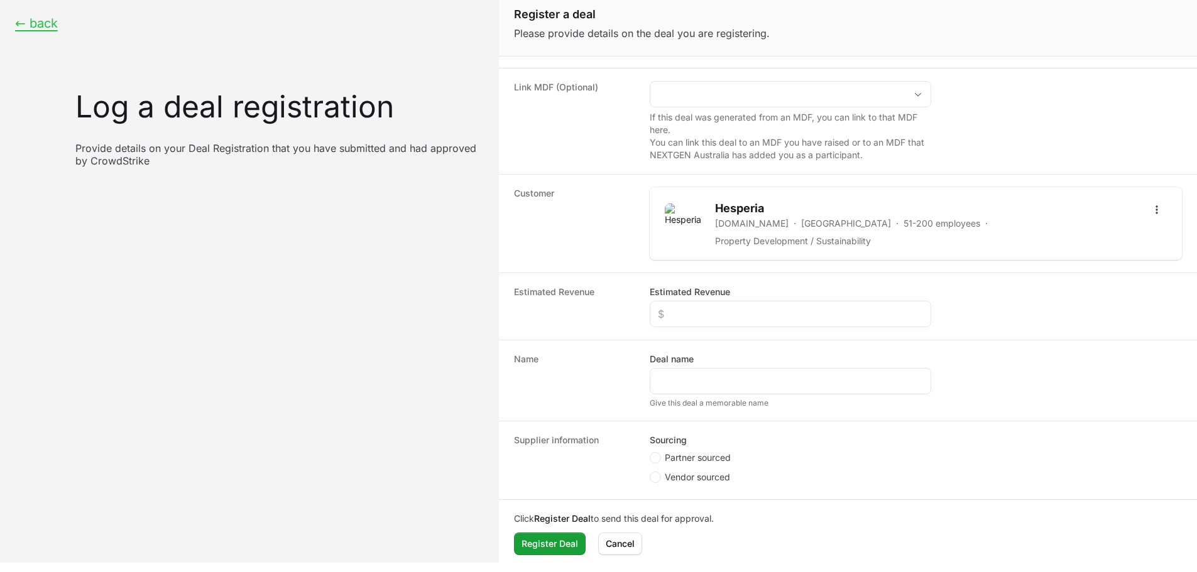
scroll to position [18, 0]
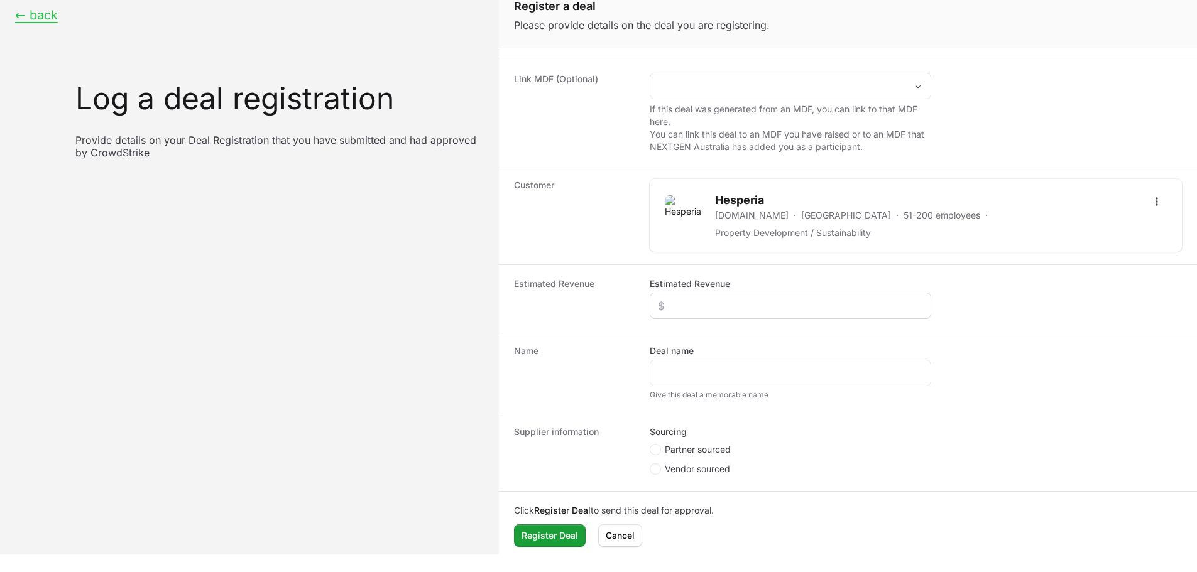
click at [734, 306] on div "Create activity form" at bounding box center [789, 306] width 281 height 26
click at [741, 298] on input "Estimated Revenue" at bounding box center [790, 305] width 265 height 15
type input "$10,000"
drag, startPoint x: 767, startPoint y: 201, endPoint x: 717, endPoint y: 200, distance: 49.6
click at [715, 200] on h2 "Hesperia" at bounding box center [926, 201] width 422 height 18
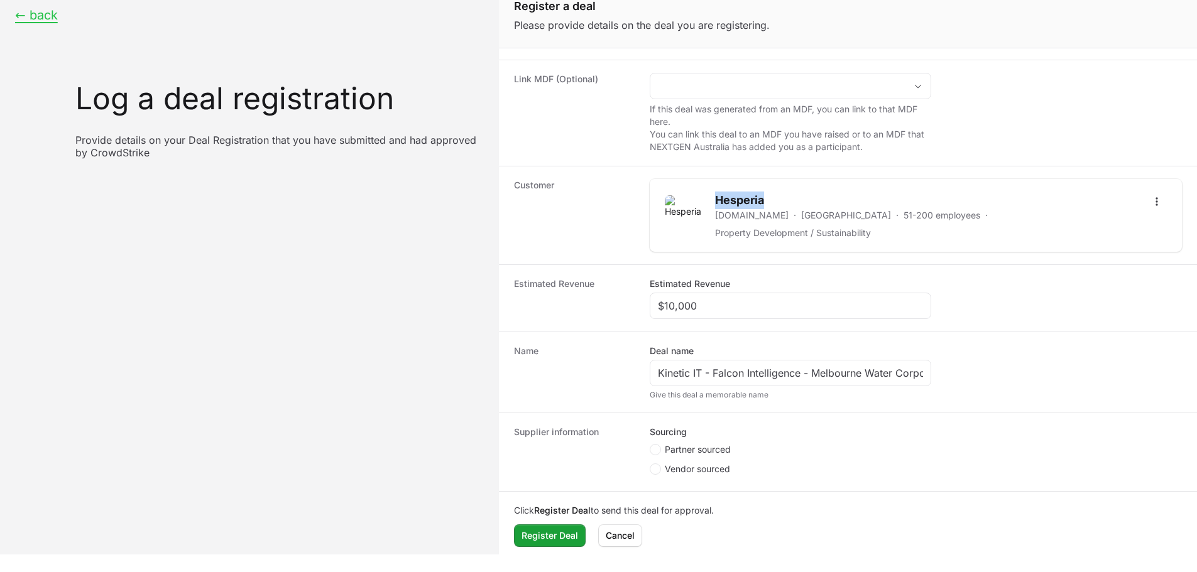
copy h2 "Hesperia"
drag, startPoint x: 715, startPoint y: 362, endPoint x: 799, endPoint y: 363, distance: 84.2
click at [799, 366] on input "Kinetic IT - Falcon Intelligence - Melbourne Water Corporation" at bounding box center [790, 373] width 265 height 15
paste input "Hesperia"
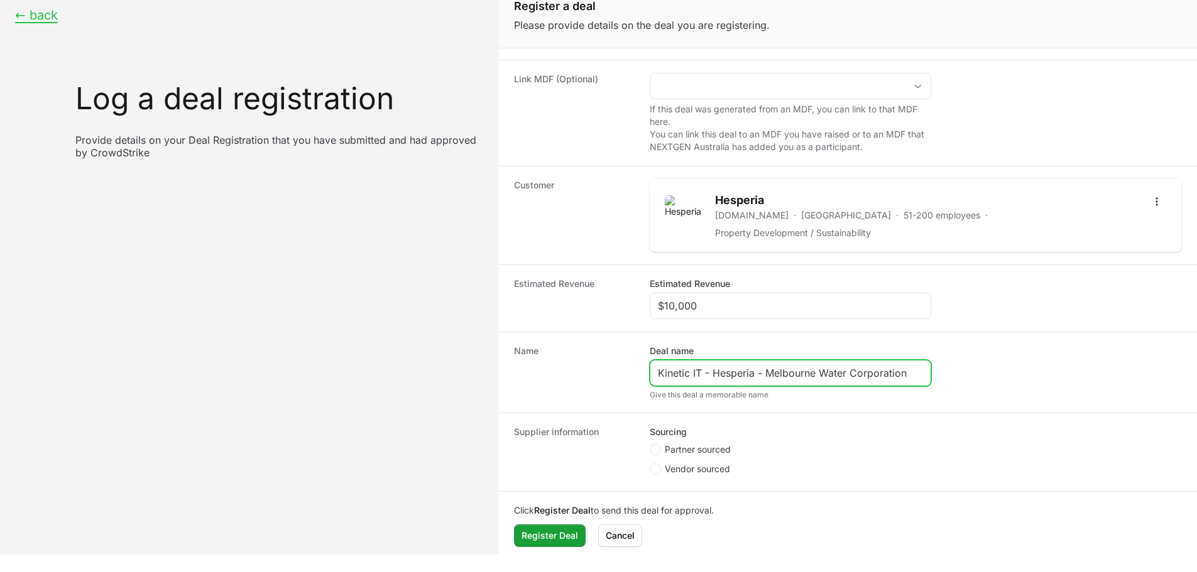
click at [906, 366] on input "Kinetic IT - Hesperia - Melbourne Water Corporation" at bounding box center [790, 373] width 265 height 15
drag, startPoint x: 912, startPoint y: 366, endPoint x: 766, endPoint y: 357, distance: 146.0
click at [766, 360] on div "Kinetic IT - Hesperia - Melbourne Water Corporation" at bounding box center [789, 373] width 281 height 26
paste input "Falcon Flex"
type input "Kinetic IT - Hesperia - Falcon Flex"
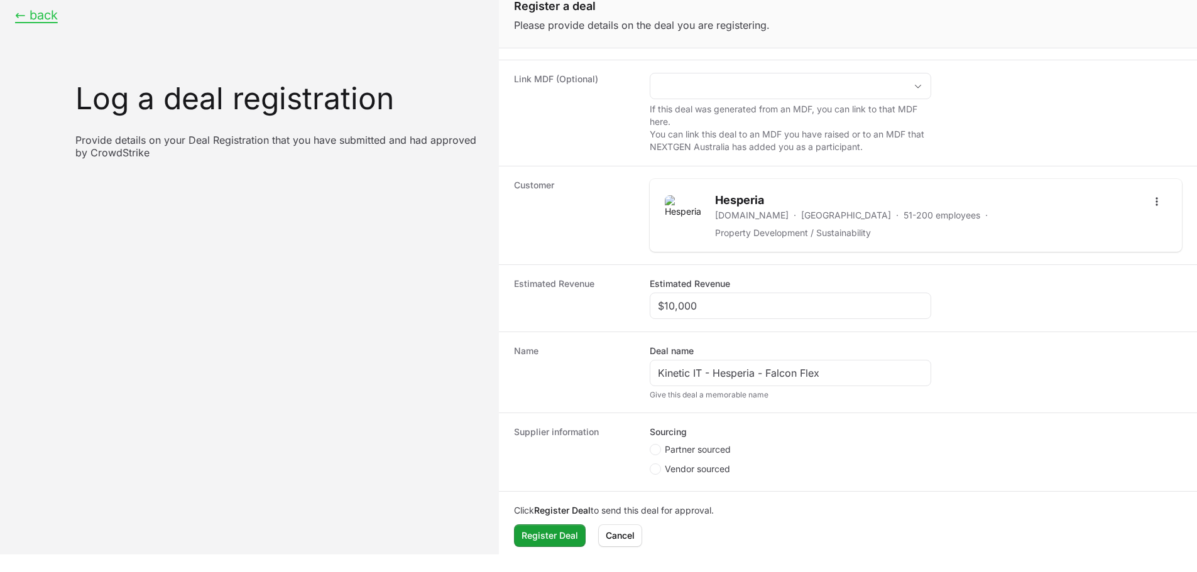
click at [678, 443] on span "Partner sourced" at bounding box center [698, 449] width 66 height 13
click at [651, 559] on input "Partner sourced" at bounding box center [649, 559] width 1 height 1
radio input "true"
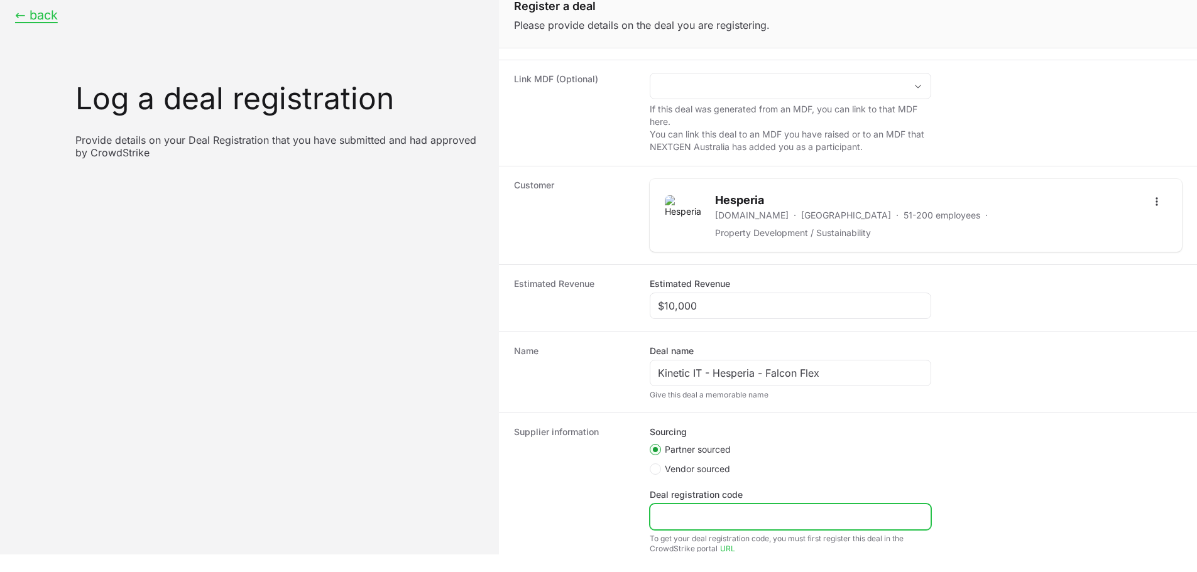
click at [704, 509] on input "Deal registration code" at bounding box center [790, 516] width 265 height 15
paste input "DR-54f103ea"
type input "DR-54f103ea"
click at [530, 465] on dt "Supplier information" at bounding box center [574, 490] width 121 height 128
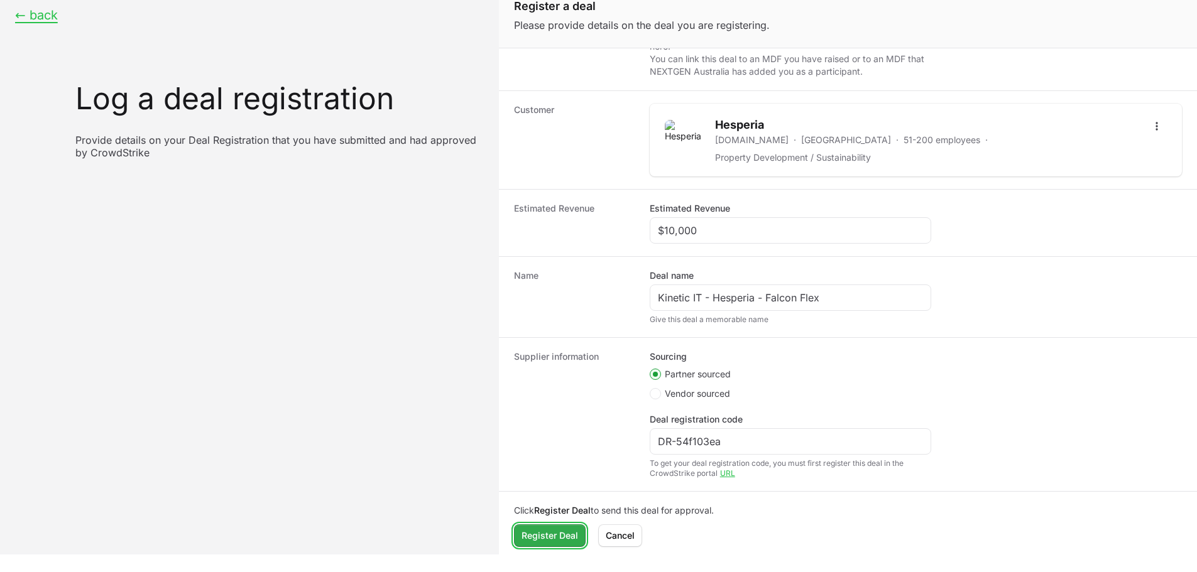
click at [536, 534] on span "Register Deal" at bounding box center [549, 535] width 57 height 15
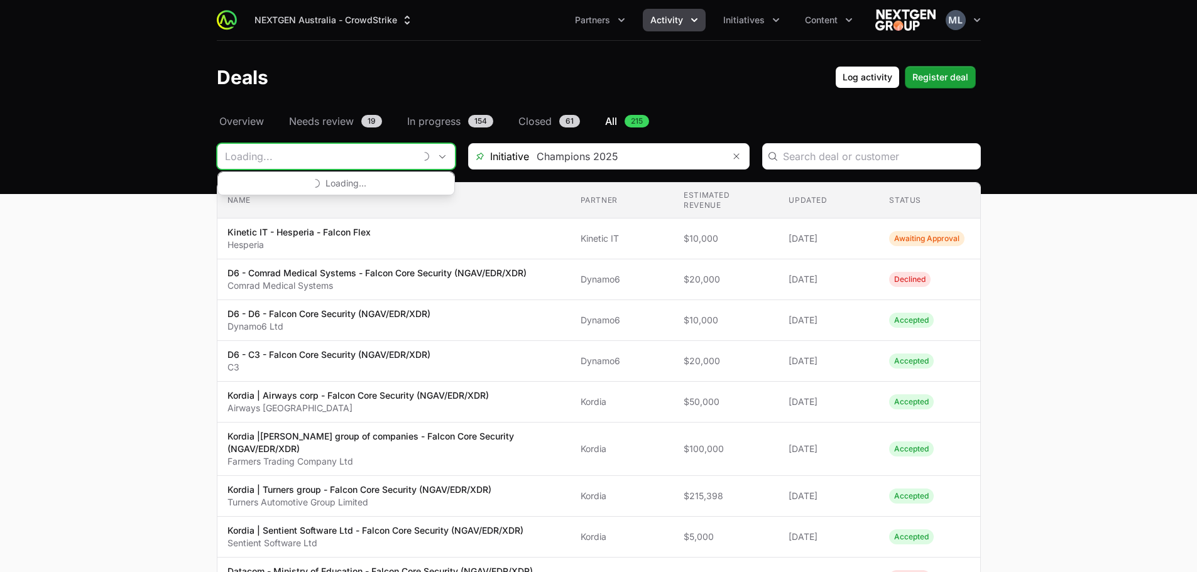
click at [364, 156] on input "Deals Filters" at bounding box center [315, 156] width 197 height 25
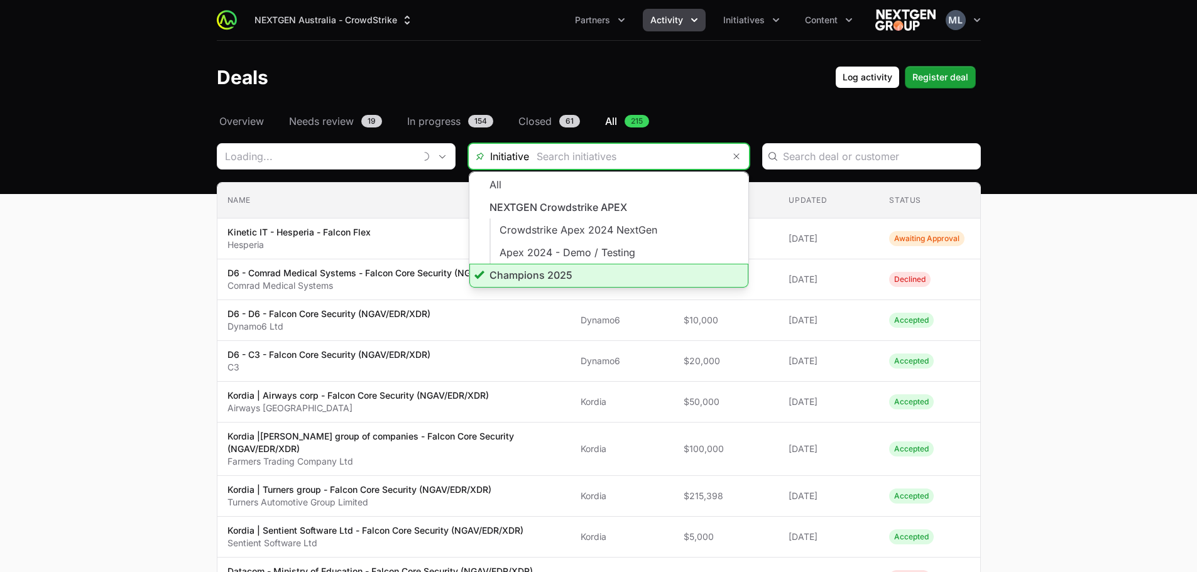
click at [573, 163] on input "Deals Filters" at bounding box center [626, 156] width 195 height 25
click at [537, 269] on li "Champions 2025" at bounding box center [601, 276] width 279 height 24
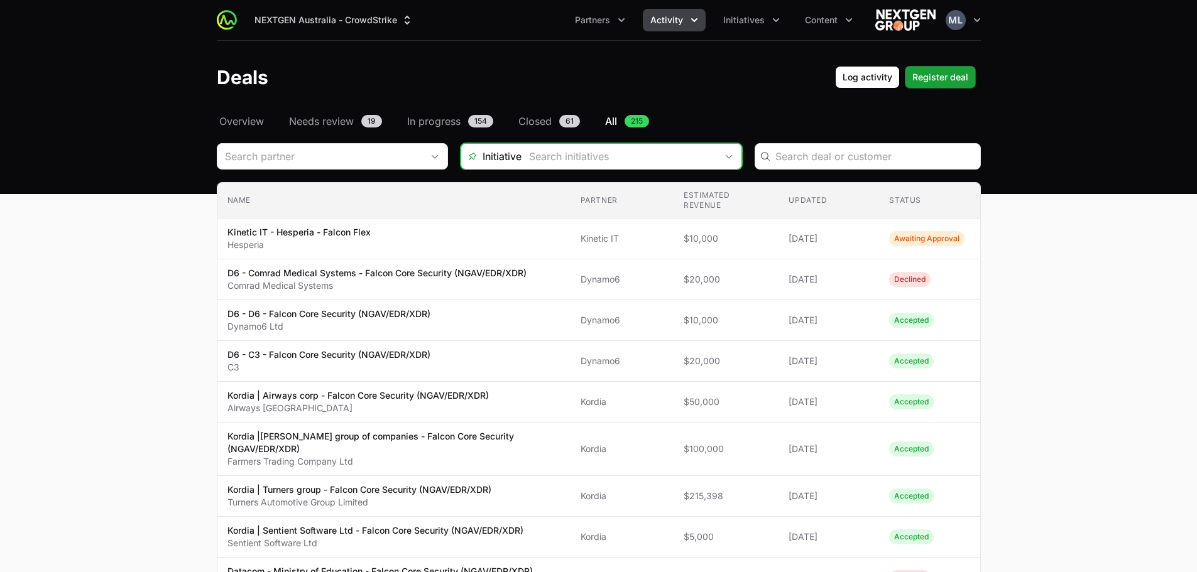
click at [601, 158] on input "Deals Filters" at bounding box center [618, 156] width 195 height 25
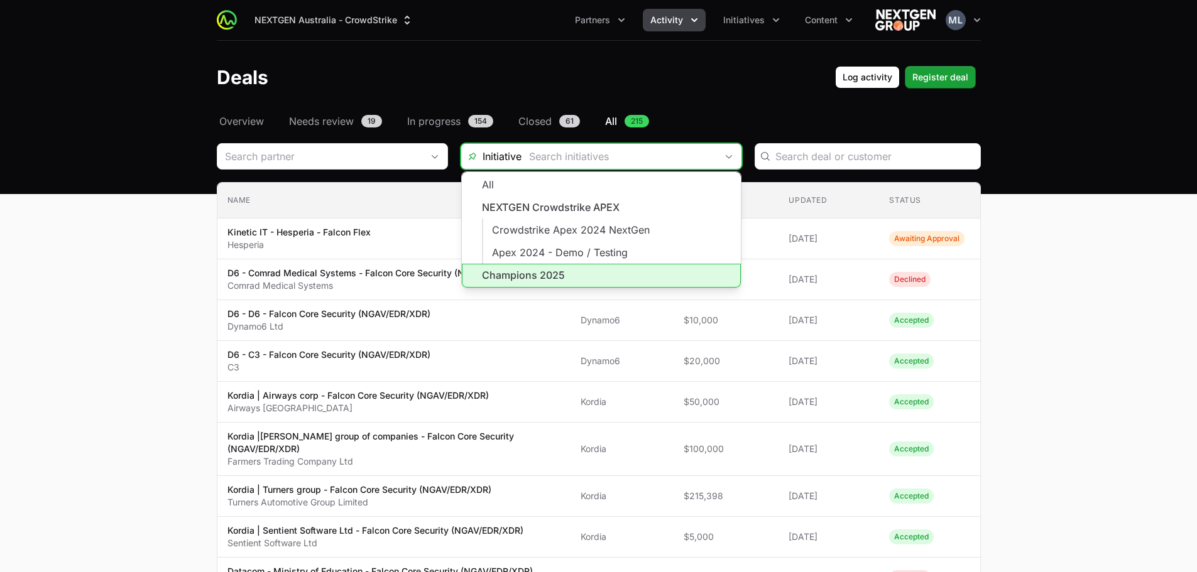
click at [560, 274] on li "Champions 2025" at bounding box center [601, 276] width 279 height 24
type input "Champions 2025"
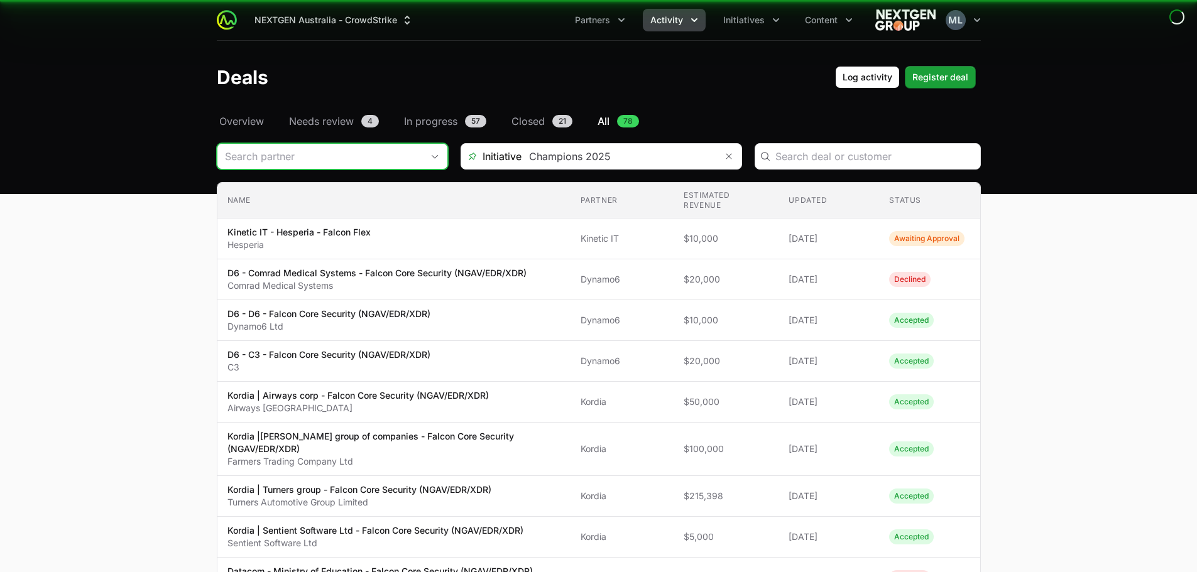
click at [430, 161] on div "Open" at bounding box center [434, 156] width 25 height 25
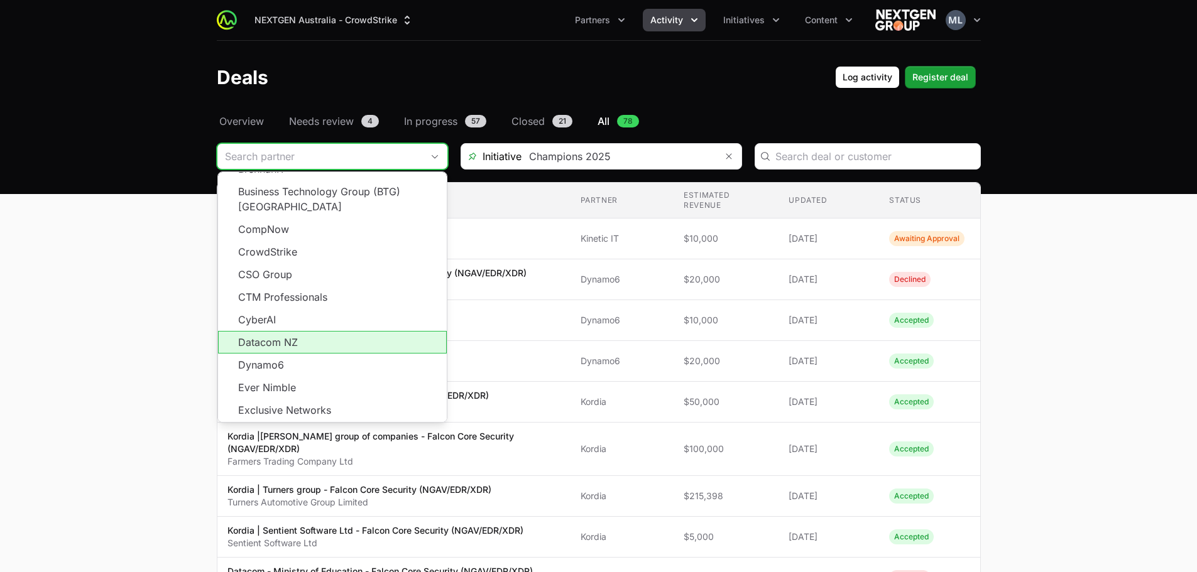
scroll to position [226, 0]
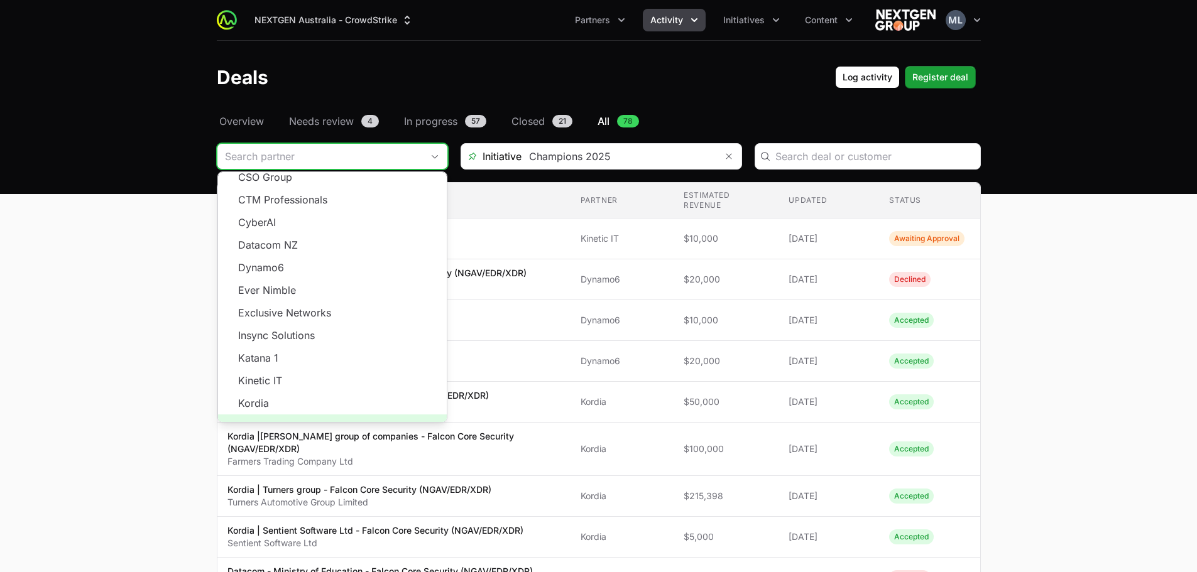
click at [303, 415] on span "Load more" at bounding box center [332, 426] width 229 height 23
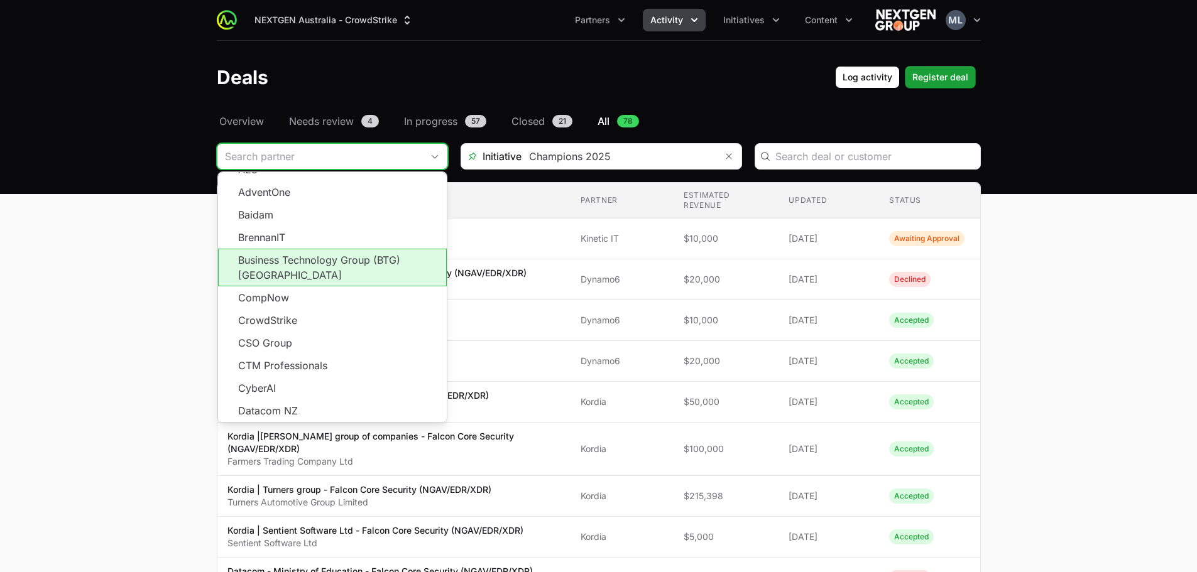
scroll to position [0, 0]
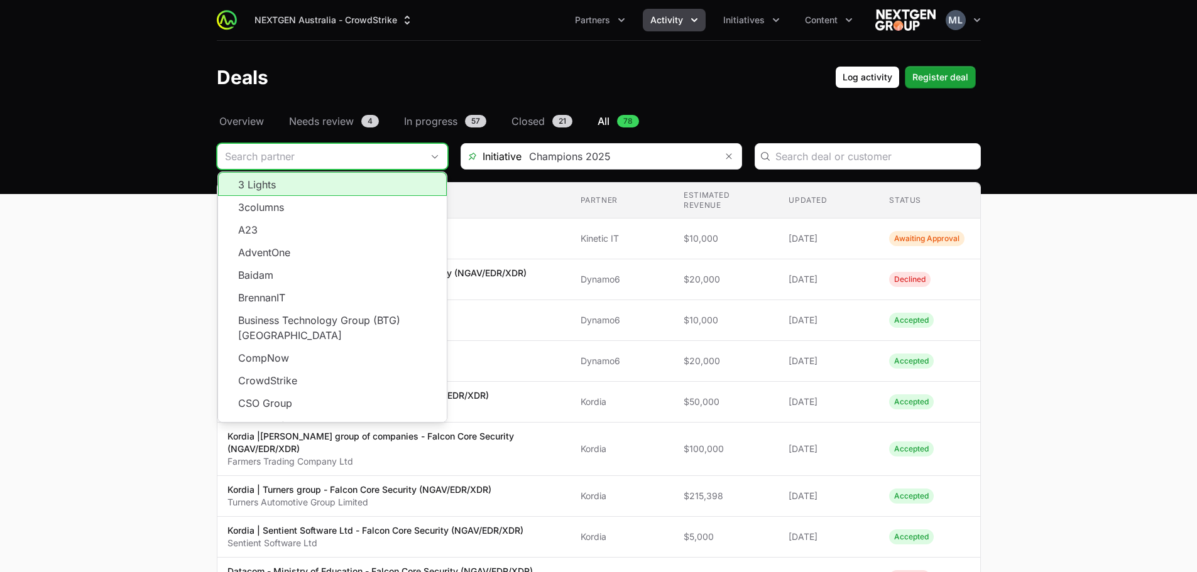
click at [288, 185] on li "3 Lights" at bounding box center [332, 184] width 229 height 24
type input "3 Lights"
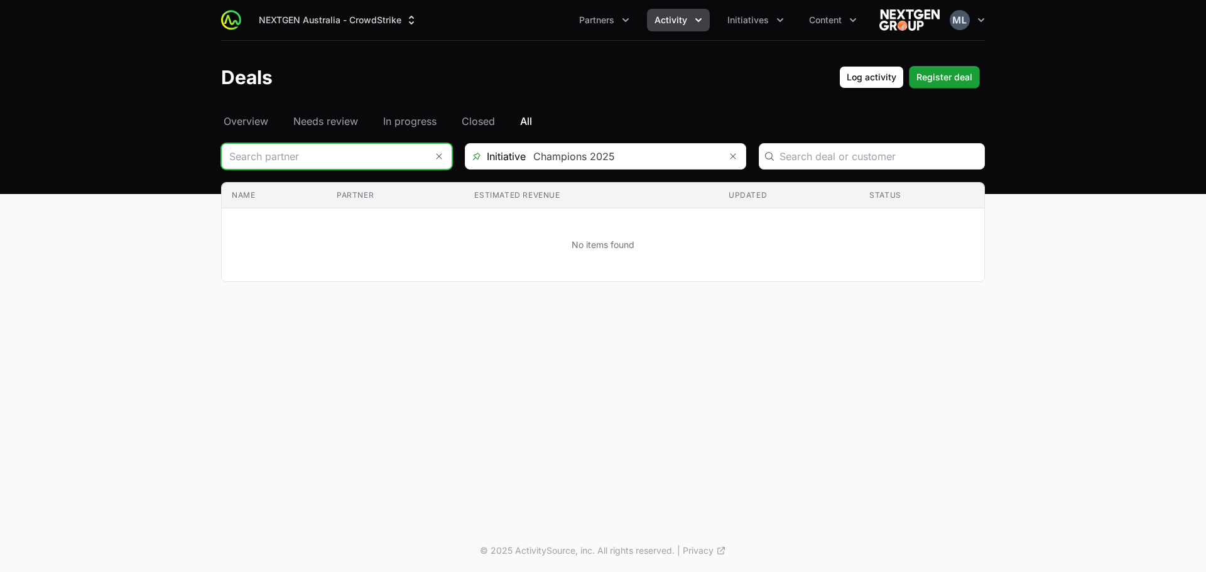
click at [370, 150] on input "Deals Filters" at bounding box center [324, 156] width 205 height 25
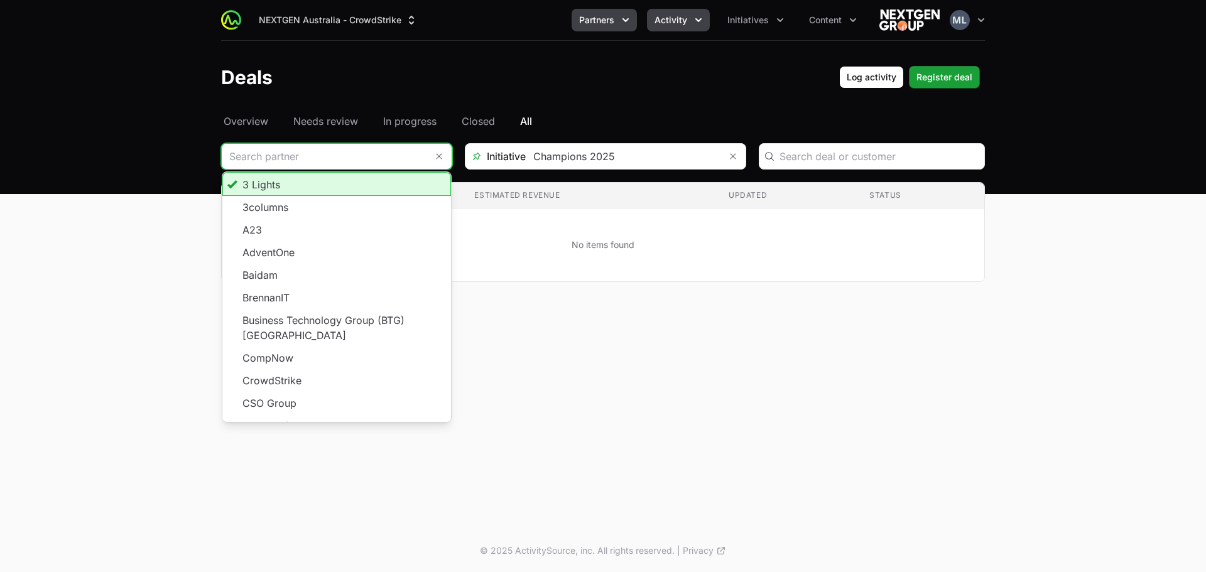
click at [619, 24] on button "Partners" at bounding box center [604, 20] width 65 height 23
type input "3 Lights"
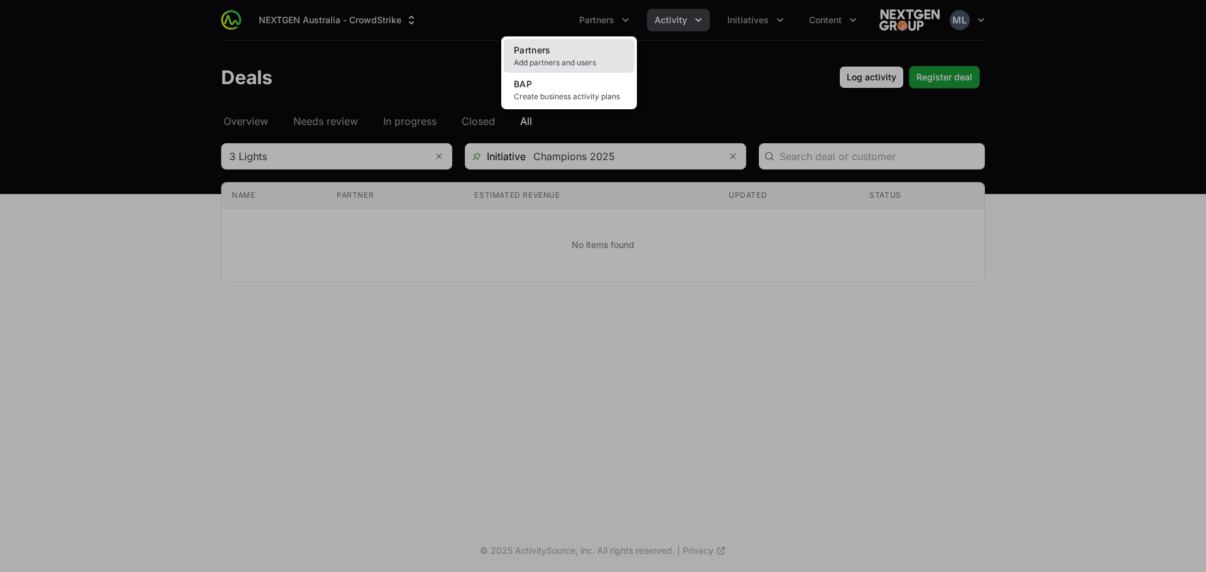
click at [568, 47] on link "Partners Add partners and users" at bounding box center [569, 56] width 131 height 34
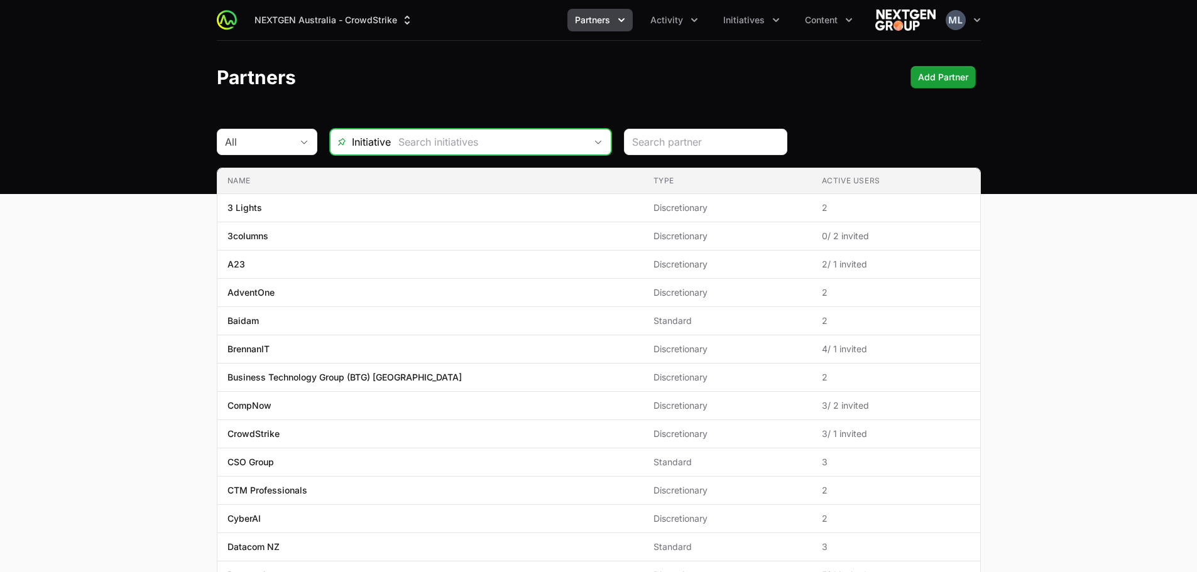
click at [557, 144] on input "text" at bounding box center [488, 141] width 195 height 25
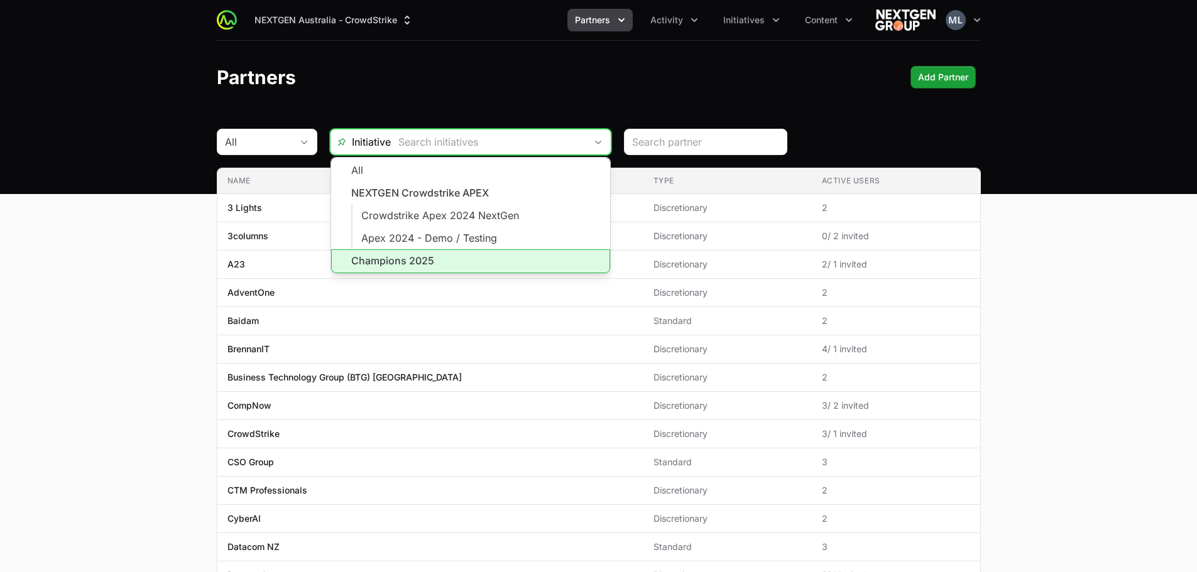
click at [416, 263] on li "Champions 2025" at bounding box center [470, 261] width 279 height 24
type input "Champions 2025"
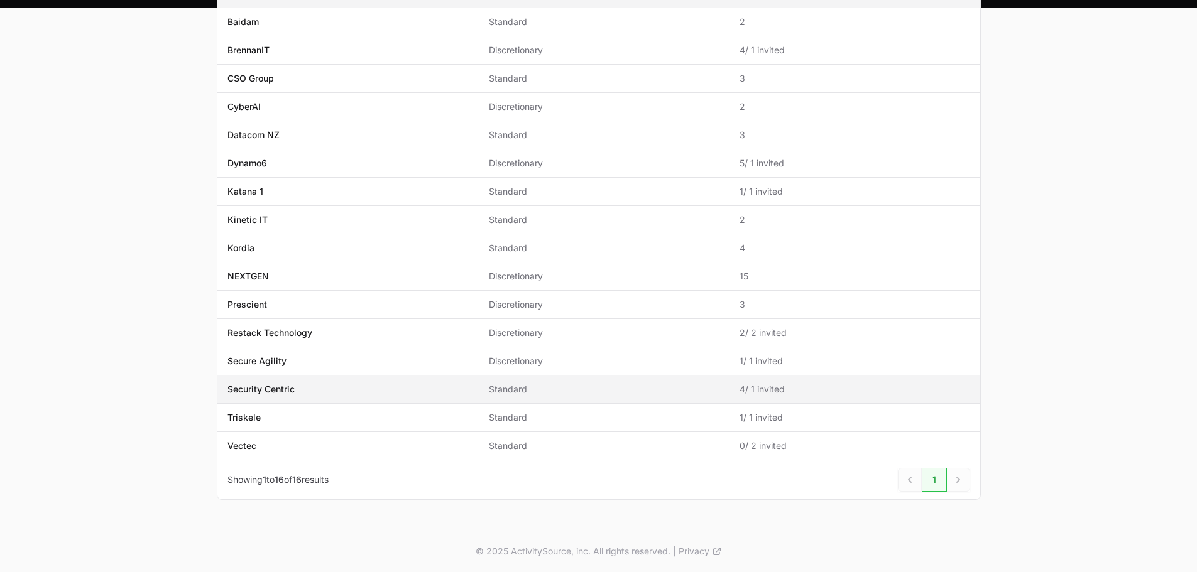
scroll to position [187, 0]
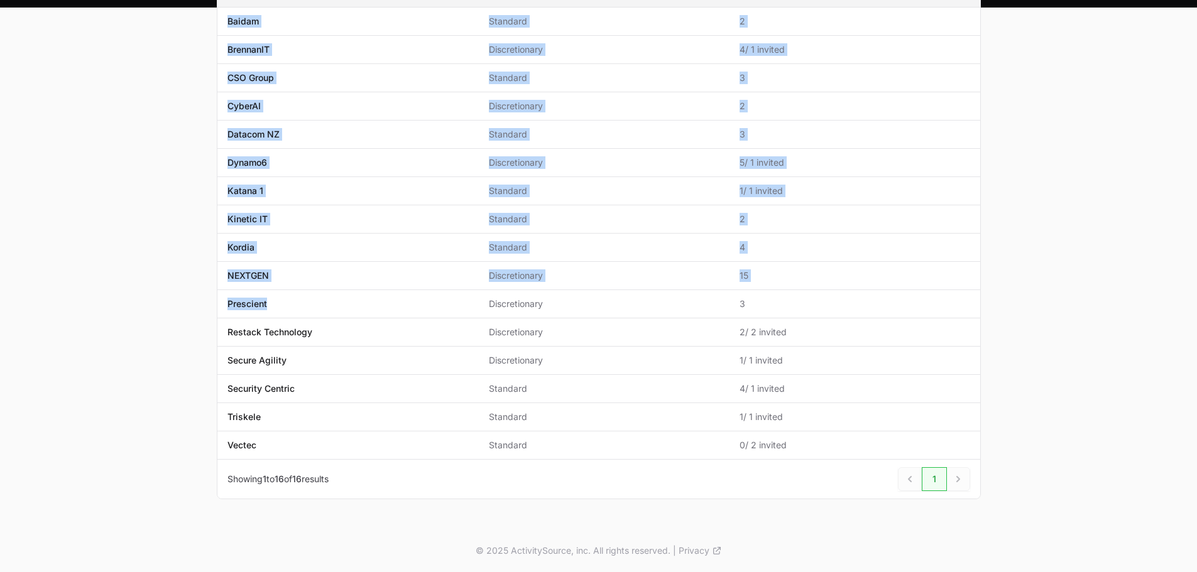
drag, startPoint x: 278, startPoint y: 300, endPoint x: 213, endPoint y: 300, distance: 64.7
click at [213, 300] on div "All Initiative Champions 2025 Name Type Active Users Name Baidam Type Standard …" at bounding box center [599, 235] width 804 height 587
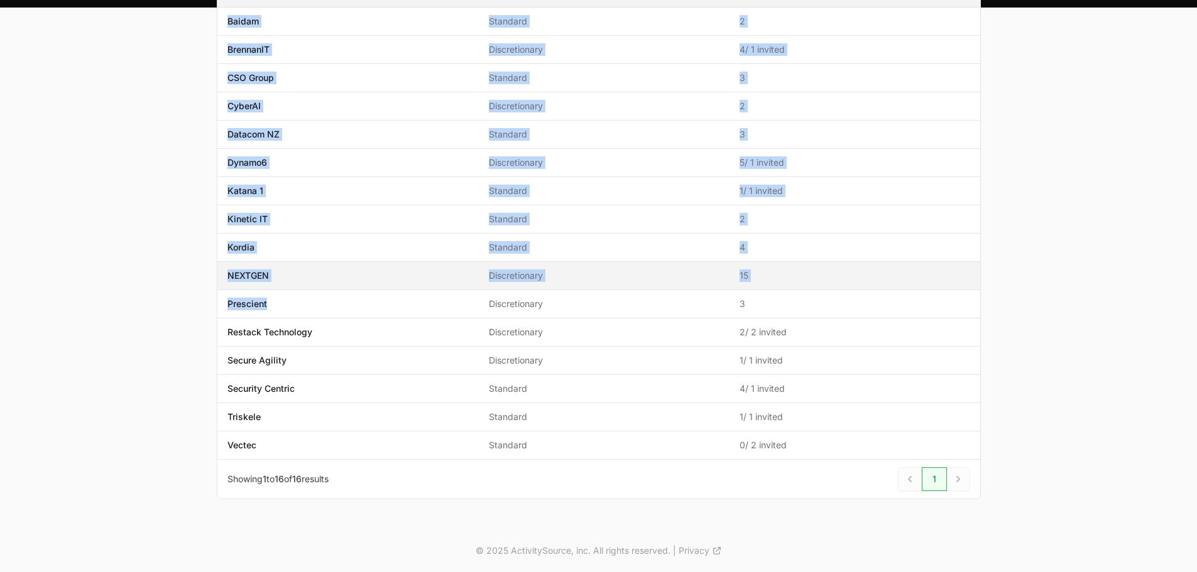
copy table "Name Type Active Users Name Baidam Type Standard Active Users 2 Name BrennanIT …"
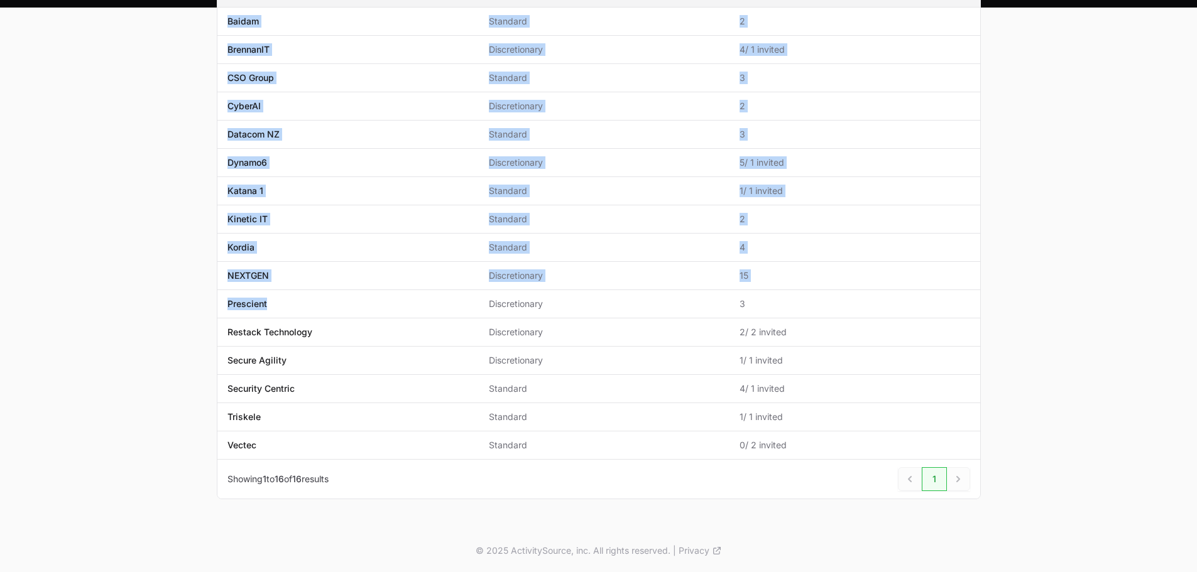
click at [168, 281] on main "All Initiative Champions 2025 Name Type Active Users Name Baidam Type Standard …" at bounding box center [598, 235] width 1197 height 587
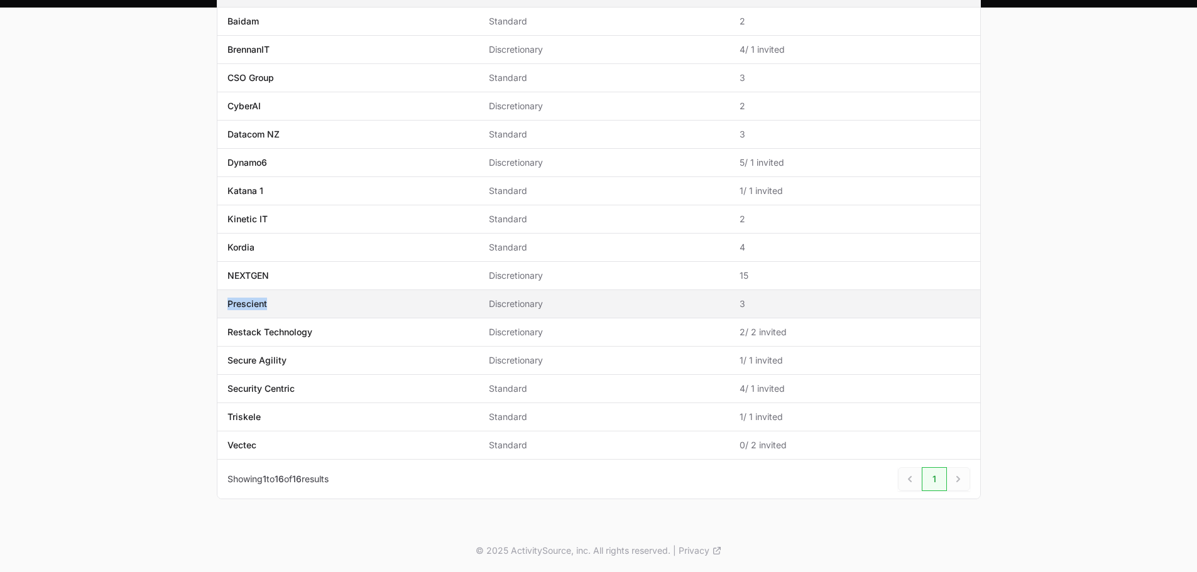
drag, startPoint x: 274, startPoint y: 307, endPoint x: 226, endPoint y: 305, distance: 47.8
click at [225, 306] on td "Name Prescient" at bounding box center [347, 304] width 261 height 28
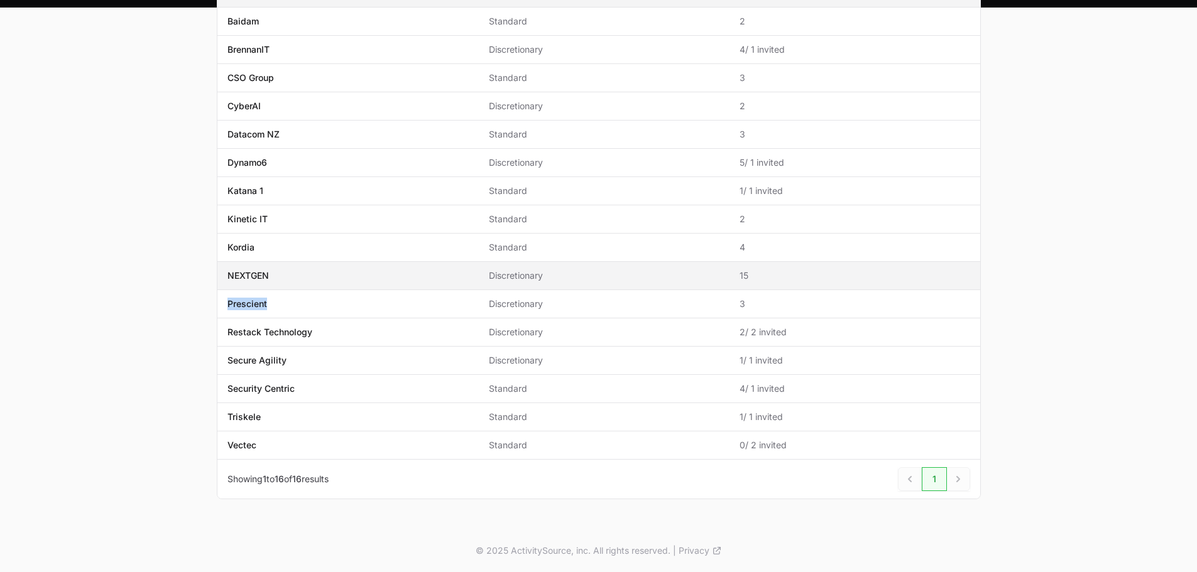
copy p "Prescient"
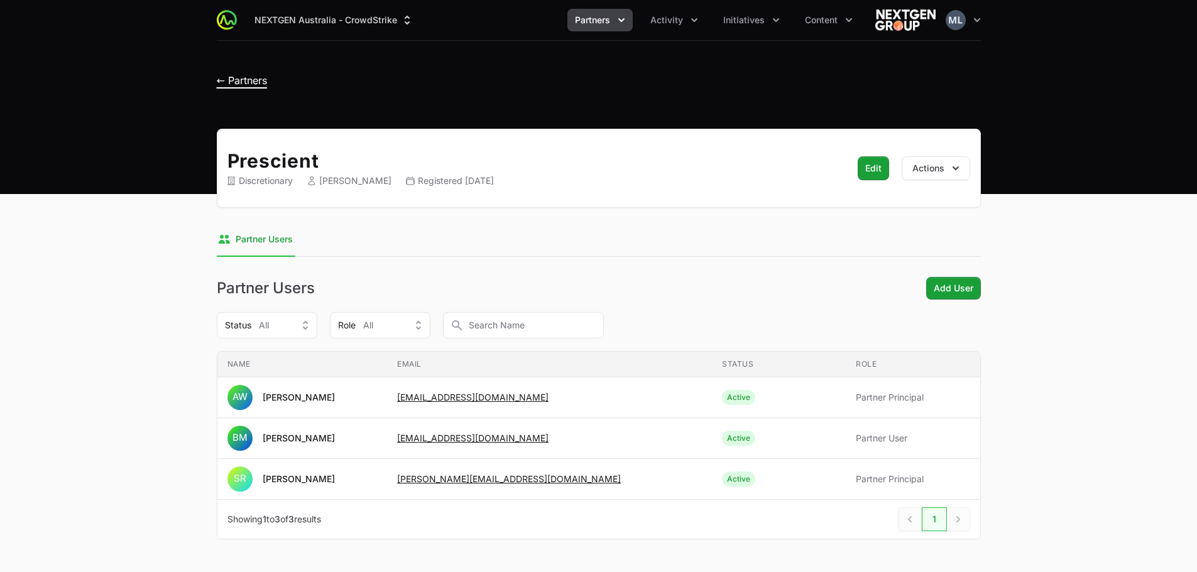
click at [249, 76] on span "← Partners" at bounding box center [242, 80] width 50 height 13
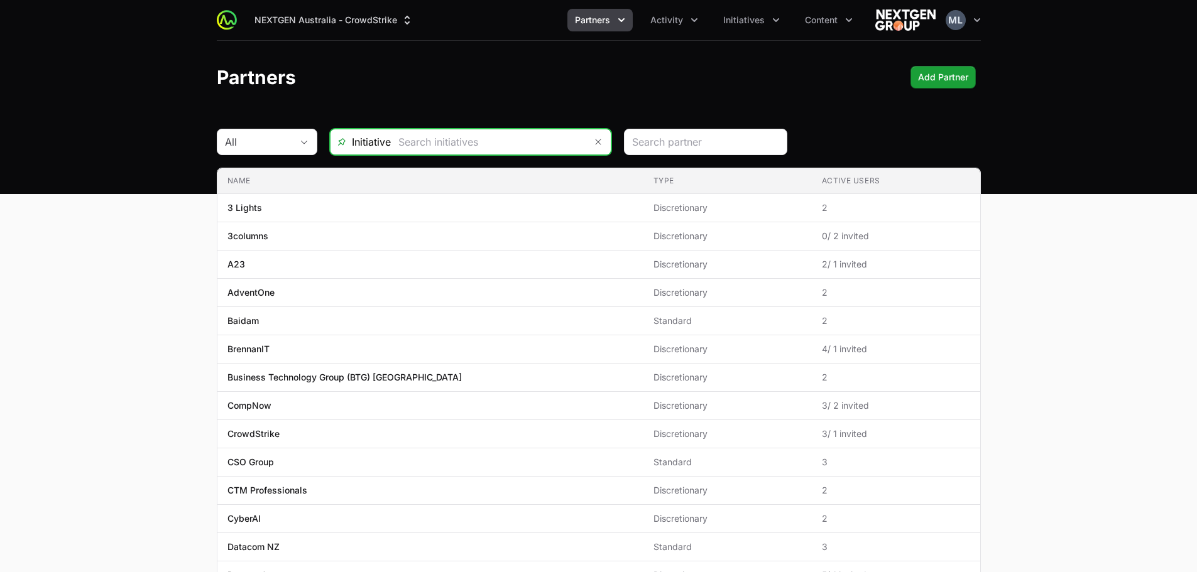
click at [494, 145] on input "text" at bounding box center [488, 141] width 195 height 25
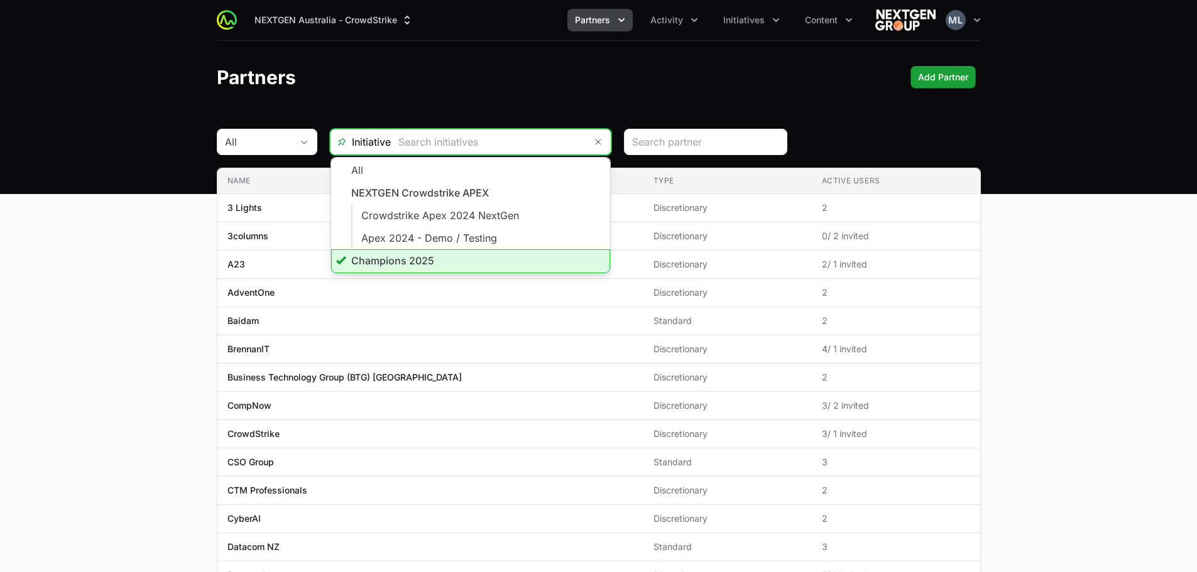
click at [406, 250] on li "Champions 2025" at bounding box center [470, 261] width 279 height 24
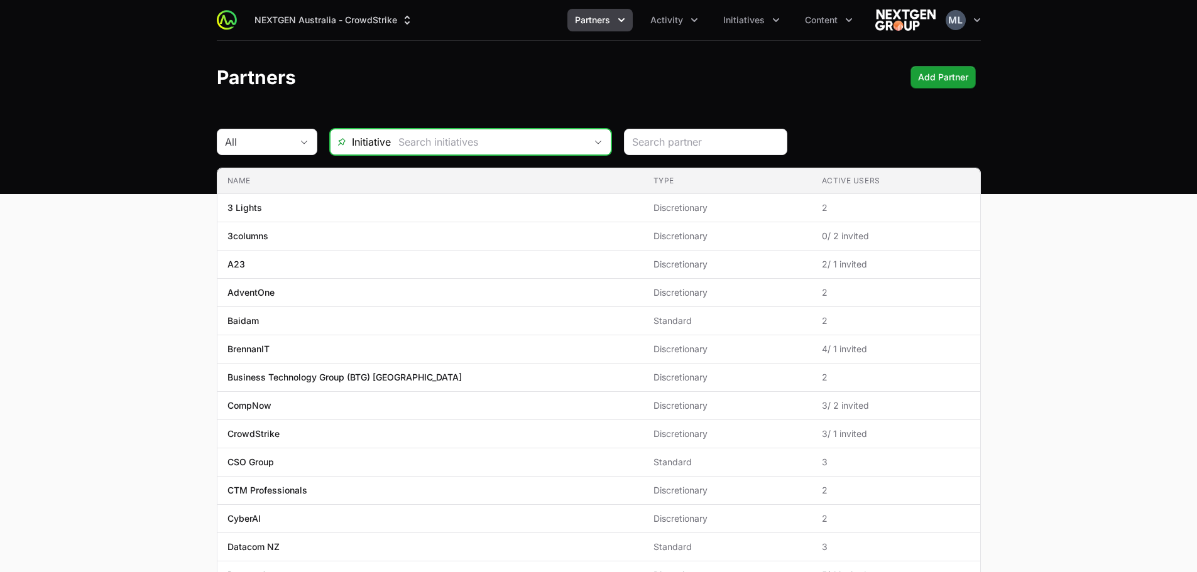
click at [442, 148] on input "text" at bounding box center [488, 141] width 195 height 25
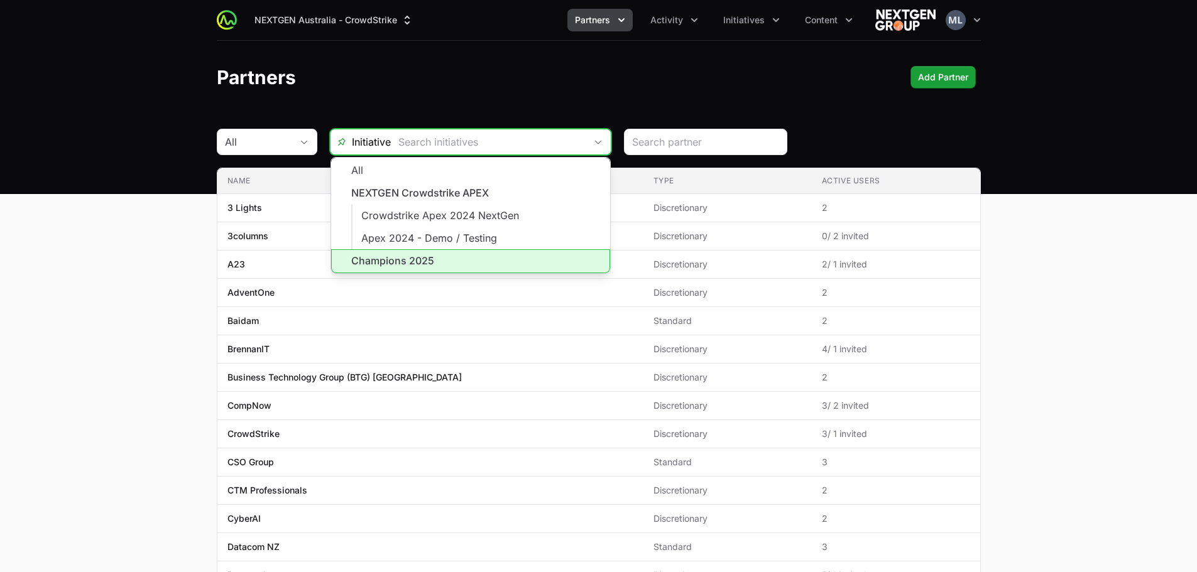
click at [415, 261] on li "Champions 2025" at bounding box center [470, 261] width 279 height 24
type input "Champions 2025"
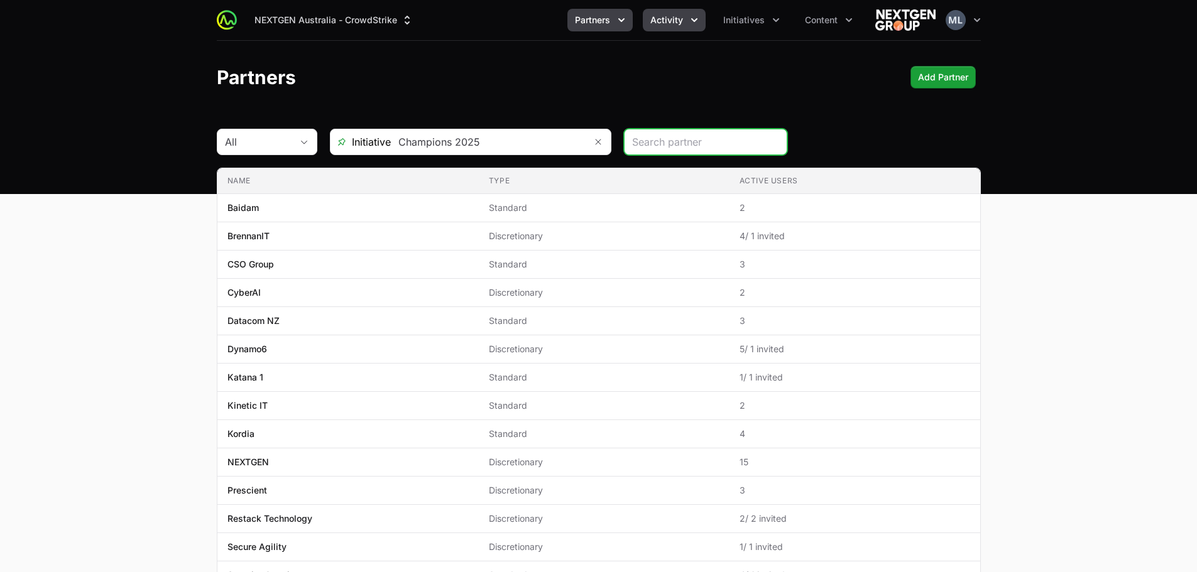
click at [689, 19] on icon "Activity menu" at bounding box center [694, 20] width 13 height 13
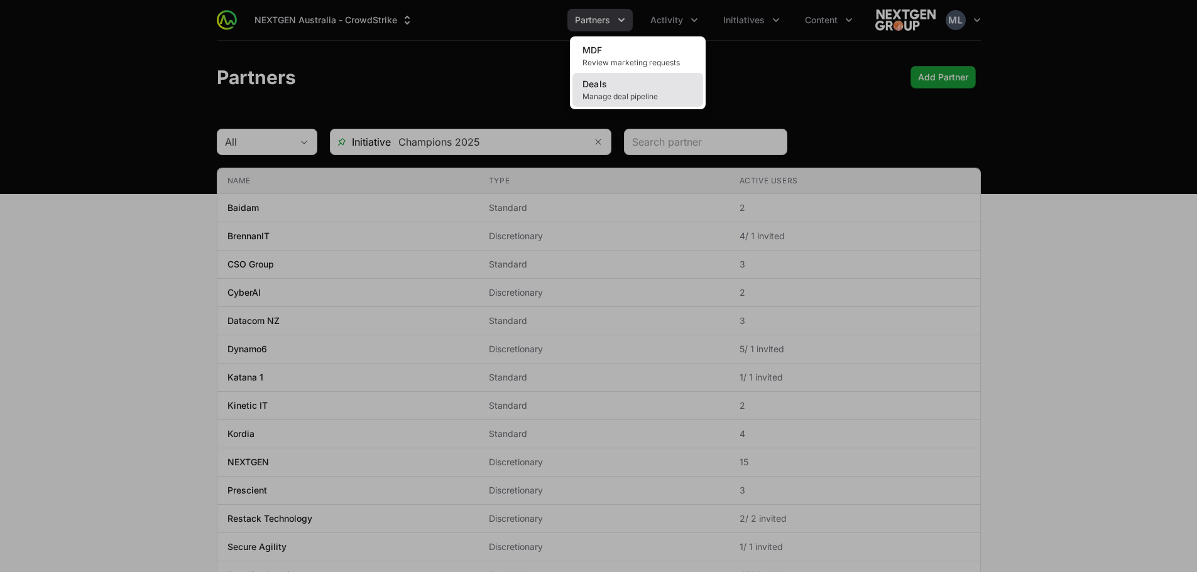
click at [628, 93] on span "Manage deal pipeline" at bounding box center [637, 97] width 111 height 10
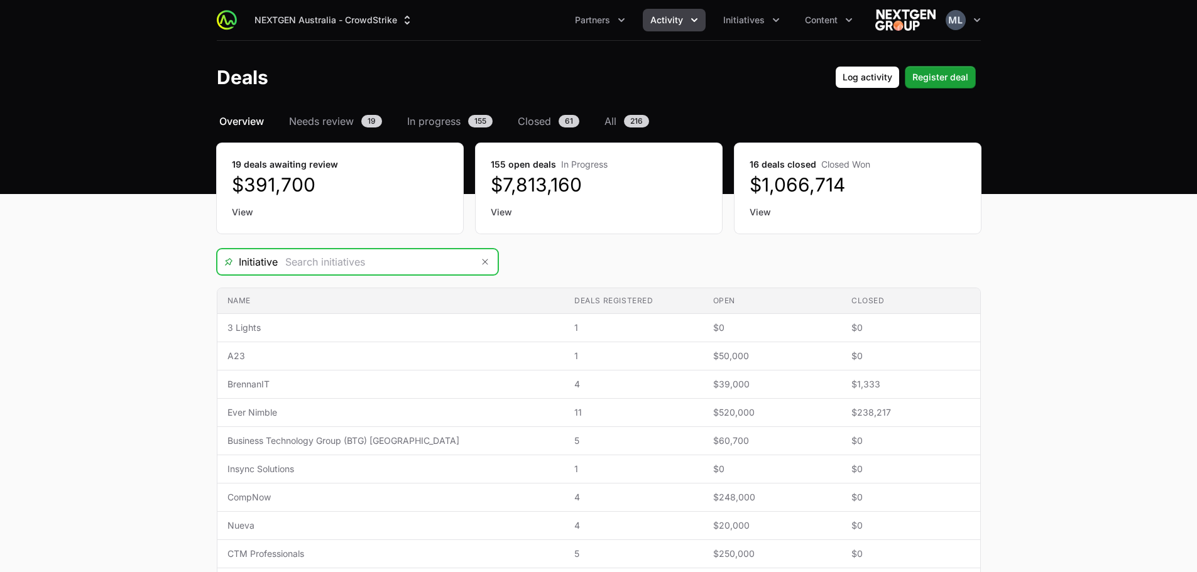
click at [425, 269] on input "Deals Filters" at bounding box center [375, 261] width 195 height 25
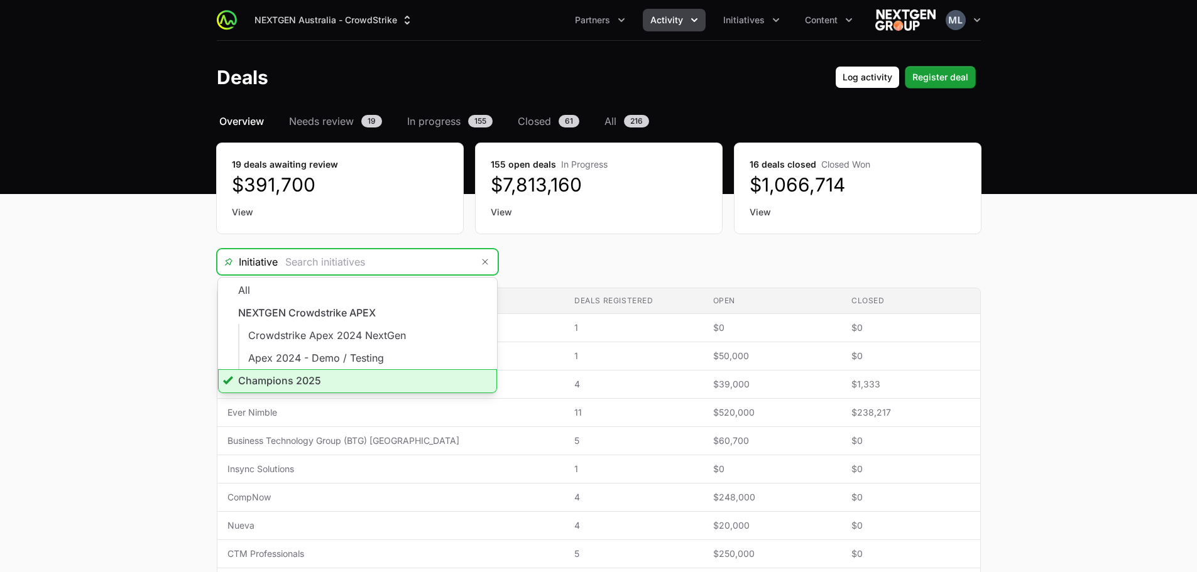
click at [290, 384] on li "Champions 2025" at bounding box center [357, 381] width 279 height 24
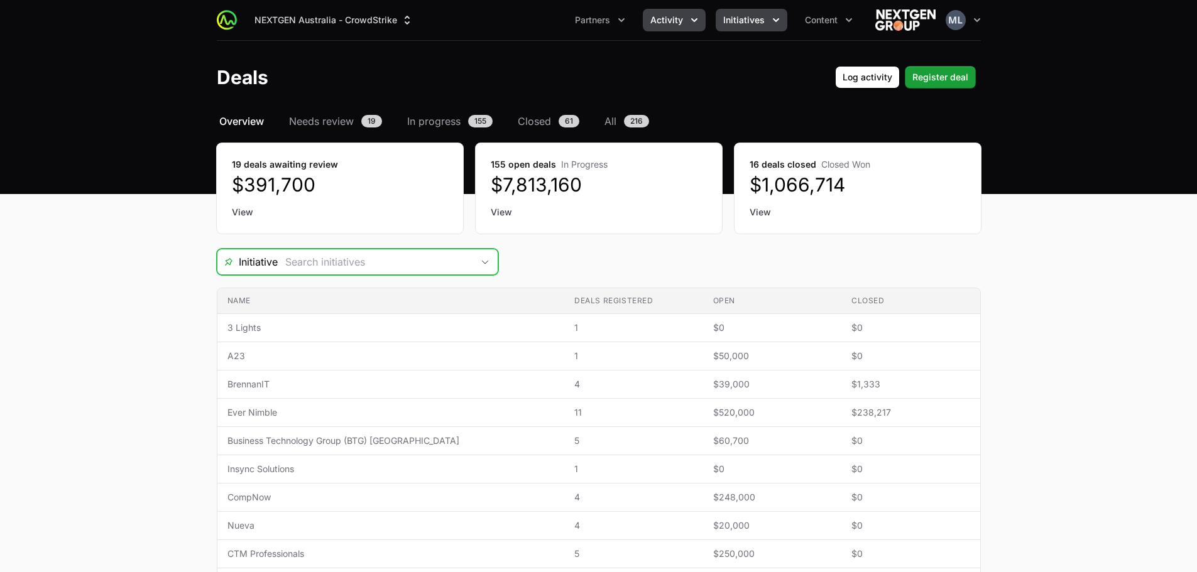
click at [757, 14] on span "Initiatives" at bounding box center [743, 20] width 41 height 13
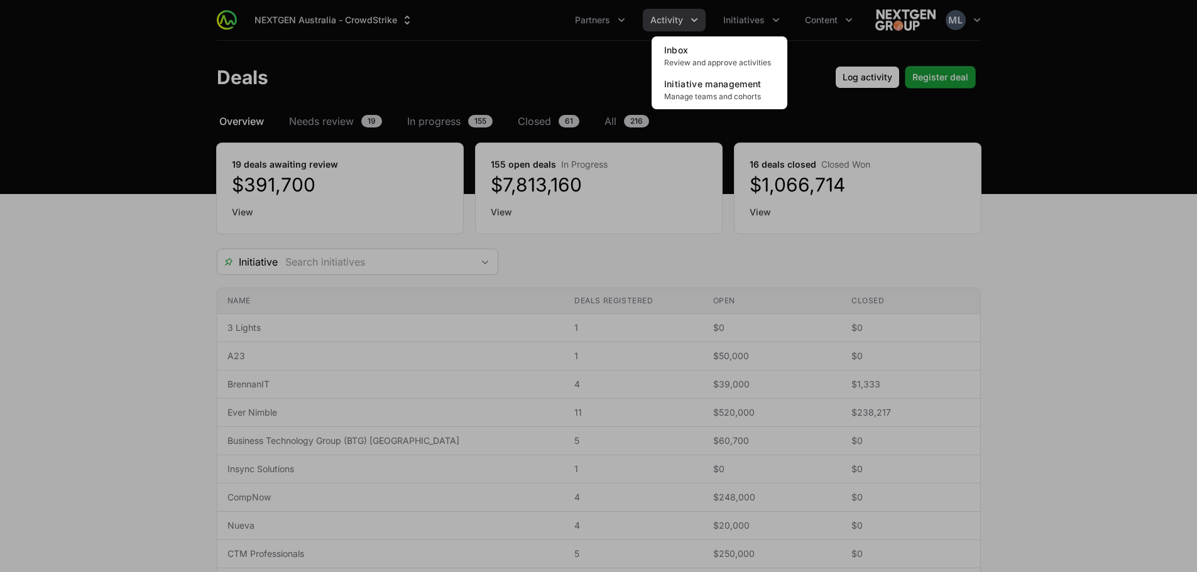
drag, startPoint x: 514, startPoint y: 79, endPoint x: 580, endPoint y: 65, distance: 66.8
click at [519, 79] on div "Initiatives menu" at bounding box center [598, 286] width 1197 height 572
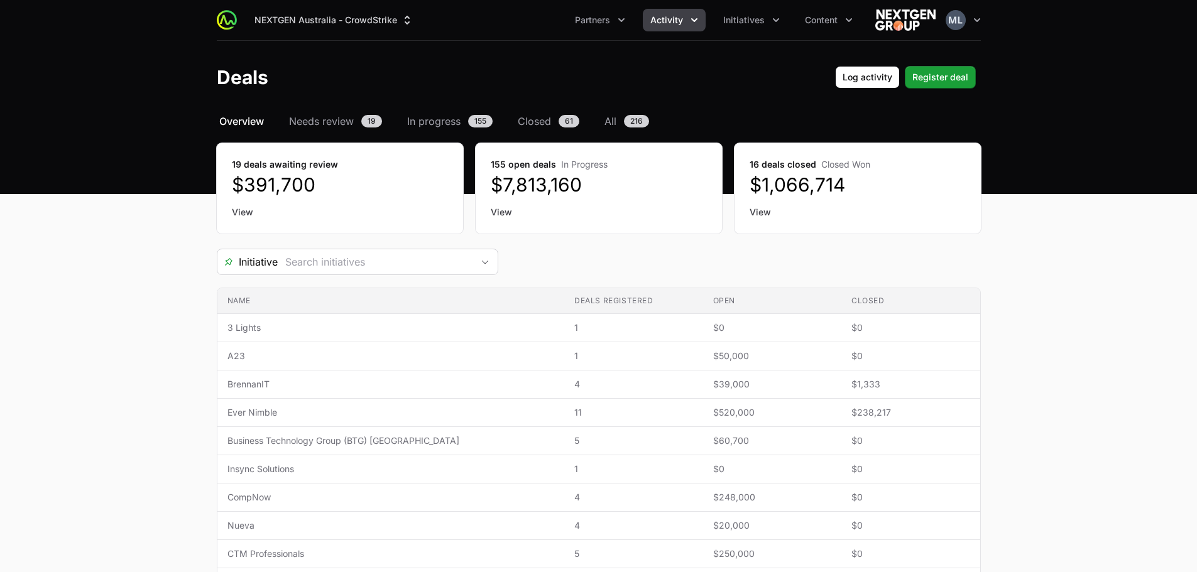
click at [709, 20] on ul "Partners Activity Initiatives Content" at bounding box center [713, 20] width 293 height 23
click at [619, 28] on button "Partners" at bounding box center [599, 20] width 65 height 23
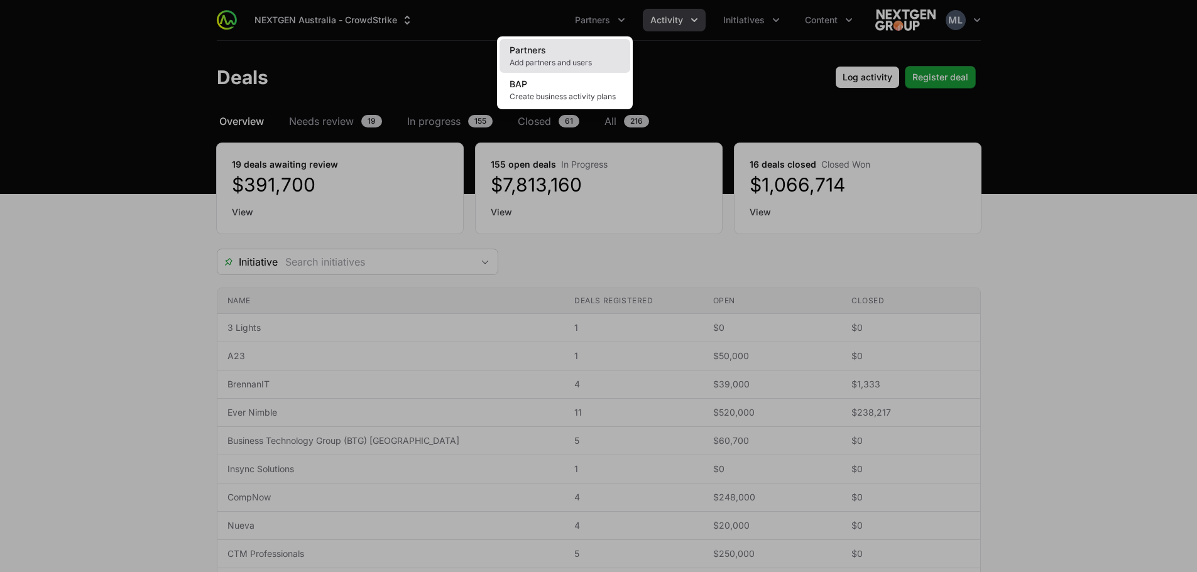
click at [544, 53] on span "Partners" at bounding box center [527, 50] width 37 height 11
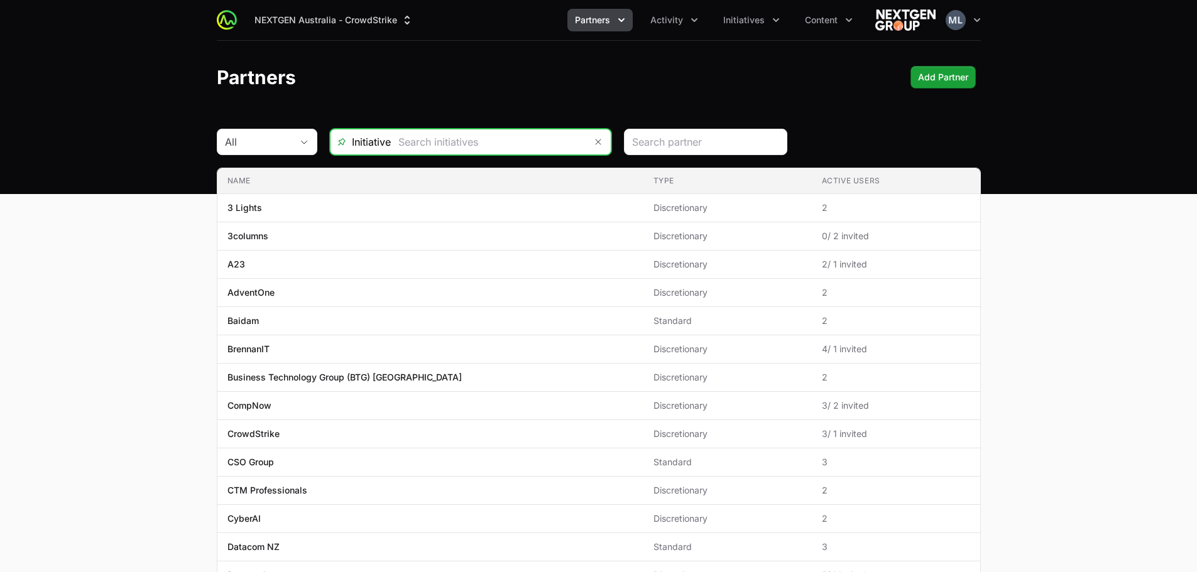
click at [519, 139] on input "text" at bounding box center [488, 141] width 195 height 25
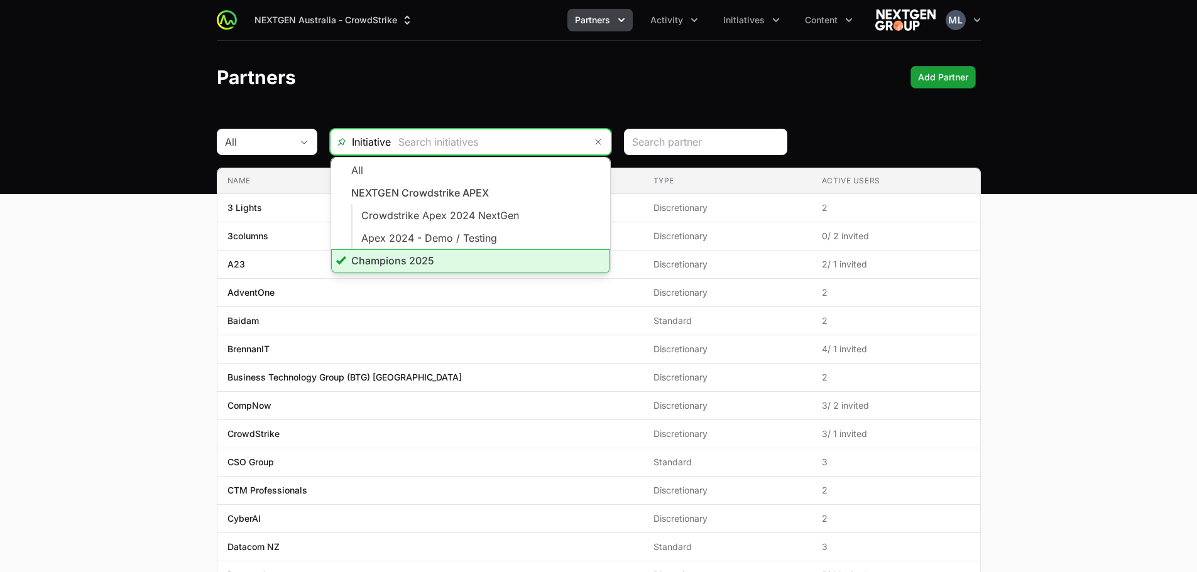
click at [388, 255] on li "Champions 2025" at bounding box center [470, 261] width 279 height 24
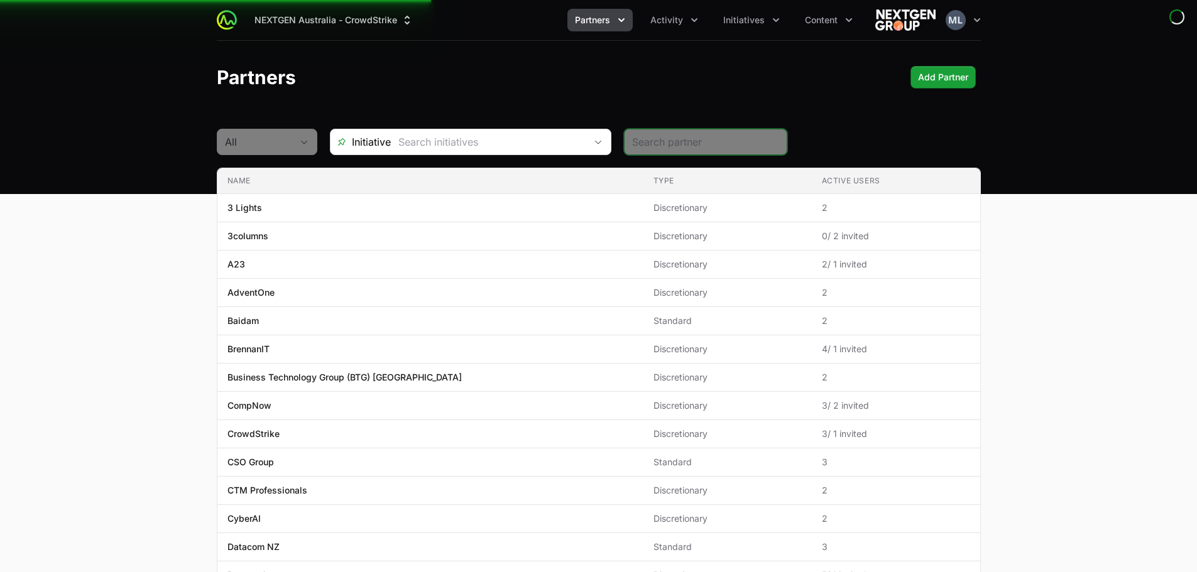
click at [540, 149] on input "text" at bounding box center [488, 141] width 195 height 25
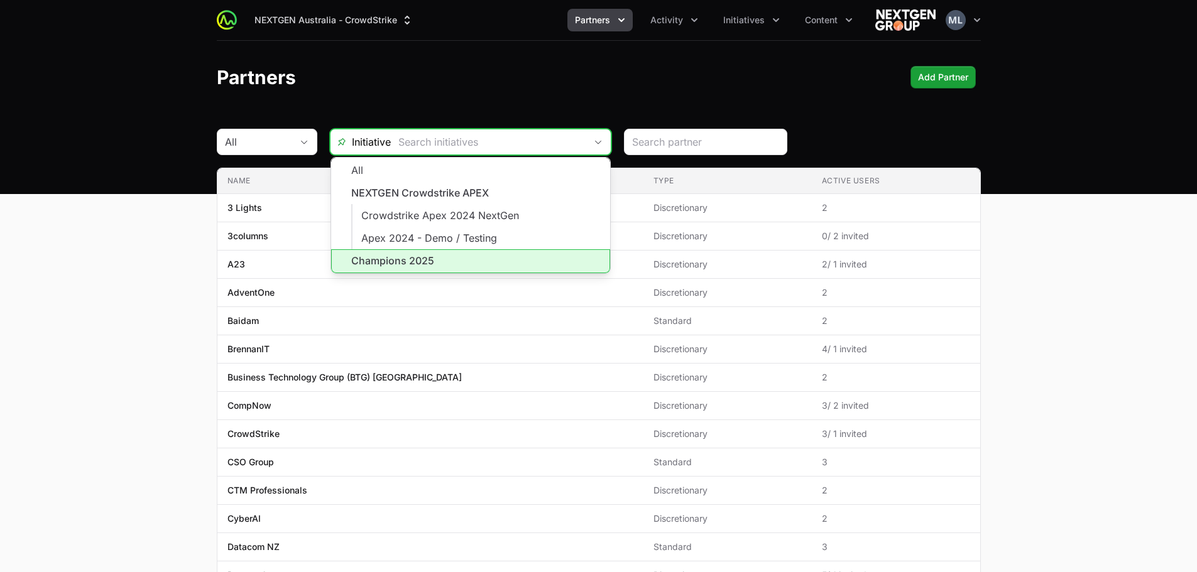
click at [407, 271] on li "Champions 2025" at bounding box center [470, 261] width 279 height 24
type input "Champions 2025"
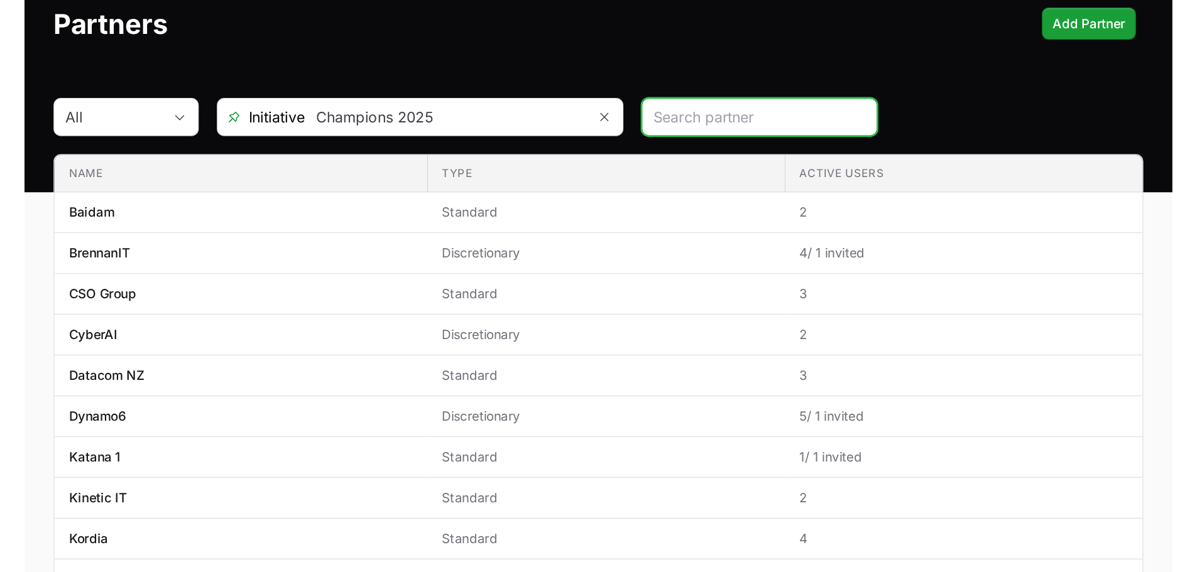
scroll to position [61, 0]
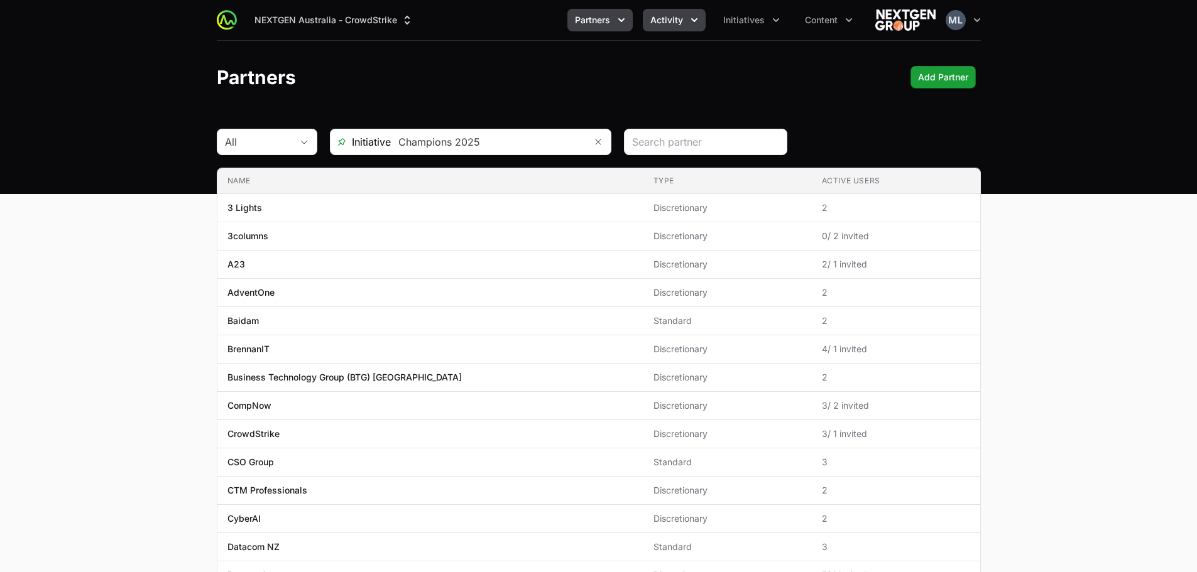
click at [688, 29] on button "Activity" at bounding box center [674, 20] width 63 height 23
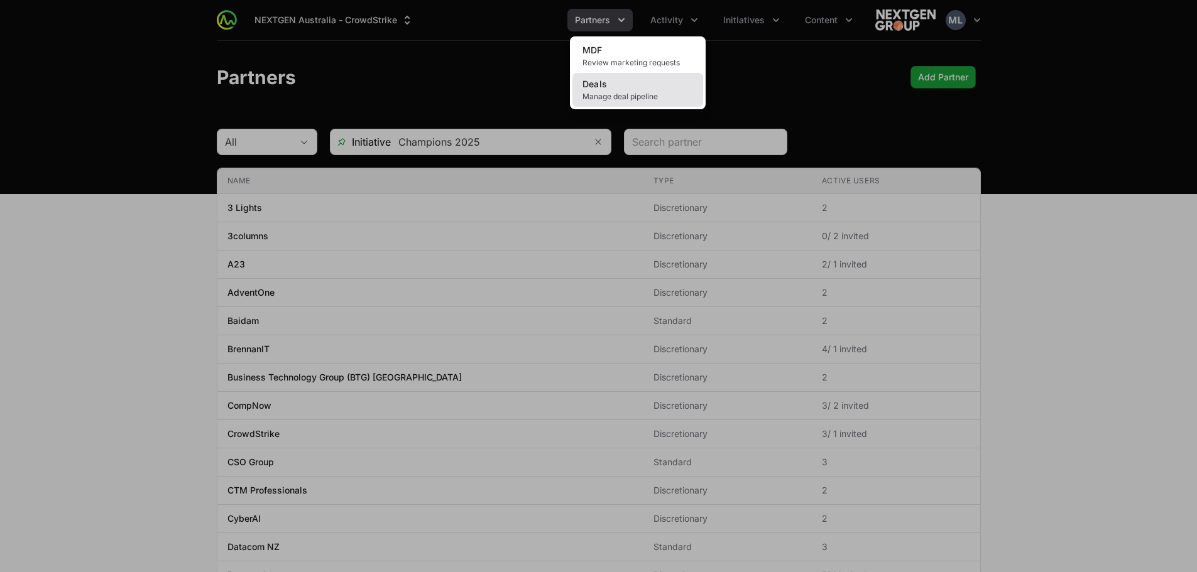
click at [616, 97] on span "Manage deal pipeline" at bounding box center [637, 97] width 111 height 10
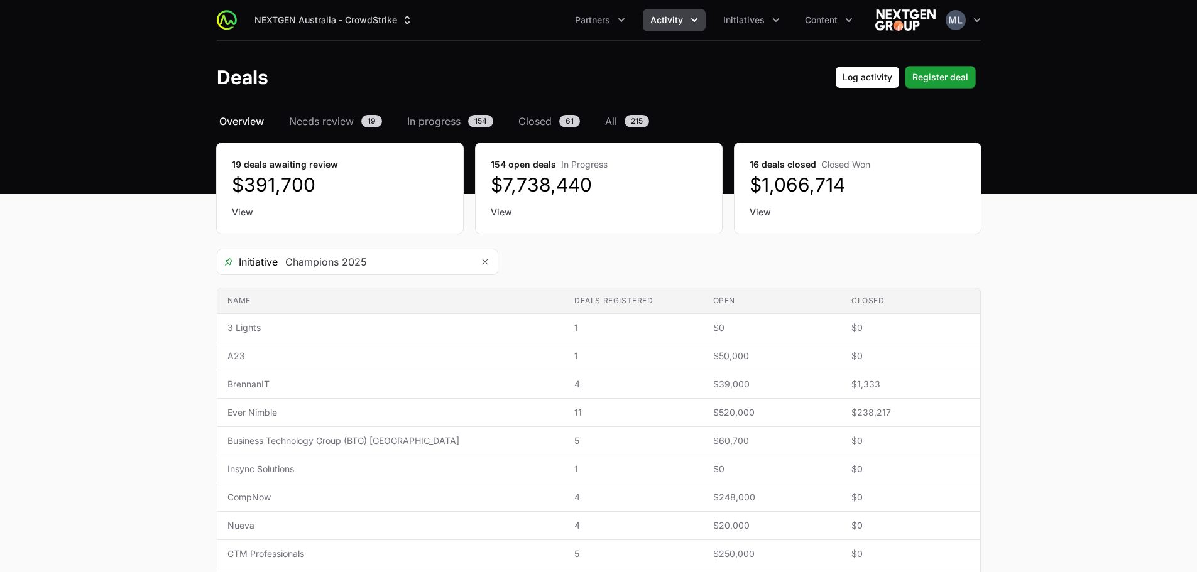
click at [690, 24] on icon "Activity menu" at bounding box center [694, 20] width 13 height 13
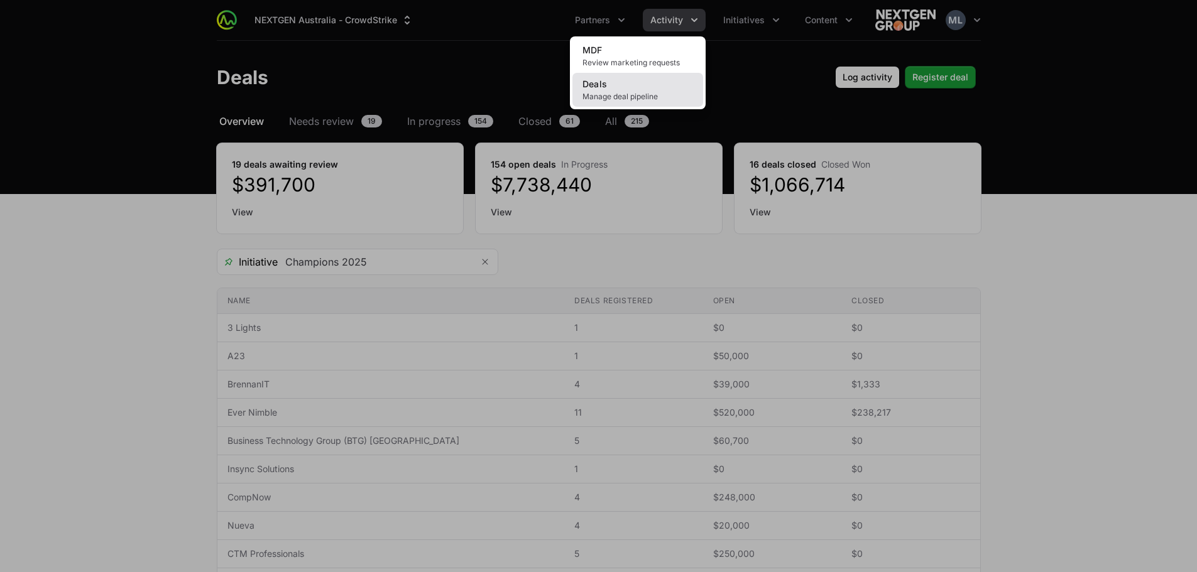
click at [618, 93] on span "Manage deal pipeline" at bounding box center [637, 97] width 111 height 10
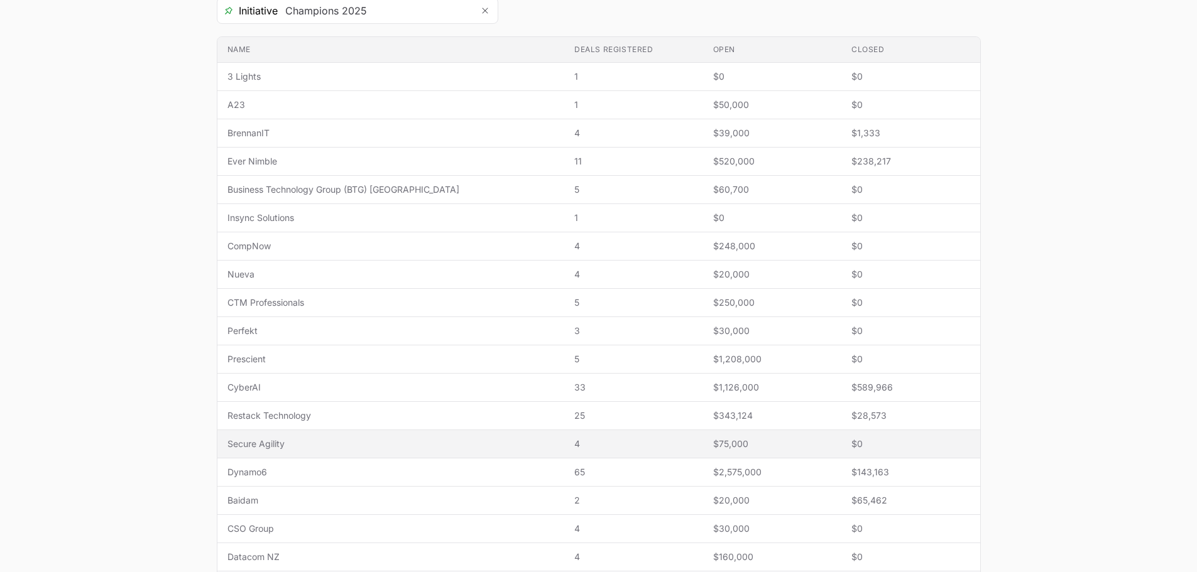
scroll to position [314, 0]
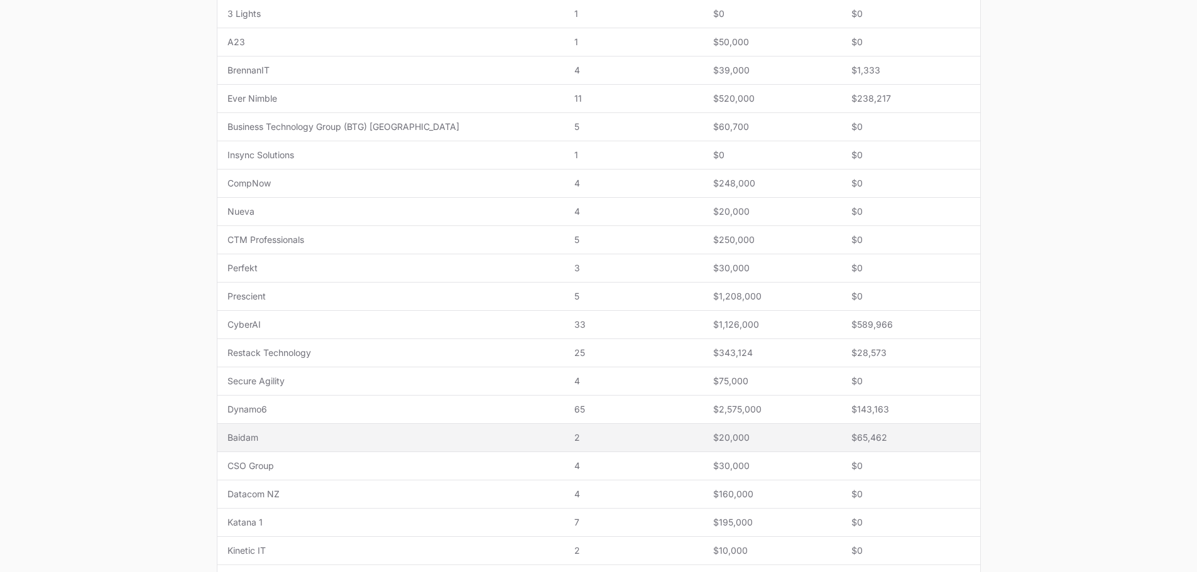
click at [283, 435] on span "Baidam" at bounding box center [390, 438] width 327 height 13
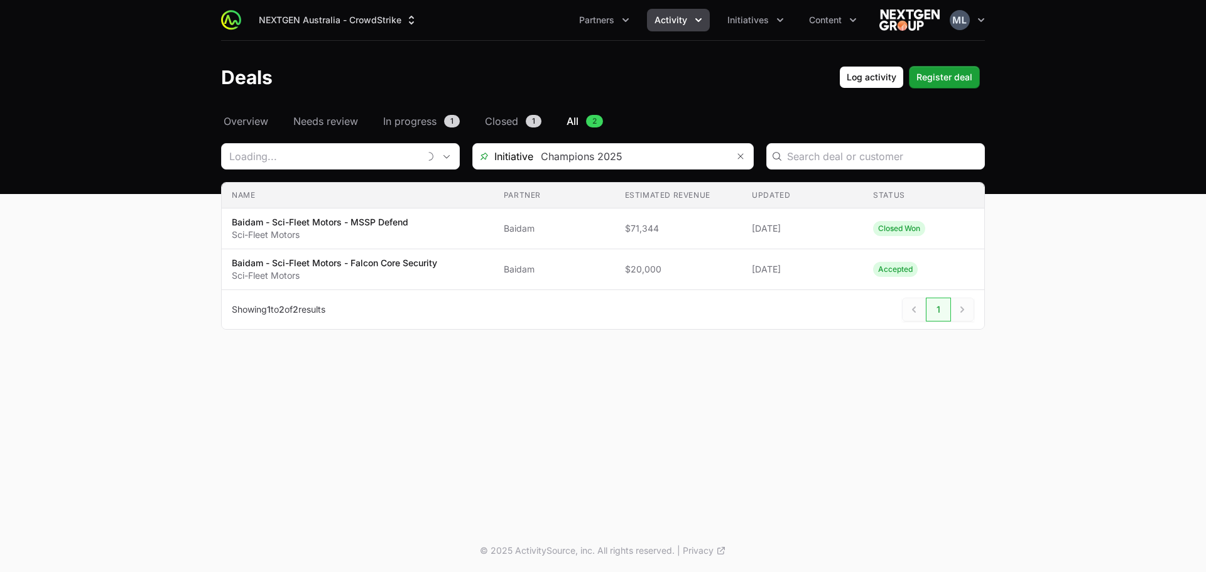
type input "Baidam"
click at [376, 156] on input "Deals Filters" at bounding box center [324, 156] width 205 height 25
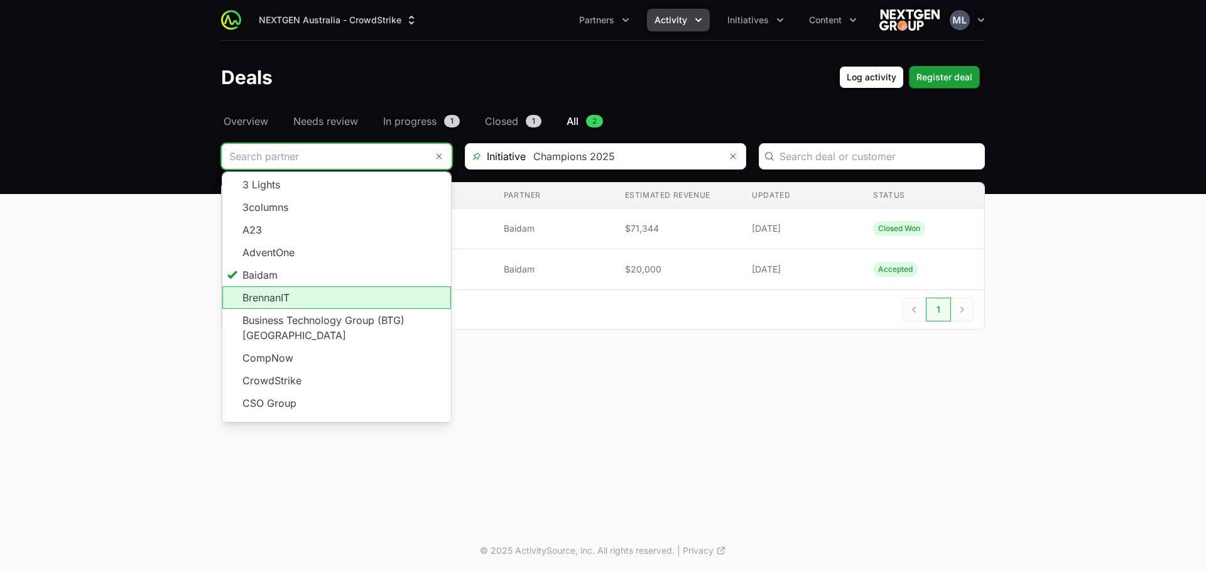
click at [312, 296] on li "BrennanIT" at bounding box center [336, 297] width 229 height 23
type input "BrennanIT"
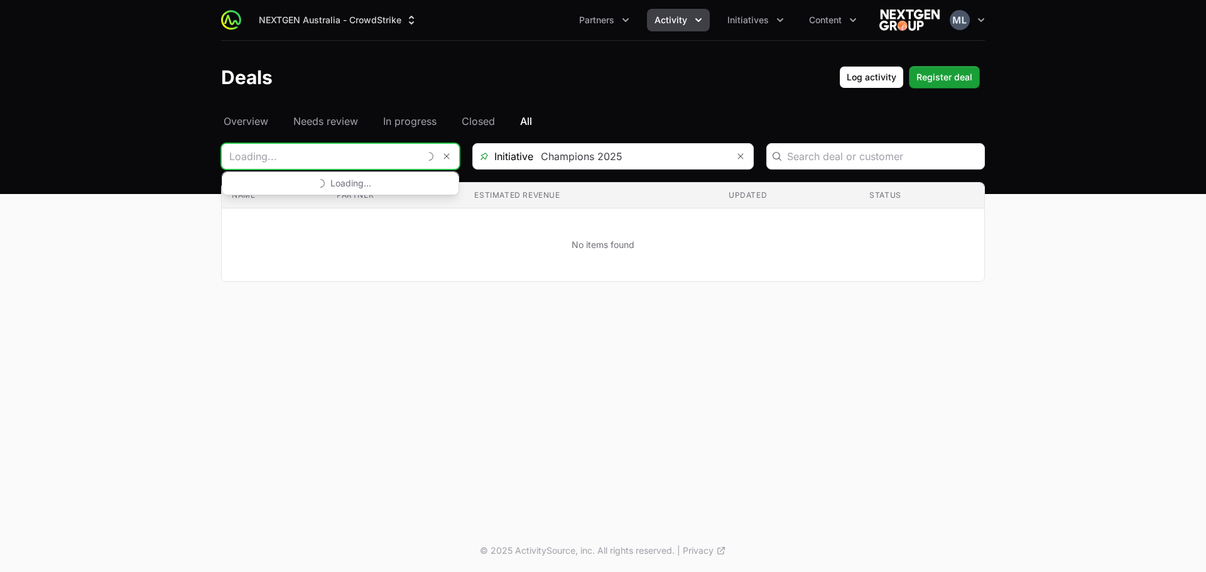
click at [397, 159] on input "Deals Filters" at bounding box center [320, 156] width 197 height 25
type input "BrennanIT"
click at [311, 155] on input "Deals Filters" at bounding box center [320, 156] width 197 height 25
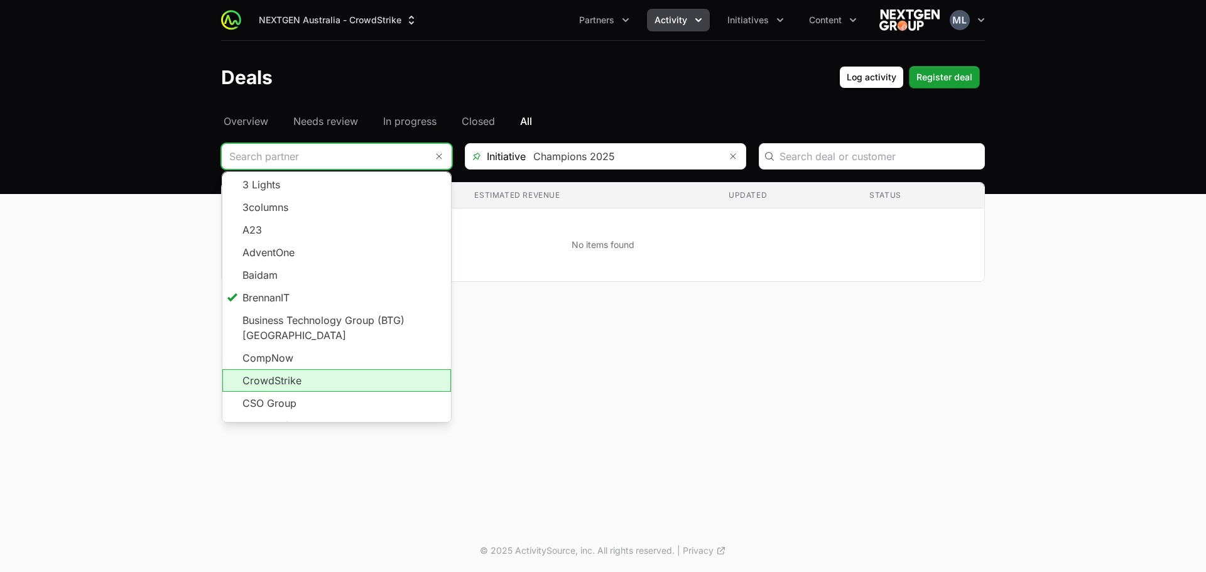
click at [264, 392] on li "CSO Group" at bounding box center [336, 403] width 229 height 23
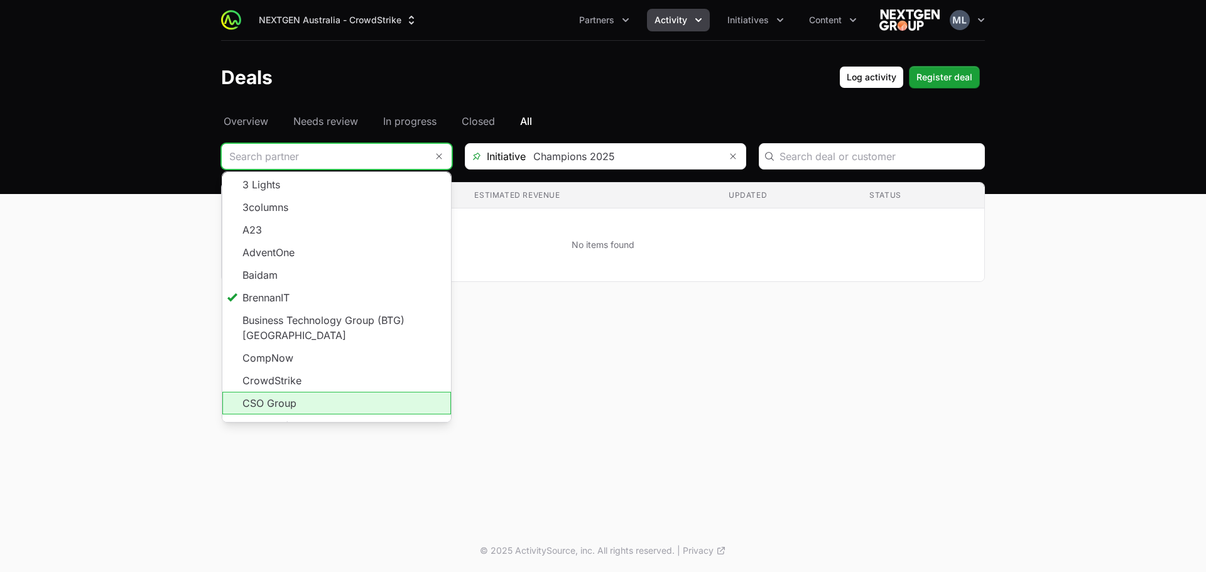
type input "CSO Group"
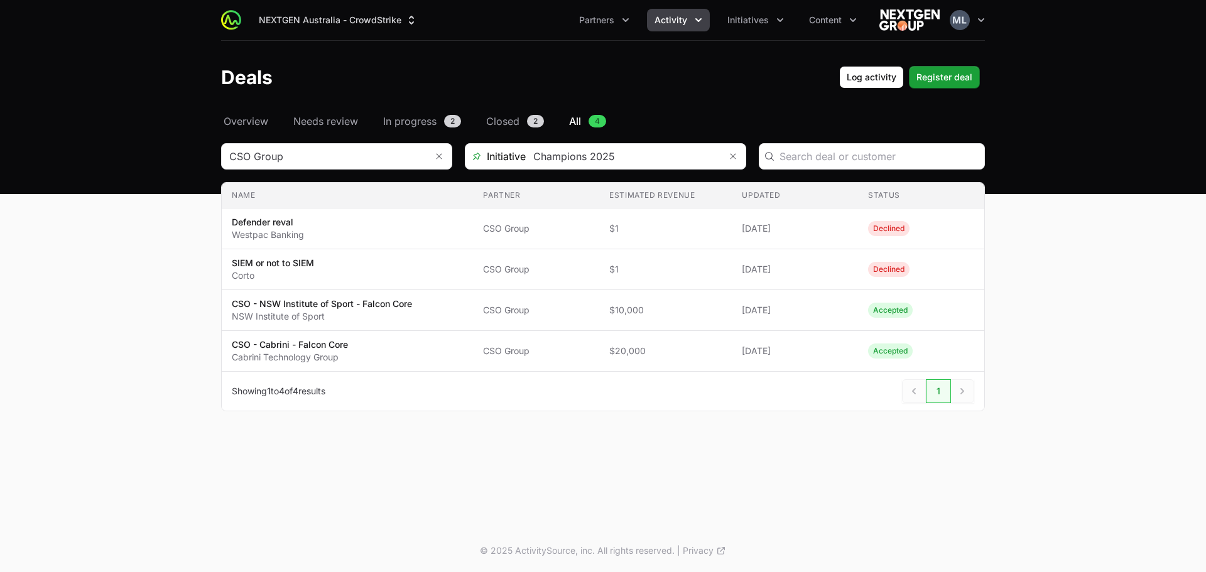
click at [965, 59] on header "Deals Log activity Register deal" at bounding box center [603, 77] width 1206 height 73
click at [434, 158] on button "Remove" at bounding box center [438, 156] width 25 height 25
click at [318, 160] on input "Deals Filters" at bounding box center [324, 156] width 205 height 25
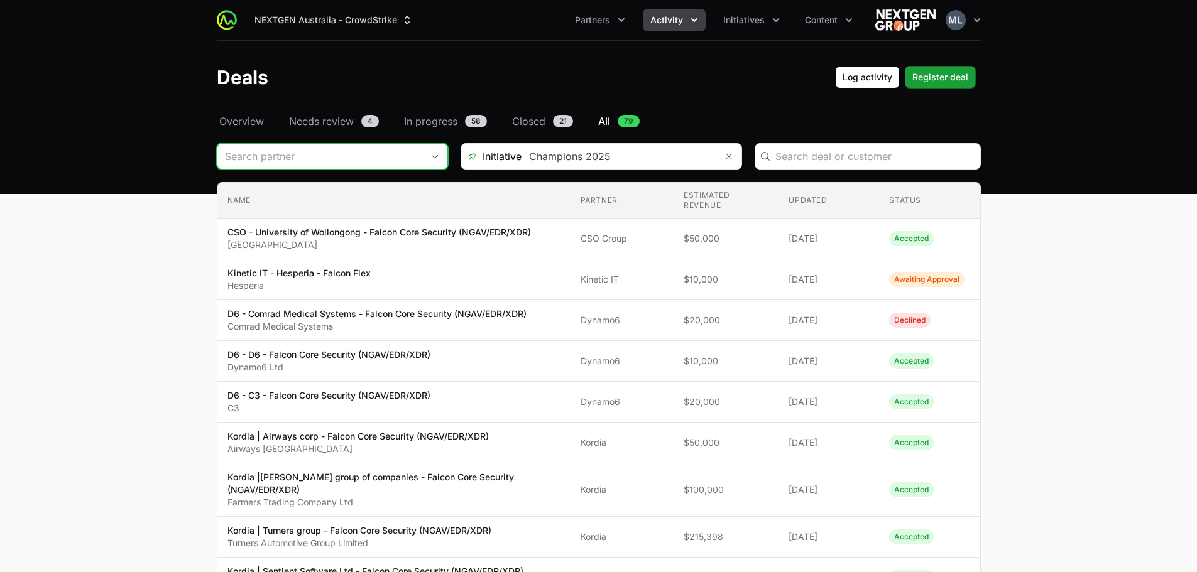
click at [329, 153] on input "Deals Filters" at bounding box center [319, 156] width 205 height 25
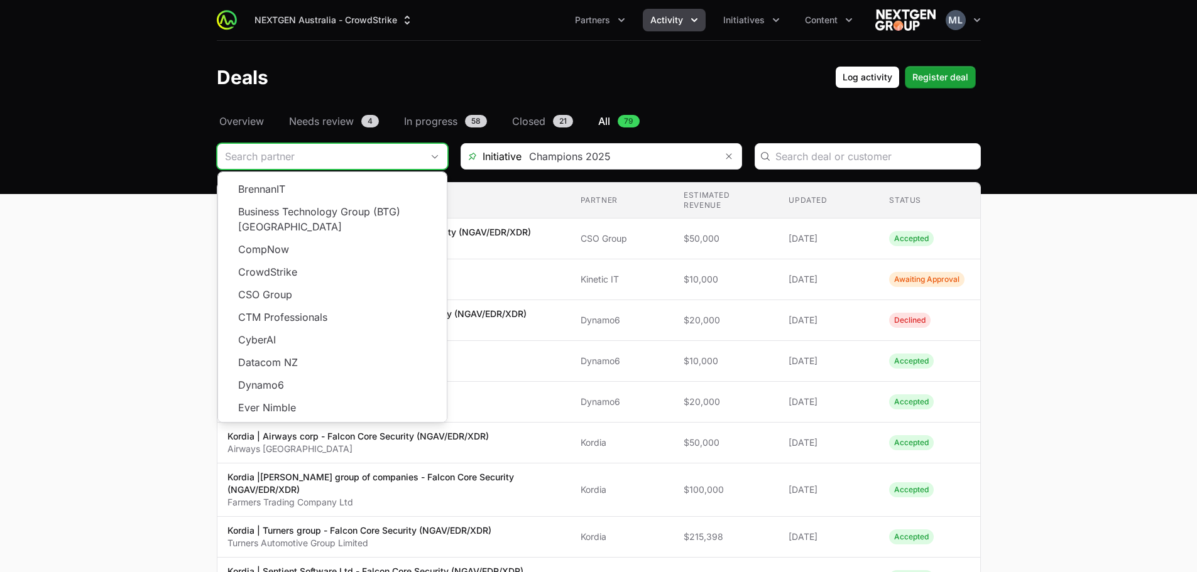
scroll to position [126, 0]
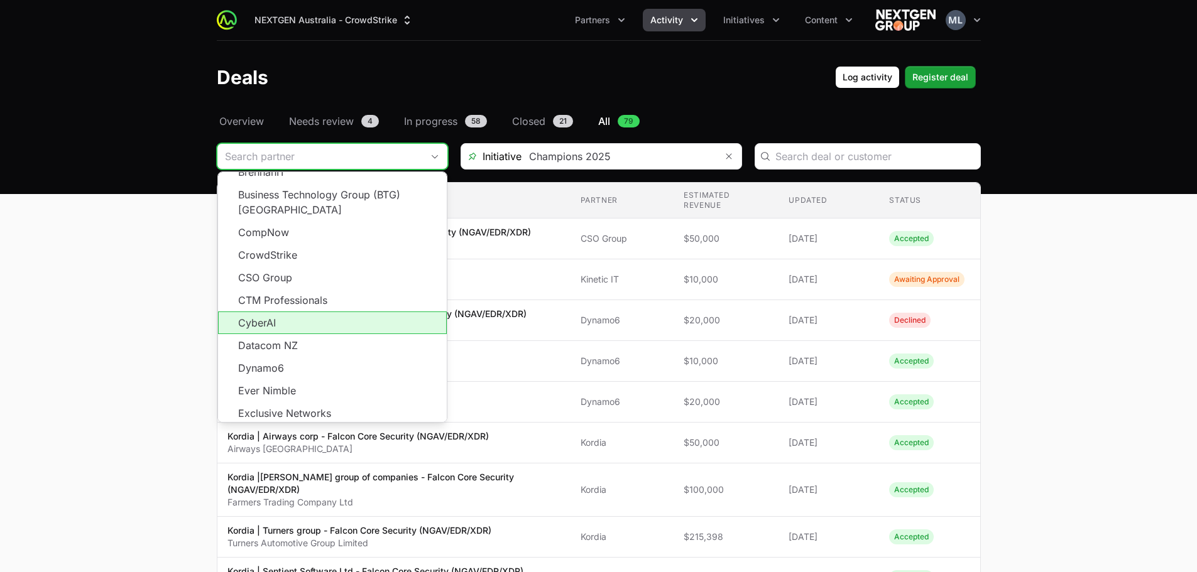
click at [295, 315] on li "CyberAI" at bounding box center [332, 323] width 229 height 23
type input "CyberAI"
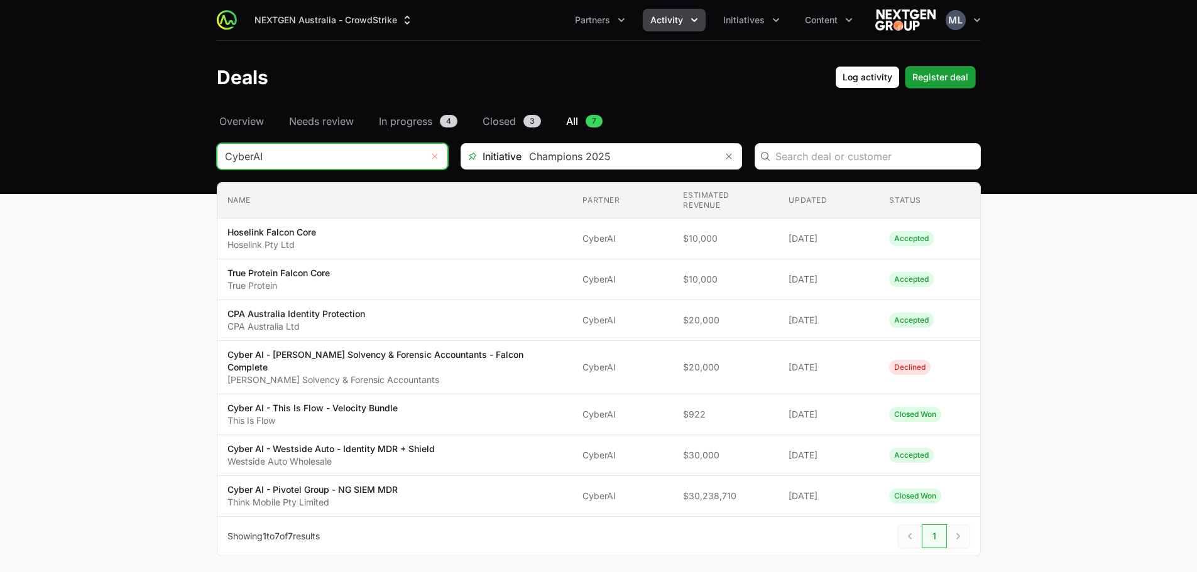
click at [434, 160] on icon "Remove" at bounding box center [435, 156] width 8 height 10
click at [266, 156] on input "Deals Filters" at bounding box center [319, 156] width 205 height 25
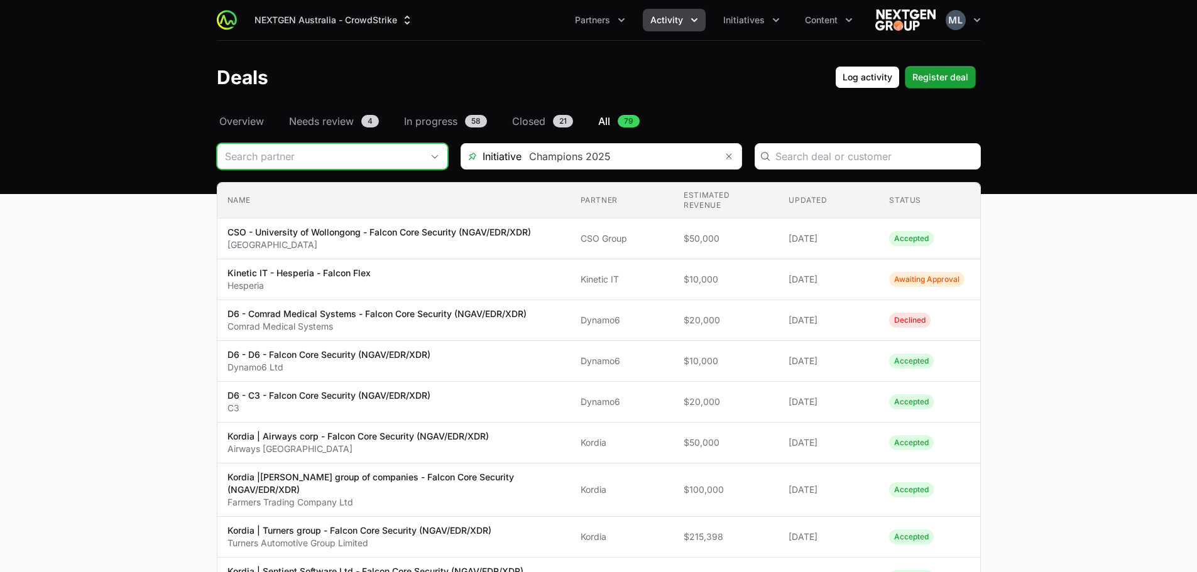
click at [266, 156] on input "Deals Filters" at bounding box center [319, 156] width 205 height 25
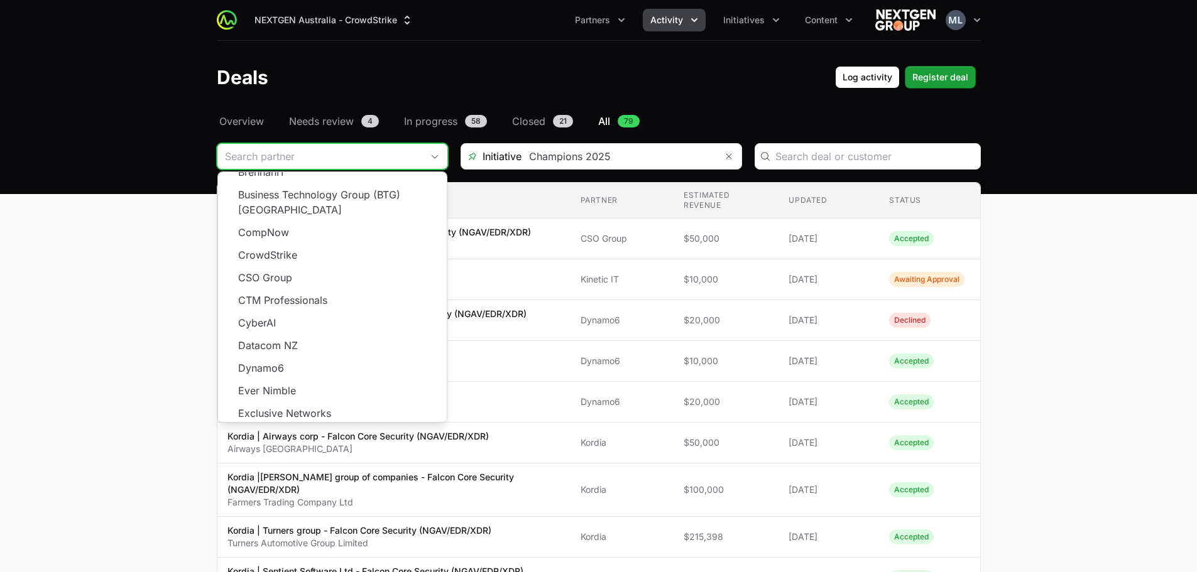
scroll to position [188, 0]
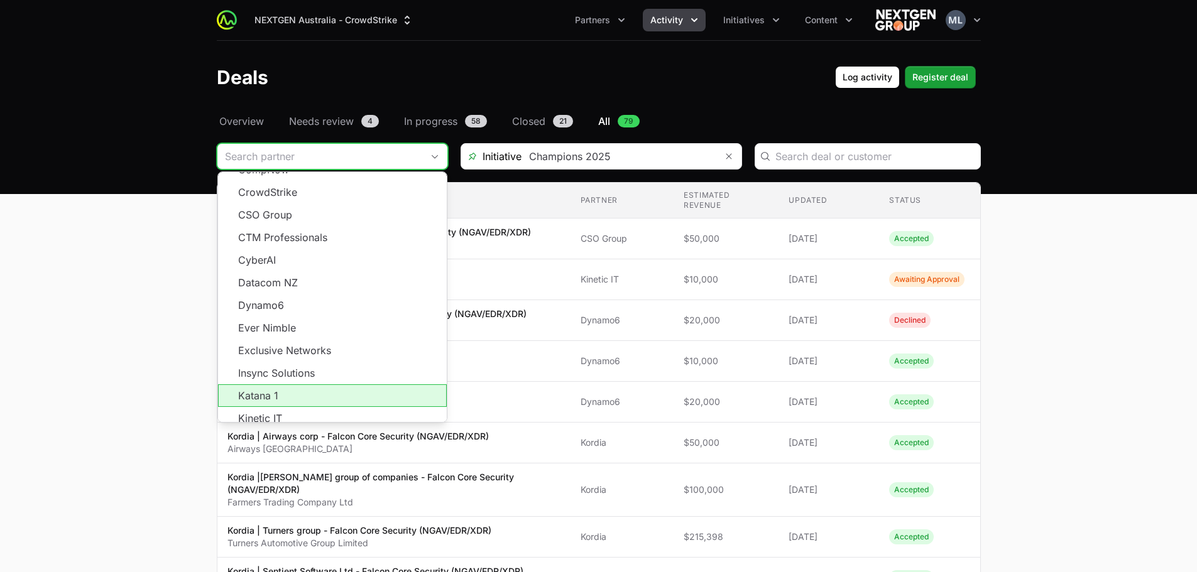
click at [296, 386] on li "Katana 1" at bounding box center [332, 395] width 229 height 23
type input "Katana 1"
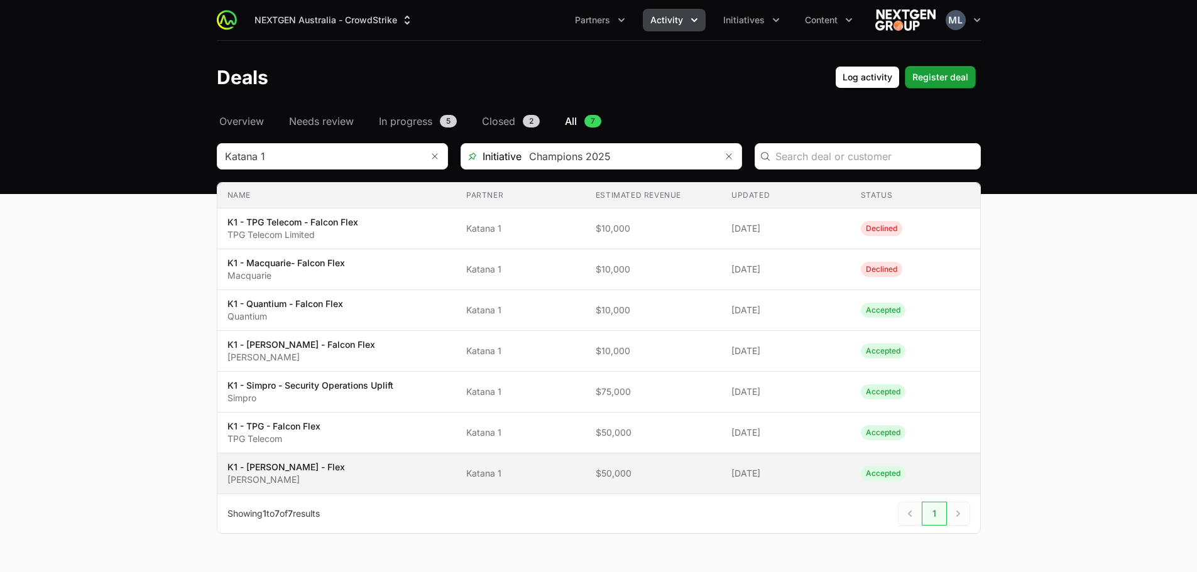
click at [361, 476] on span "K1 - Harrison.ai - Flex Harrison.ai" at bounding box center [336, 473] width 219 height 25
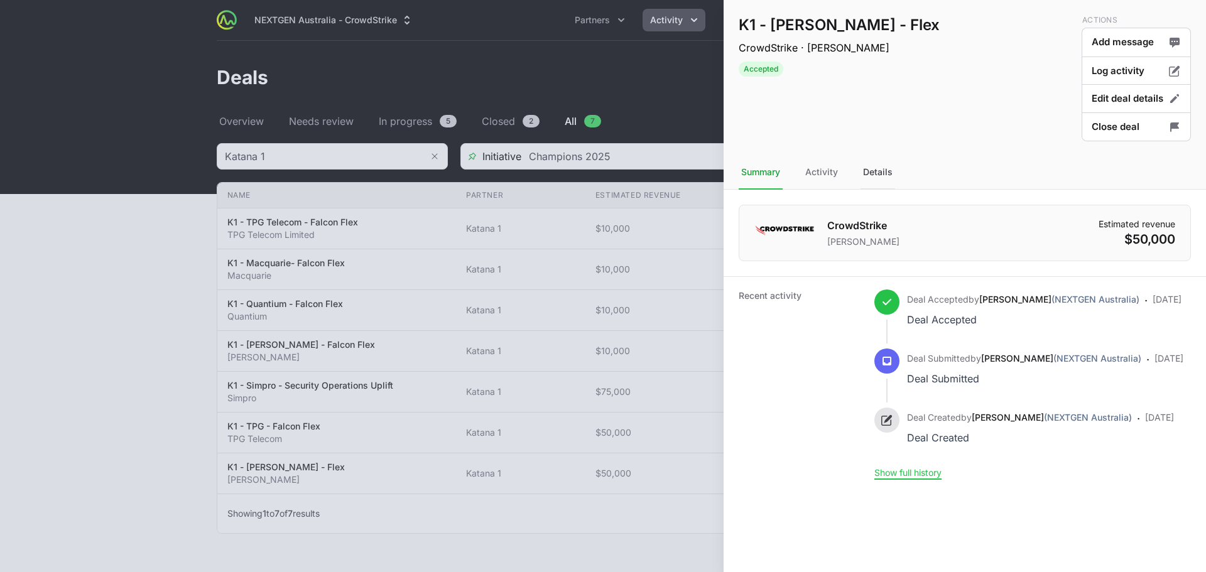
click at [877, 172] on div "Details" at bounding box center [878, 173] width 35 height 34
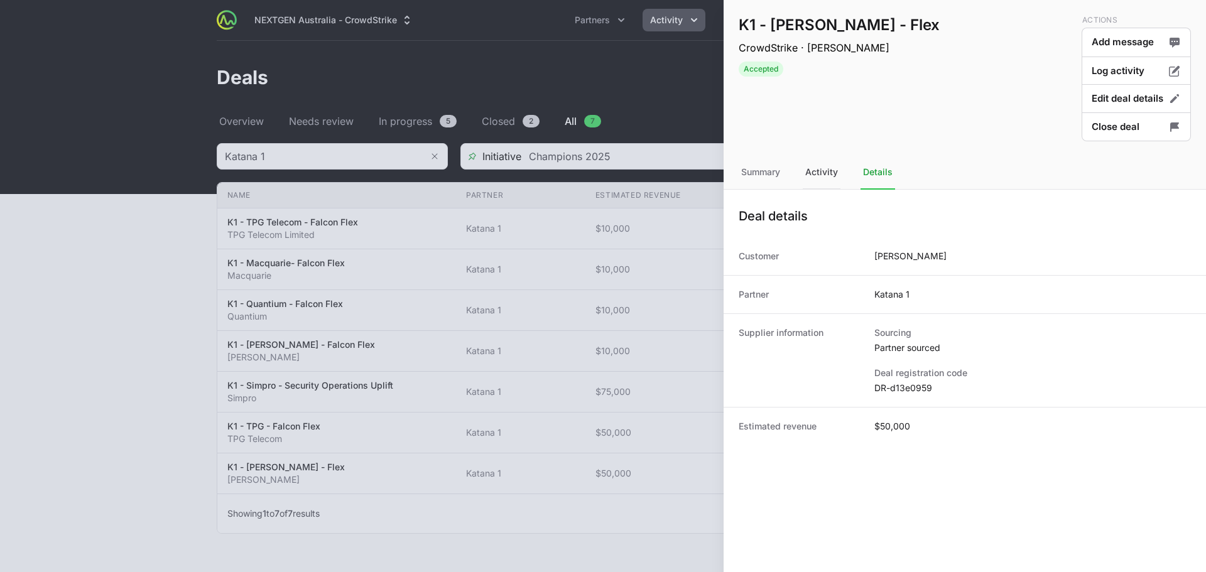
click at [839, 178] on div "Activity" at bounding box center [822, 173] width 38 height 34
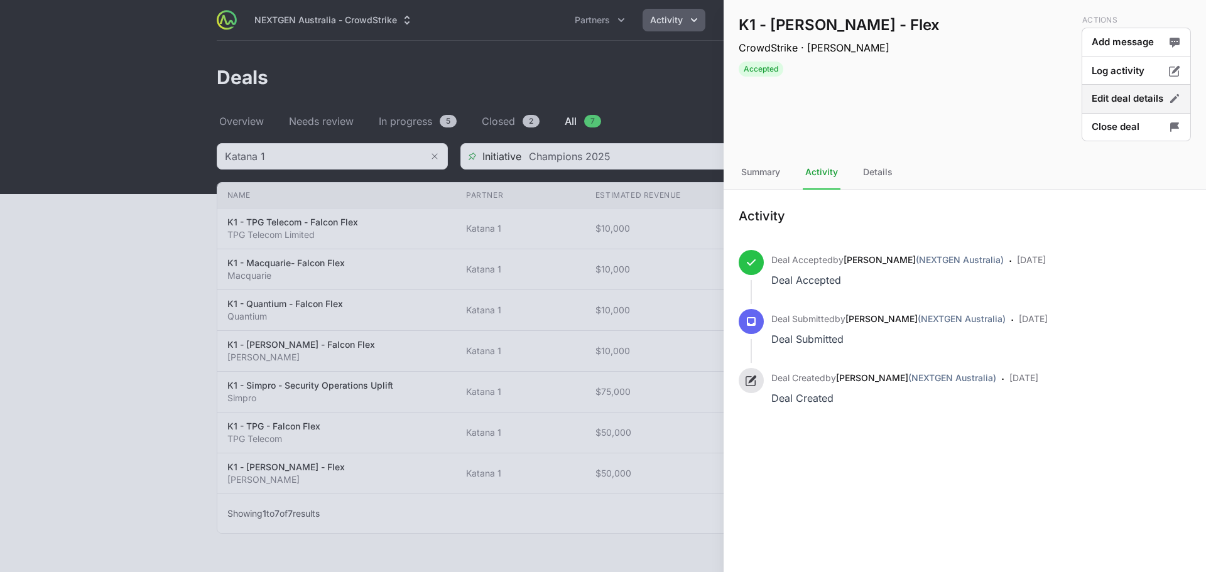
click at [1121, 112] on button "Edit deal details" at bounding box center [1136, 127] width 109 height 30
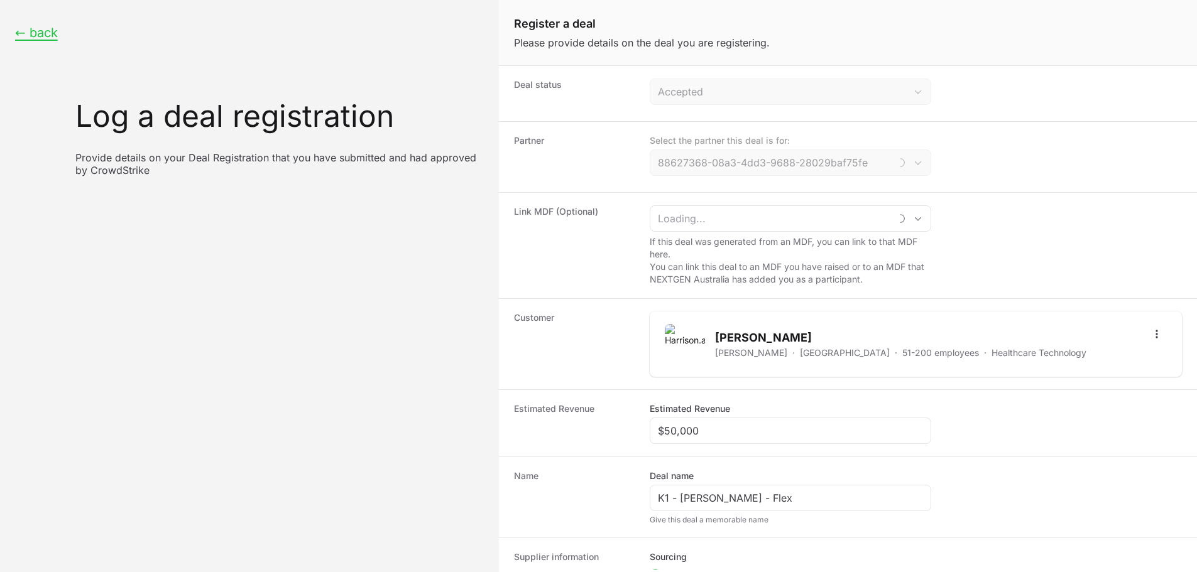
type input "Katana 1"
drag, startPoint x: 721, startPoint y: 435, endPoint x: 489, endPoint y: 426, distance: 231.9
click at [489, 426] on div "← back Log a deal registration Provide details on your Deal Registration that y…" at bounding box center [598, 286] width 1197 height 572
paste input "46,94"
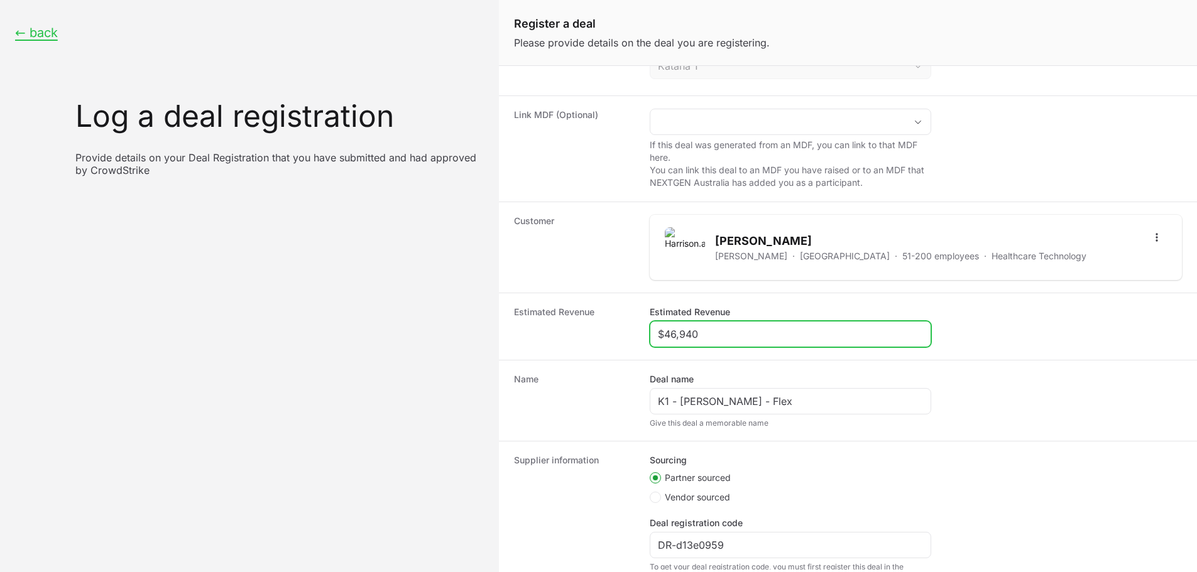
scroll to position [190, 0]
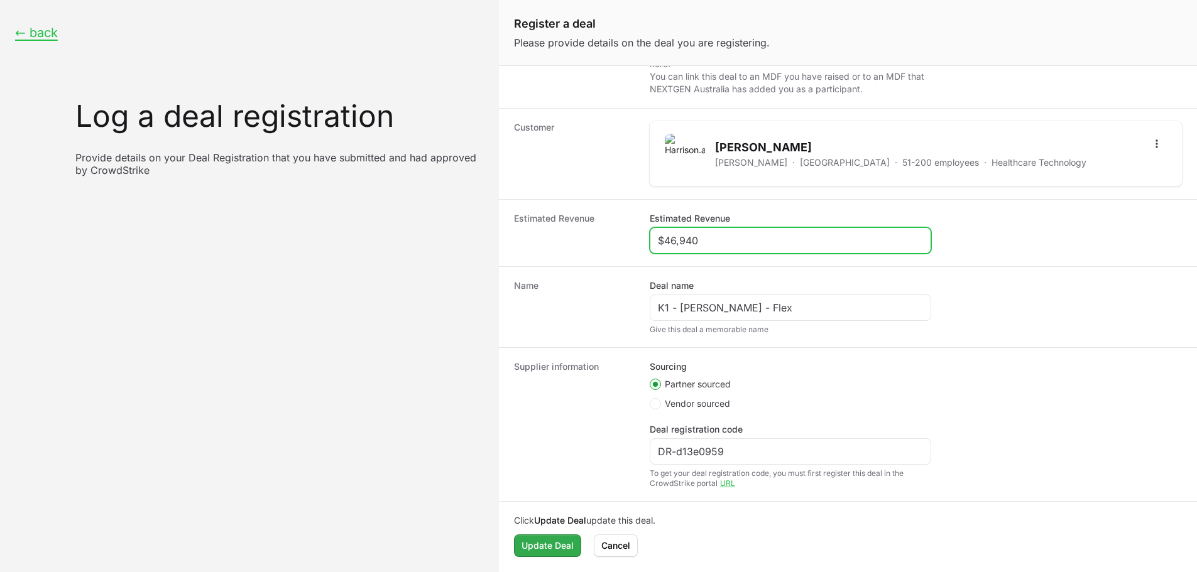
type input "$46,940"
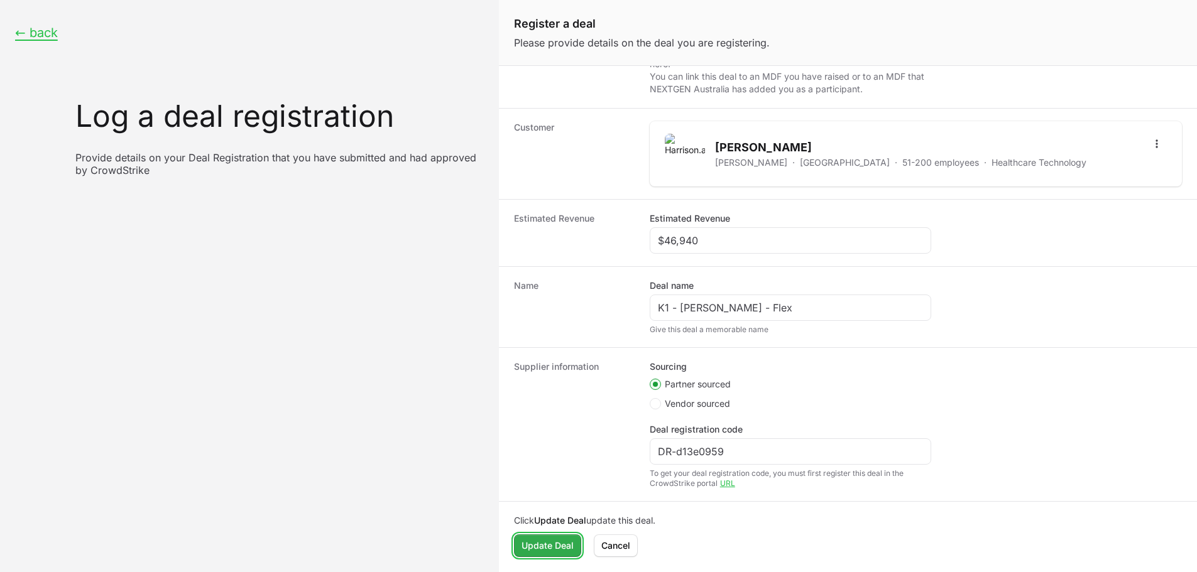
click at [540, 544] on span "Update Deal" at bounding box center [547, 545] width 52 height 15
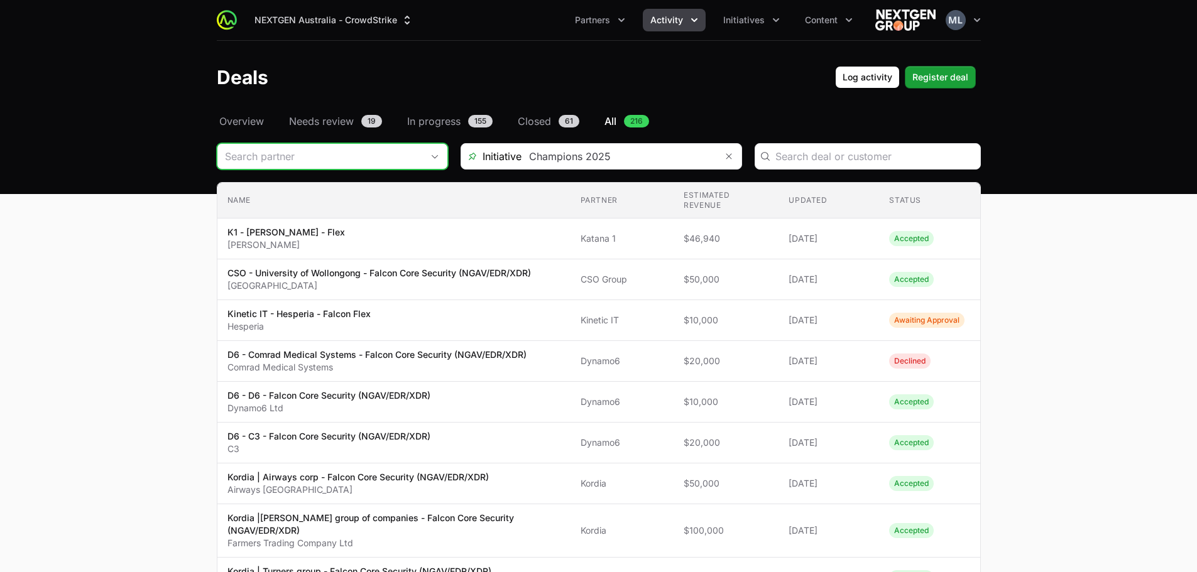
click at [413, 158] on input "Deals Filters" at bounding box center [319, 156] width 205 height 25
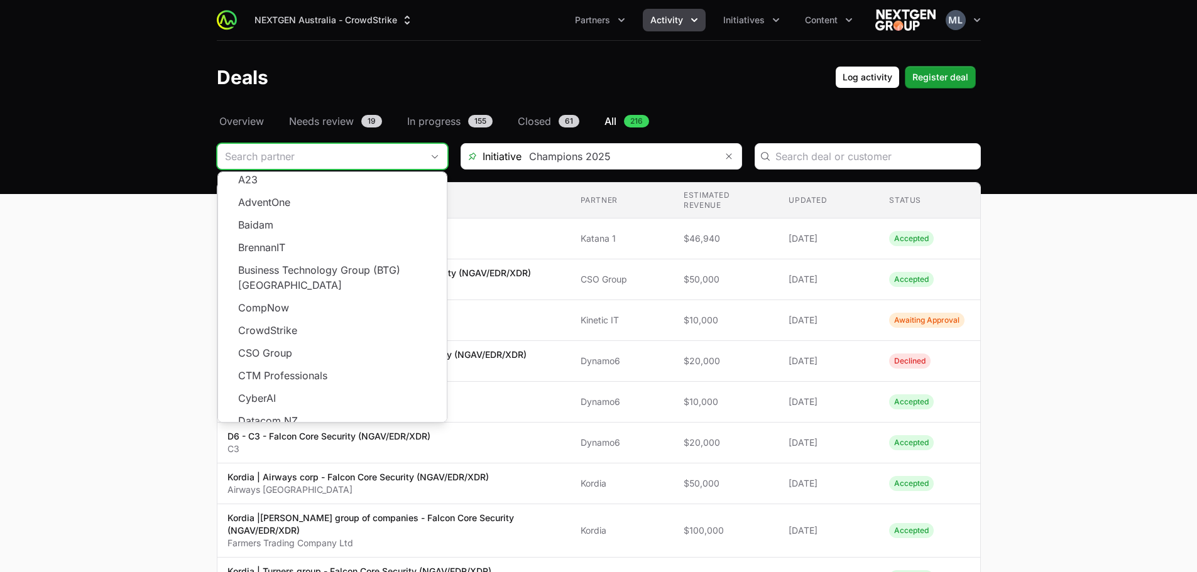
scroll to position [226, 0]
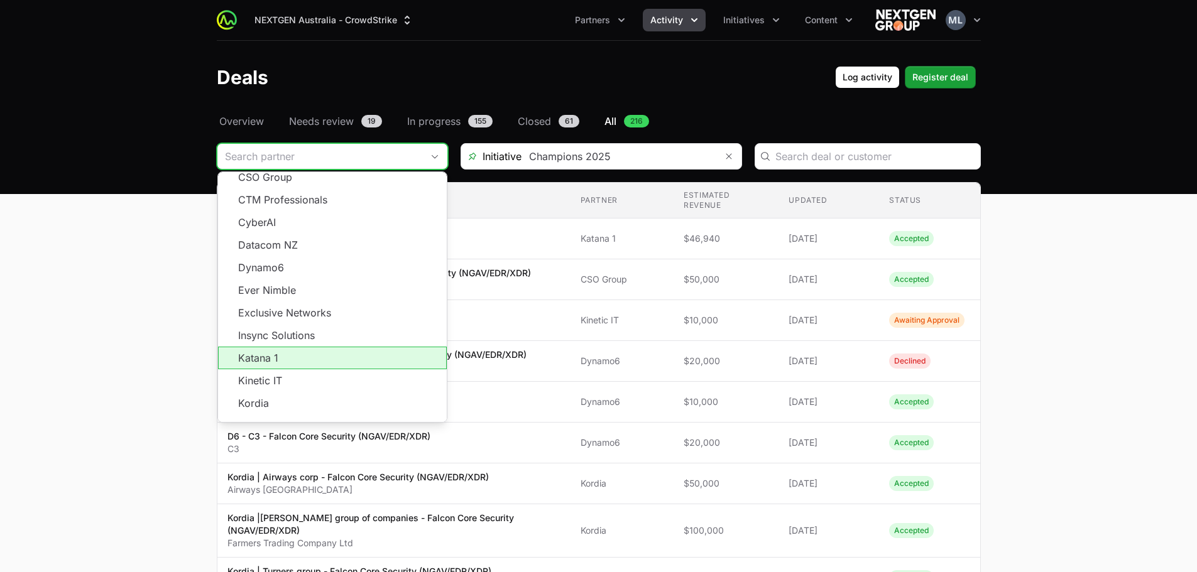
click at [278, 347] on li "Katana 1" at bounding box center [332, 358] width 229 height 23
type input "Katana 1"
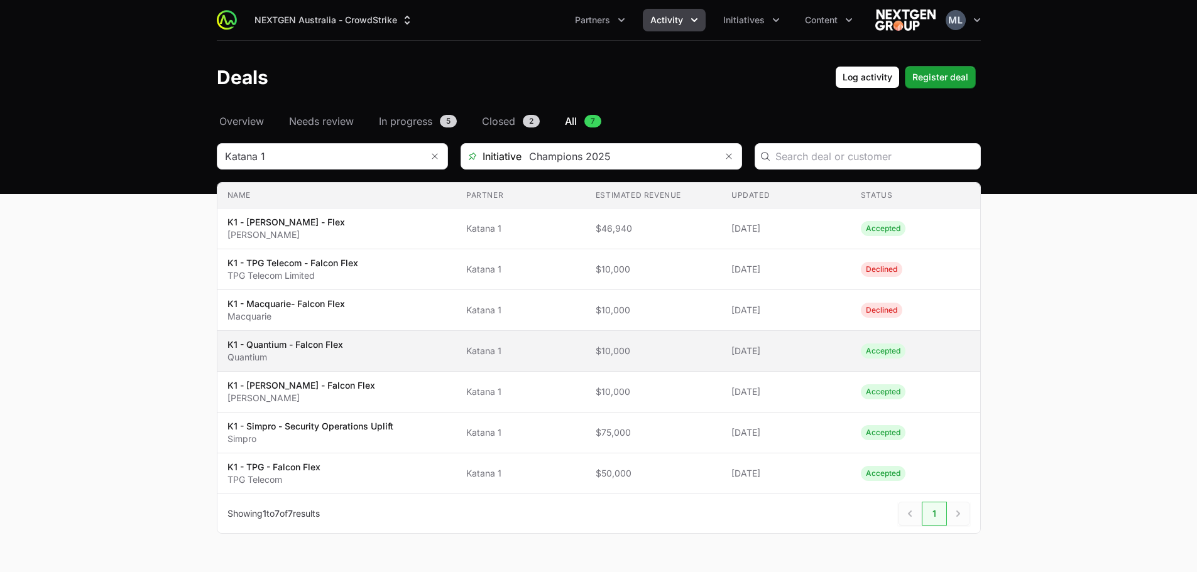
click at [344, 367] on td "Name K1 - Quantium - Falcon Flex Quantium" at bounding box center [336, 351] width 239 height 41
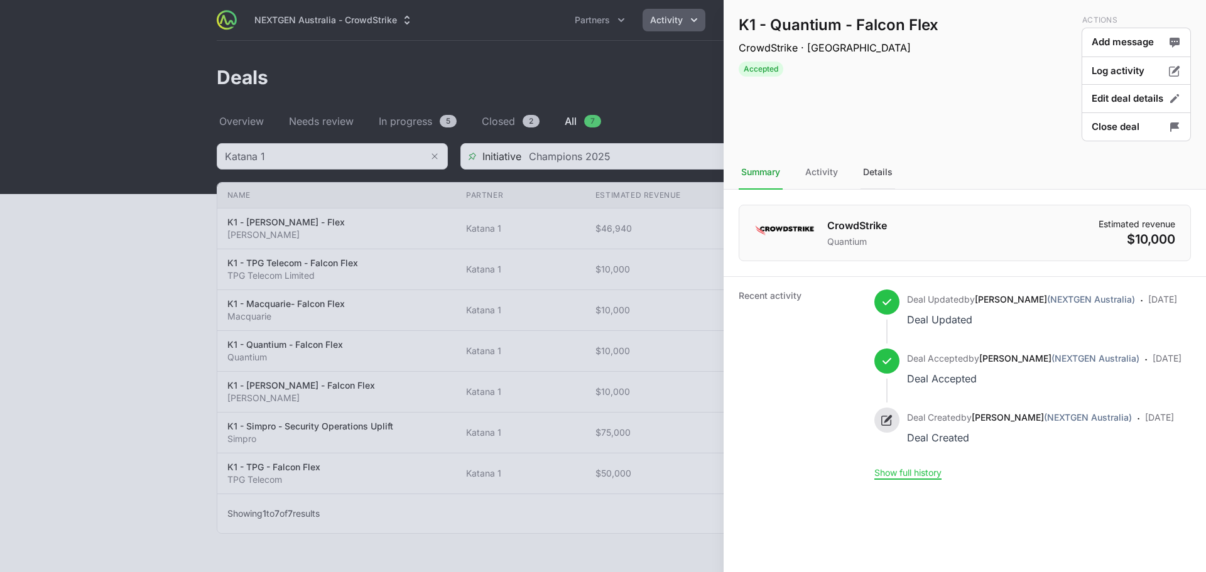
click at [885, 161] on div "Details" at bounding box center [878, 173] width 35 height 34
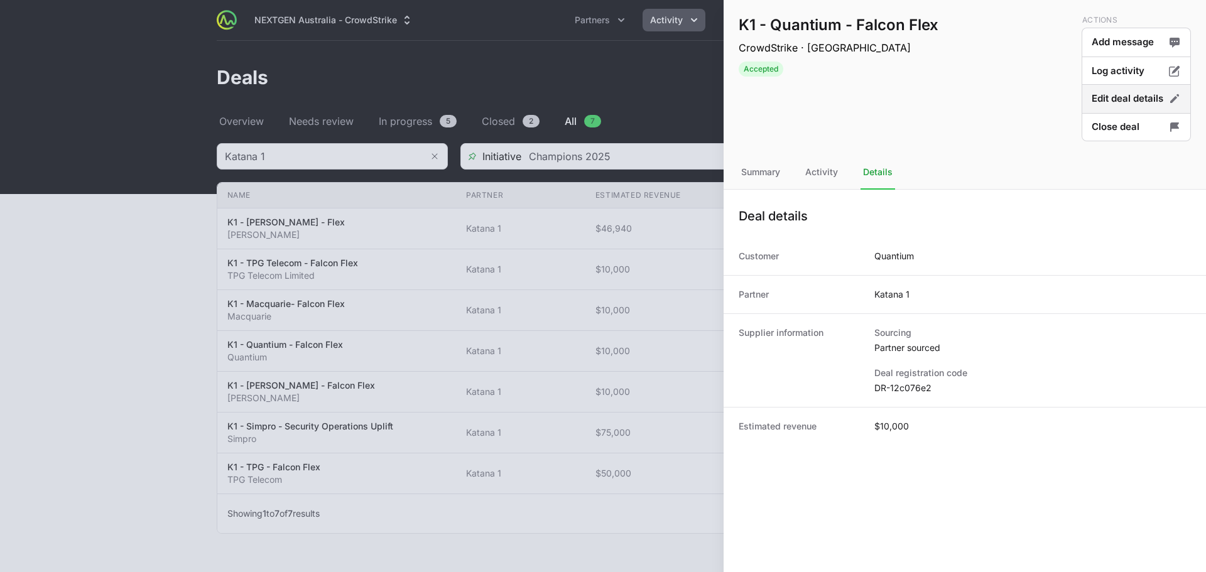
click at [1121, 112] on button "Edit deal details" at bounding box center [1136, 127] width 109 height 30
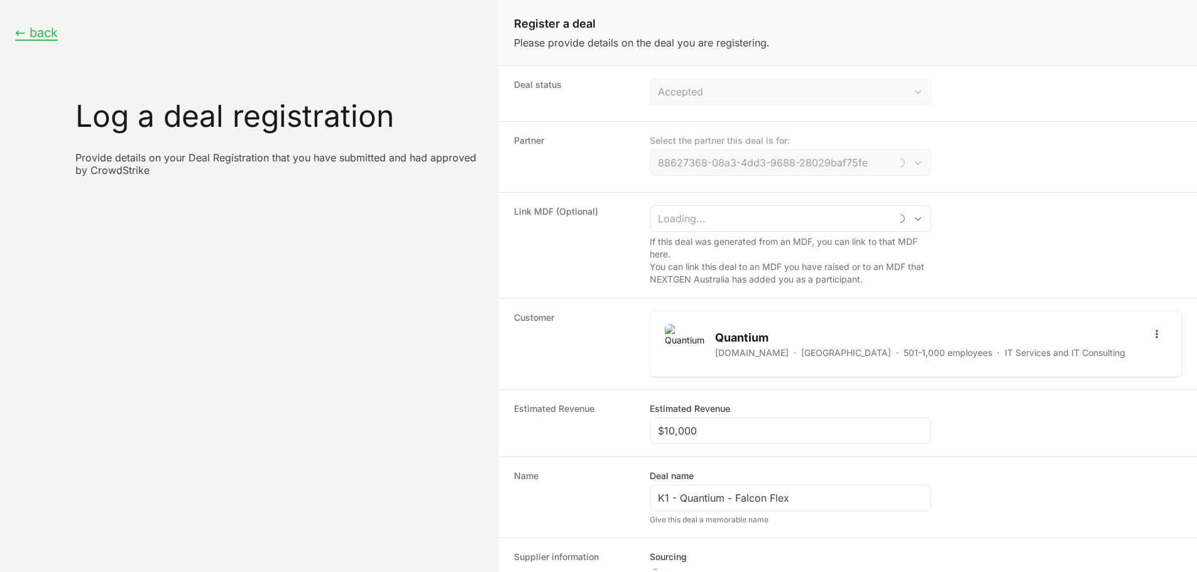
type input "Katana 1"
click at [703, 427] on input "$10,000" at bounding box center [790, 430] width 265 height 15
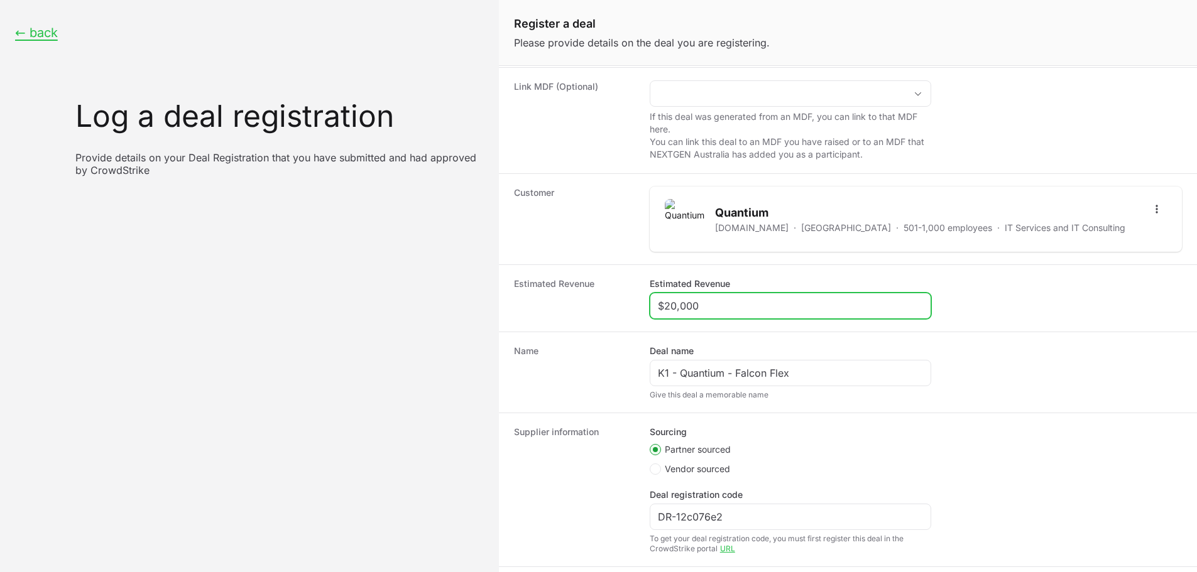
scroll to position [190, 0]
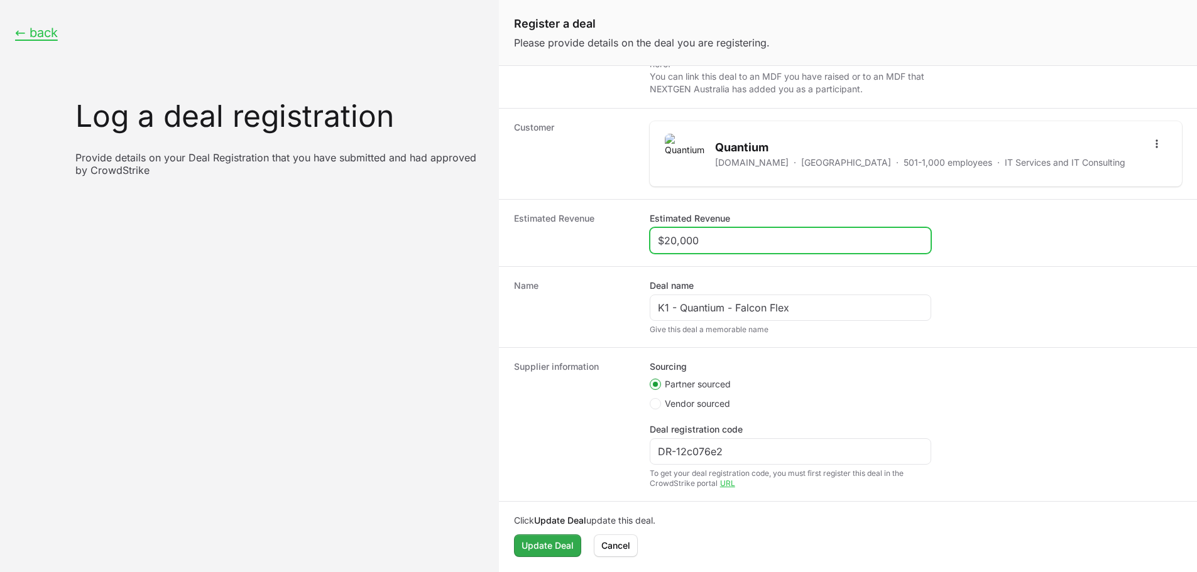
type input "$20,000"
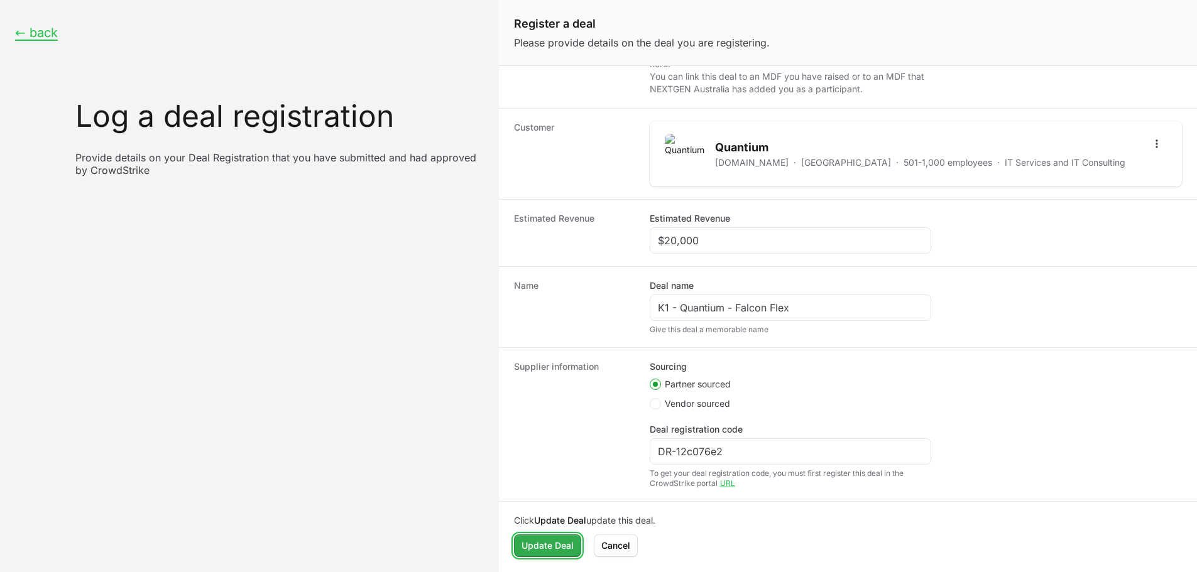
click at [558, 553] on span "Update Deal" at bounding box center [547, 545] width 52 height 15
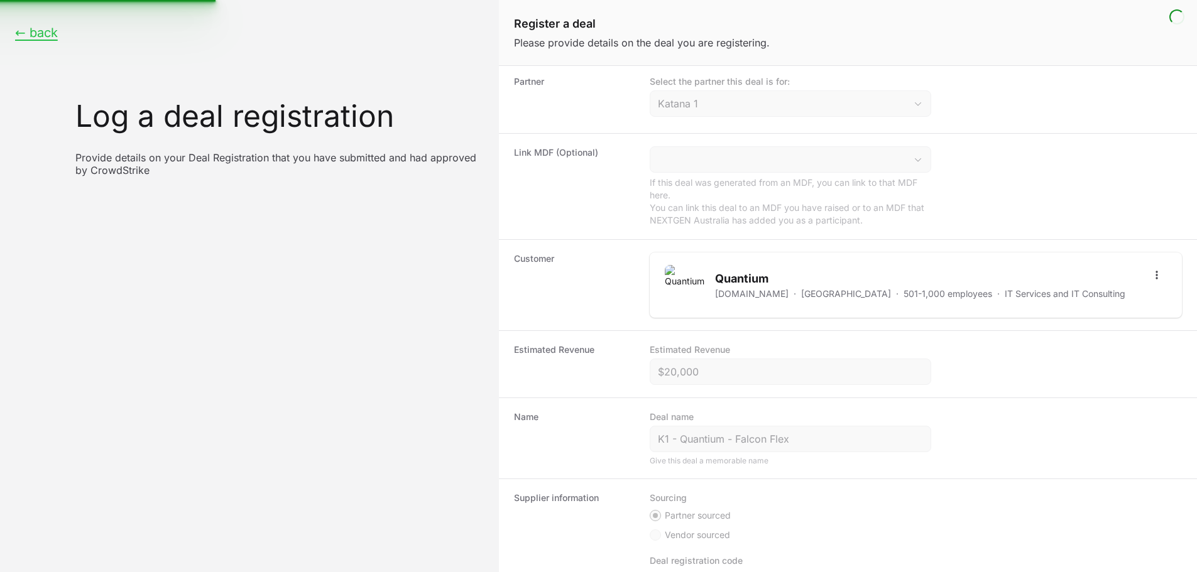
scroll to position [0, 0]
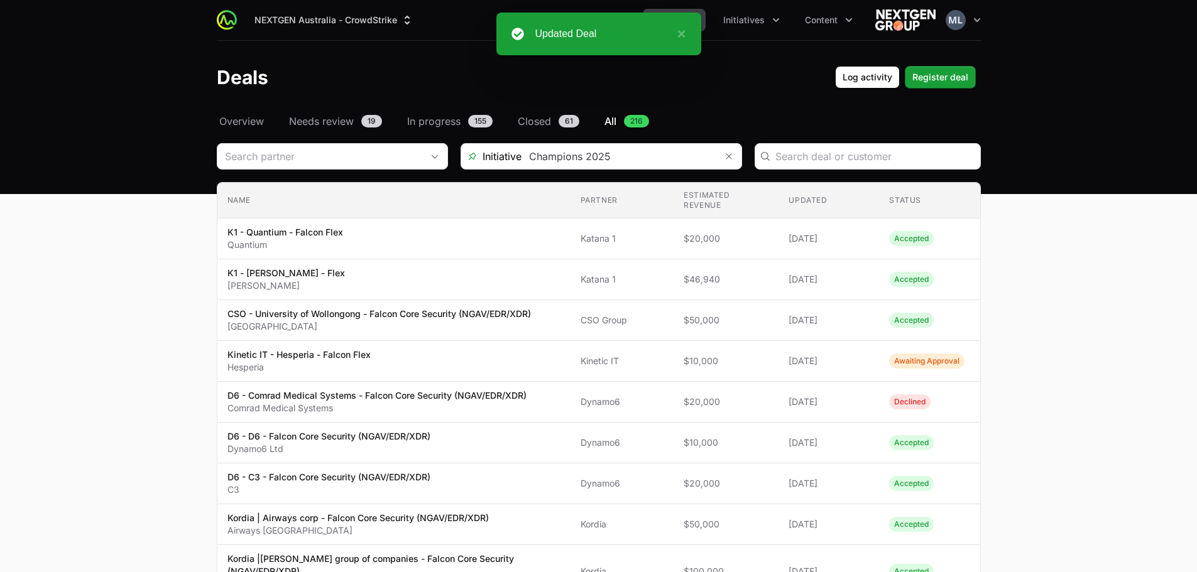
click at [684, 39] on button "×" at bounding box center [677, 33] width 15 height 15
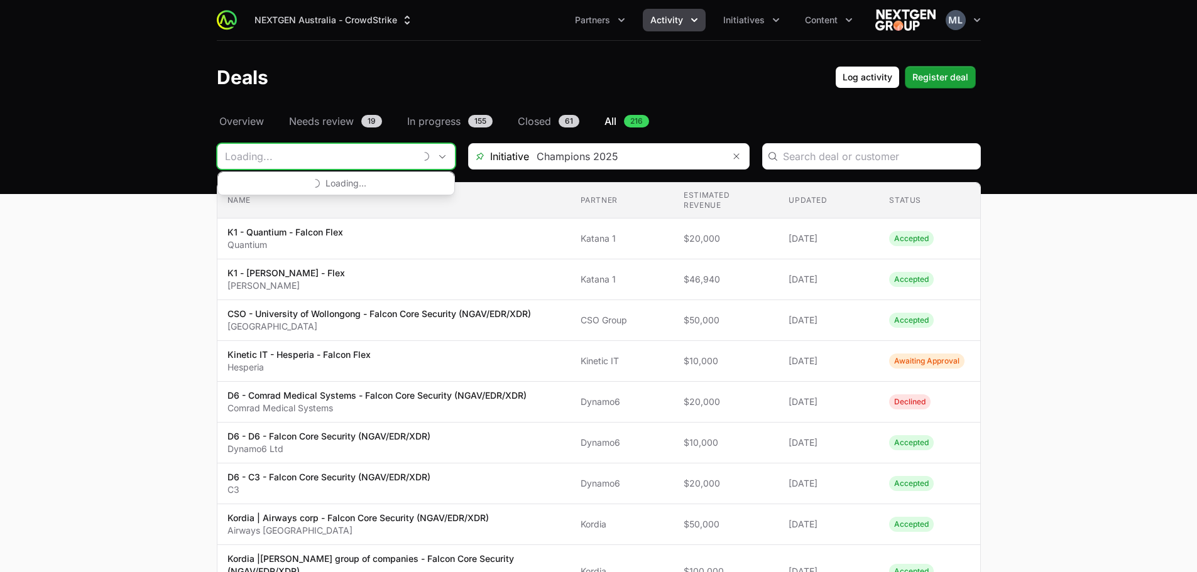
click at [371, 155] on input "Deals Filters" at bounding box center [315, 156] width 197 height 25
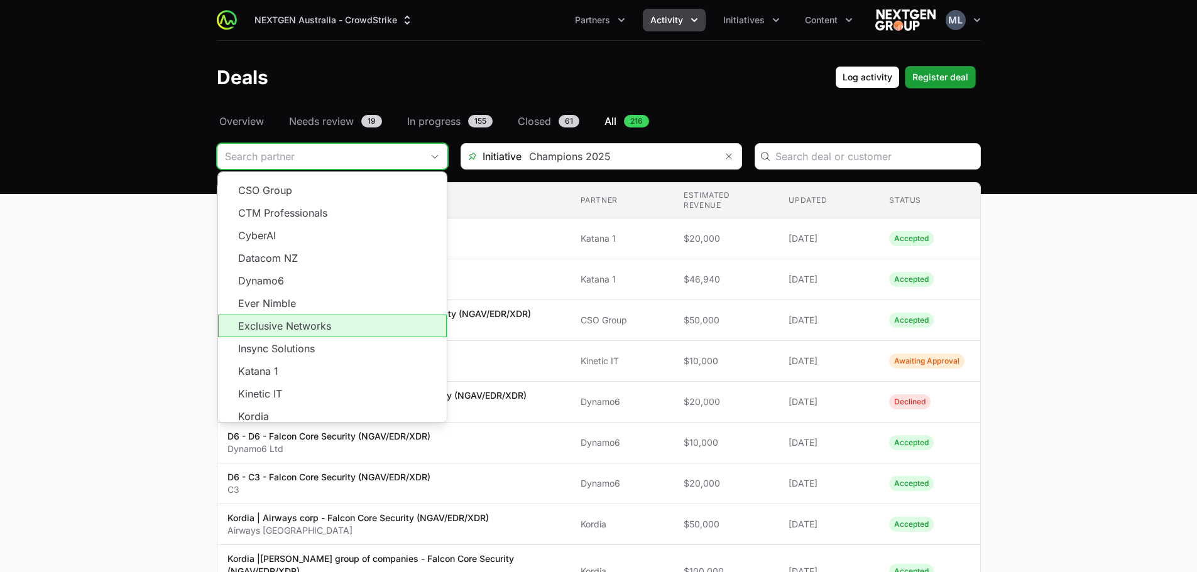
scroll to position [226, 0]
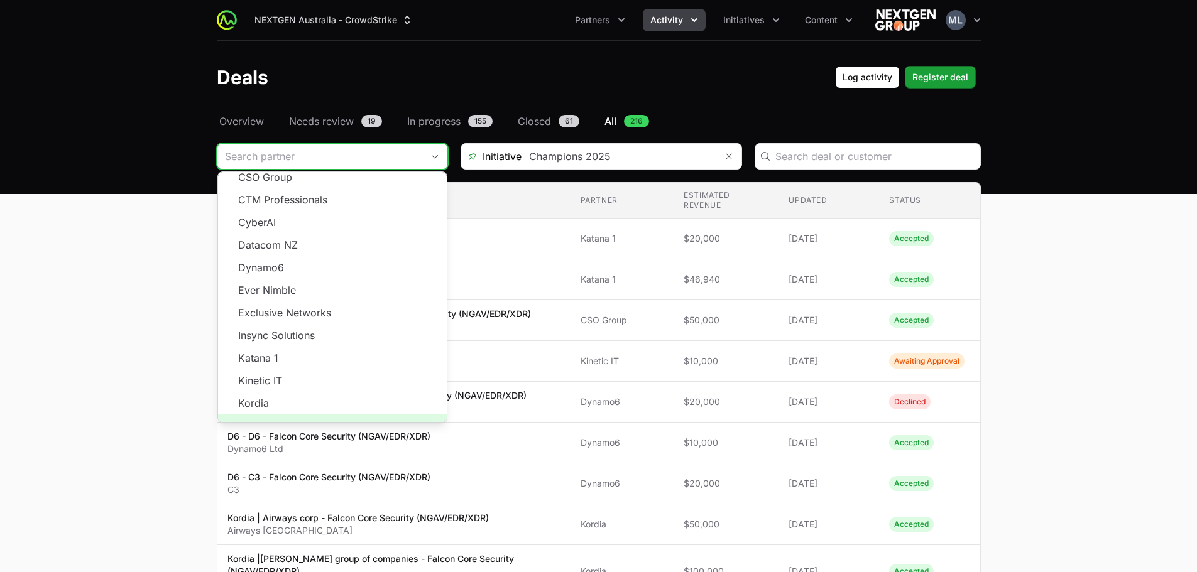
click at [322, 415] on span "Load more" at bounding box center [332, 426] width 229 height 23
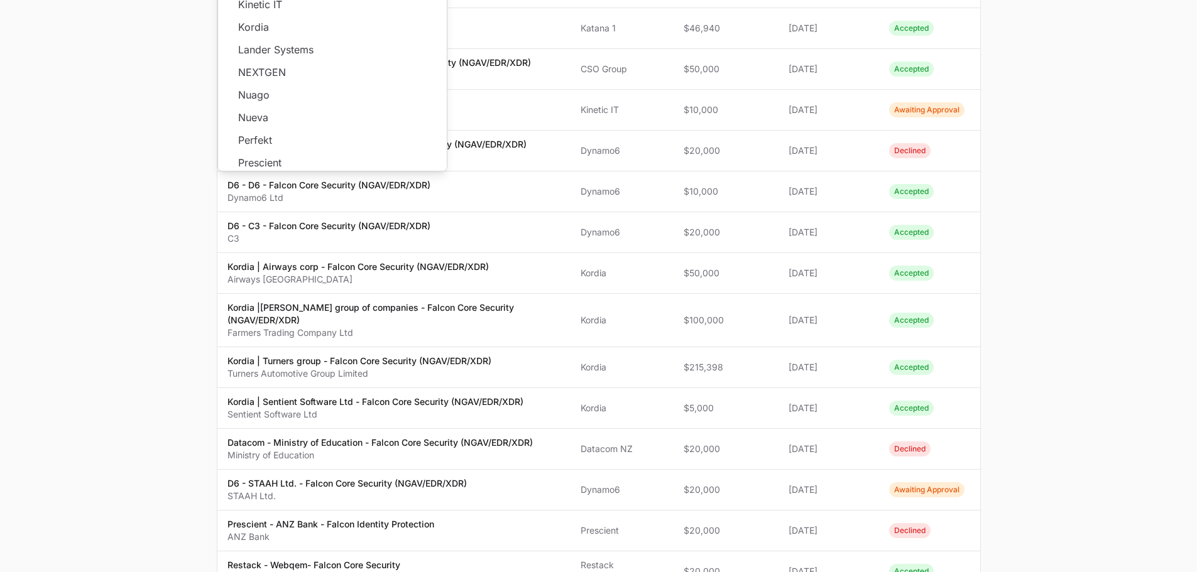
scroll to position [499, 0]
click at [87, 195] on main "Select a tab Overview Needs review In progress Closed All Overview Needs review…" at bounding box center [598, 466] width 1197 height 1208
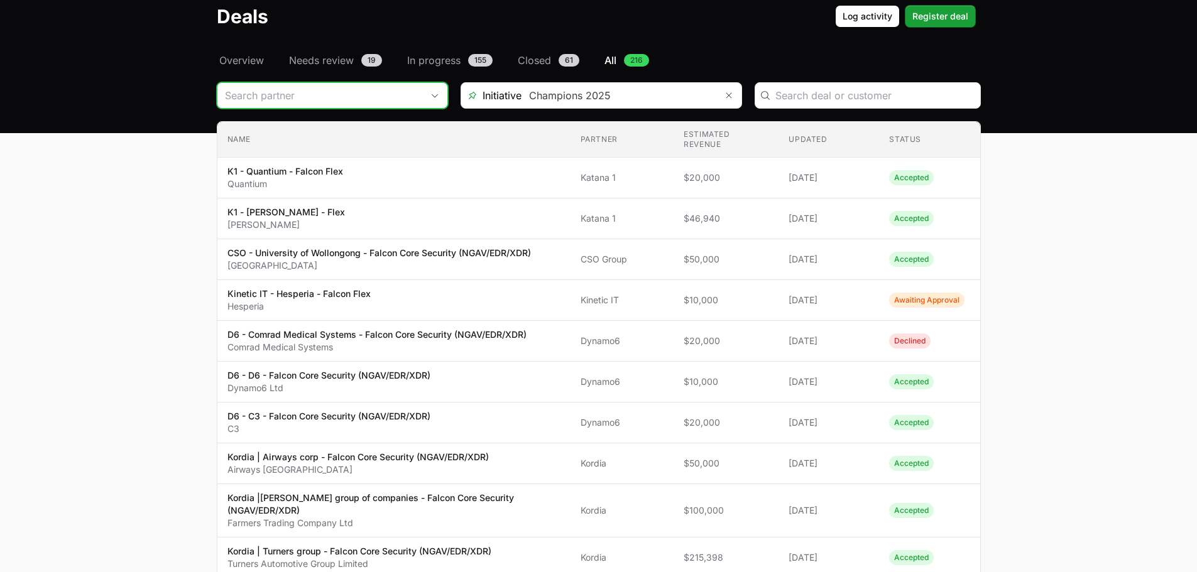
scroll to position [0, 0]
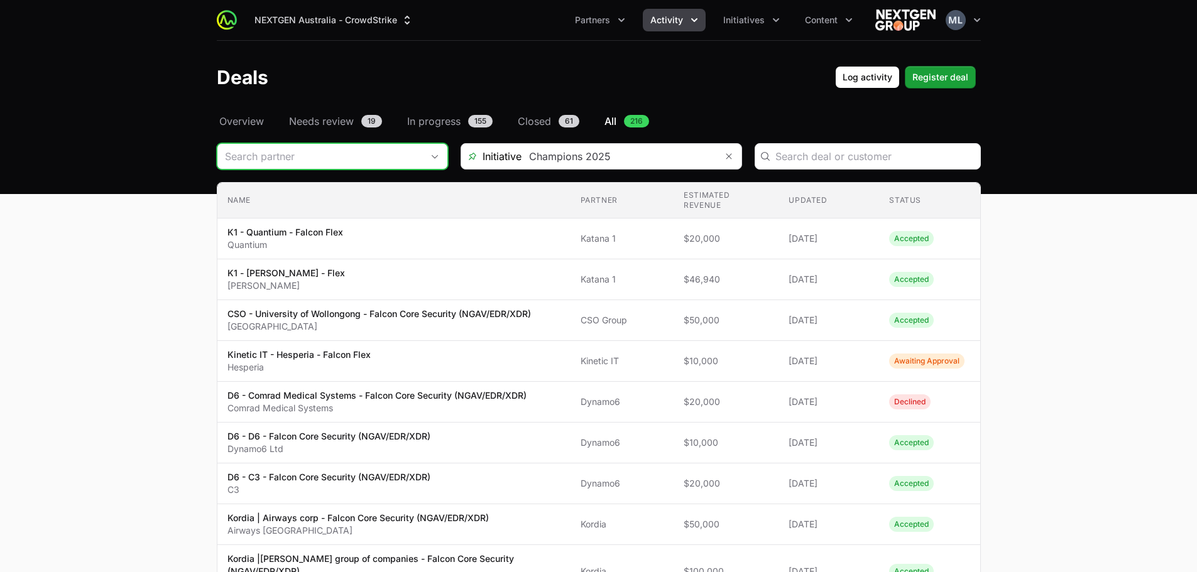
click at [517, 144] on div "Initiative Champions 2025" at bounding box center [600, 156] width 281 height 26
click at [525, 160] on input "Deals Filters" at bounding box center [618, 156] width 195 height 25
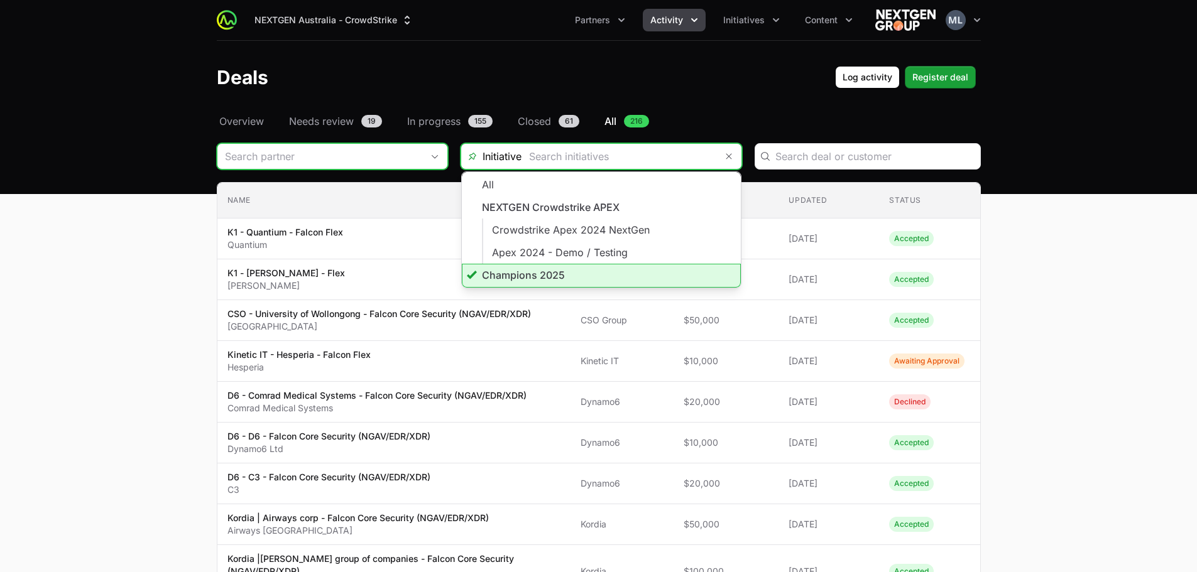
click at [535, 285] on li "Champions 2025" at bounding box center [601, 276] width 279 height 24
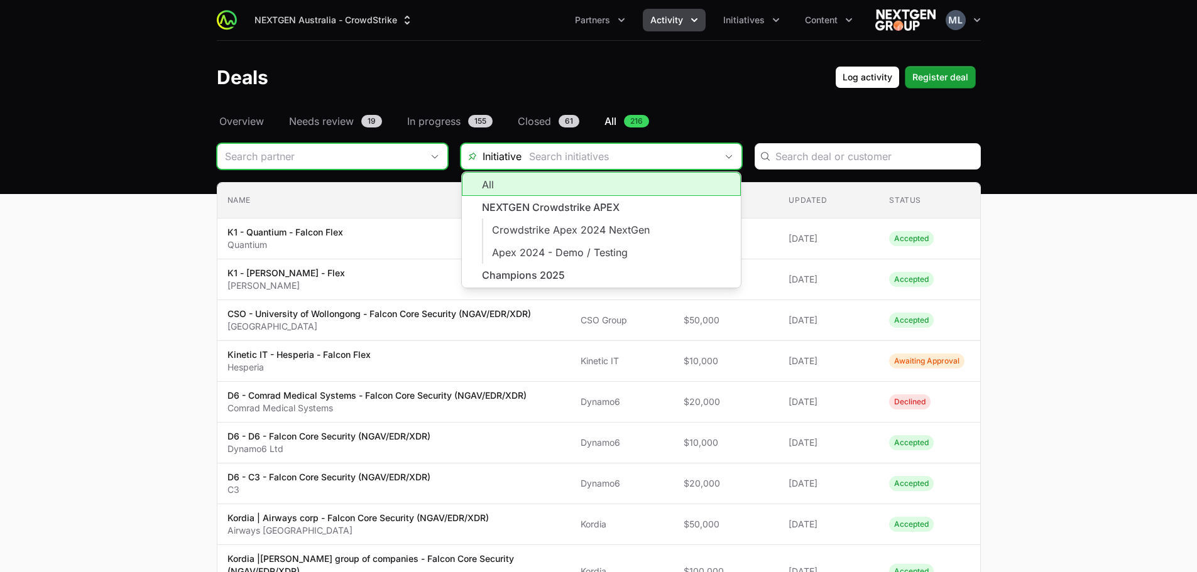
click at [673, 156] on input "Deals Filters" at bounding box center [618, 156] width 195 height 25
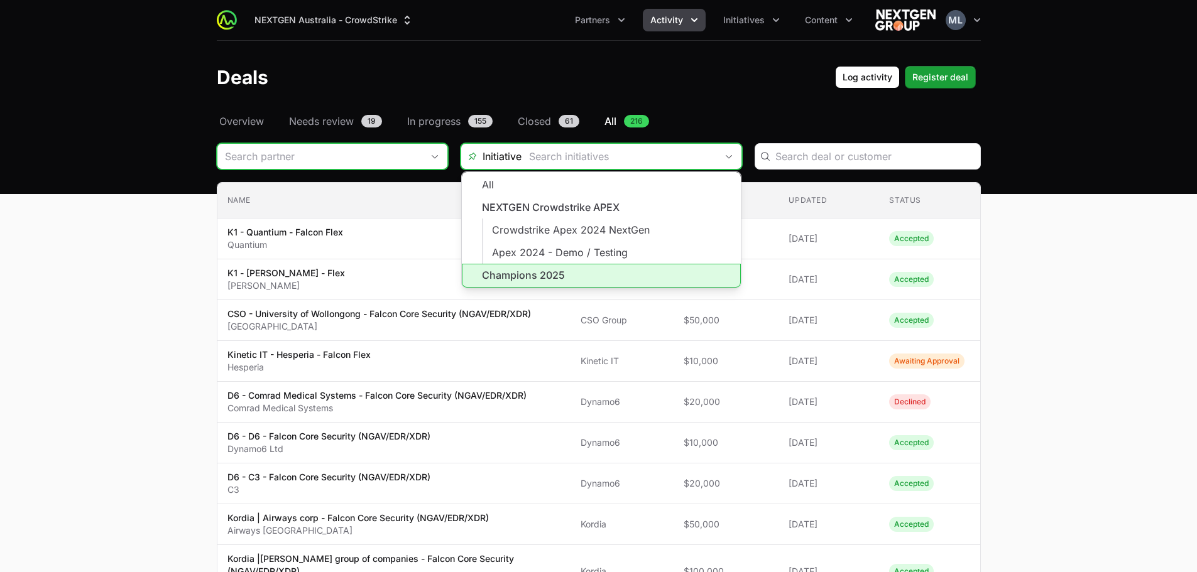
click at [539, 278] on li "Champions 2025" at bounding box center [601, 276] width 279 height 24
type input "Champions 2025"
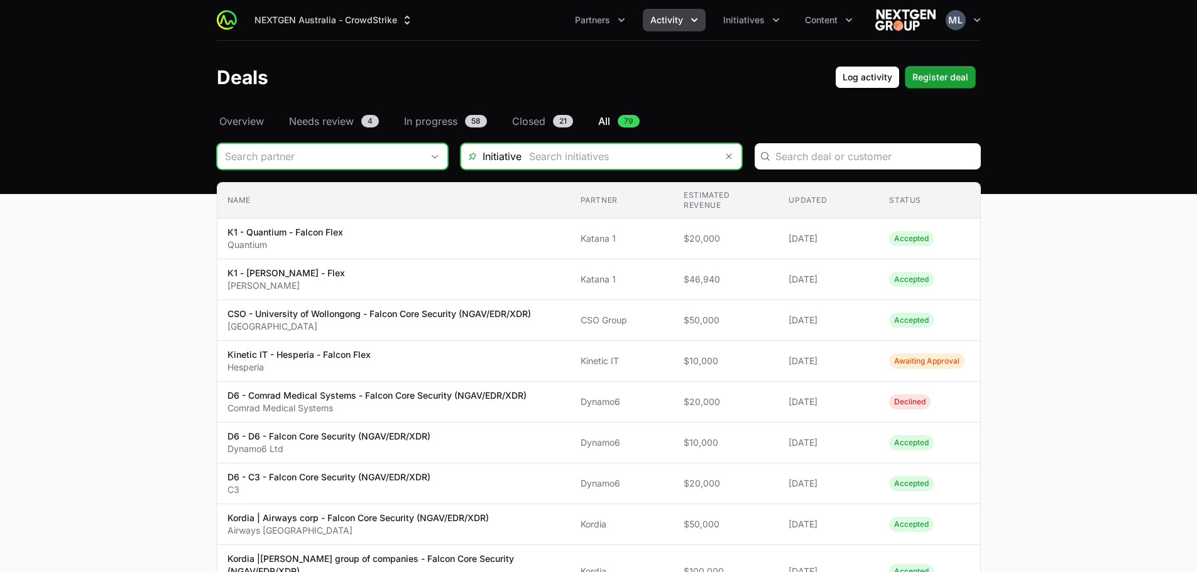
click at [608, 165] on input "Deals Filters" at bounding box center [618, 156] width 195 height 25
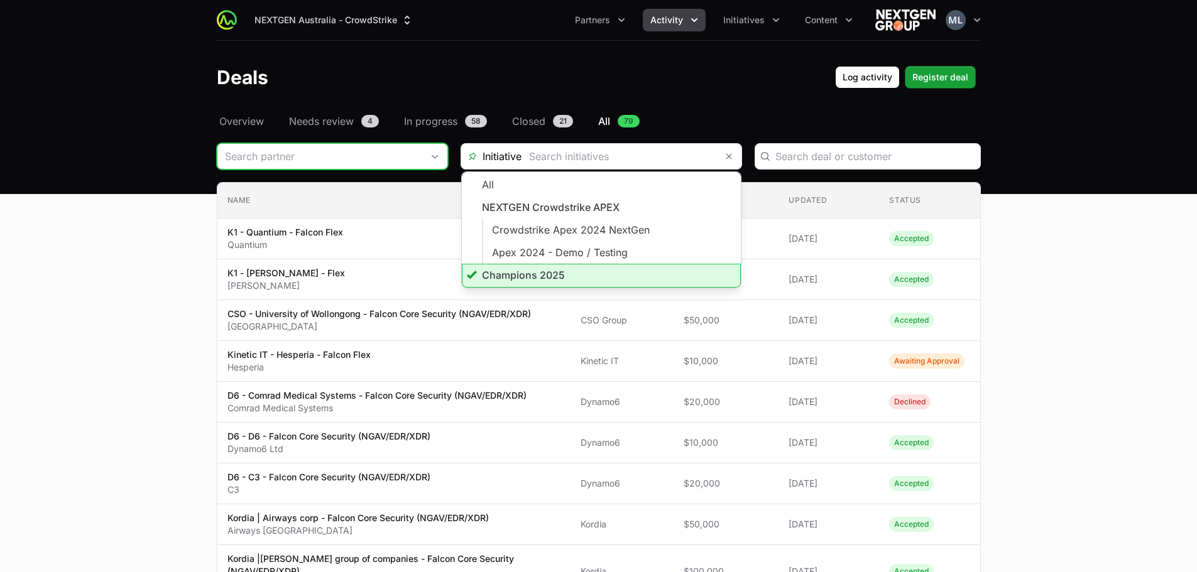
type input "Champions 2025"
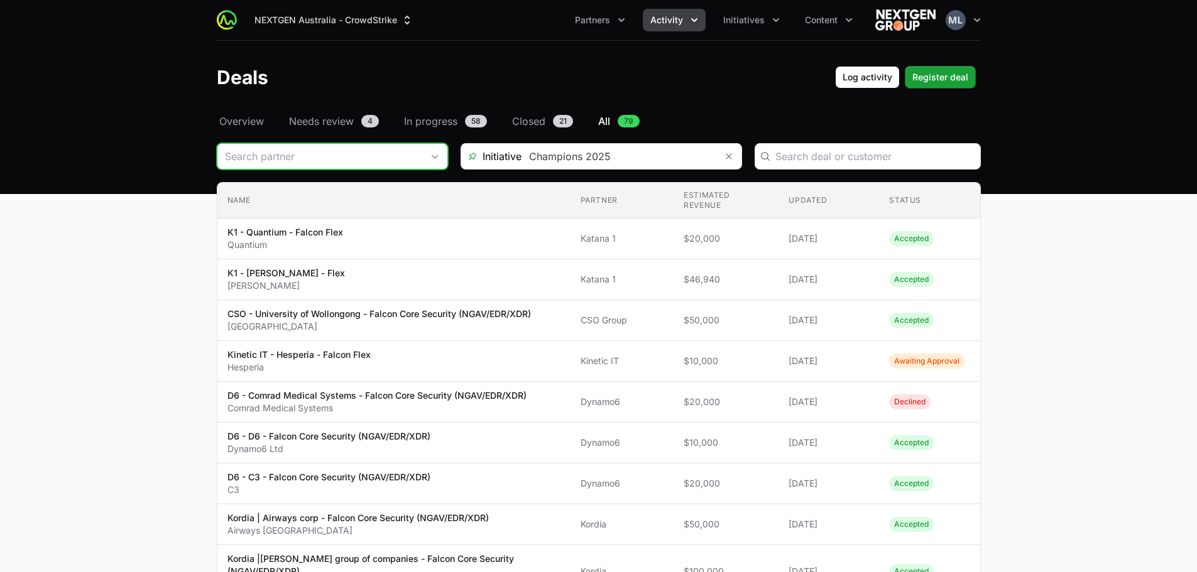
click at [670, 65] on header "Deals Log activity Register deal" at bounding box center [598, 77] width 1197 height 73
click at [266, 160] on input "Deals Filters" at bounding box center [319, 156] width 205 height 25
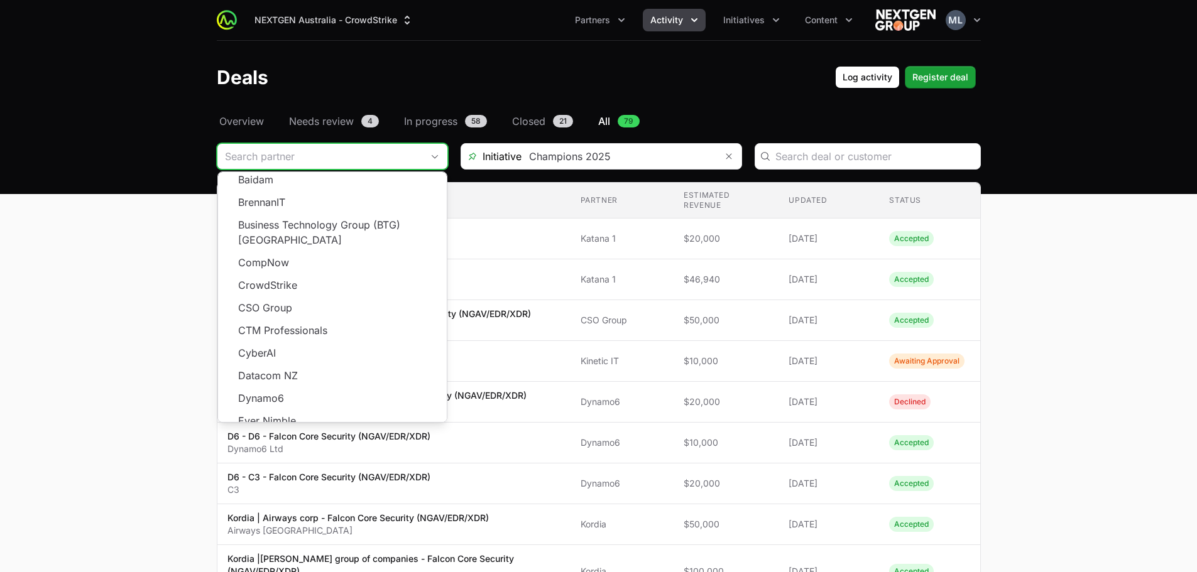
scroll to position [226, 0]
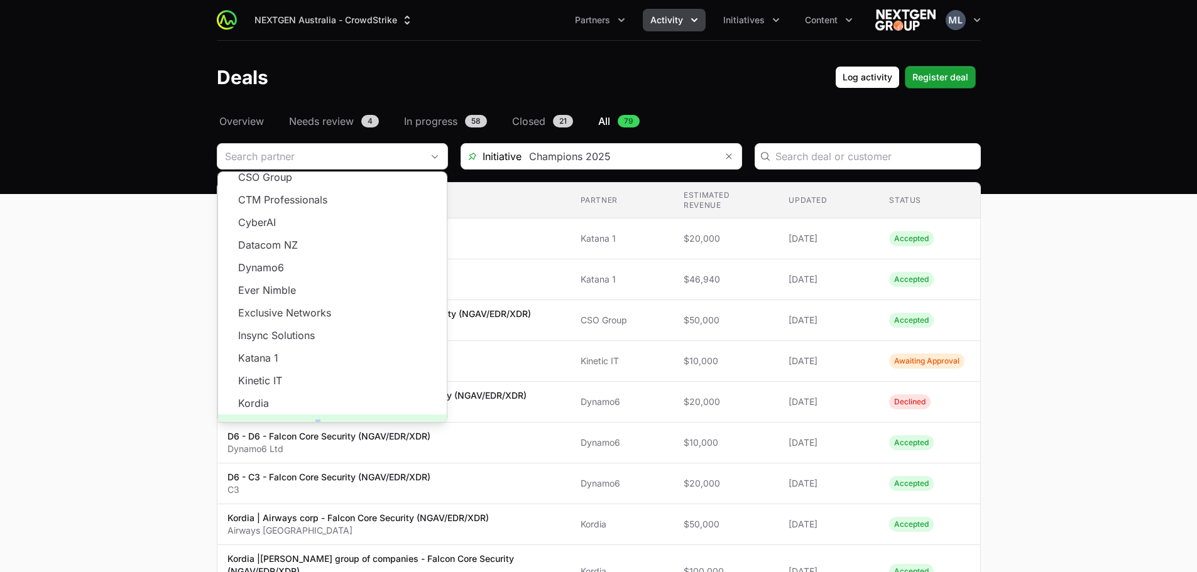
click at [313, 415] on span "Load more" at bounding box center [332, 426] width 229 height 23
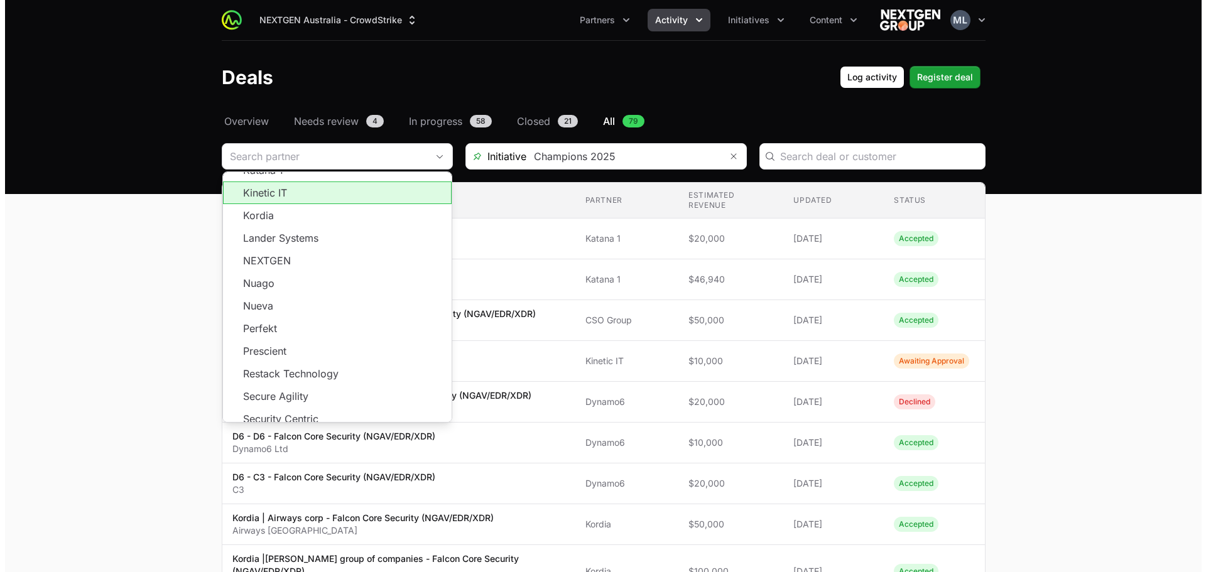
scroll to position [415, 0]
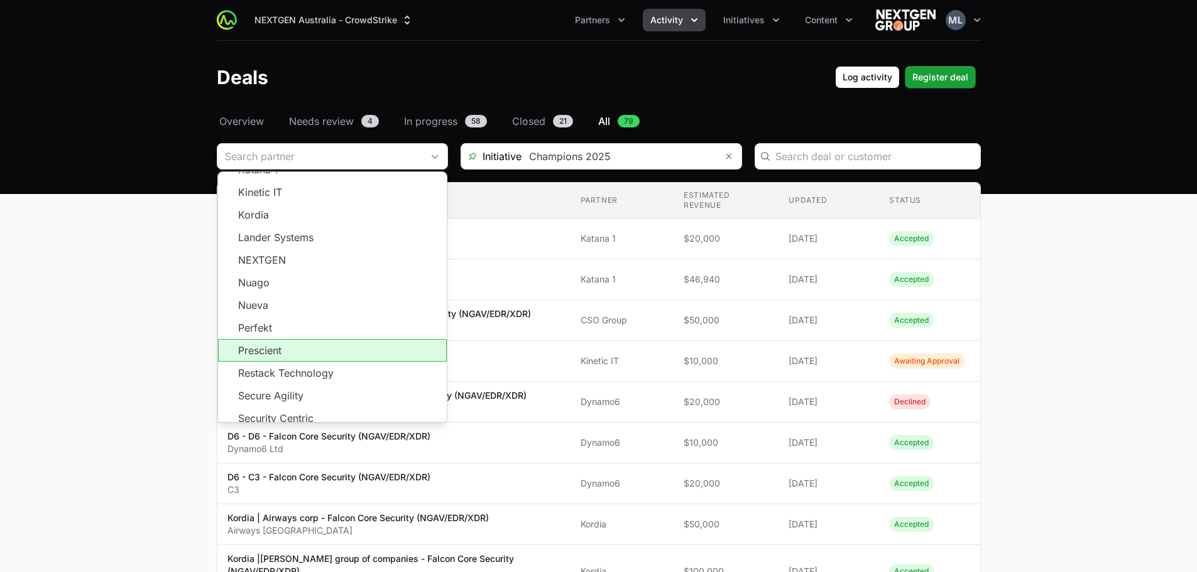
click at [273, 339] on li "Prescient" at bounding box center [332, 350] width 229 height 23
type input "Prescient"
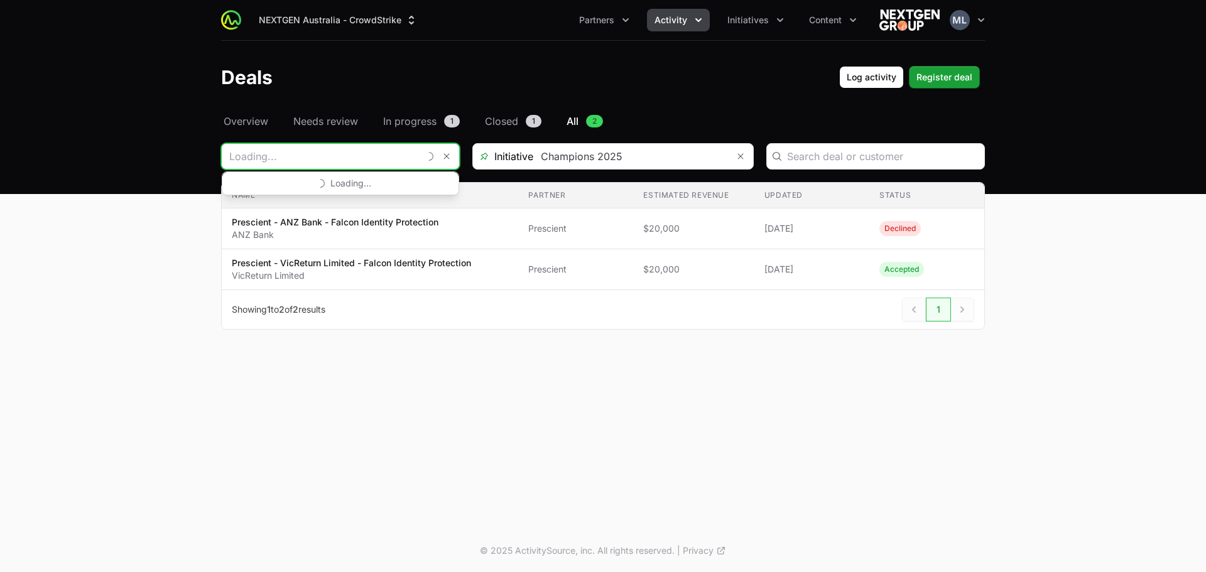
click at [399, 156] on input "Deals Filters" at bounding box center [320, 156] width 197 height 25
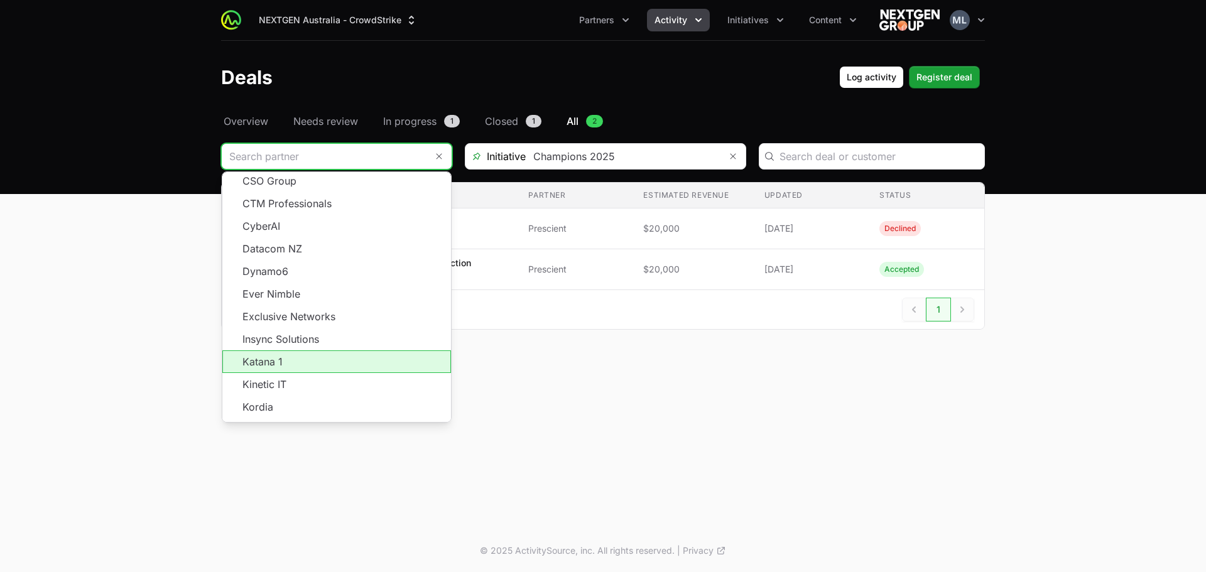
scroll to position [226, 0]
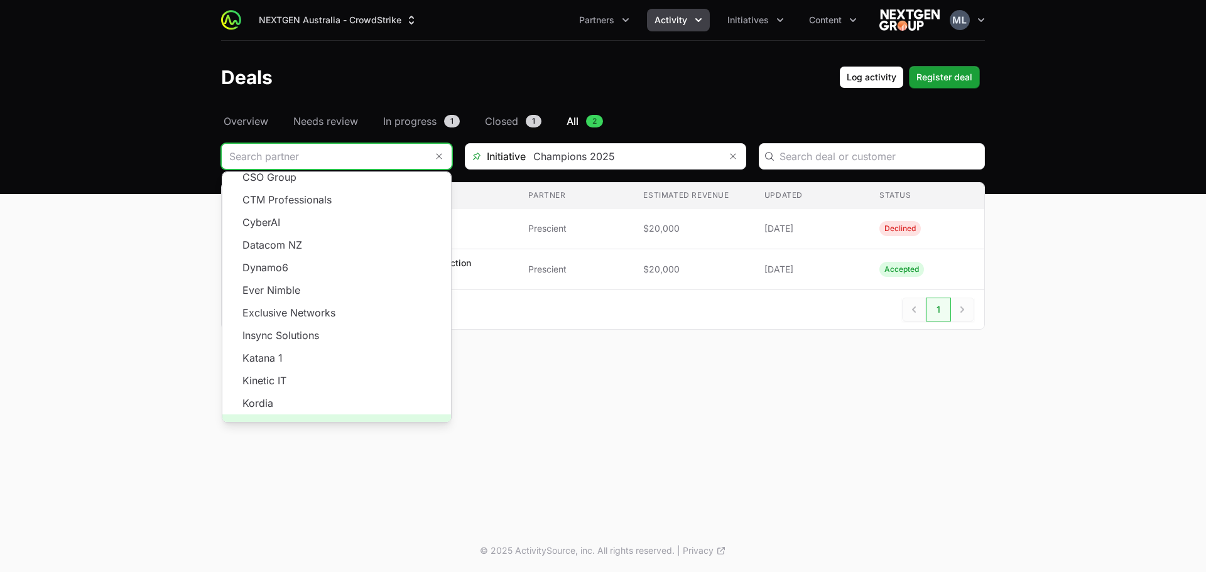
click at [325, 415] on span "Load more" at bounding box center [336, 426] width 229 height 23
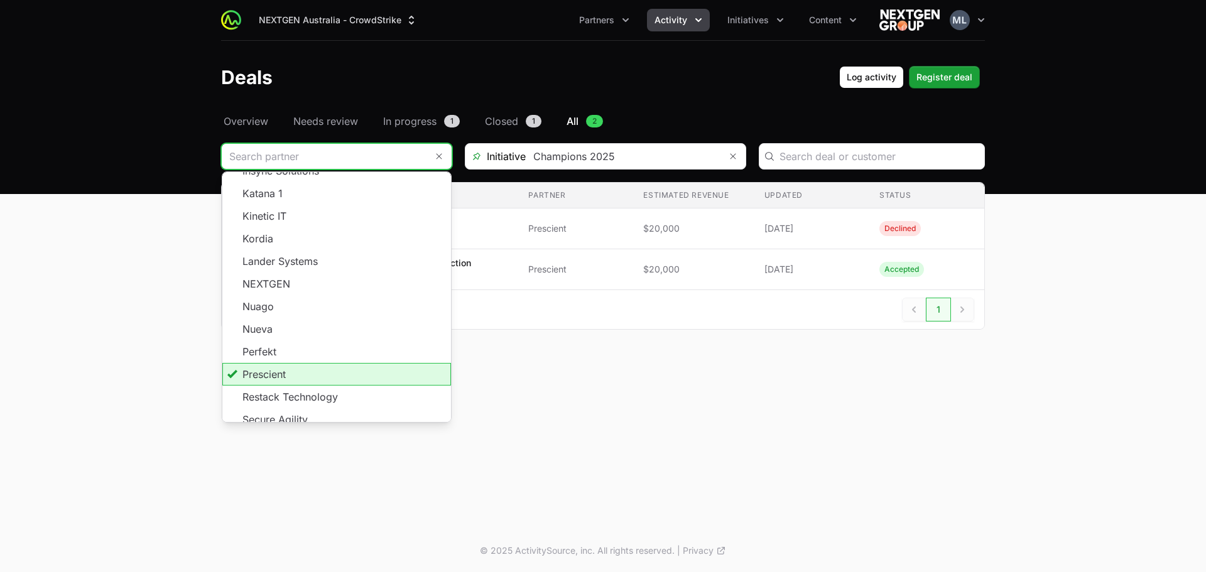
scroll to position [464, 0]
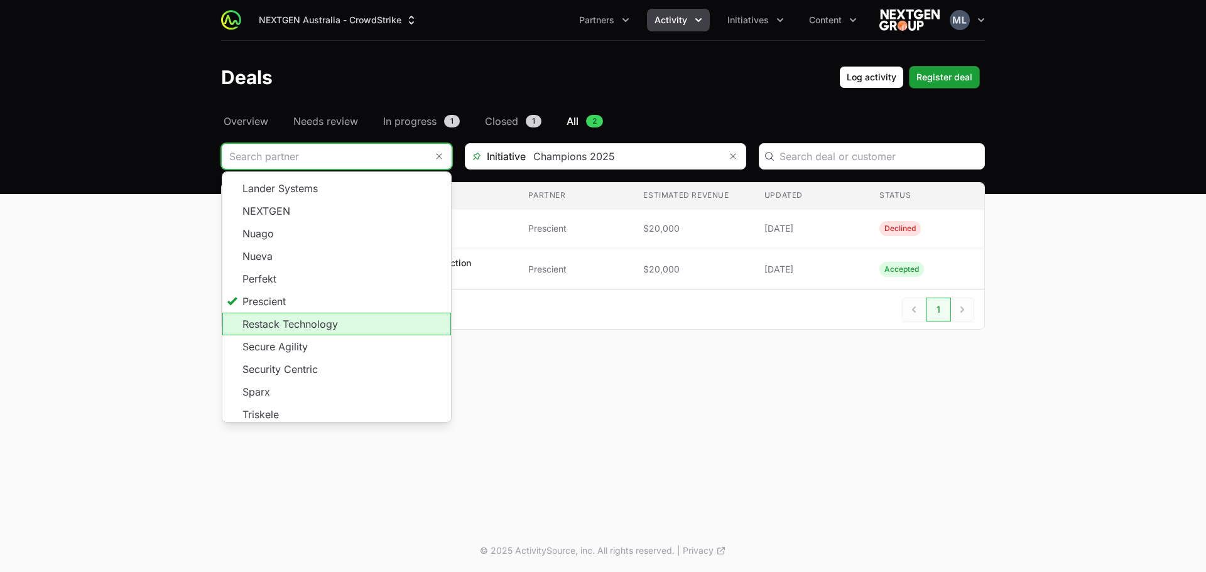
click at [286, 313] on li "Restack Technology" at bounding box center [336, 324] width 229 height 23
type input "Restack Technology"
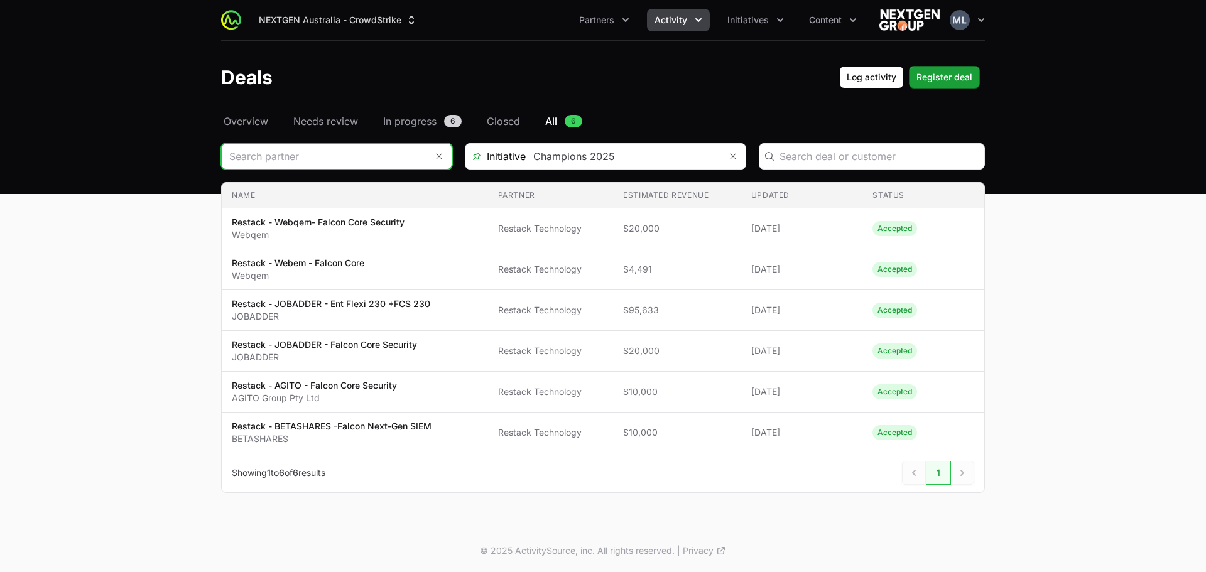
click at [398, 158] on input "Deals Filters" at bounding box center [324, 156] width 205 height 25
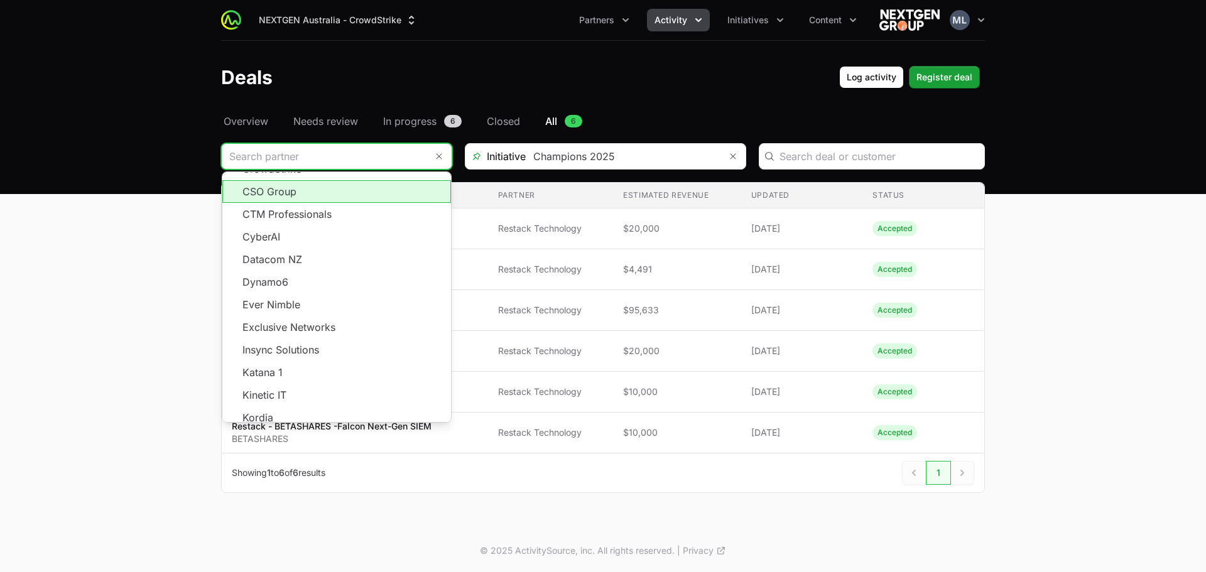
scroll to position [226, 0]
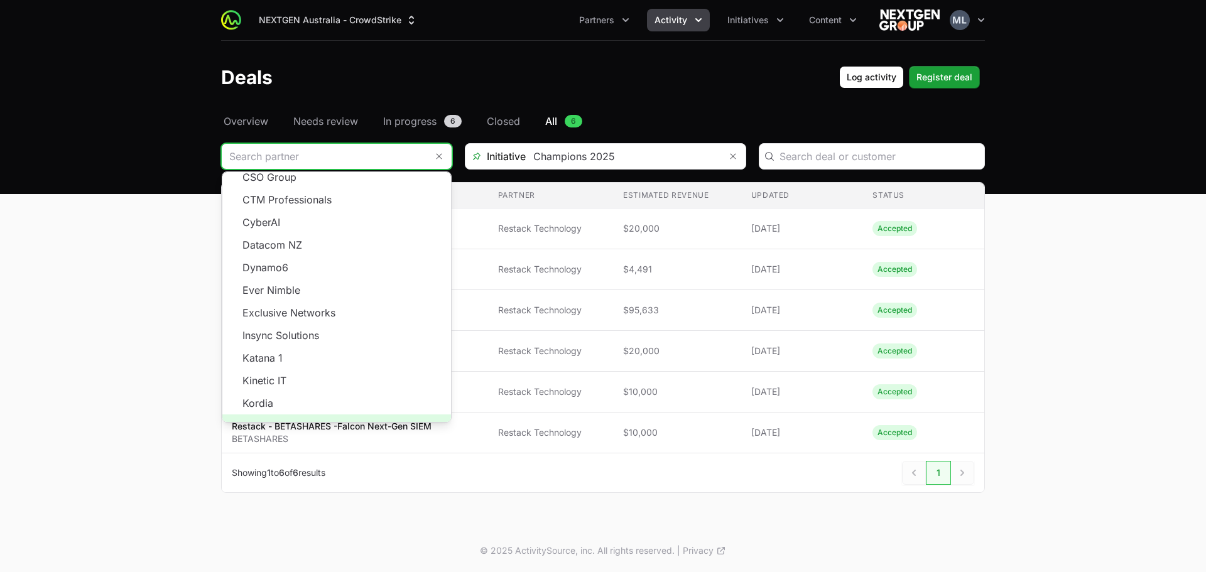
click at [330, 415] on span "Load more" at bounding box center [336, 426] width 229 height 23
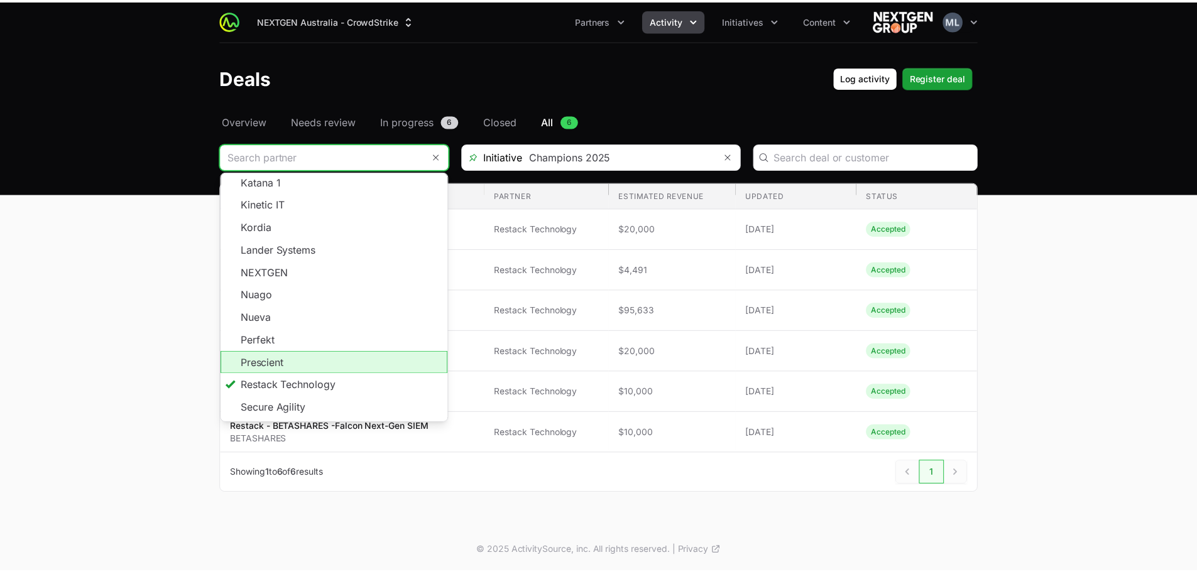
scroll to position [423, 0]
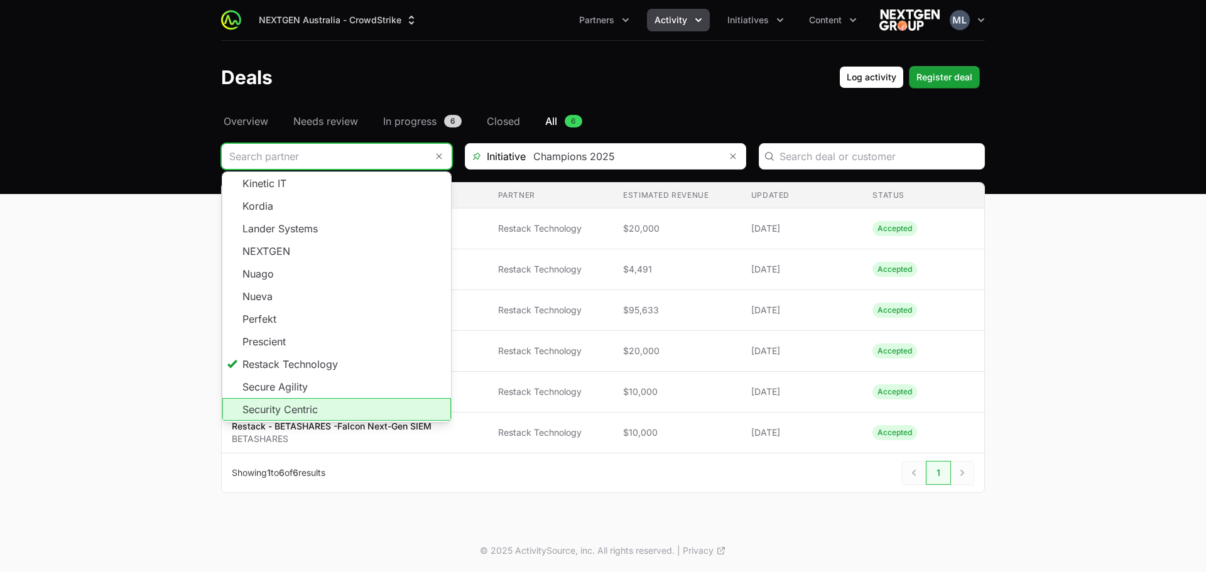
click at [297, 398] on li "Security Centric" at bounding box center [336, 409] width 229 height 23
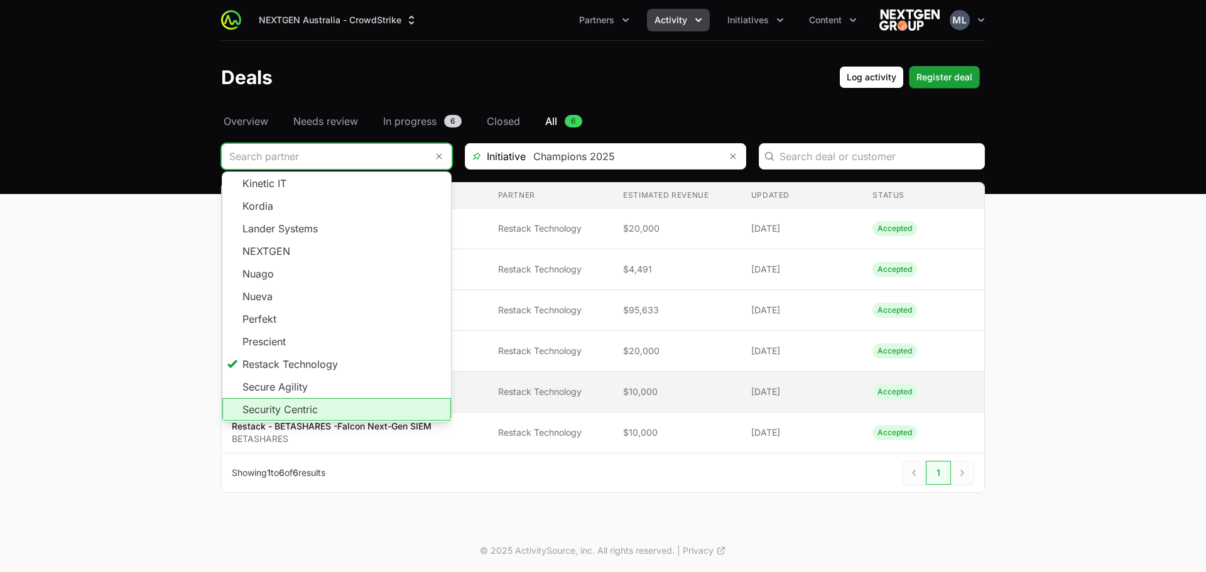
type input "Security Centric"
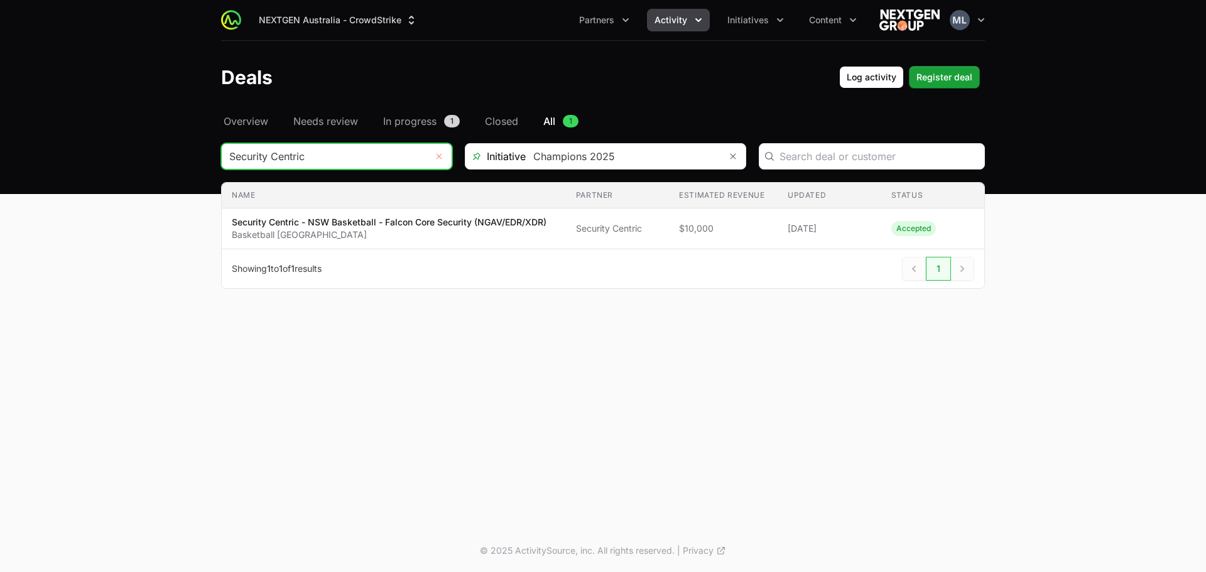
click at [437, 158] on icon "Remove" at bounding box center [439, 156] width 8 height 10
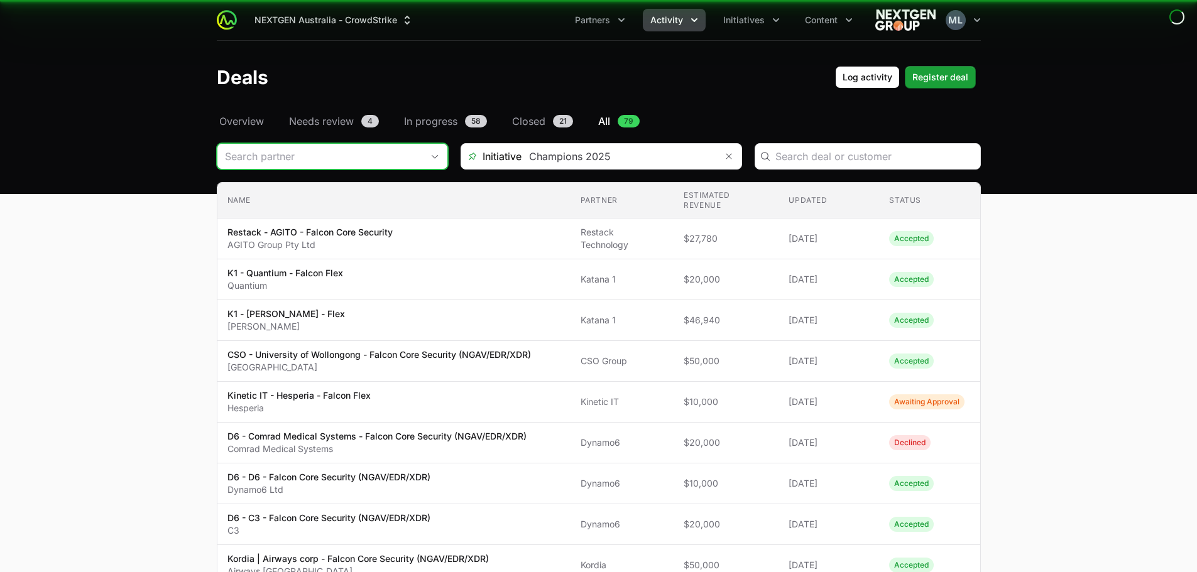
click at [302, 160] on input "Deals Filters" at bounding box center [319, 156] width 205 height 25
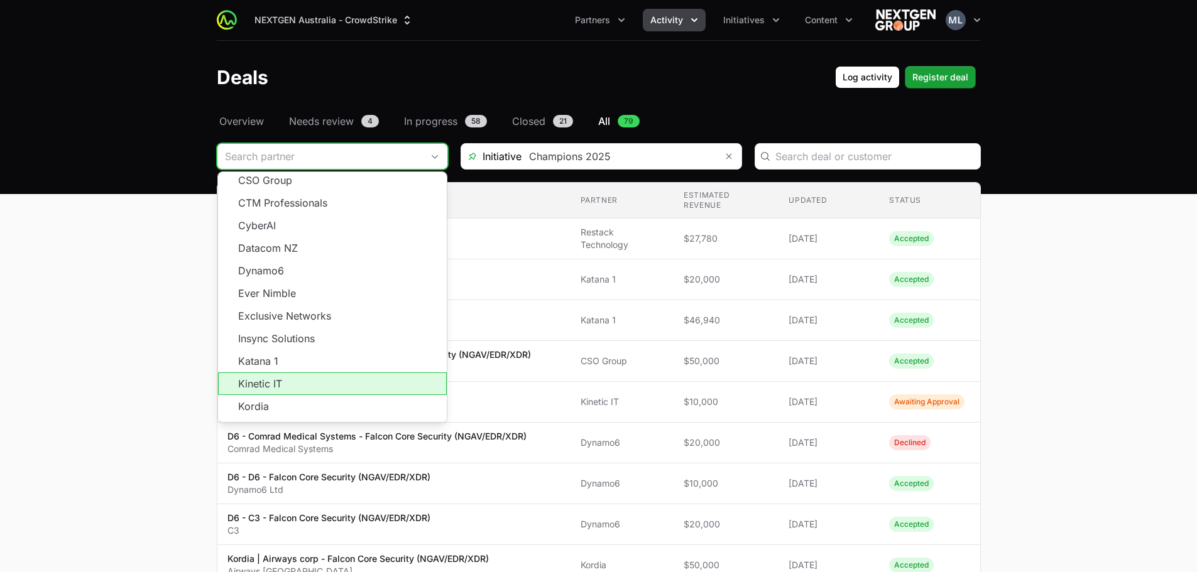
scroll to position [226, 0]
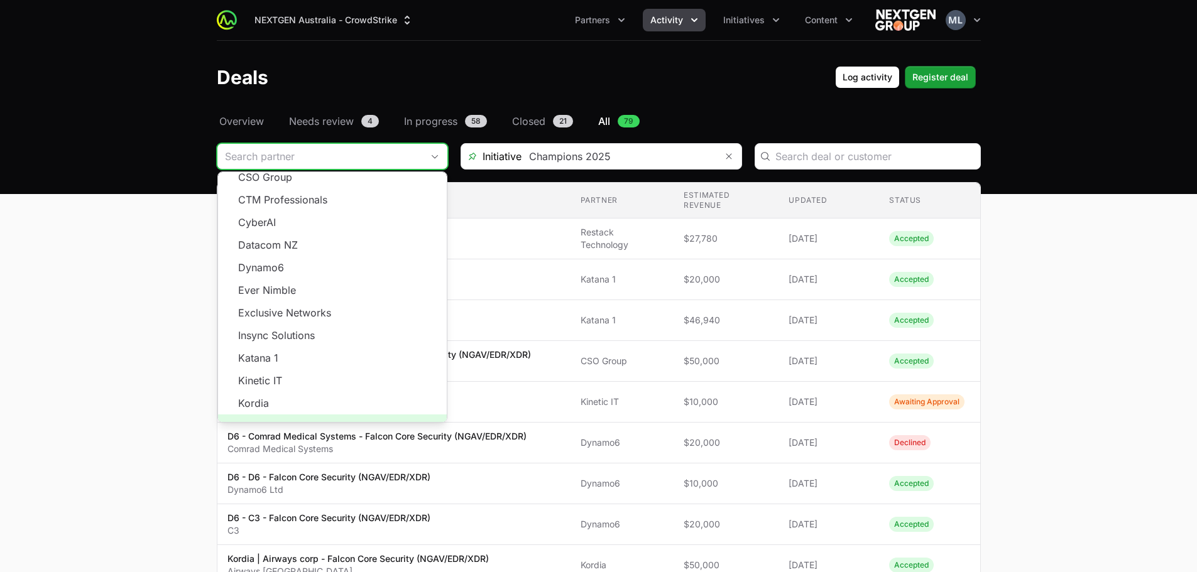
click at [321, 415] on span "Load more" at bounding box center [332, 426] width 229 height 23
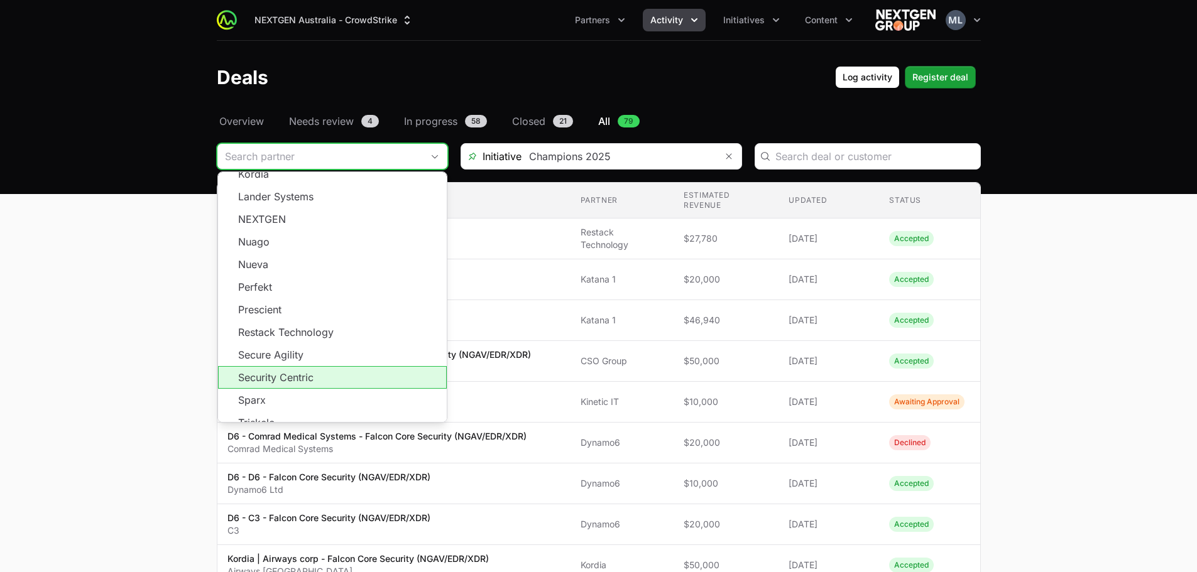
scroll to position [477, 0]
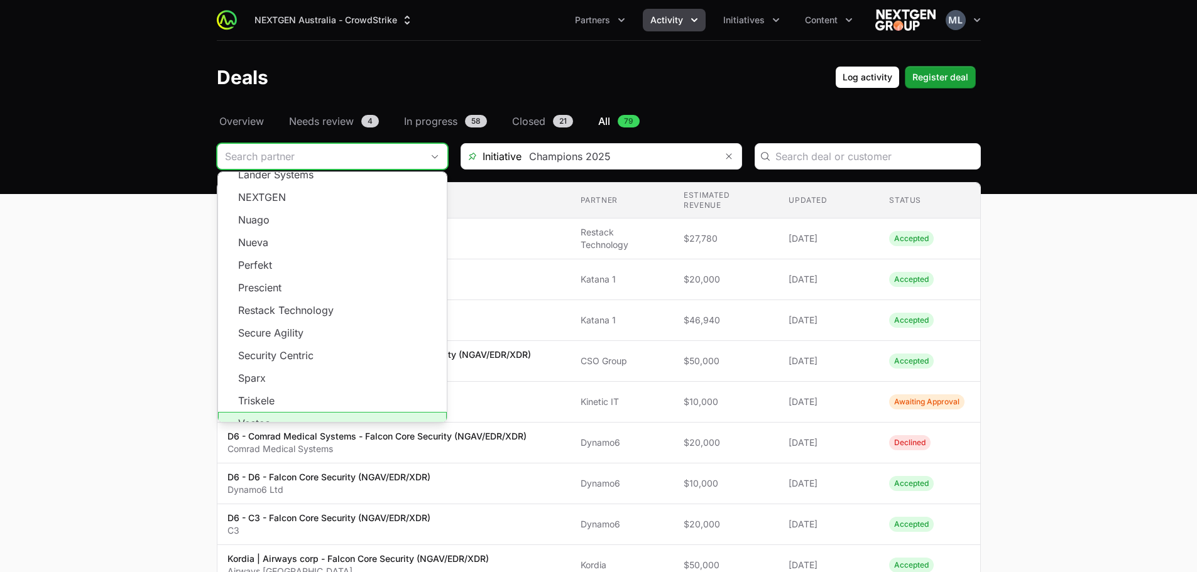
click at [261, 412] on li "Vectec" at bounding box center [332, 423] width 229 height 23
type input "Vectec"
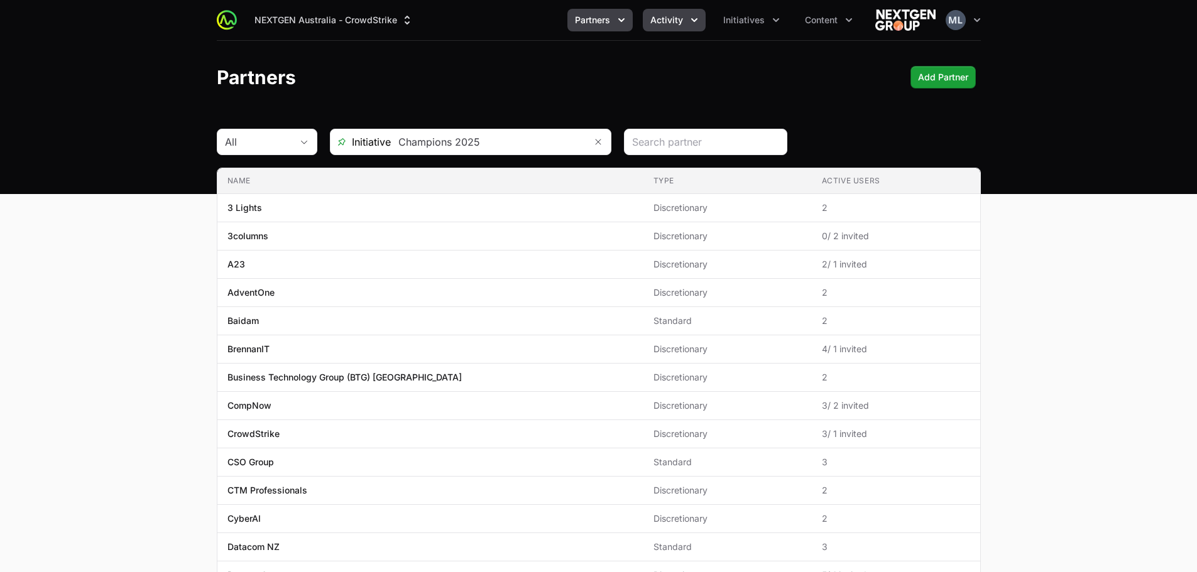
click at [679, 20] on span "Activity" at bounding box center [666, 20] width 33 height 13
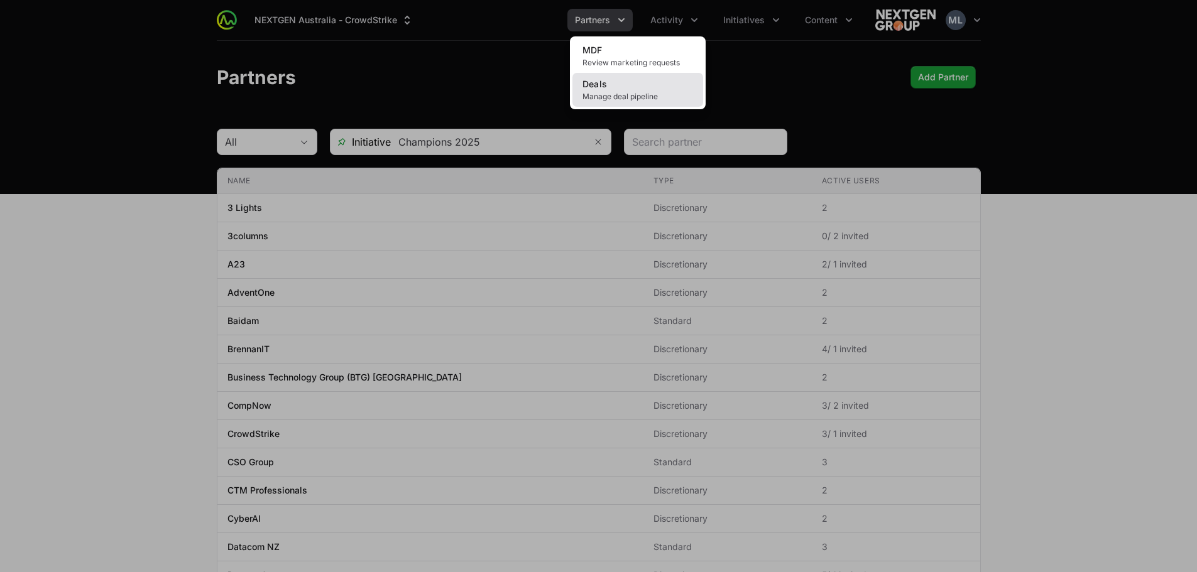
click at [634, 83] on link "Deals Manage deal pipeline" at bounding box center [637, 90] width 131 height 34
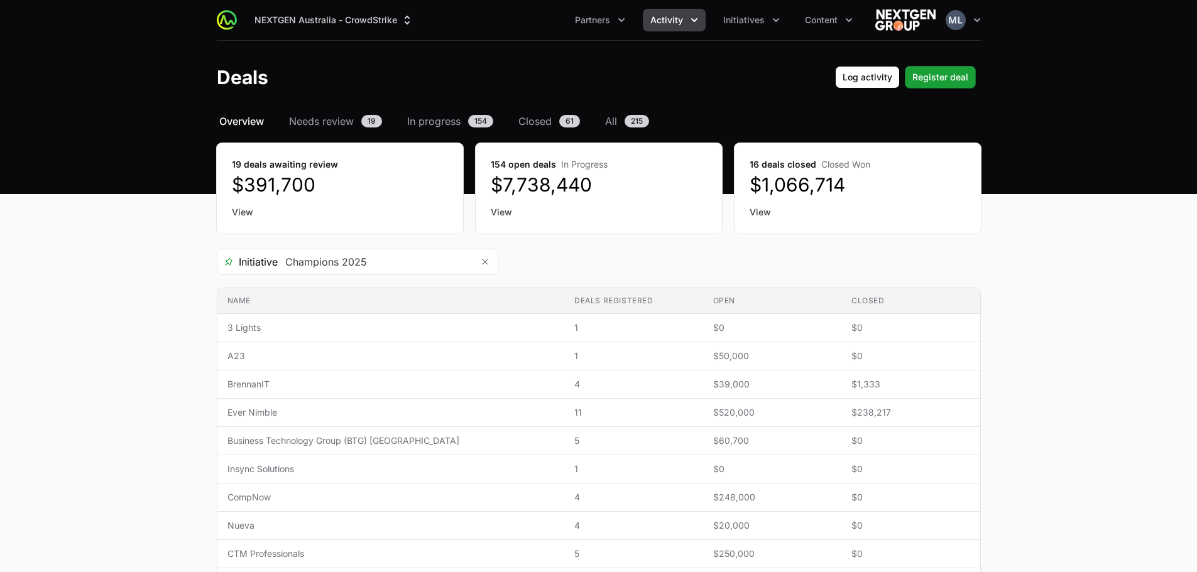
click at [943, 59] on header "Deals Log activity Register deal" at bounding box center [598, 77] width 1197 height 73
click at [945, 68] on button "Register deal" at bounding box center [940, 77] width 71 height 23
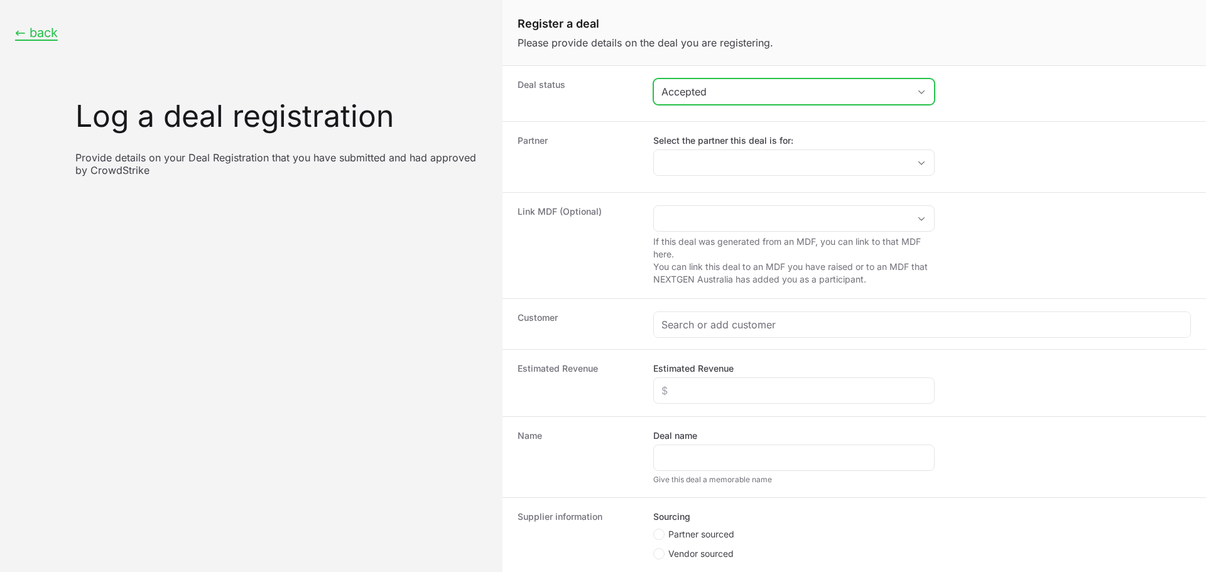
click at [723, 97] on div "Accepted" at bounding box center [784, 91] width 247 height 15
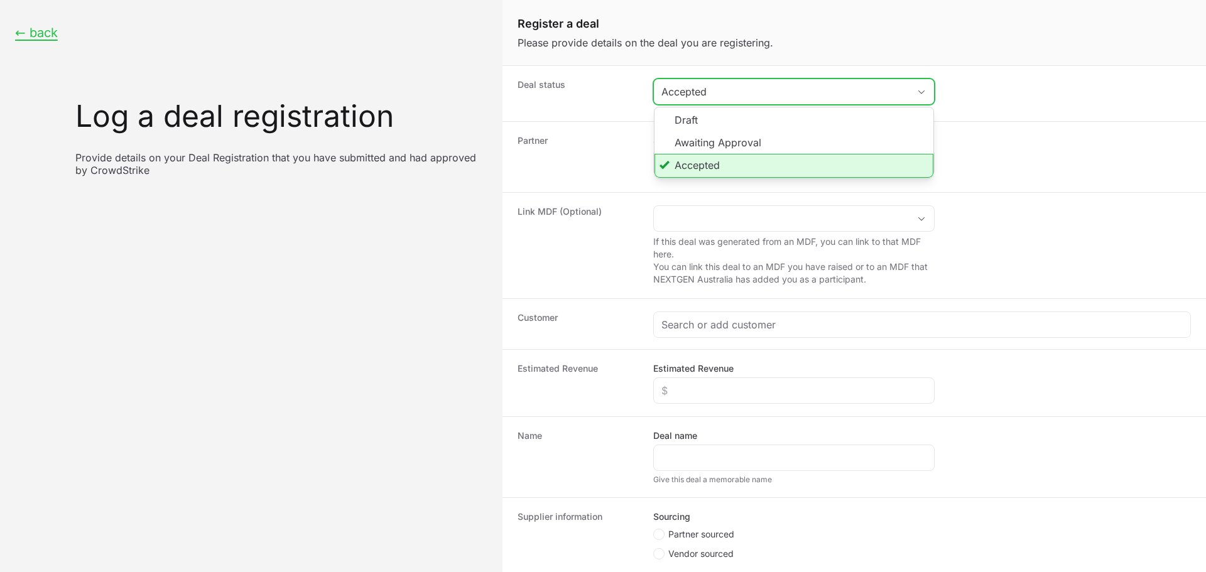
click at [698, 161] on li "Accepted" at bounding box center [794, 166] width 279 height 24
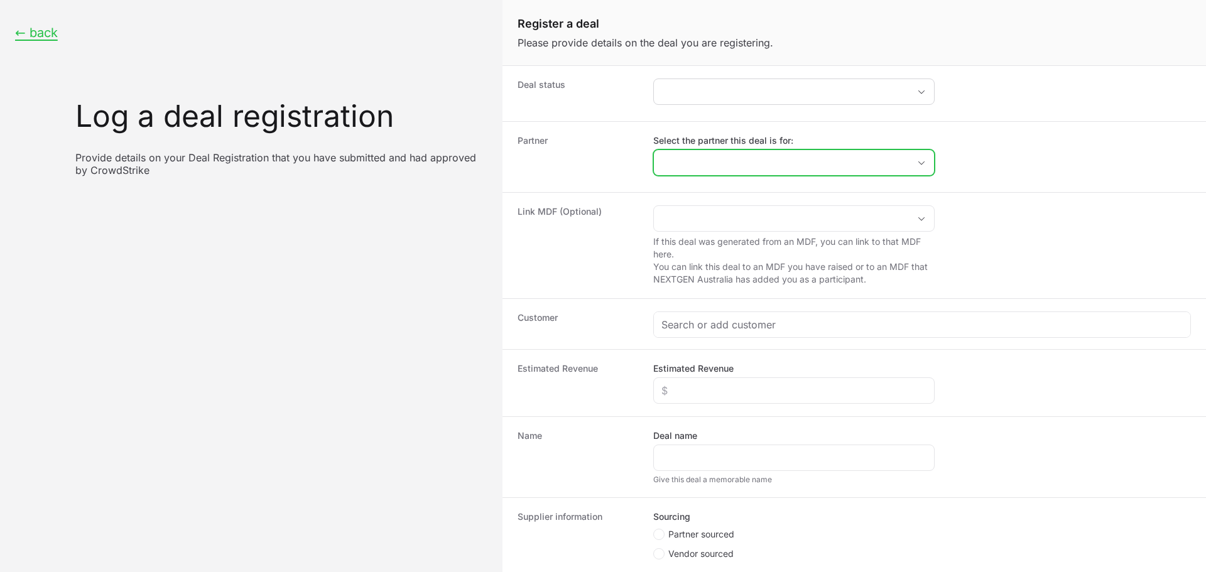
click at [698, 153] on input "Select the partner this deal is for:" at bounding box center [781, 162] width 255 height 25
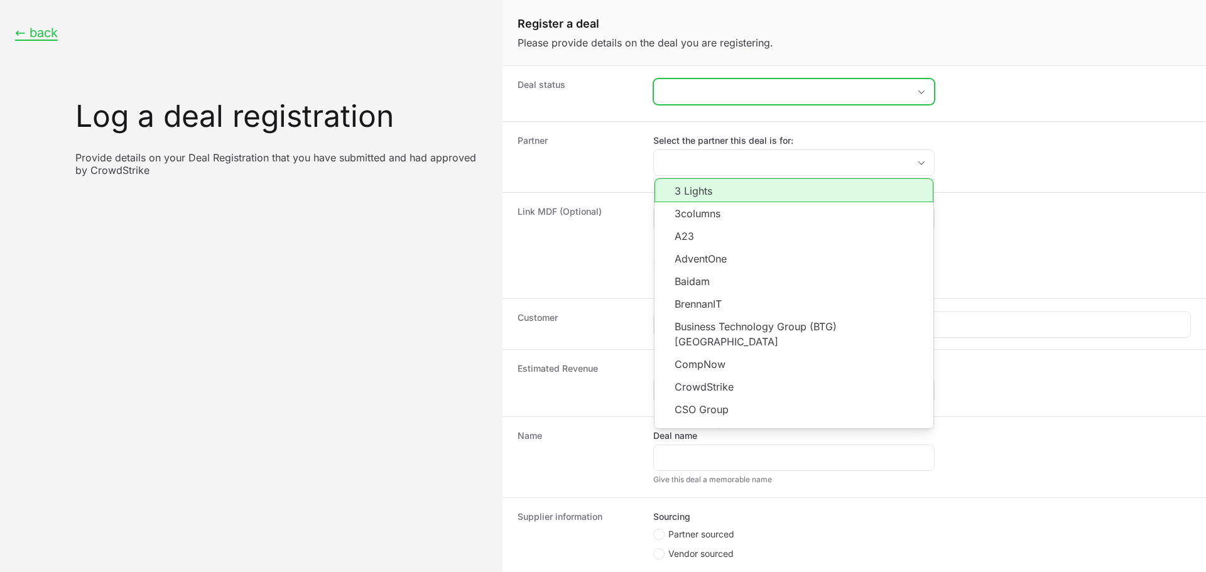
drag, startPoint x: 827, startPoint y: 89, endPoint x: 797, endPoint y: 103, distance: 32.9
click at [825, 90] on button "placeholder" at bounding box center [794, 91] width 280 height 25
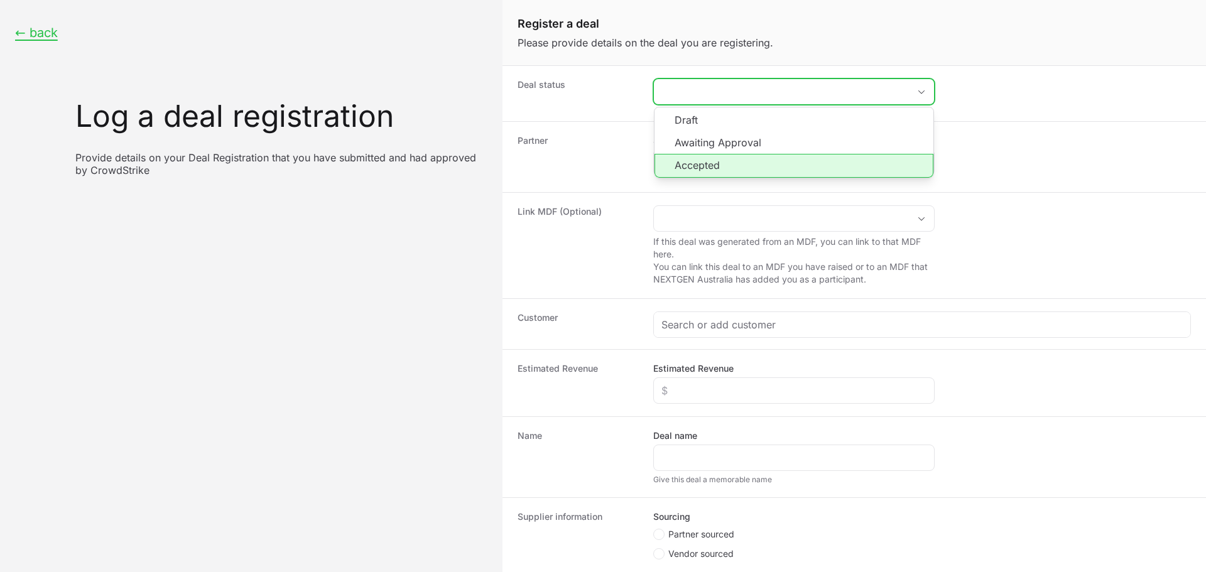
click at [692, 158] on li "Accepted" at bounding box center [794, 166] width 279 height 24
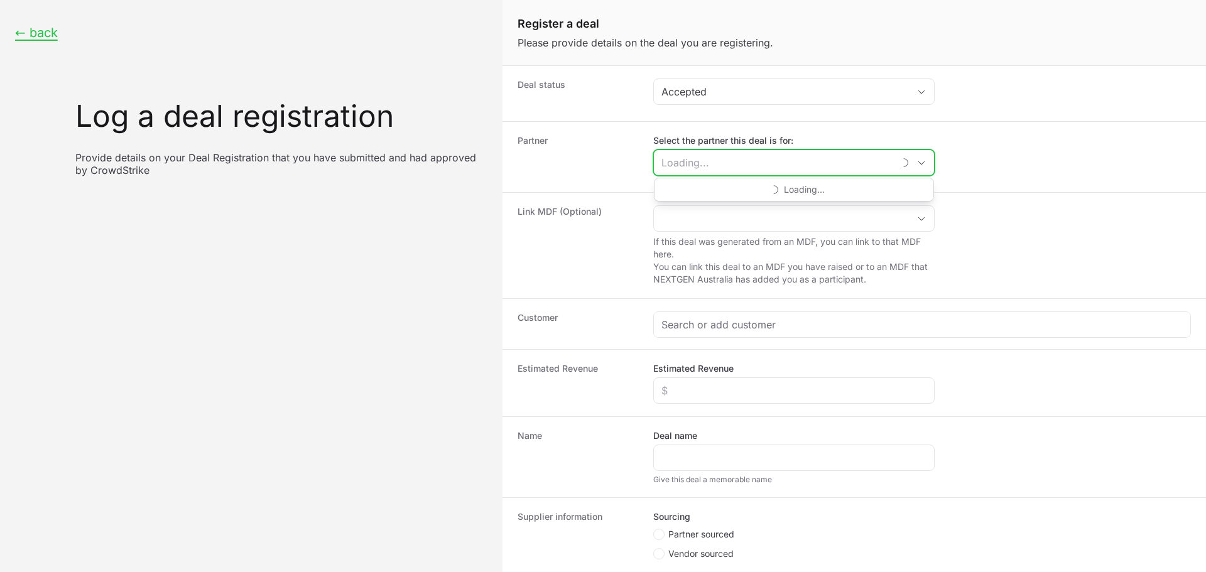
click at [698, 160] on input "Select the partner this deal is for:" at bounding box center [774, 162] width 240 height 25
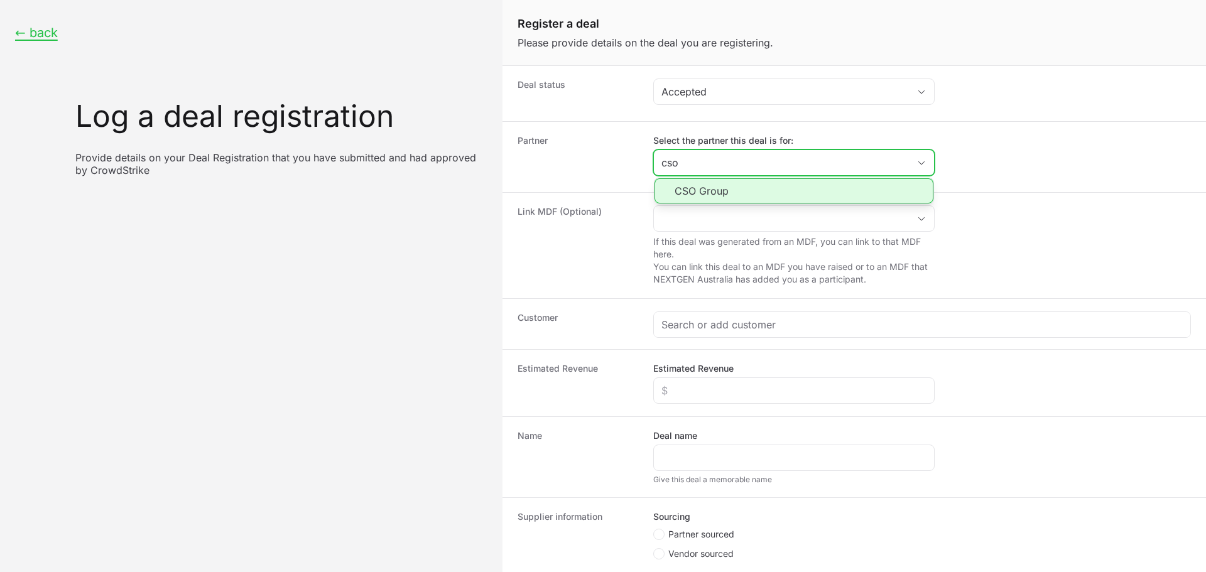
click at [690, 196] on li "CSO Group" at bounding box center [794, 190] width 279 height 25
type input "CSO Group"
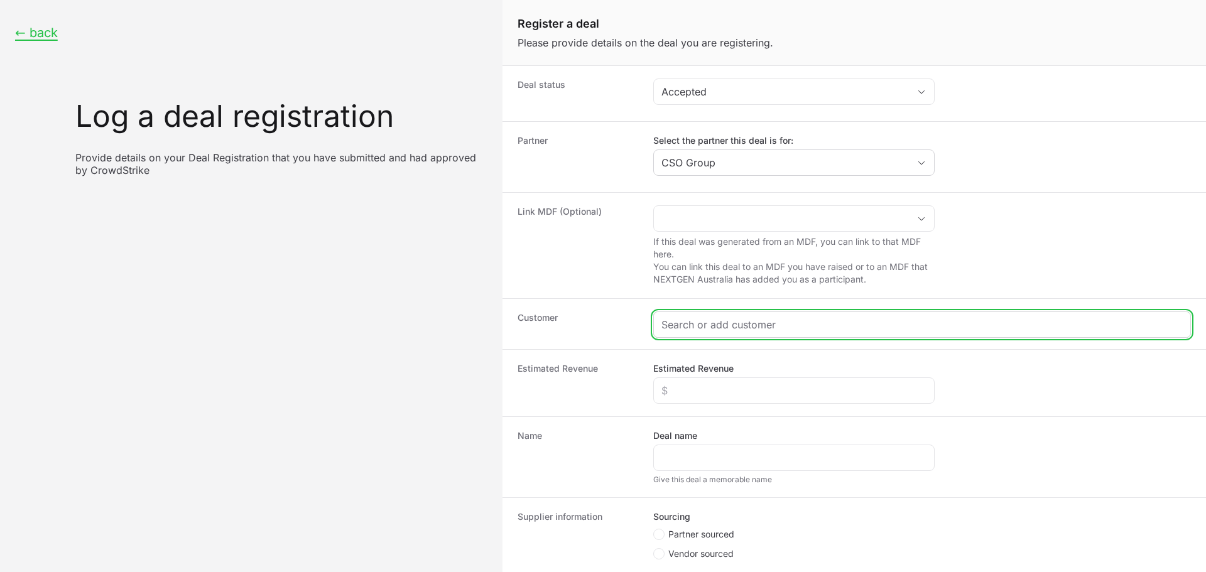
click at [710, 326] on input "Create activity form" at bounding box center [921, 324] width 521 height 15
paste input "[URL][DOMAIN_NAME]"
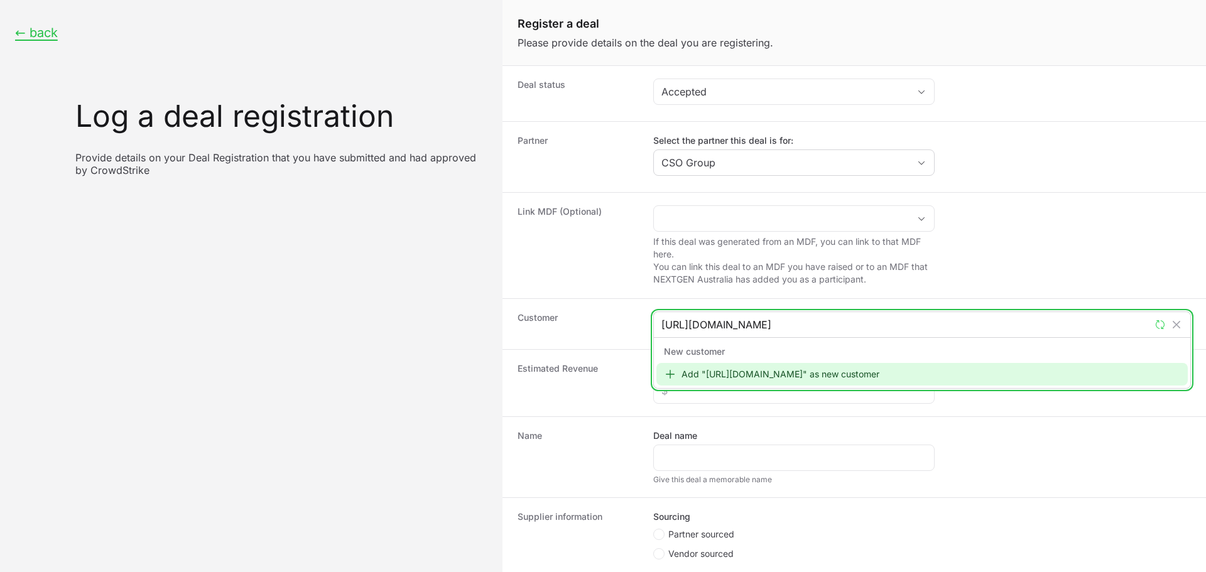
type input "[URL][DOMAIN_NAME]"
click at [788, 369] on div "Add "[URL][DOMAIN_NAME]" as new customer" at bounding box center [921, 374] width 531 height 23
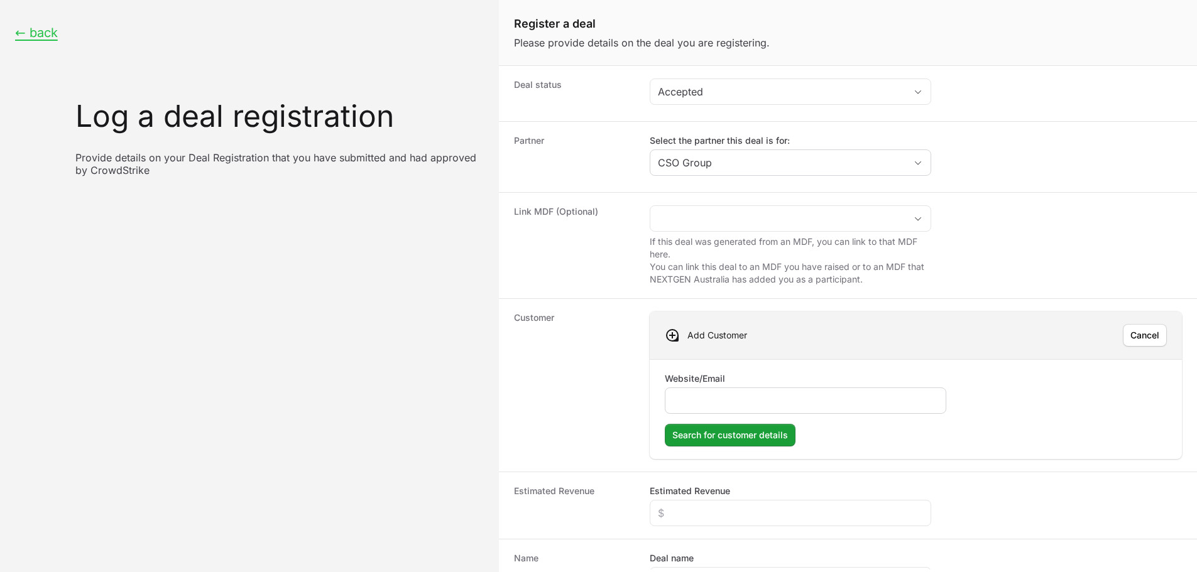
click at [735, 396] on input "Website/Email" at bounding box center [805, 400] width 265 height 15
type input "[URL][DOMAIN_NAME]"
click at [756, 424] on button "Search for customer details" at bounding box center [730, 435] width 131 height 23
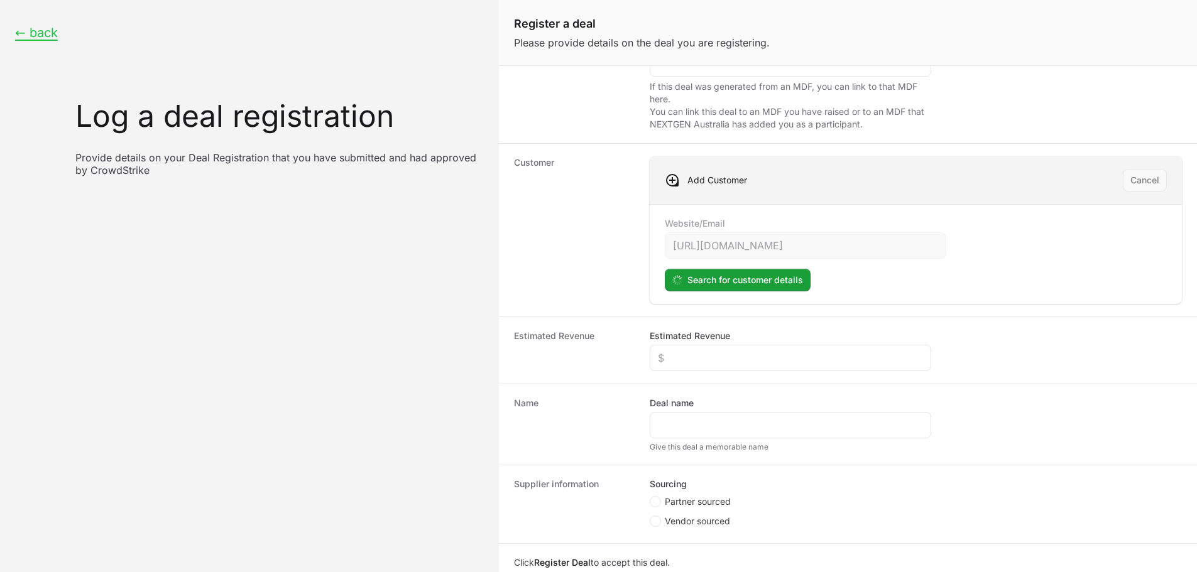
scroll to position [188, 0]
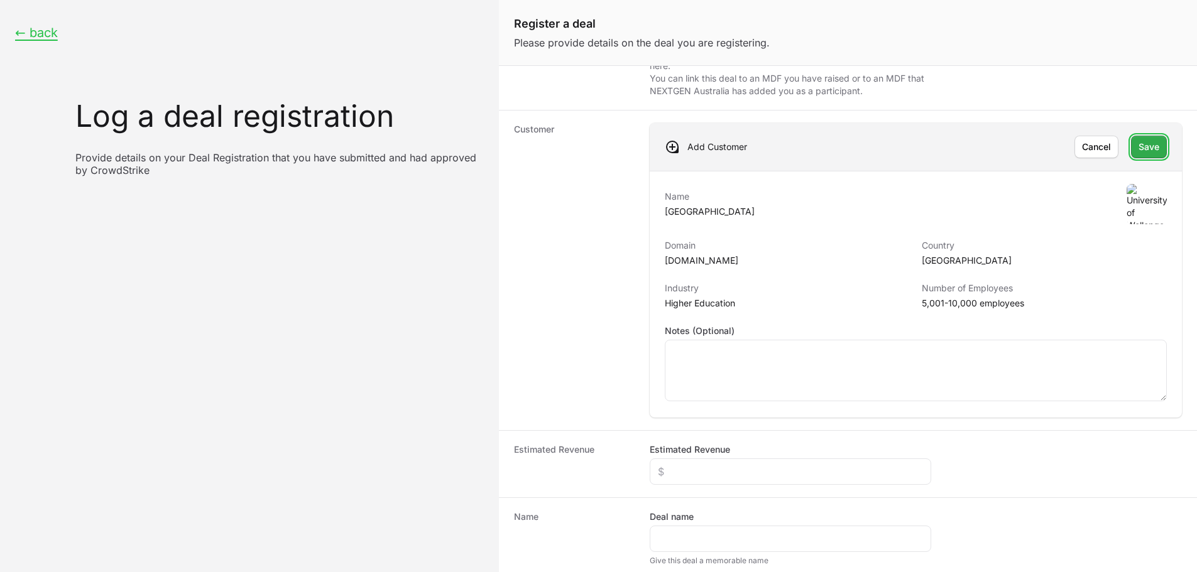
click at [1138, 151] on span "Save" at bounding box center [1148, 146] width 21 height 15
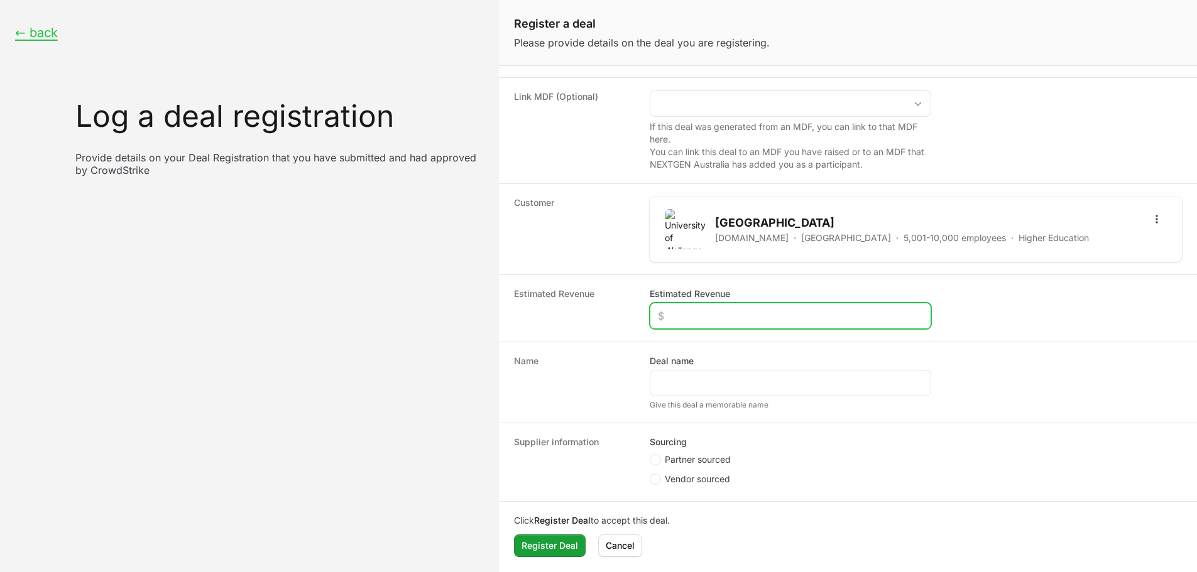
click at [760, 317] on input "Estimated Revenue" at bounding box center [790, 315] width 265 height 15
type input "$50,000"
click at [682, 372] on div "Create activity form" at bounding box center [789, 383] width 281 height 26
click at [679, 467] on li "Partner sourced" at bounding box center [789, 462] width 281 height 16
click at [680, 461] on span "Partner sourced" at bounding box center [698, 460] width 66 height 13
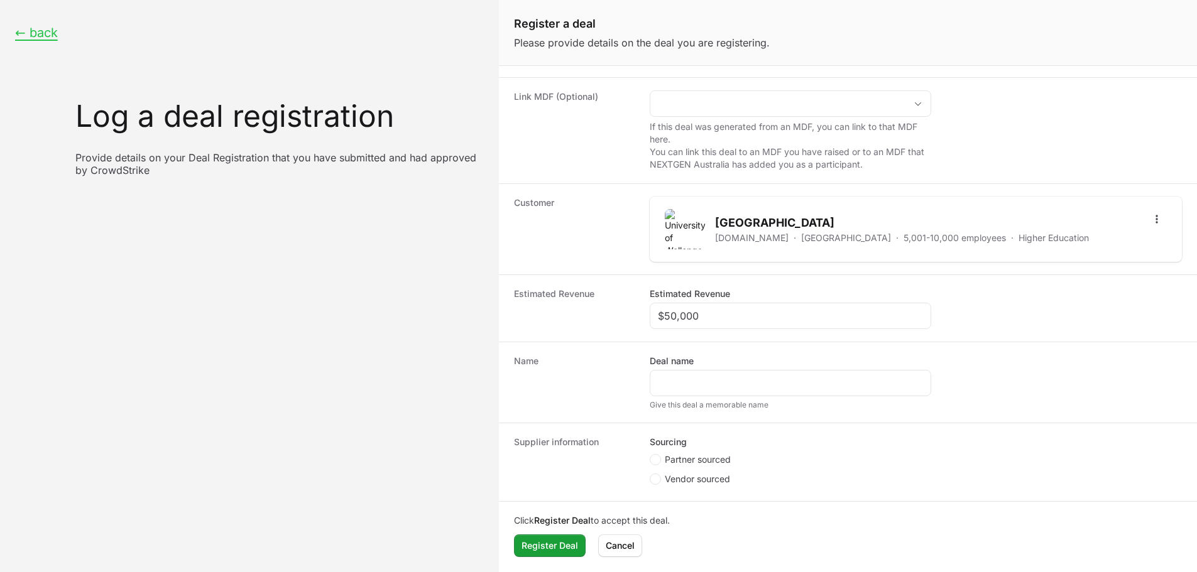
click at [651, 569] on input "Partner sourced" at bounding box center [649, 569] width 1 height 1
radio input "true"
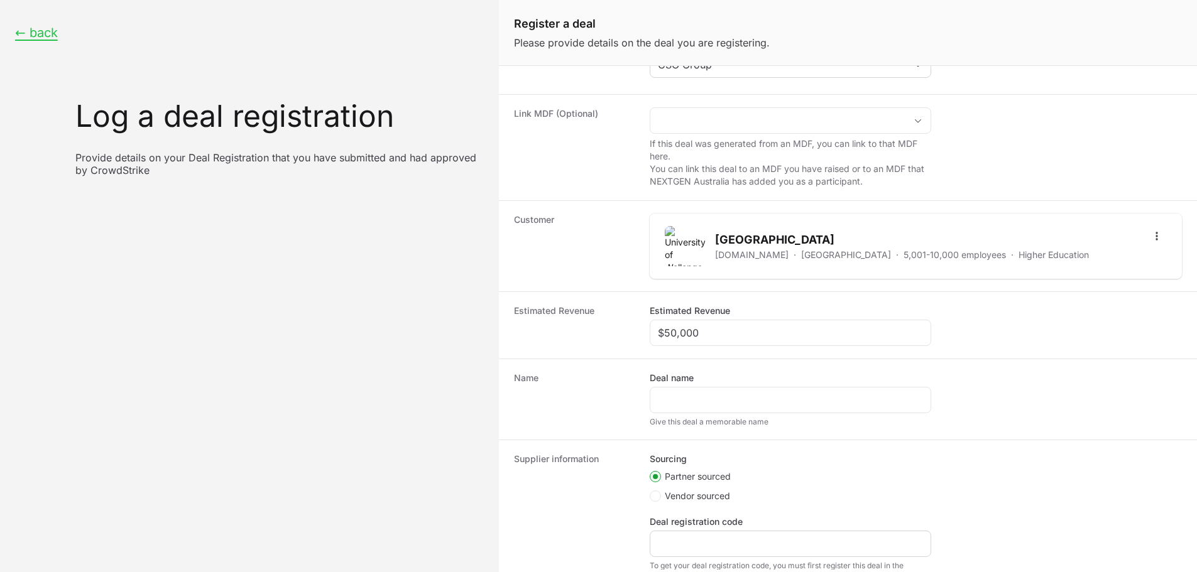
scroll to position [190, 0]
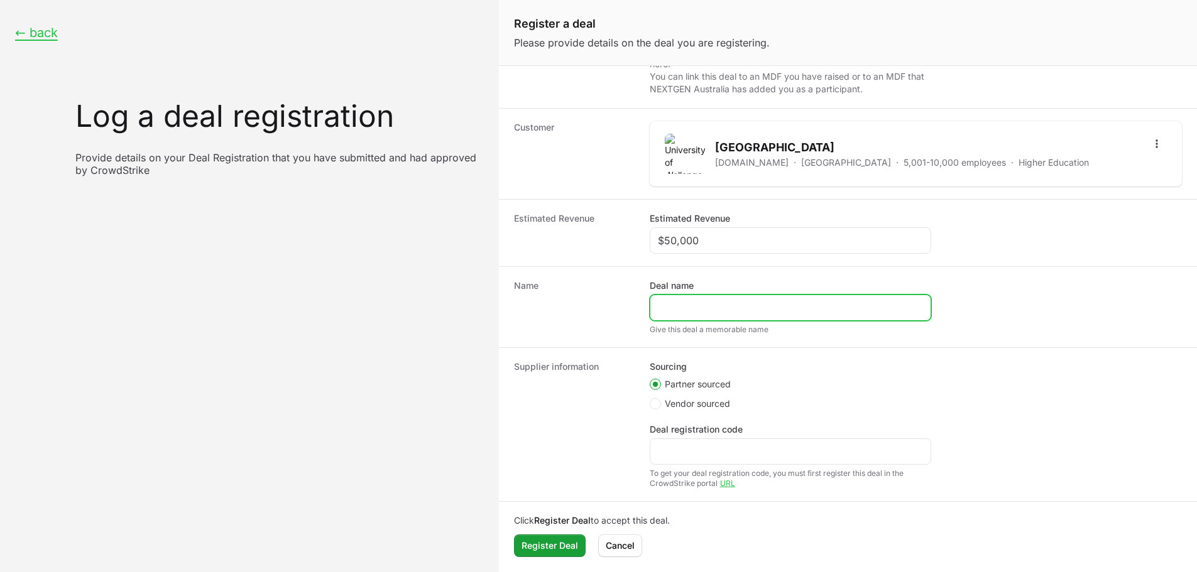
click at [720, 308] on input "Deal name" at bounding box center [790, 307] width 265 height 15
drag, startPoint x: 852, startPoint y: 146, endPoint x: 714, endPoint y: 148, distance: 138.2
click at [714, 148] on div "University of Wollongong uow.edu.au · Australia · 5,001-10,000 employees · High…" at bounding box center [877, 154] width 424 height 40
copy h2 "[GEOGRAPHIC_DATA]"
click at [704, 308] on input "CSO - Cabrini - Falcon Core" at bounding box center [790, 307] width 265 height 15
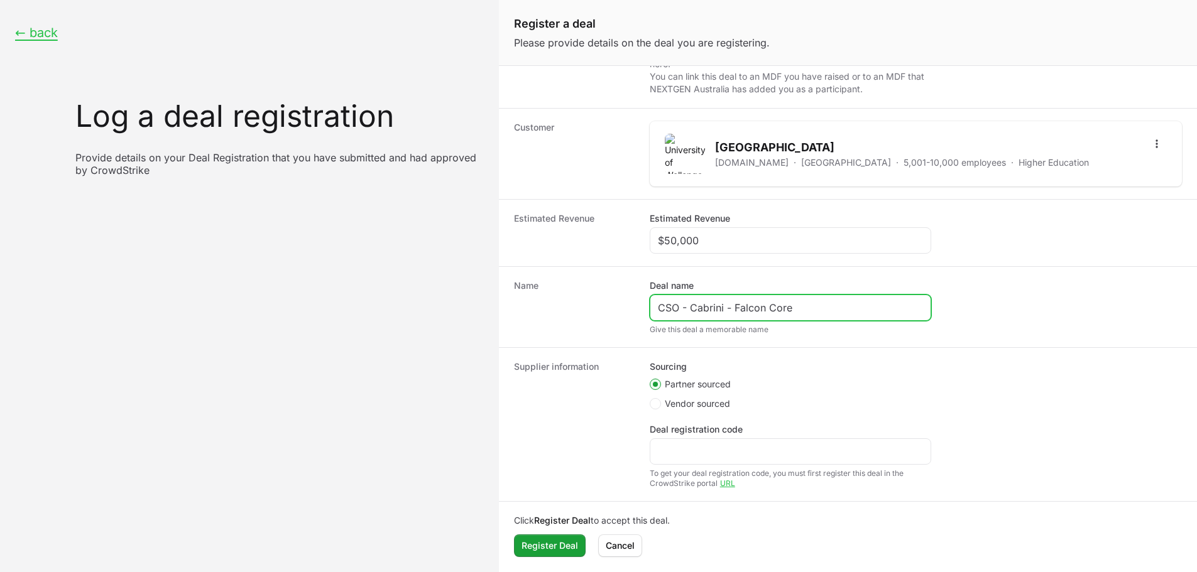
click at [704, 308] on input "CSO - Cabrini - Falcon Core" at bounding box center [790, 307] width 265 height 15
paste input "[GEOGRAPHIC_DATA]"
click at [877, 308] on input "CSO - University of Wollongong - Falcon Core" at bounding box center [790, 307] width 265 height 15
drag, startPoint x: 883, startPoint y: 302, endPoint x: 818, endPoint y: 302, distance: 64.1
click at [818, 302] on input "CSO - University of Wollongong - Falcon Core" at bounding box center [790, 307] width 265 height 15
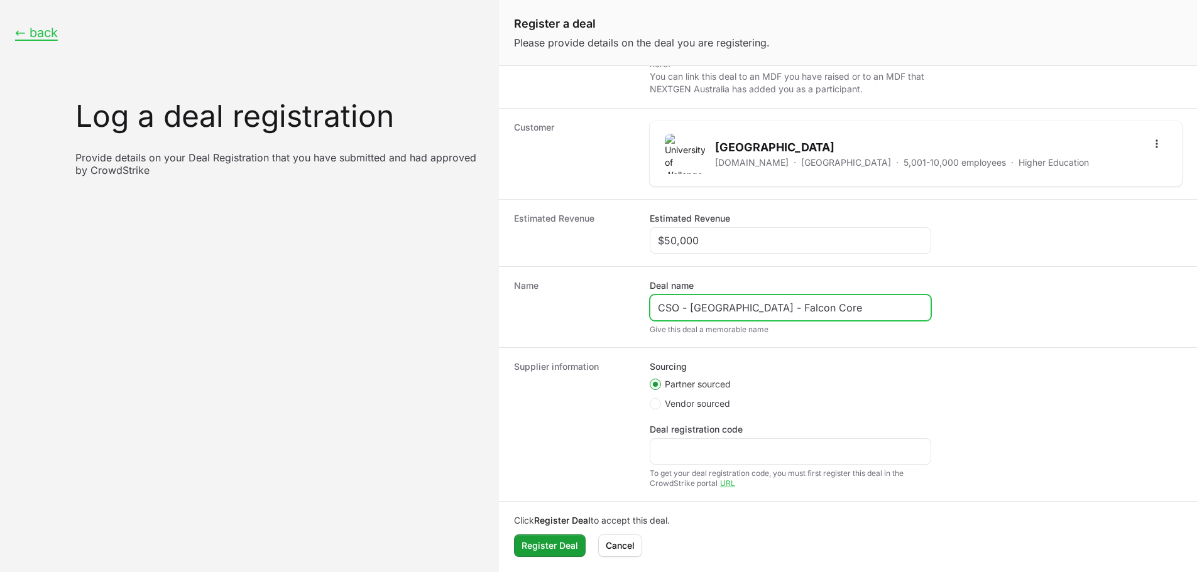
paste input "Security (NGAV/EDR/XDR)"
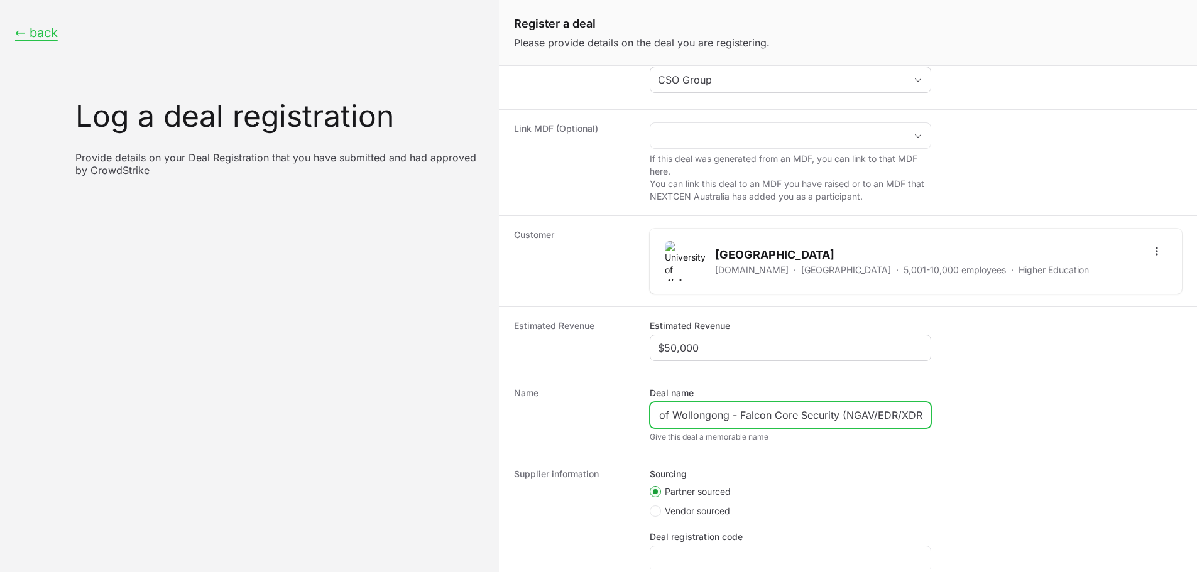
scroll to position [0, 0]
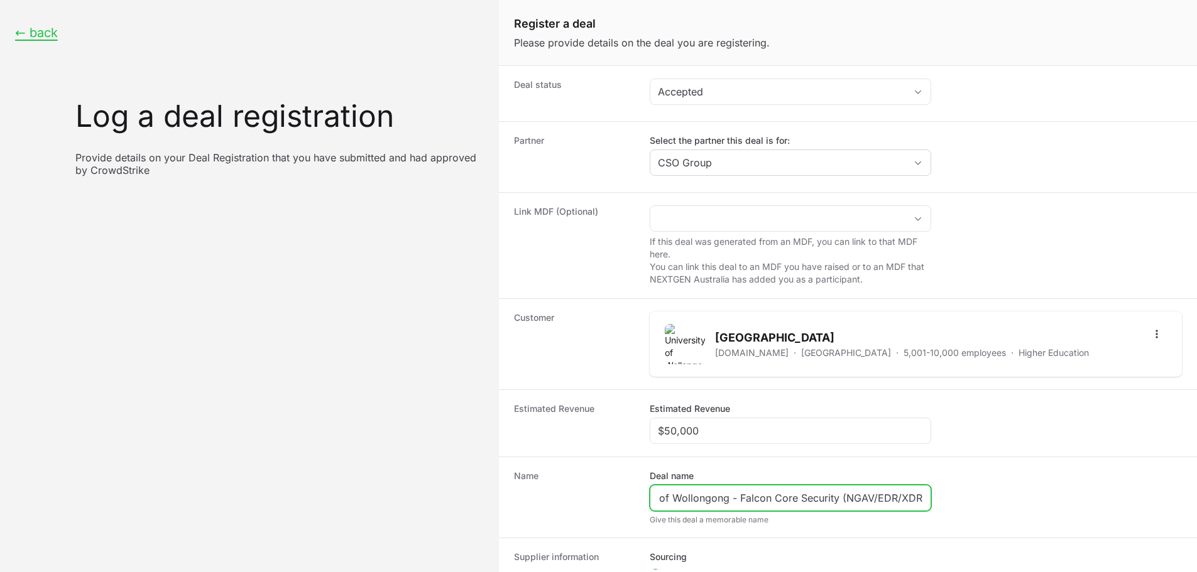
type input "CSO - University of Wollongong - Falcon Core Security (NGAV/EDR/XDR)"
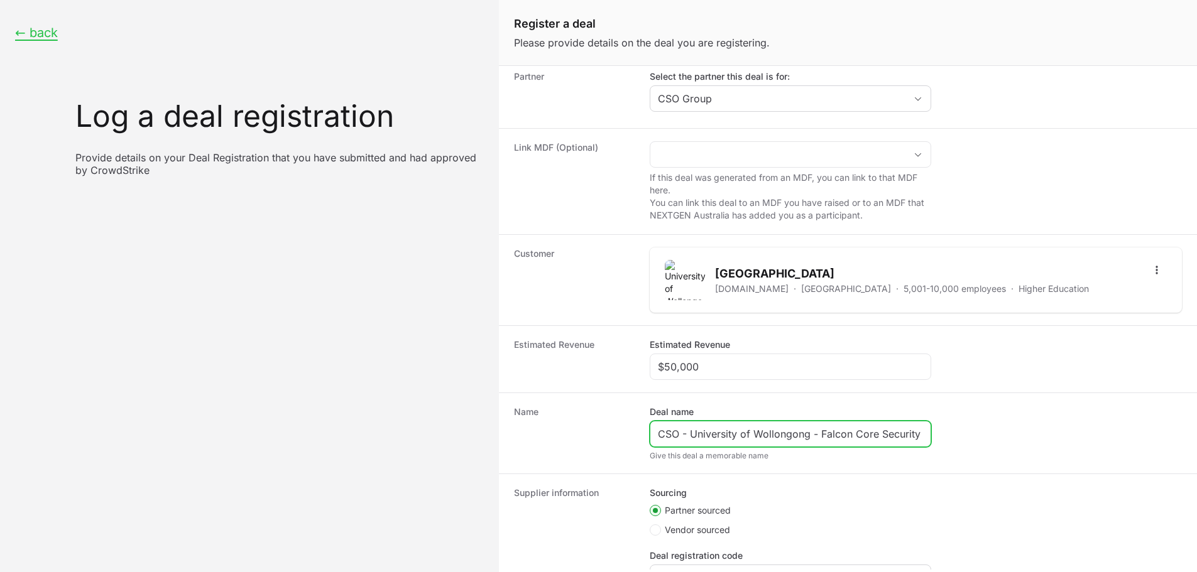
scroll to position [190, 0]
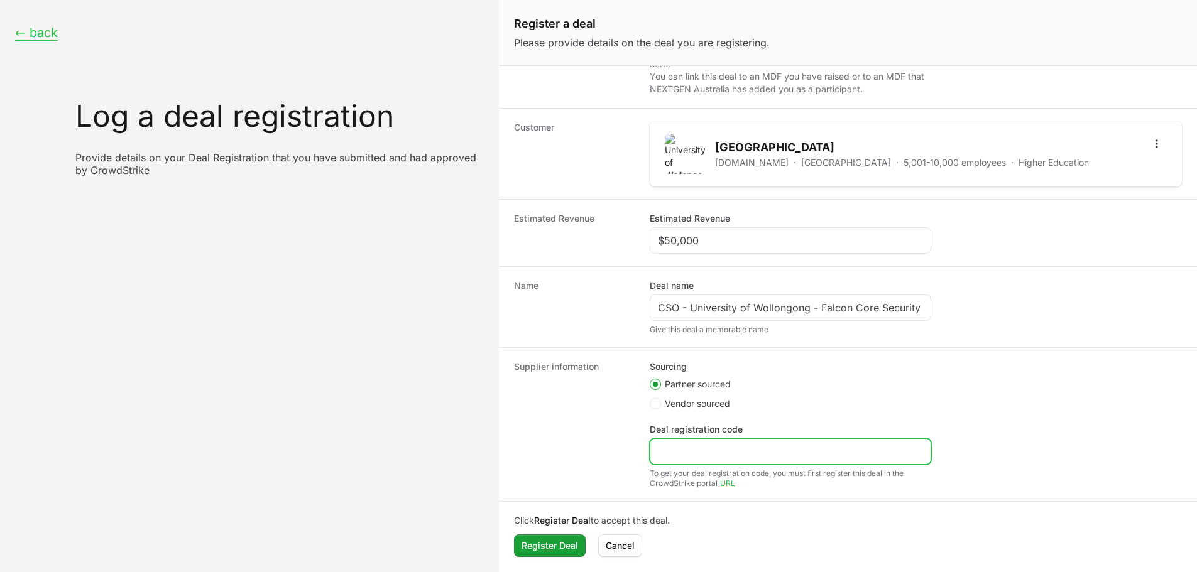
click at [693, 453] on input "Deal registration code" at bounding box center [790, 451] width 265 height 15
paste input "DR-946e7fd0"
type input "DR-946e7fd0"
click at [617, 432] on dt "Supplier information" at bounding box center [574, 425] width 121 height 128
click at [543, 544] on span "Register Deal" at bounding box center [549, 545] width 57 height 15
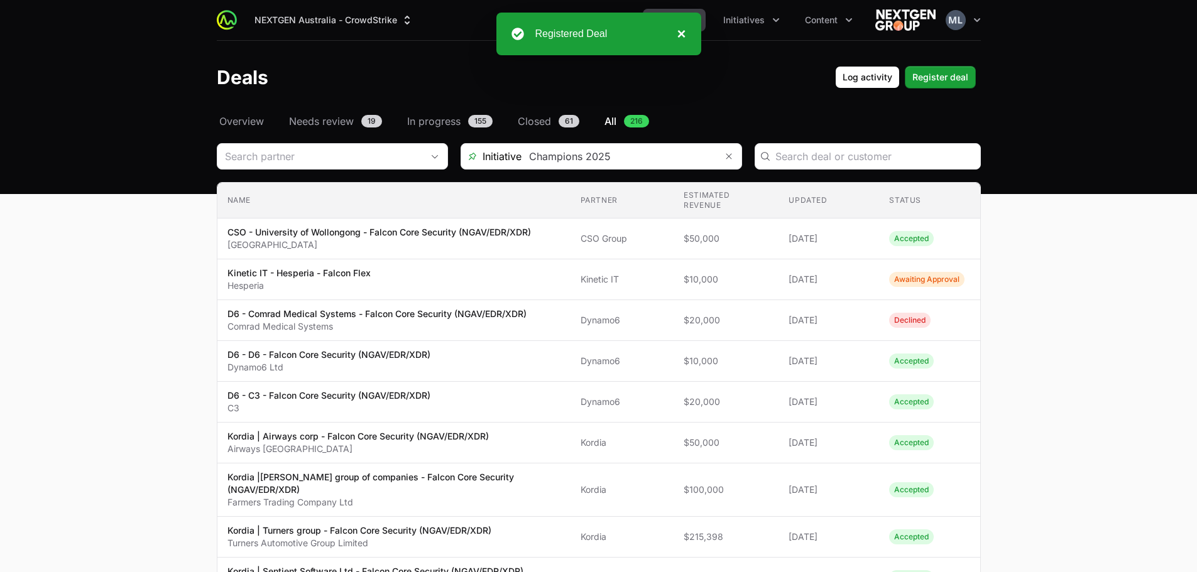
click at [680, 33] on button "×" at bounding box center [677, 33] width 15 height 15
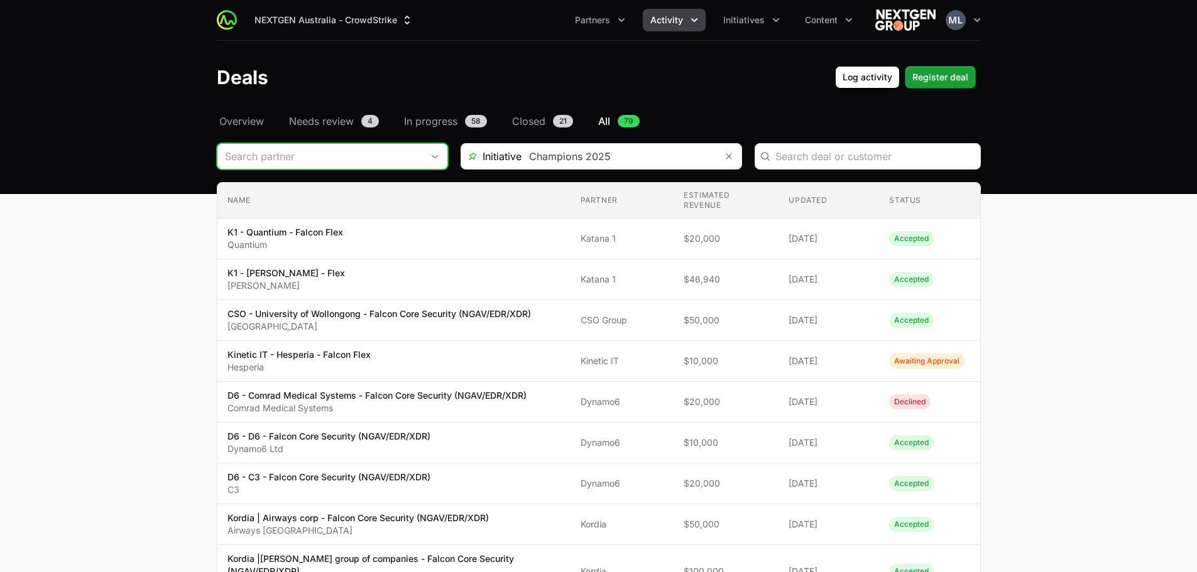
click at [429, 166] on div "Open" at bounding box center [434, 156] width 25 height 25
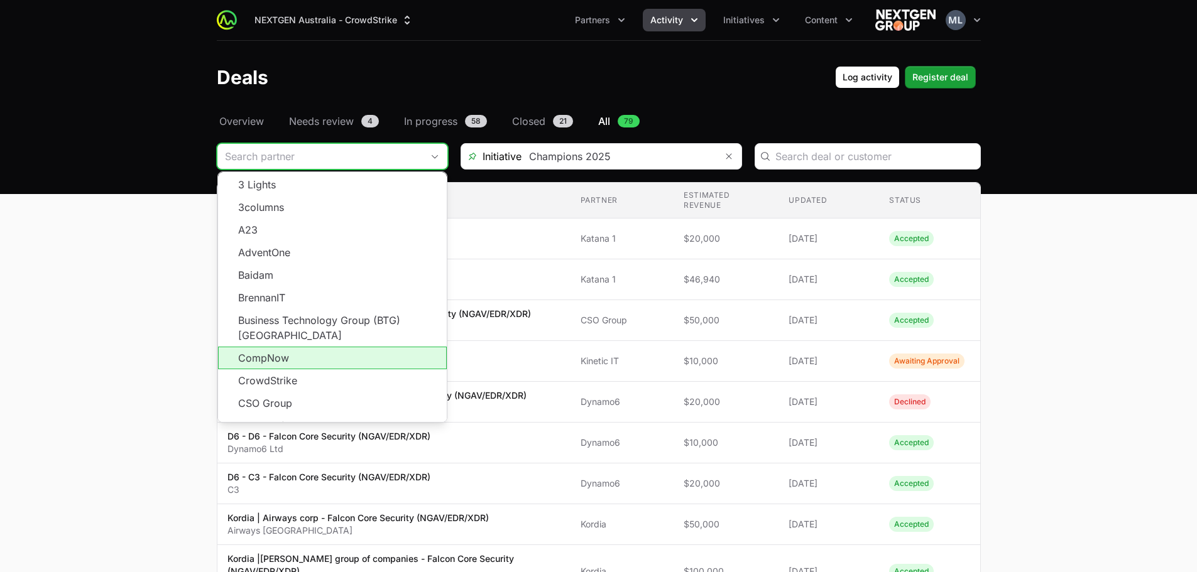
scroll to position [226, 0]
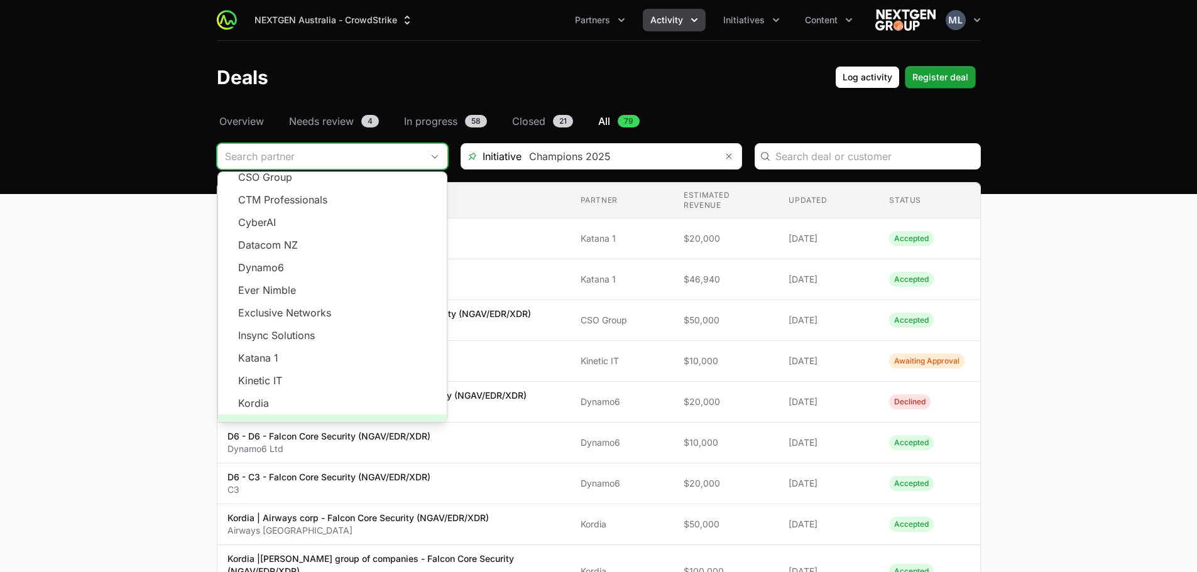
click at [316, 415] on span "Load more" at bounding box center [332, 426] width 229 height 23
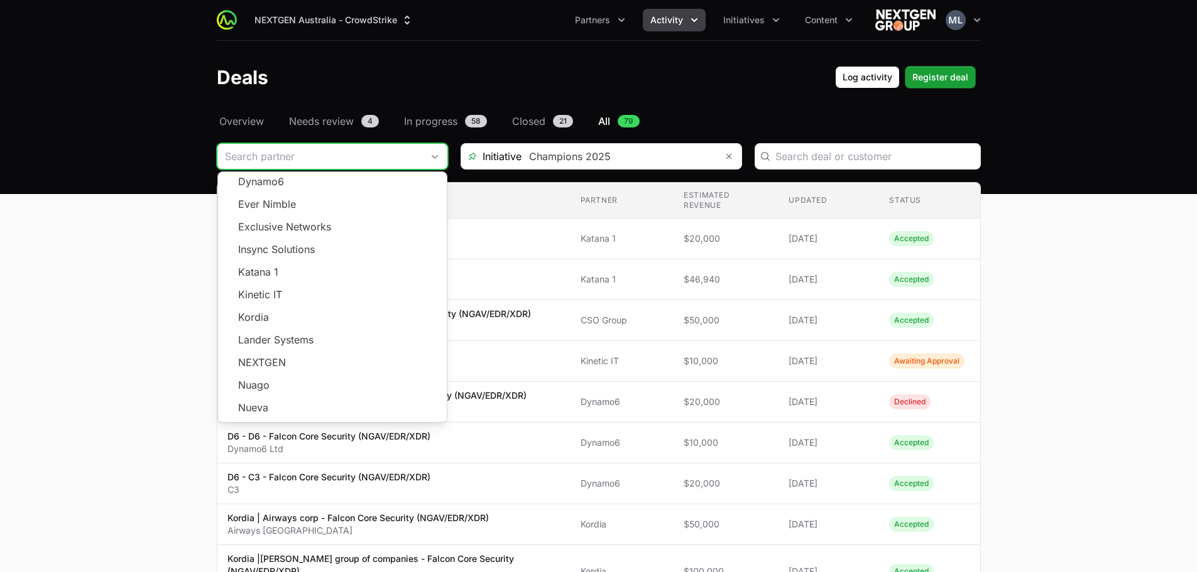
scroll to position [477, 0]
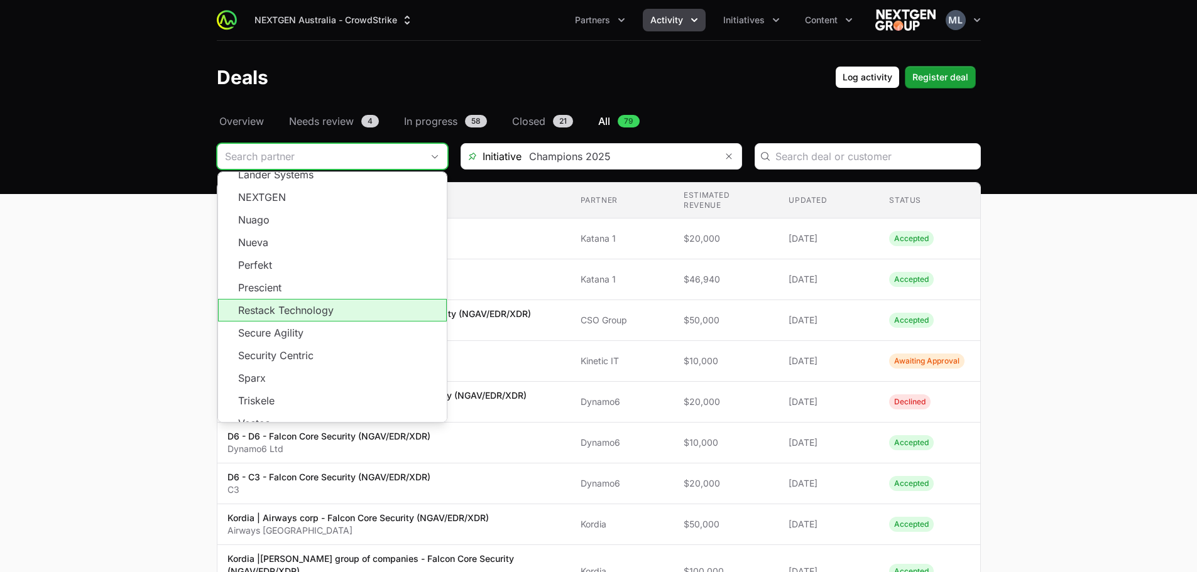
click at [295, 299] on li "Restack Technology" at bounding box center [332, 310] width 229 height 23
type input "Restack Technology"
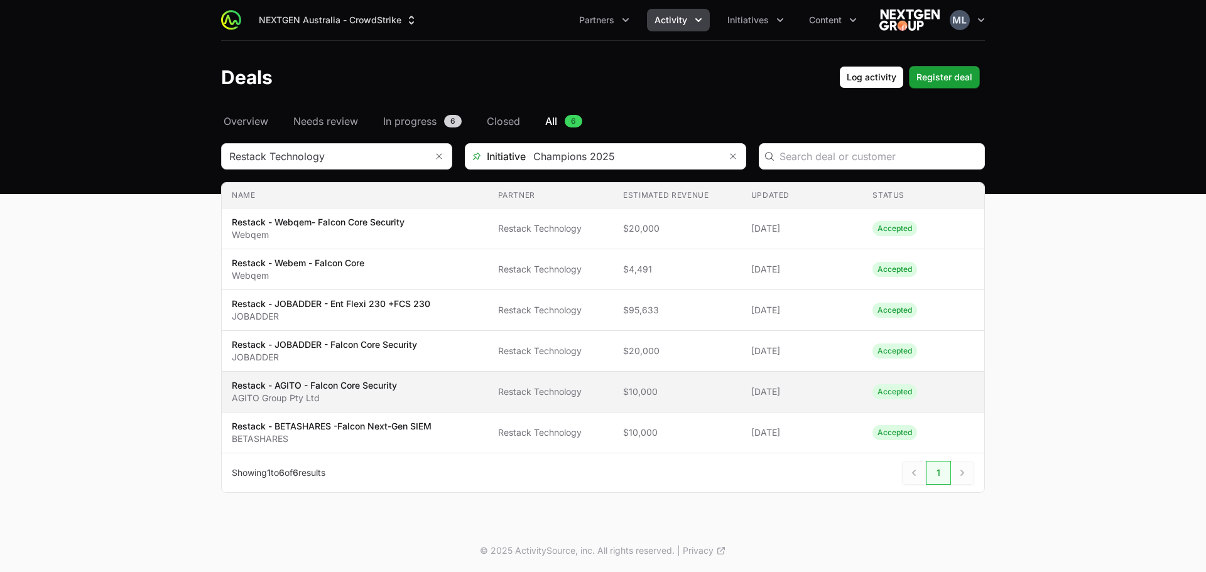
click at [315, 391] on p "Restack - AGITO - Falcon Core Security" at bounding box center [314, 385] width 165 height 13
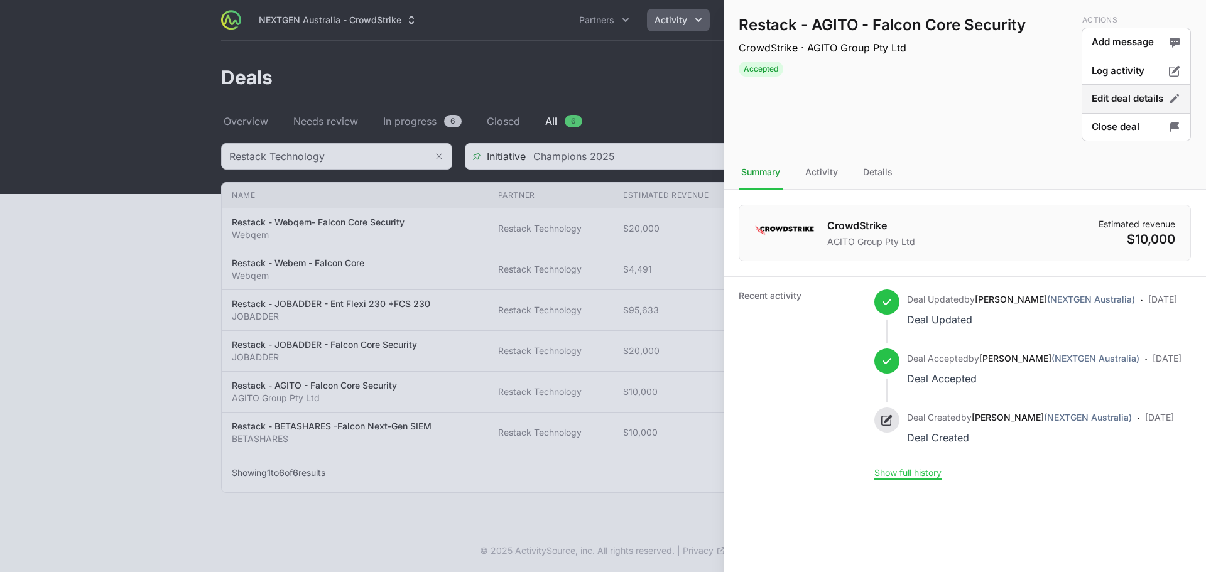
click at [1109, 112] on button "Edit deal details" at bounding box center [1136, 127] width 109 height 30
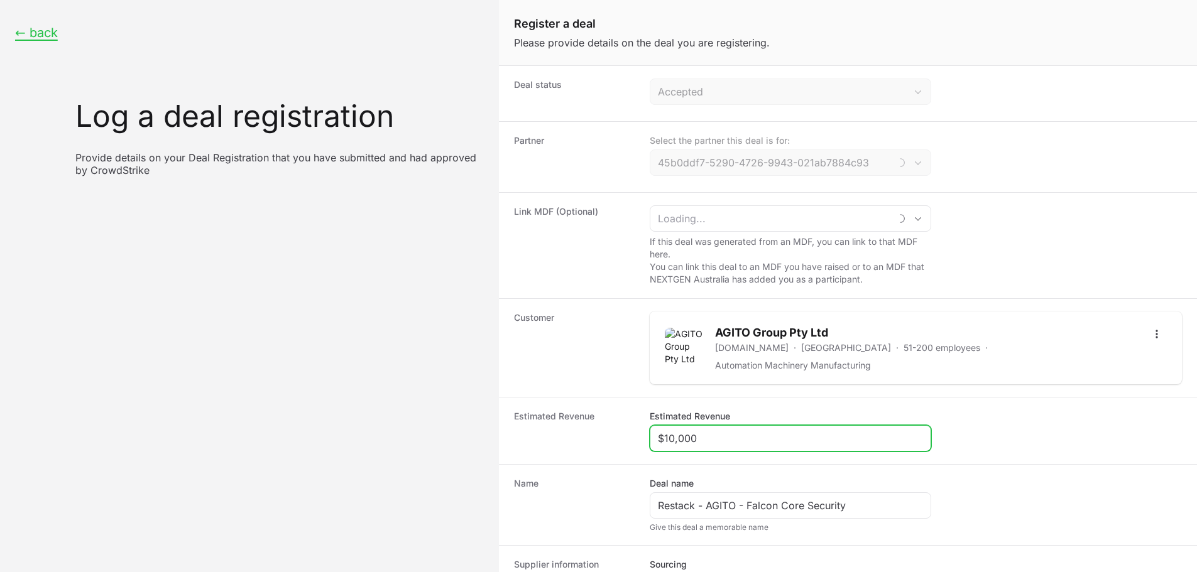
click at [725, 431] on input "$10,000" at bounding box center [790, 438] width 265 height 15
type input "Restack Technology"
click at [725, 431] on input "$10,000" at bounding box center [790, 438] width 265 height 15
paste input "27,78"
type input "$27,780"
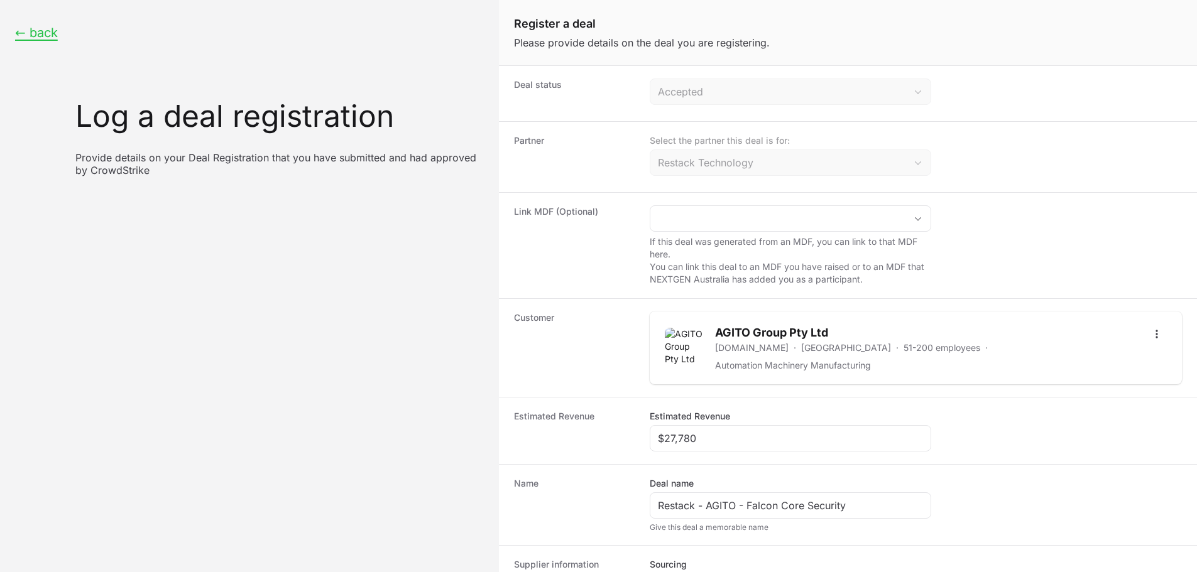
click at [574, 305] on div "Customer AGITO Group Pty Ltd agito.com.au · Australia · 51-200 employees · Auto…" at bounding box center [848, 347] width 698 height 99
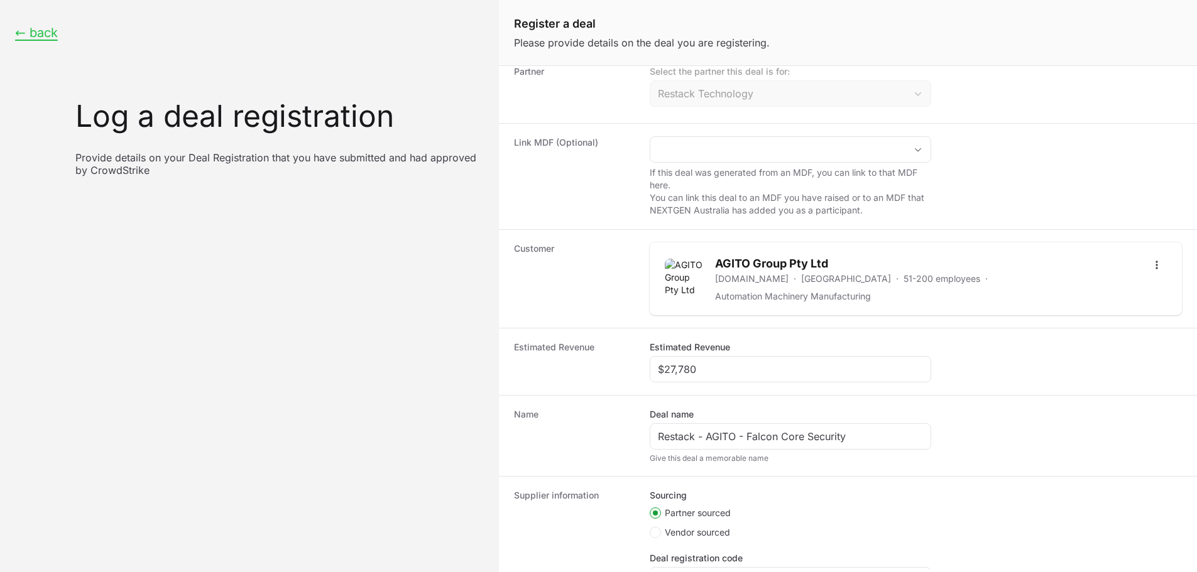
scroll to position [190, 0]
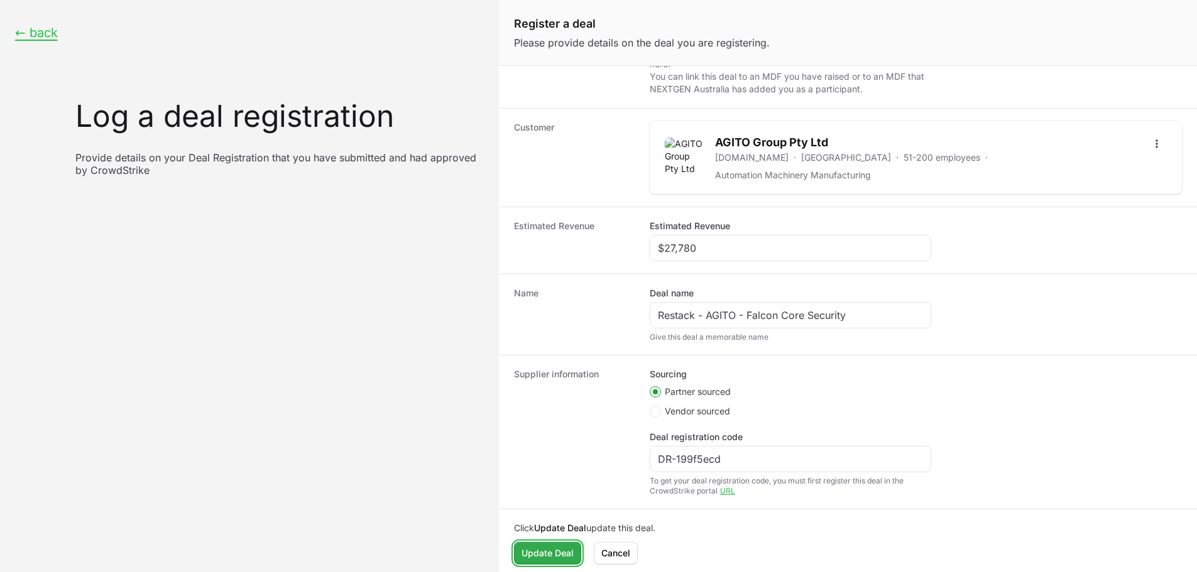
click at [548, 546] on span "Update Deal" at bounding box center [547, 553] width 52 height 15
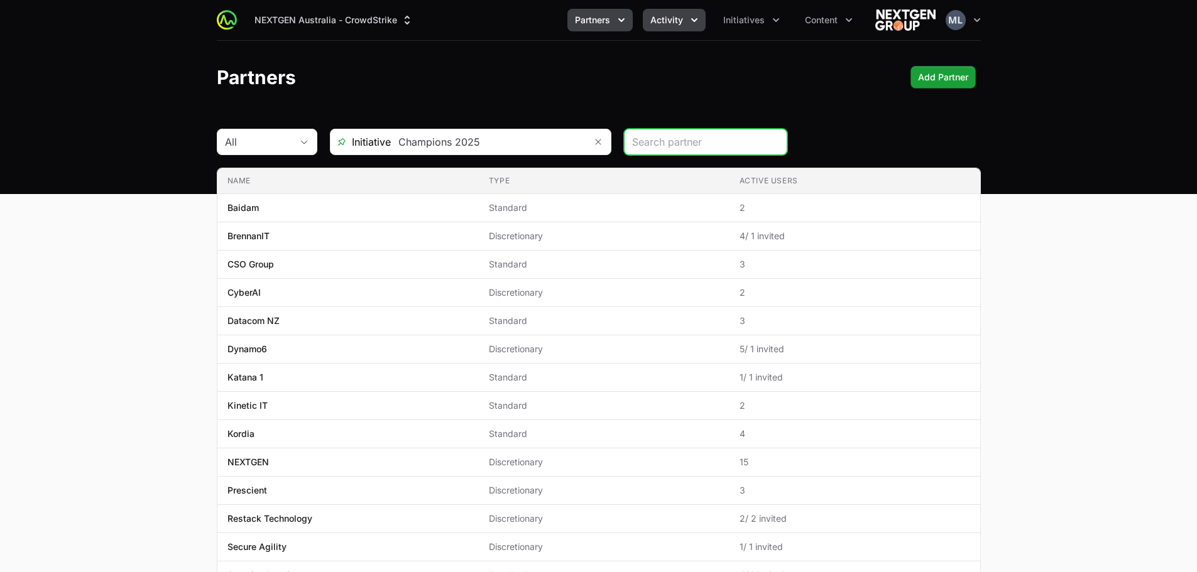
click at [693, 21] on icon "Activity menu" at bounding box center [694, 20] width 13 height 13
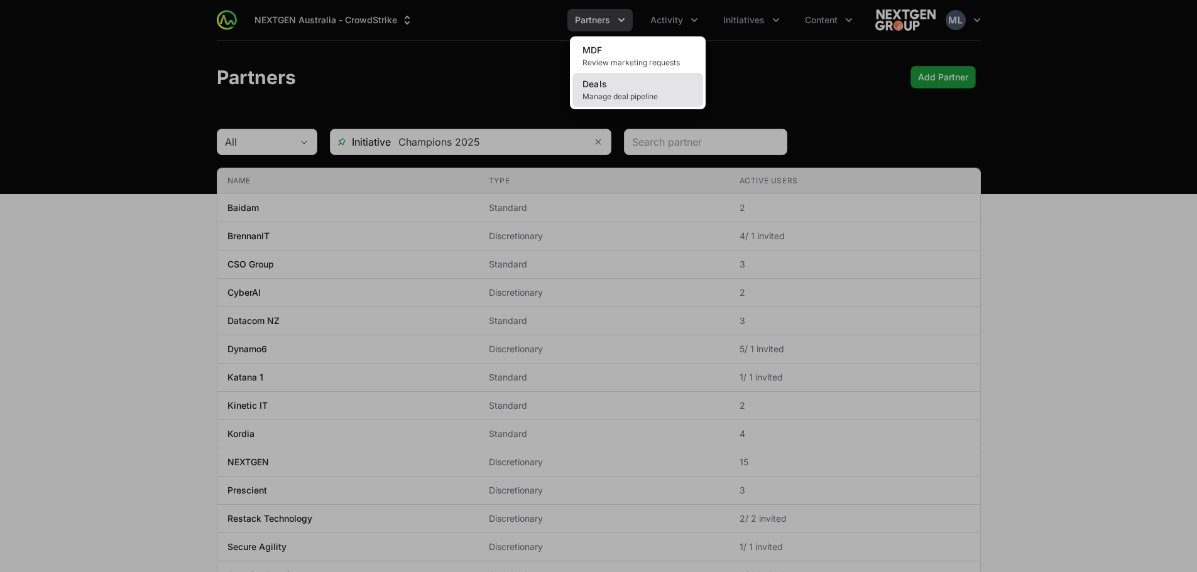
click at [600, 103] on link "Deals Manage deal pipeline" at bounding box center [637, 90] width 131 height 34
click at [604, 87] on span "Deals" at bounding box center [594, 84] width 25 height 11
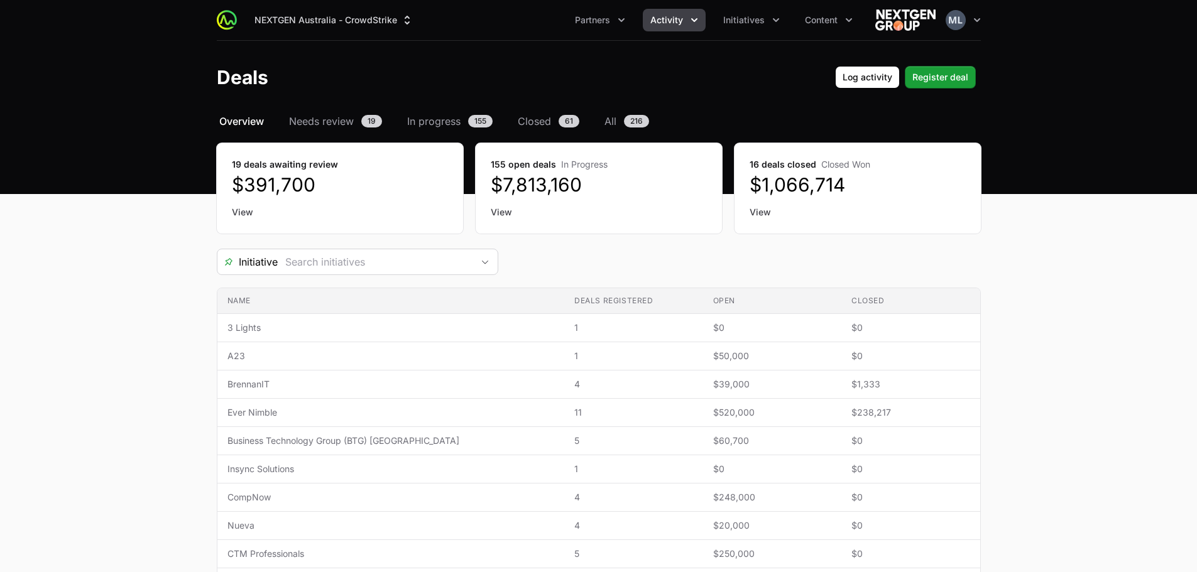
click at [362, 249] on div "Select a tab Overview Needs review In progress Closed All Overview Needs review…" at bounding box center [599, 531] width 804 height 835
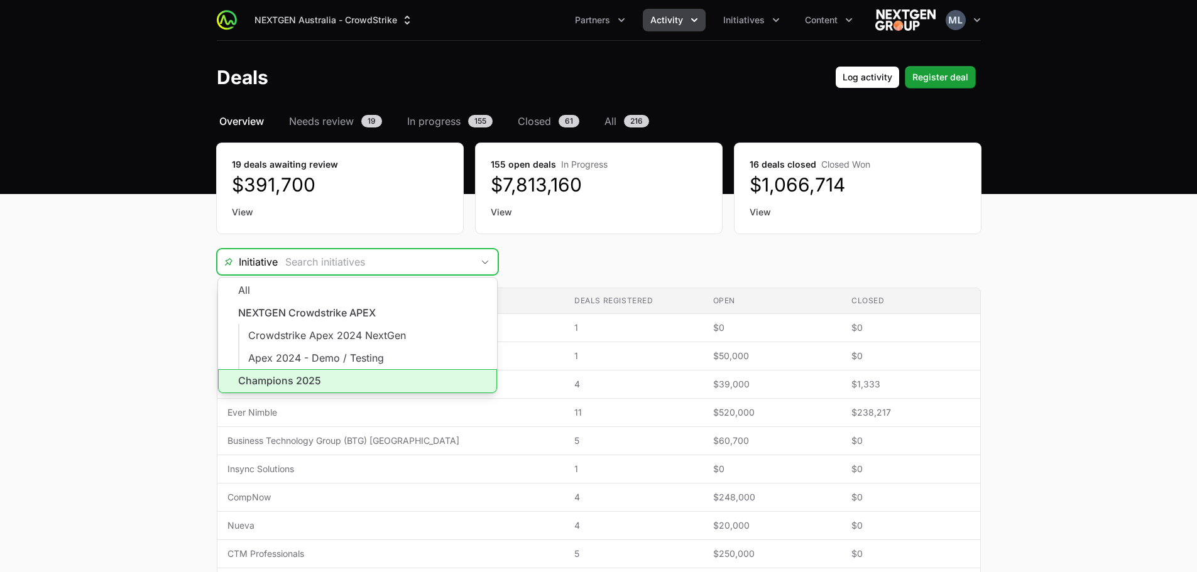
click at [275, 379] on li "Champions 2025" at bounding box center [357, 381] width 279 height 24
type input "Champions 2025"
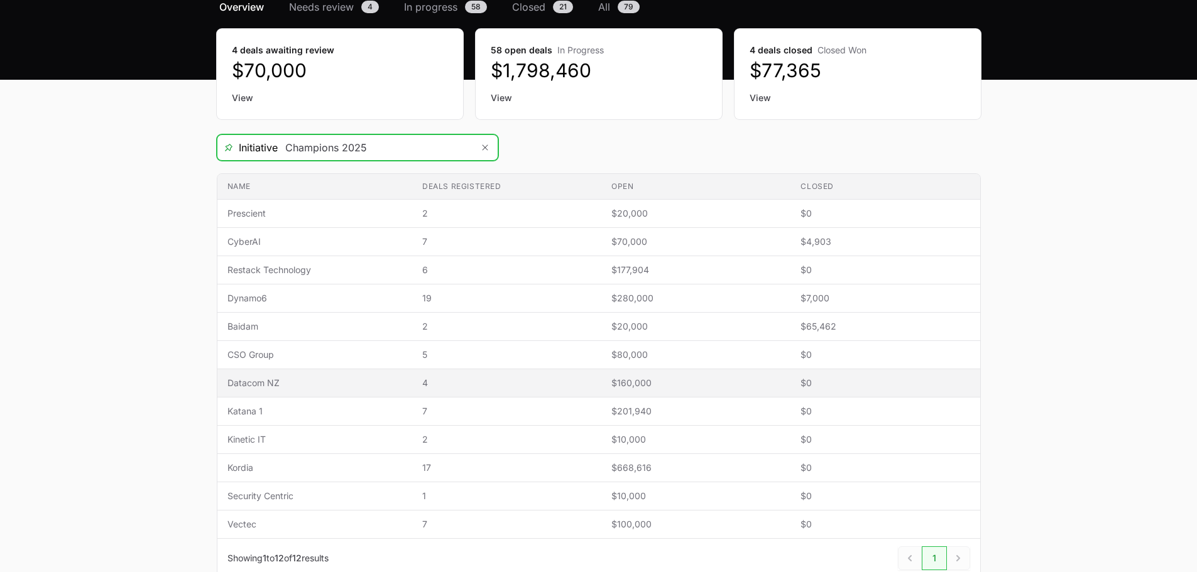
scroll to position [193, 0]
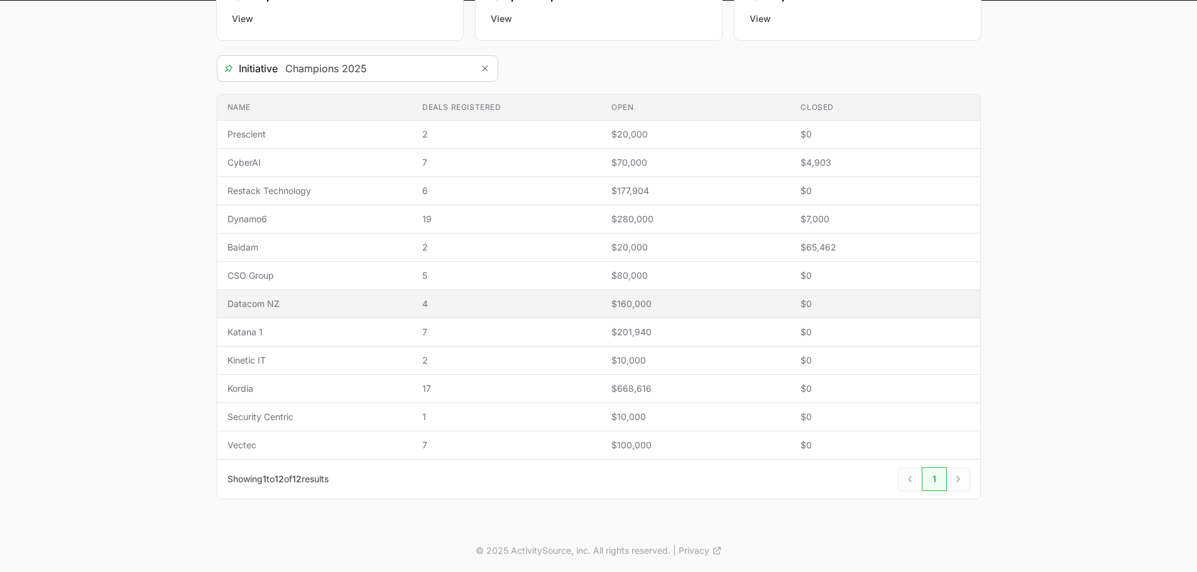
click at [289, 311] on td "Name Datacom NZ" at bounding box center [314, 304] width 195 height 28
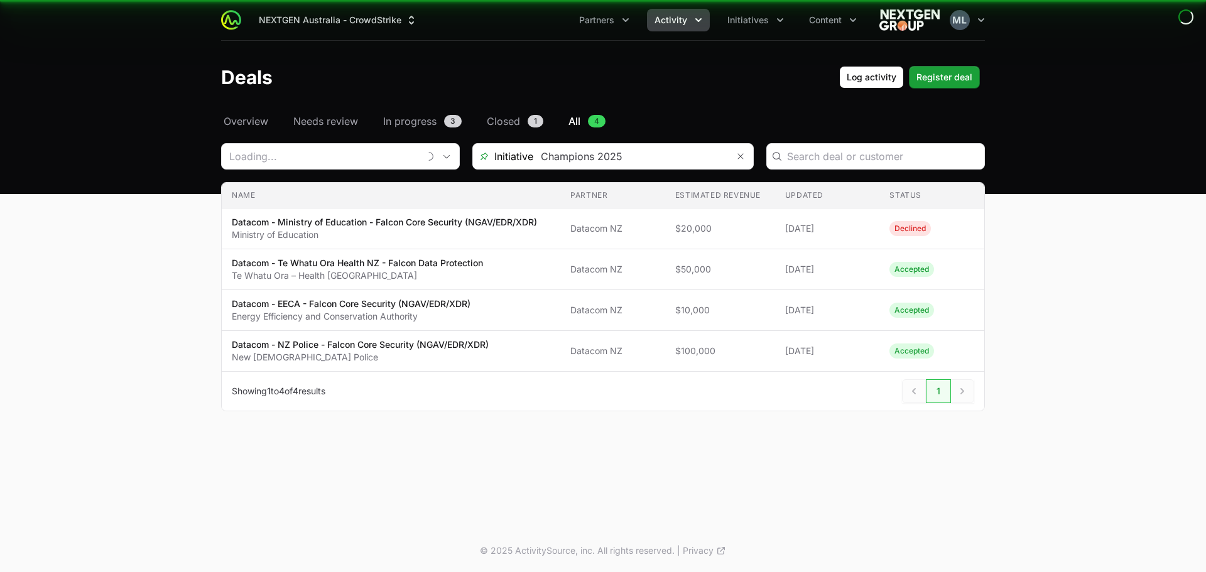
type input "Datacom NZ"
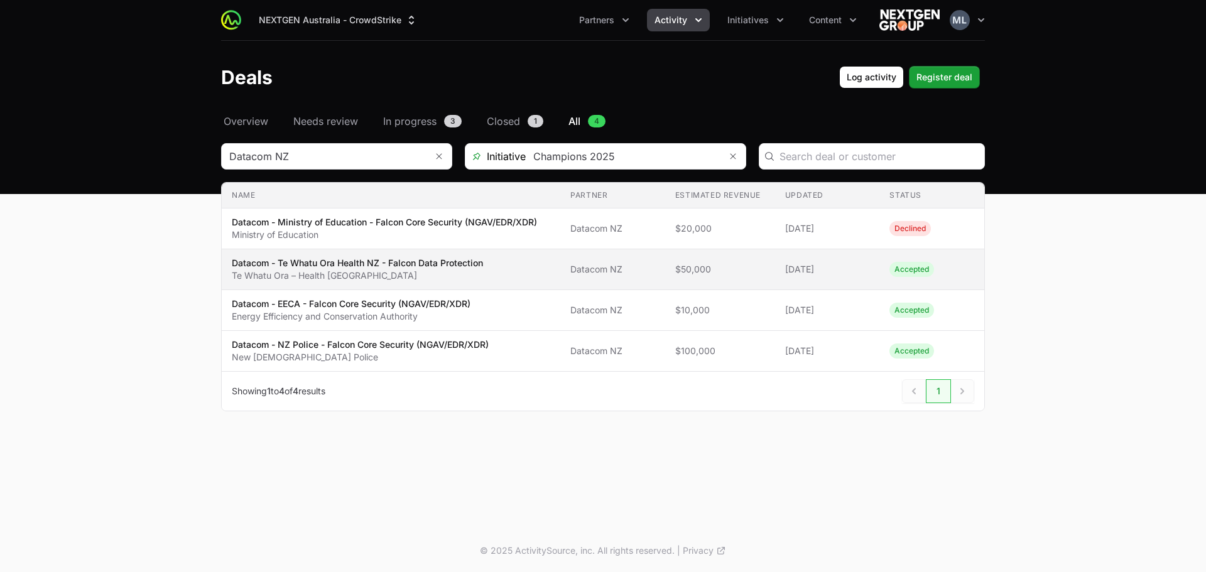
click at [373, 265] on p "Datacom - Te Whatu Ora Health NZ - Falcon Data Protection" at bounding box center [357, 263] width 251 height 13
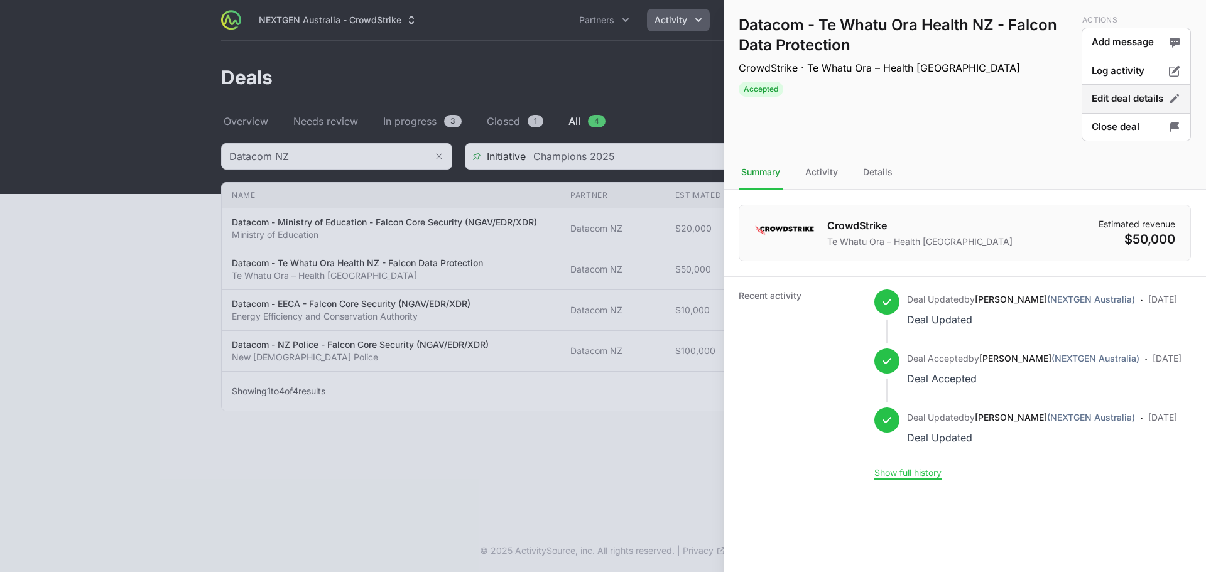
click at [1129, 112] on button "Edit deal details" at bounding box center [1136, 127] width 109 height 30
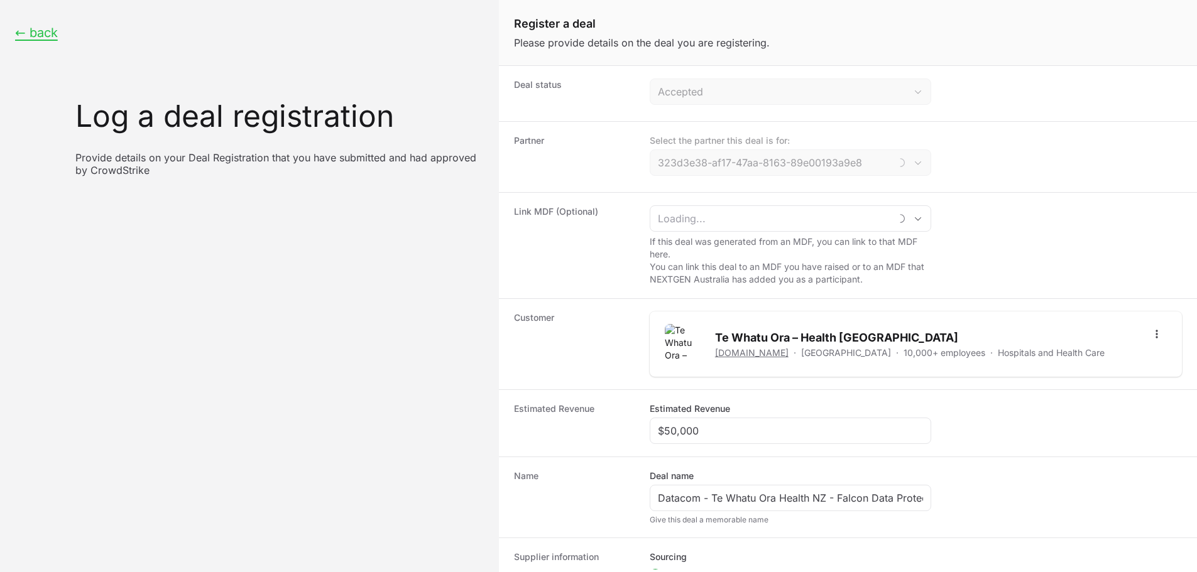
type input "Datacom NZ"
click at [699, 430] on input "$50,000" at bounding box center [790, 430] width 265 height 15
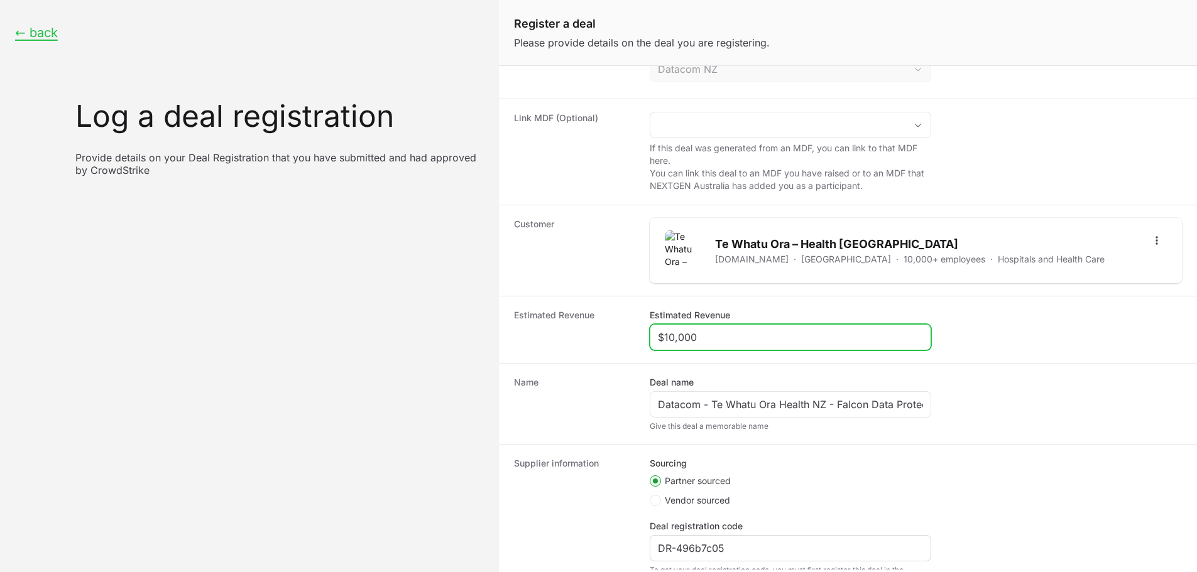
scroll to position [190, 0]
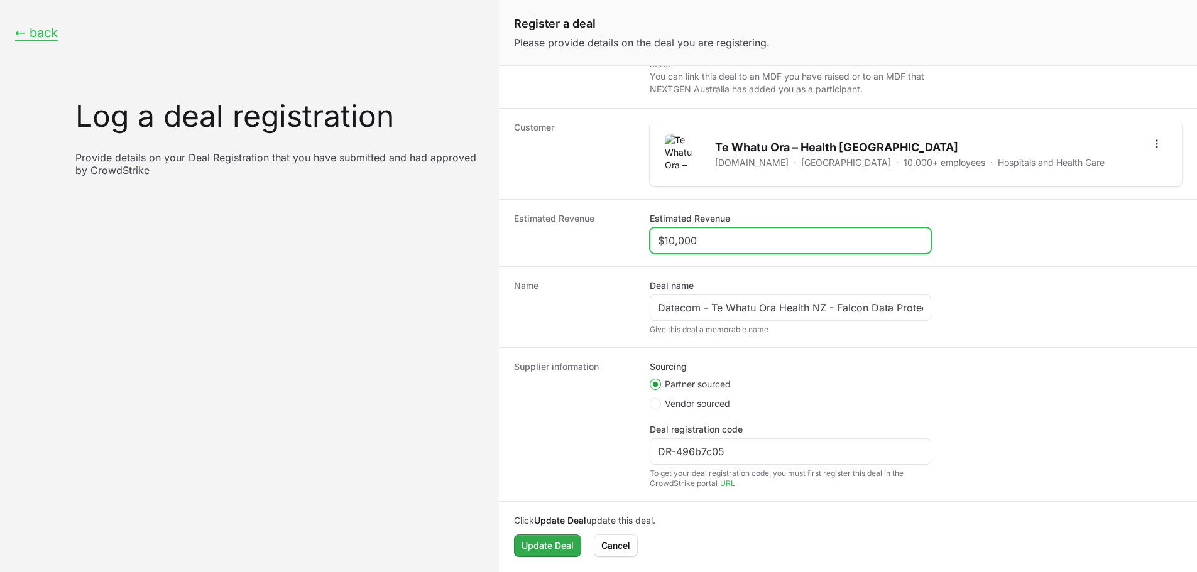
type input "$10,000"
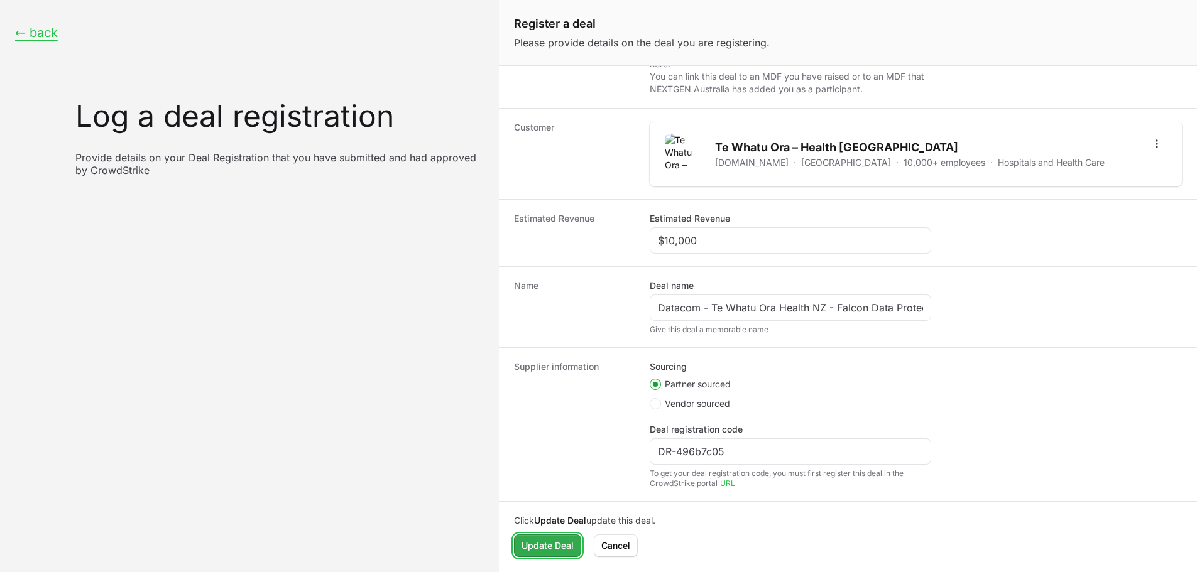
click at [558, 545] on span "Update Deal" at bounding box center [547, 545] width 52 height 15
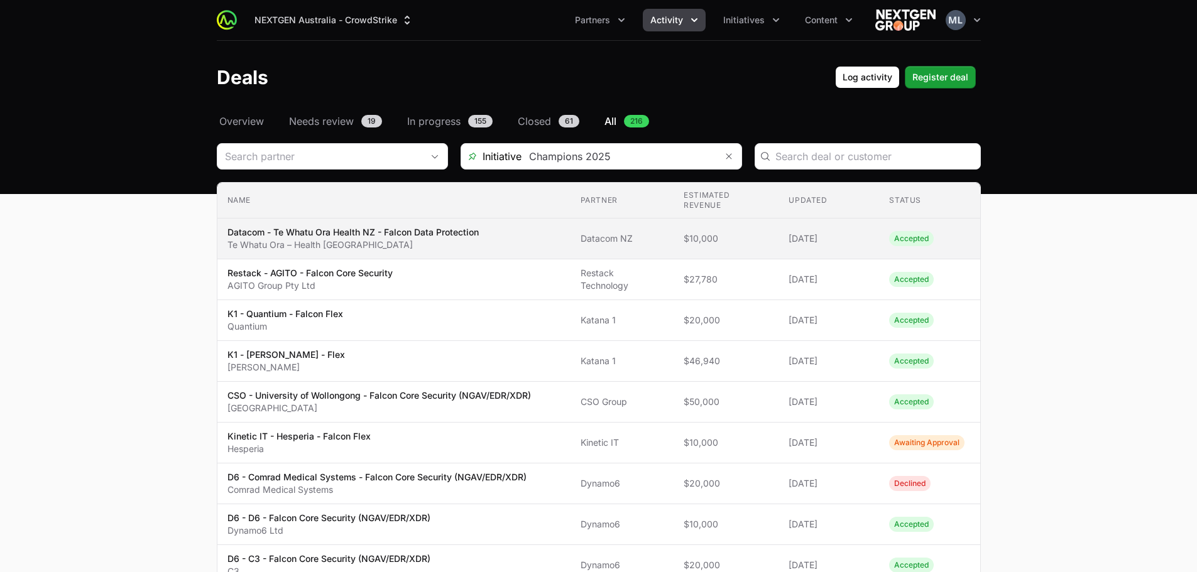
click at [394, 236] on p "Datacom - Te Whatu Ora Health NZ - Falcon Data Protection" at bounding box center [352, 232] width 251 height 13
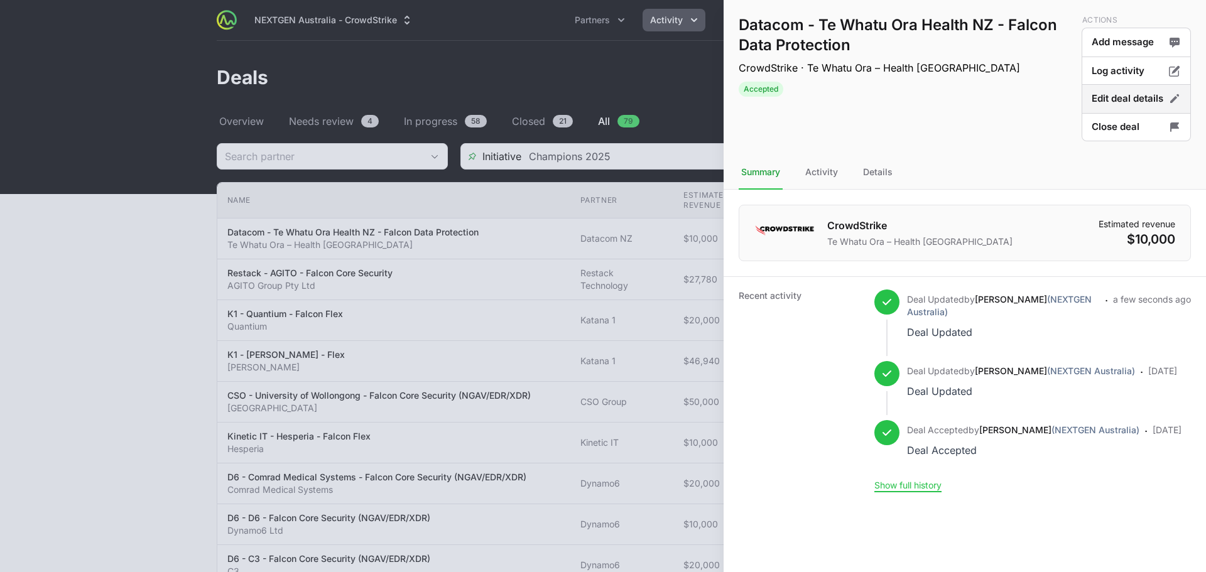
click at [1131, 112] on button "Edit deal details" at bounding box center [1136, 127] width 109 height 30
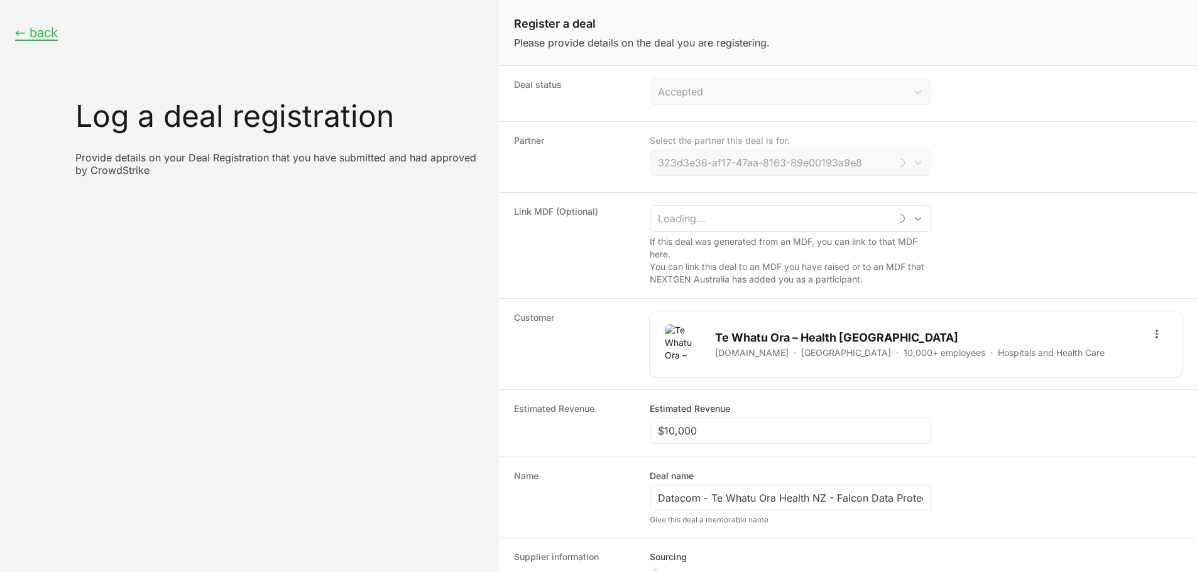
type input "Datacom NZ"
click at [732, 430] on input "$10,000" at bounding box center [790, 430] width 265 height 15
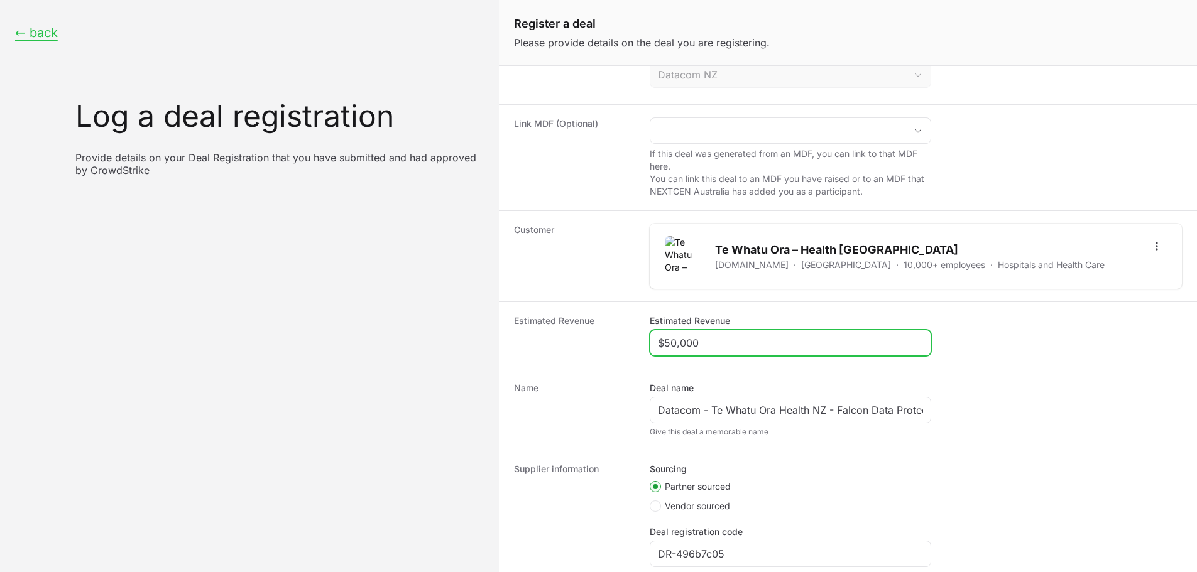
scroll to position [190, 0]
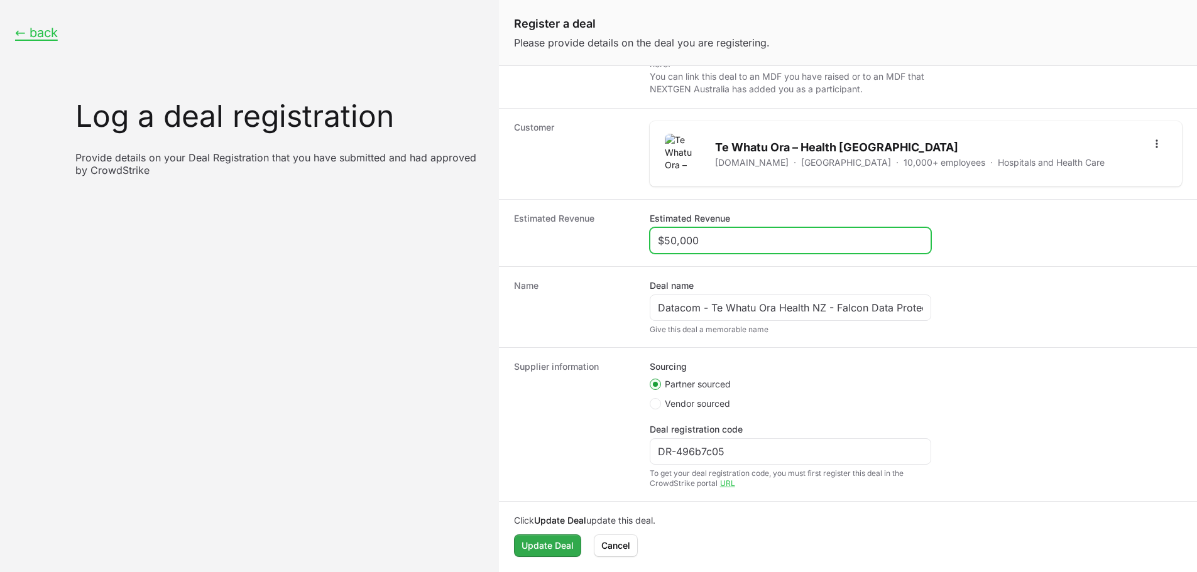
type input "$50,000"
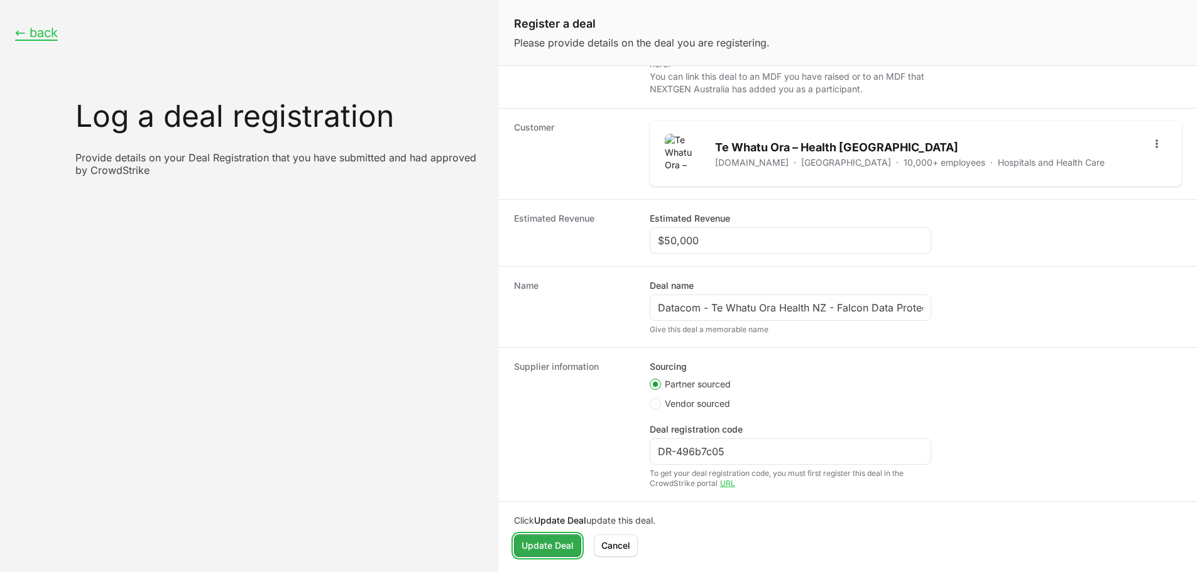
click at [564, 555] on button "Update Deal" at bounding box center [547, 546] width 67 height 23
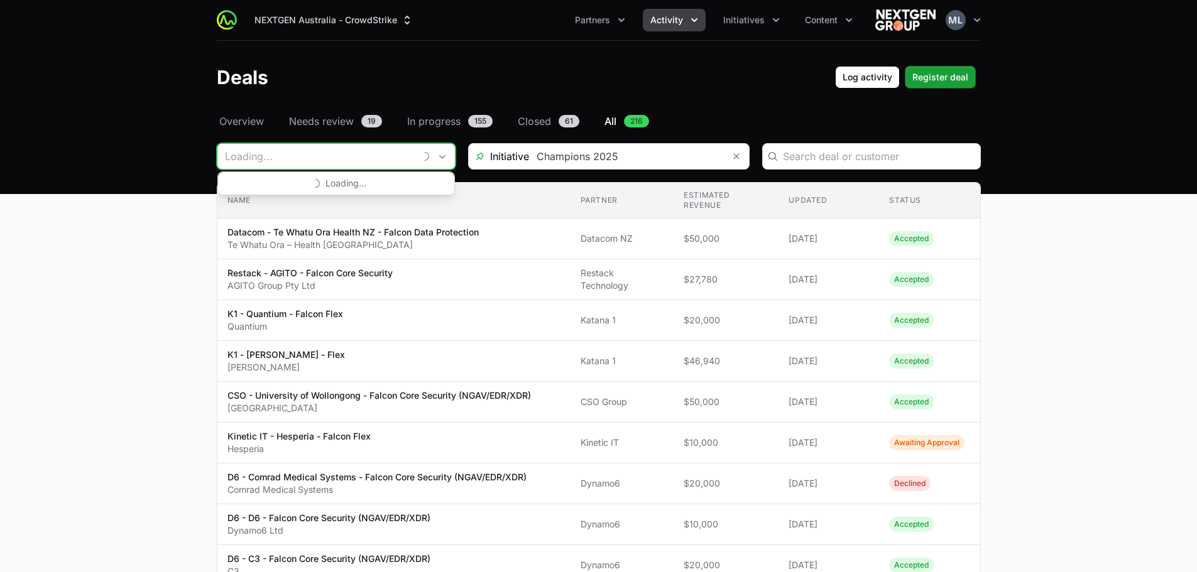
click at [339, 158] on input "Deals Filters" at bounding box center [315, 156] width 197 height 25
click at [351, 166] on input "Deals Filters" at bounding box center [319, 156] width 205 height 25
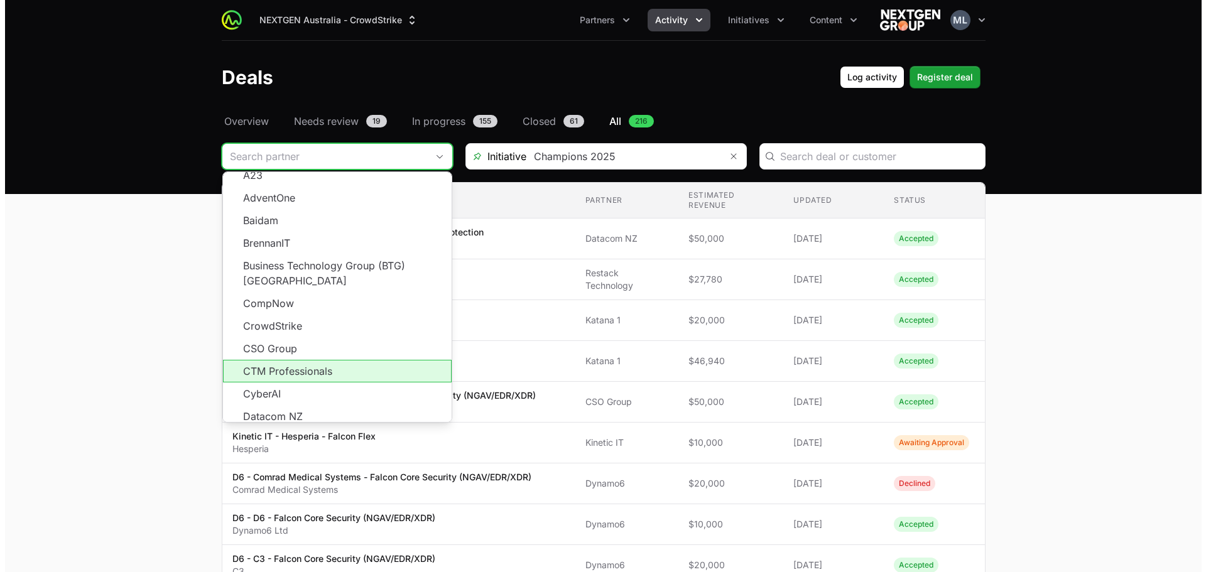
scroll to position [188, 0]
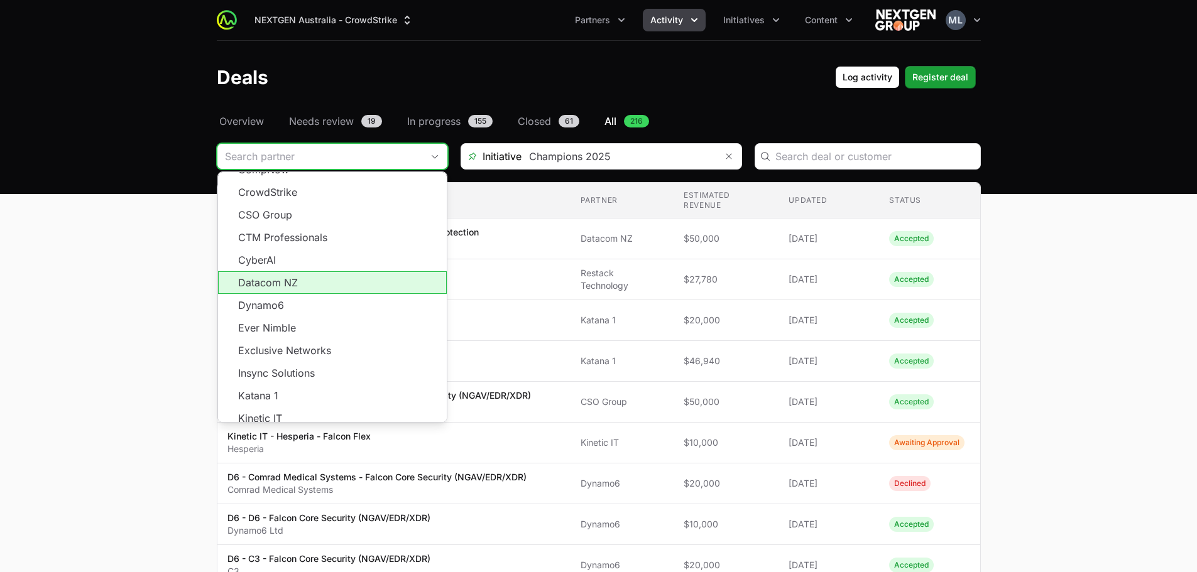
click at [303, 271] on li "Datacom NZ" at bounding box center [332, 282] width 229 height 23
type input "Datacom NZ"
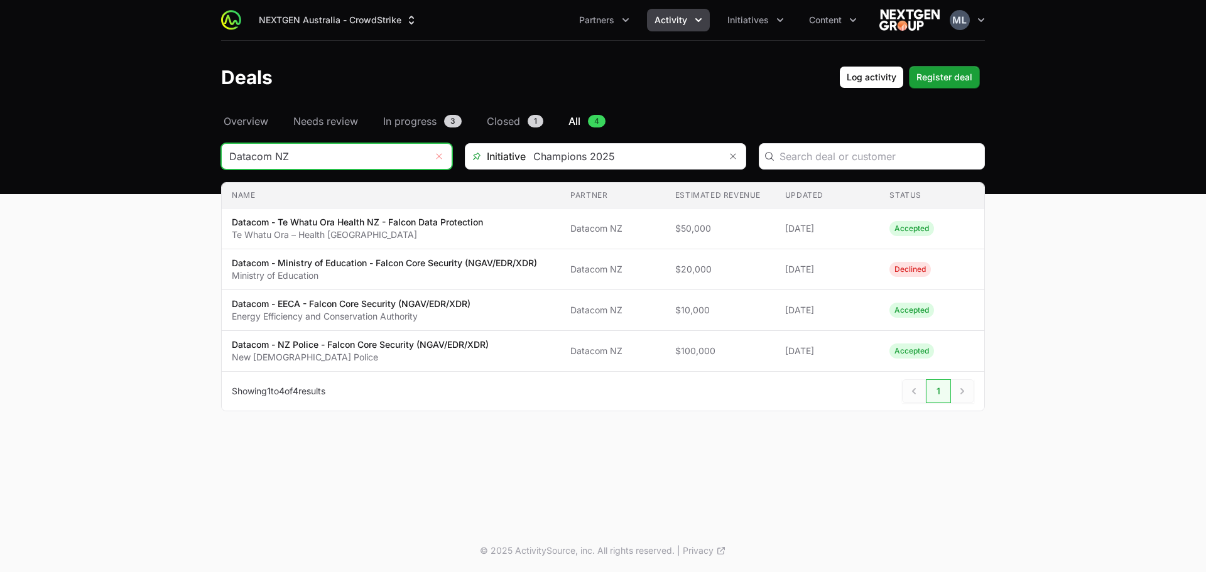
click at [434, 156] on button "Remove" at bounding box center [438, 156] width 25 height 25
click at [247, 160] on input "Deals Filters" at bounding box center [324, 156] width 205 height 25
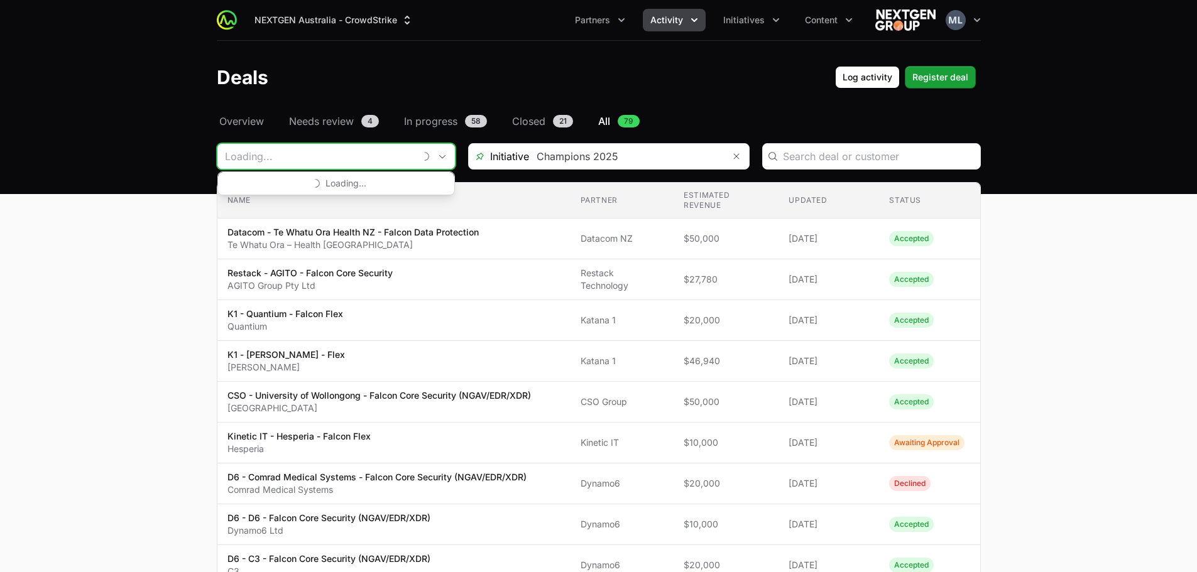
click at [320, 168] on input "Deals Filters" at bounding box center [315, 156] width 197 height 25
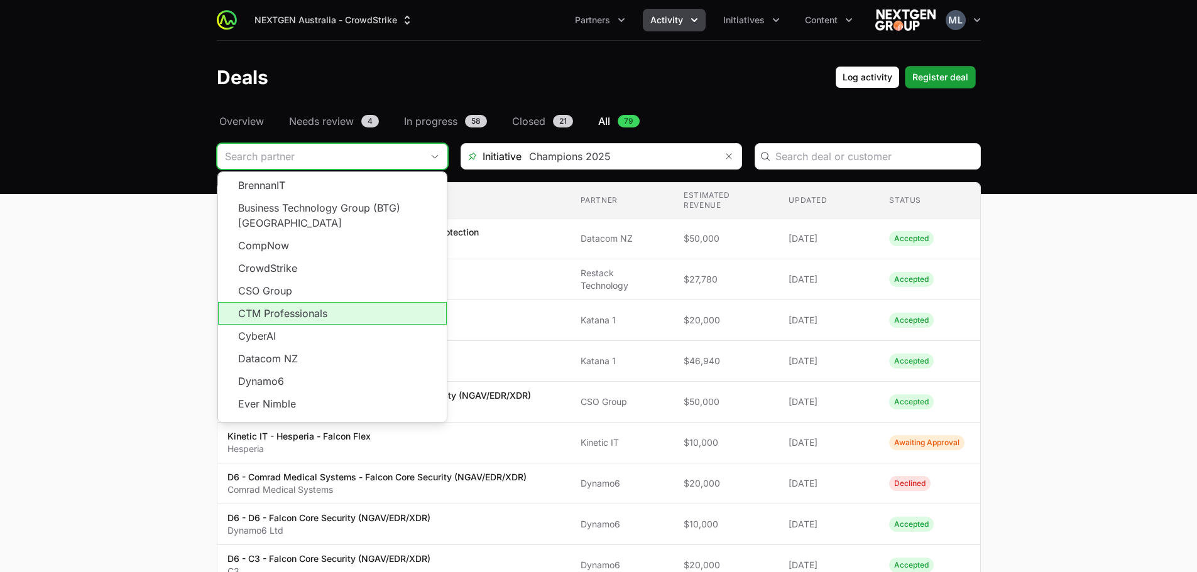
scroll to position [126, 0]
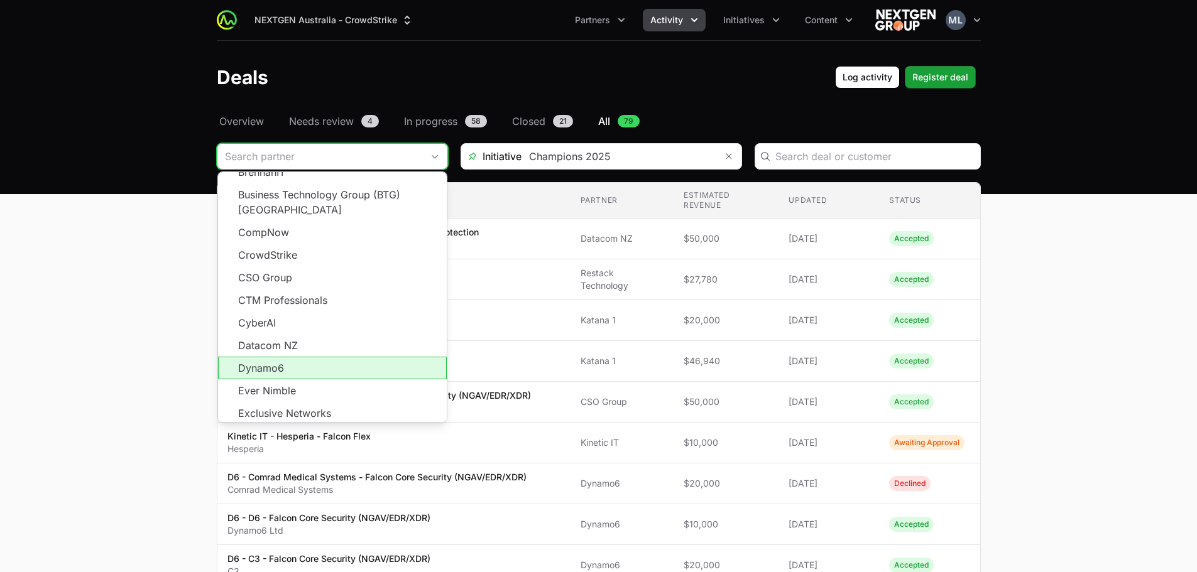
click at [258, 357] on li "Dynamo6" at bounding box center [332, 368] width 229 height 23
type input "Dynamo6"
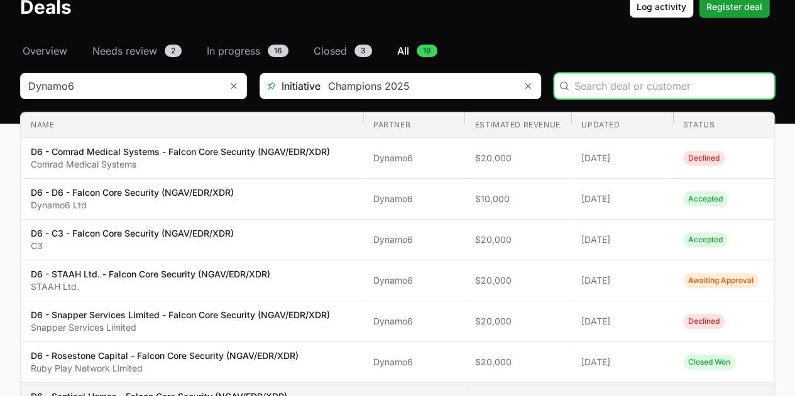
scroll to position [4, 0]
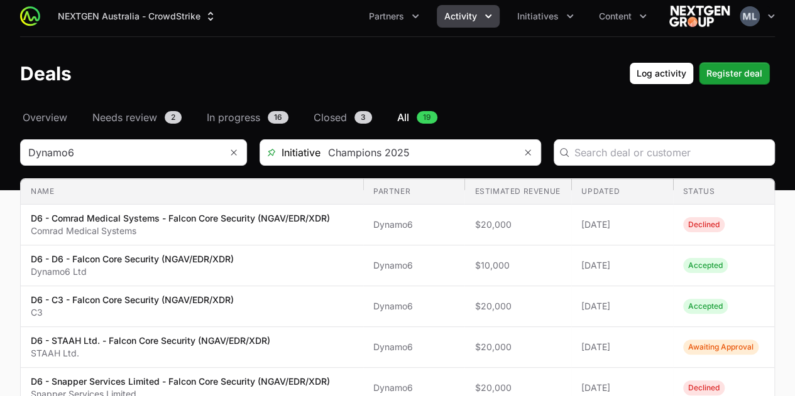
click at [386, 55] on header "Deals Log activity Register deal" at bounding box center [397, 73] width 795 height 73
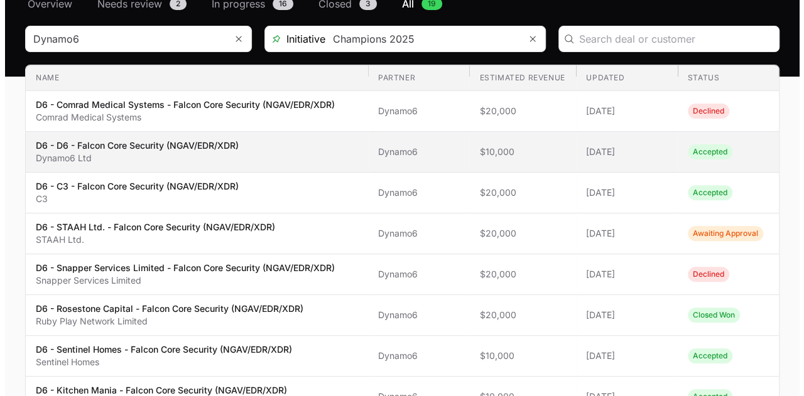
scroll to position [129, 0]
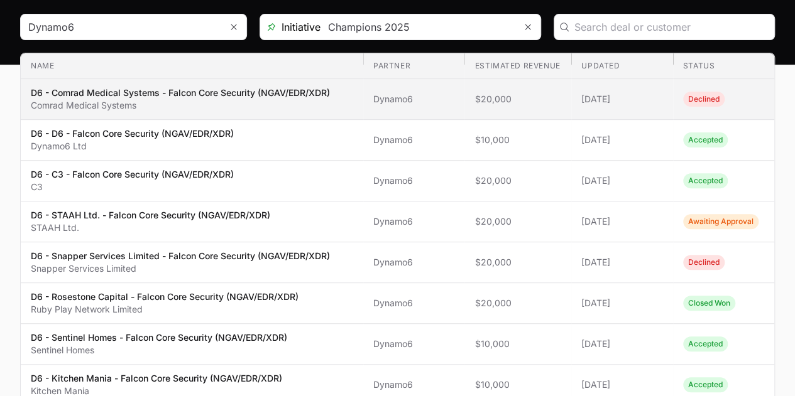
drag, startPoint x: 108, startPoint y: 95, endPoint x: 119, endPoint y: 108, distance: 17.4
click at [108, 95] on p "D6 - Comrad Medical Systems - Falcon Core Security (NGAV/EDR/XDR)" at bounding box center [180, 93] width 299 height 13
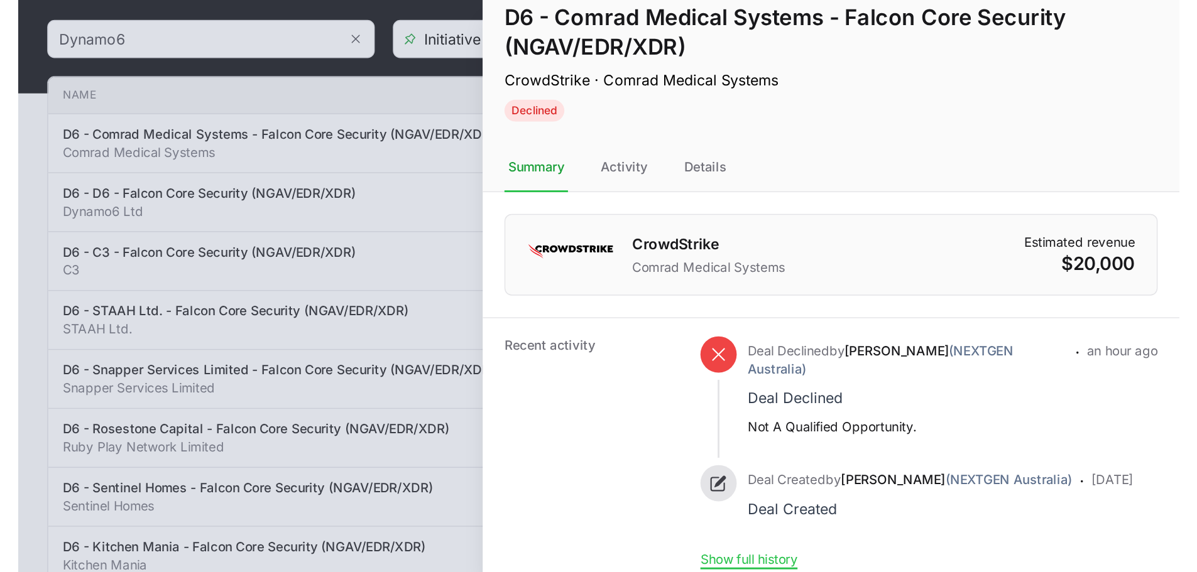
scroll to position [34, 0]
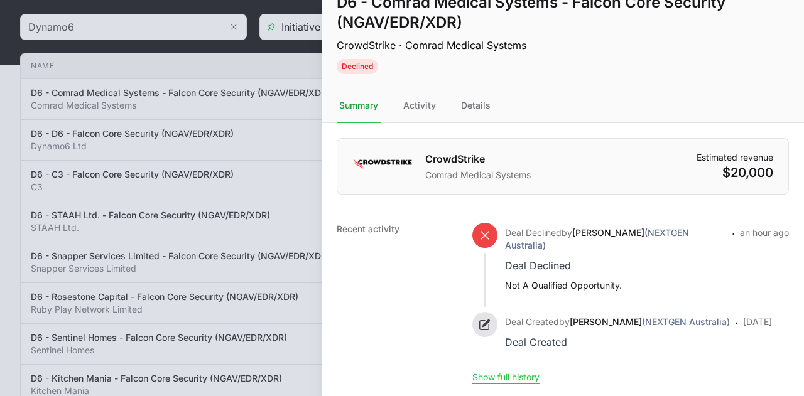
click at [278, 210] on div at bounding box center [402, 198] width 804 height 396
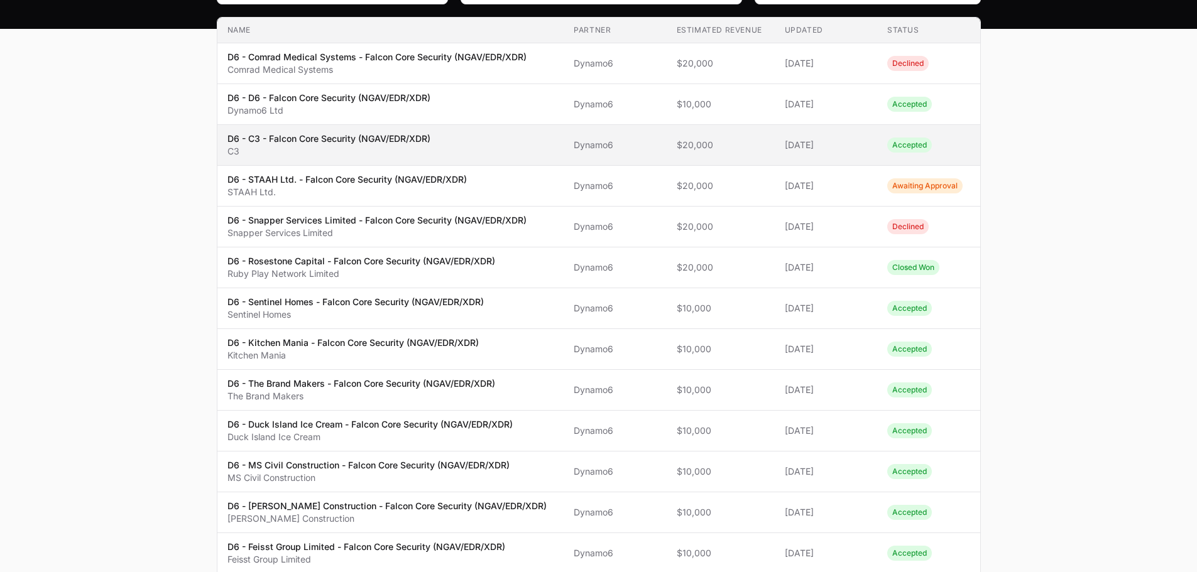
scroll to position [0, 0]
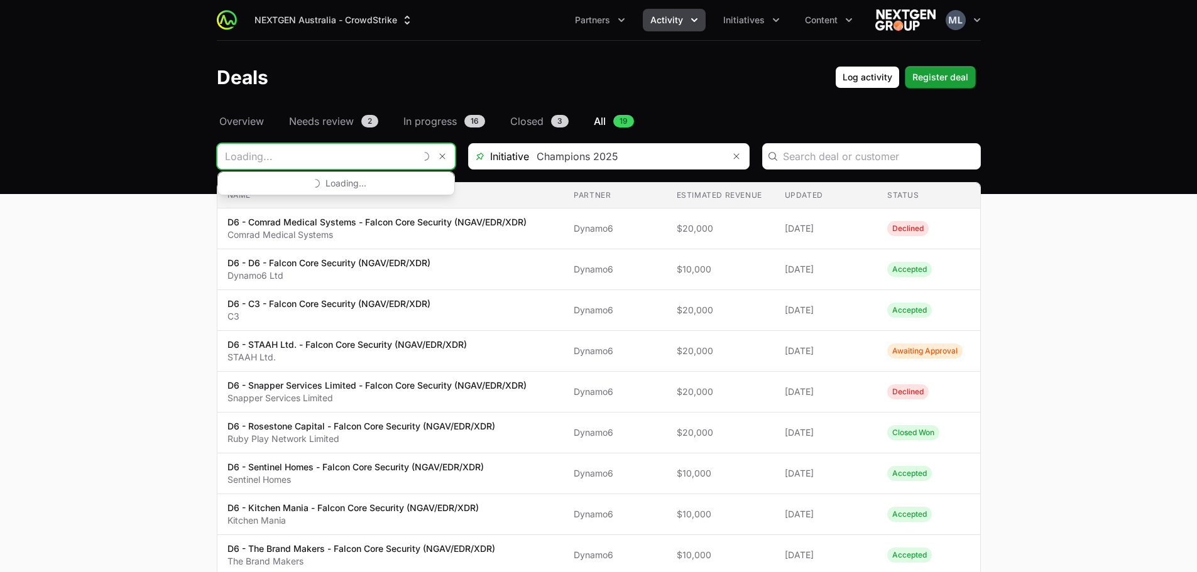
click at [386, 154] on input "Deals Filters" at bounding box center [315, 156] width 197 height 25
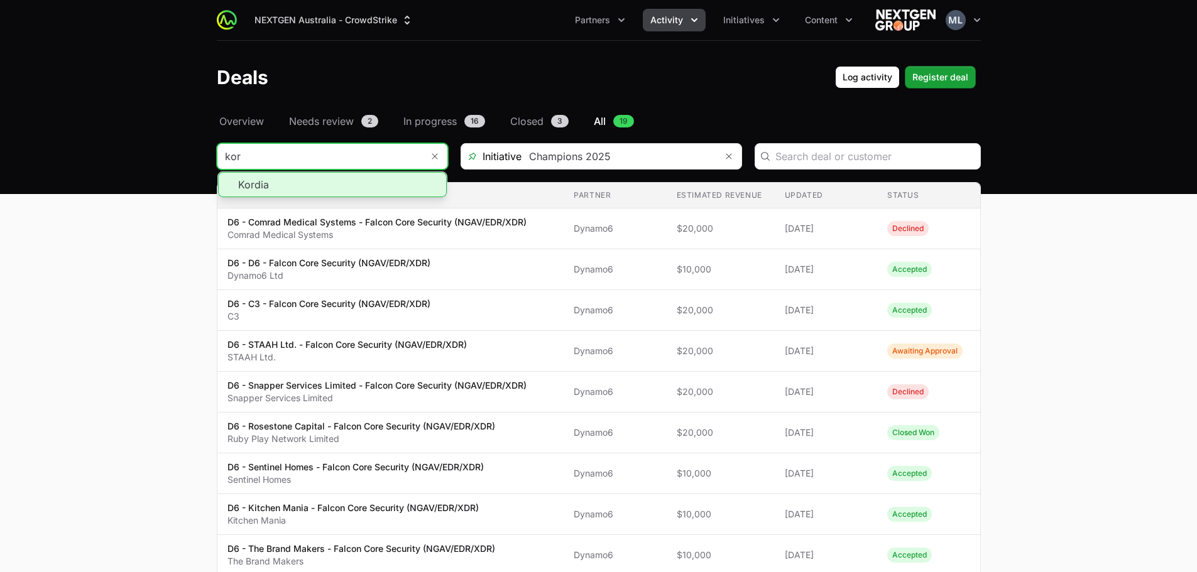
click at [290, 180] on li "Kordia" at bounding box center [332, 184] width 229 height 25
type input "Kordia"
